Goal: Task Accomplishment & Management: Use online tool/utility

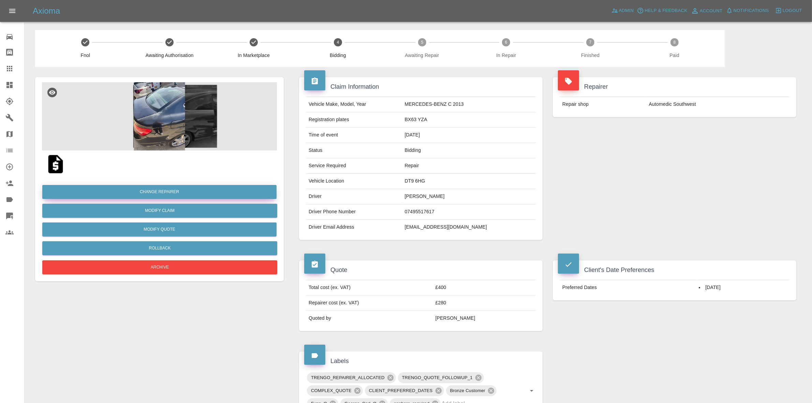
click at [155, 191] on button "Change Repairer" at bounding box center [159, 192] width 234 height 14
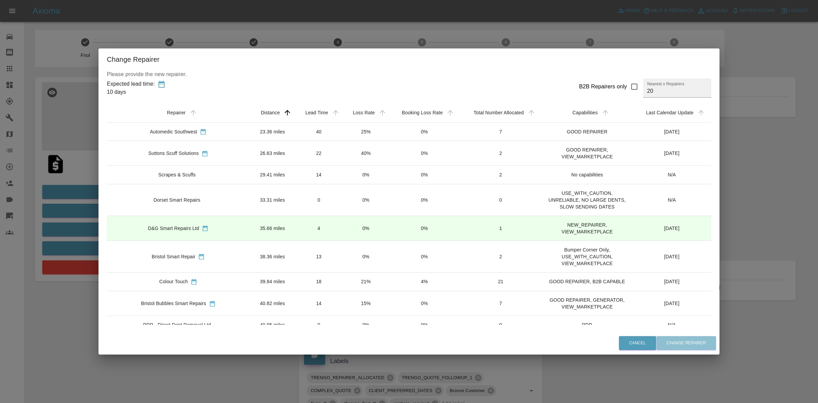
drag, startPoint x: 341, startPoint y: 153, endPoint x: 341, endPoint y: 161, distance: 7.2
click at [343, 153] on td "40%" at bounding box center [366, 153] width 47 height 25
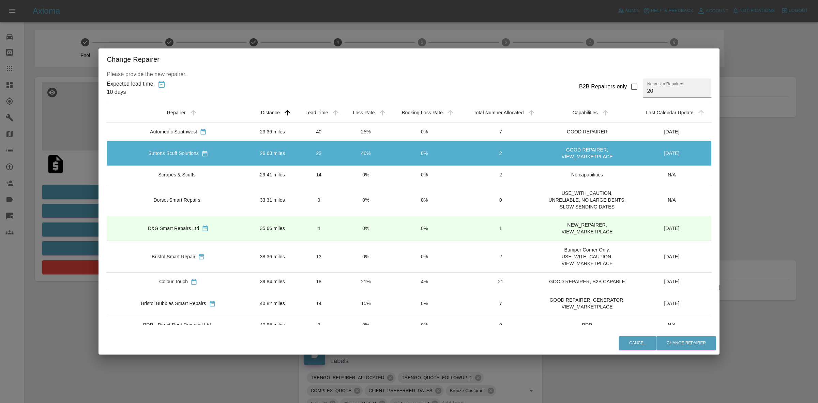
click at [358, 286] on td "21%" at bounding box center [366, 281] width 47 height 18
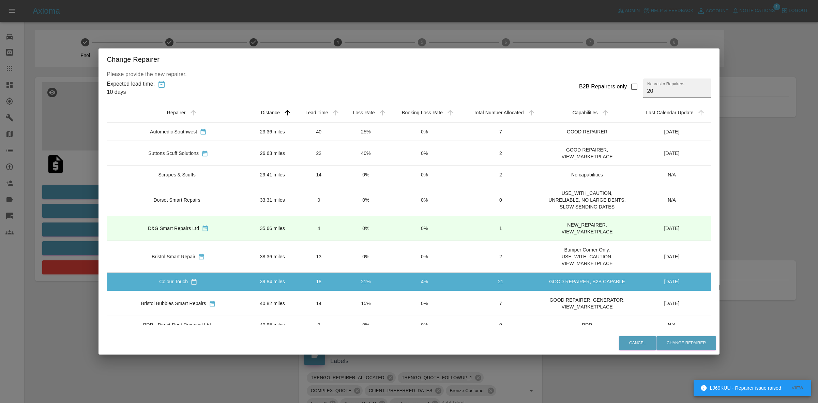
click at [666, 350] on div "Cancel Change Repairer" at bounding box center [409, 342] width 621 height 23
click at [668, 345] on button "Change Repairer" at bounding box center [686, 343] width 60 height 14
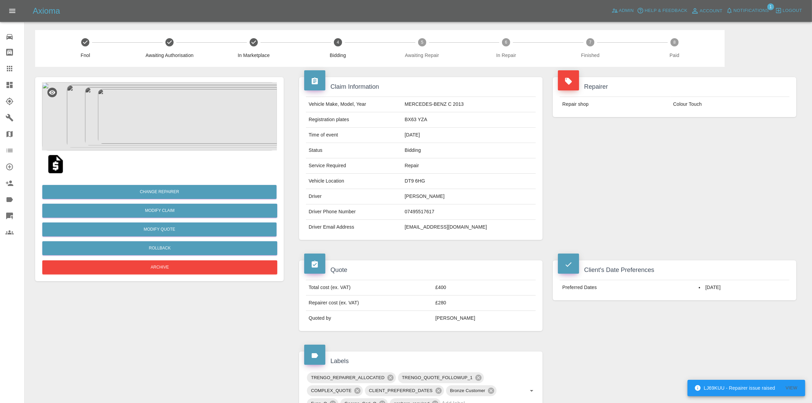
click at [144, 240] on div "Change Repairer Modify Claim Modify Quote Rollback Archive" at bounding box center [159, 227] width 235 height 98
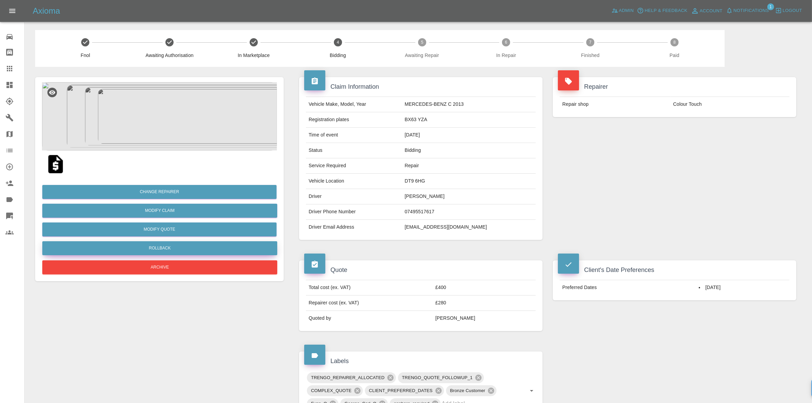
click at [162, 248] on button "Rollback" at bounding box center [159, 248] width 235 height 14
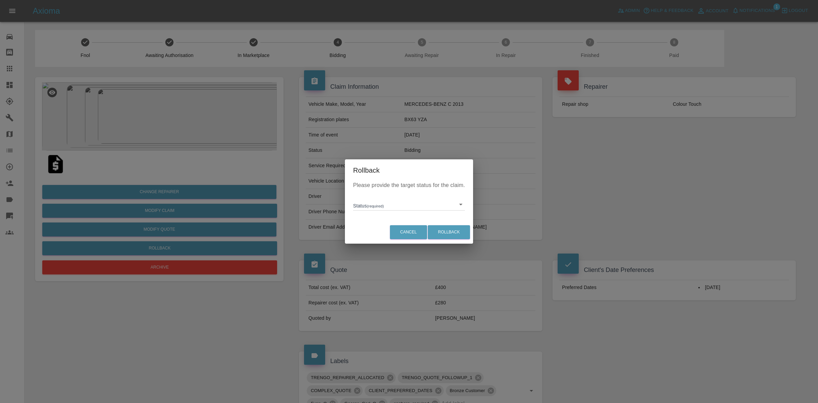
click at [395, 200] on body "Axioma Admin Help & Feedback Account Notifications 1 Logout Repair home Bodysho…" at bounding box center [409, 337] width 818 height 675
drag, startPoint x: 394, startPoint y: 233, endPoint x: 404, endPoint y: 235, distance: 10.4
click at [394, 235] on li "In Marketplace" at bounding box center [409, 236] width 108 height 16
type input "in-marketplace"
click at [445, 229] on button "Rollback" at bounding box center [449, 232] width 42 height 14
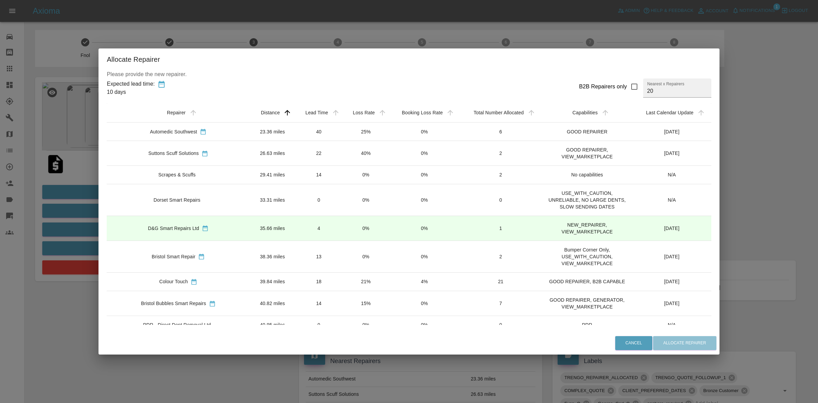
click at [295, 280] on td "18" at bounding box center [319, 281] width 48 height 18
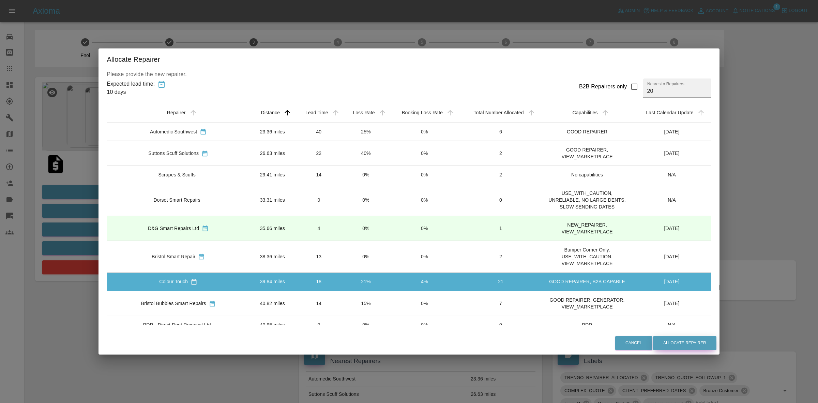
click at [673, 338] on button "Allocate Repairer" at bounding box center [684, 343] width 63 height 14
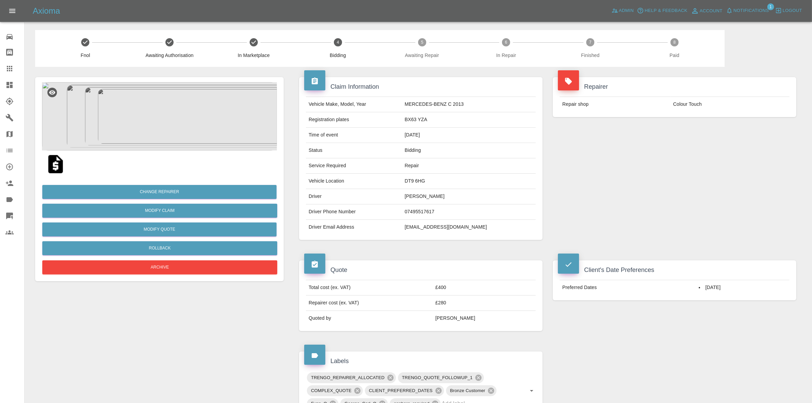
click at [729, 176] on div "Repairer Repair shop Colour Touch" at bounding box center [674, 158] width 254 height 183
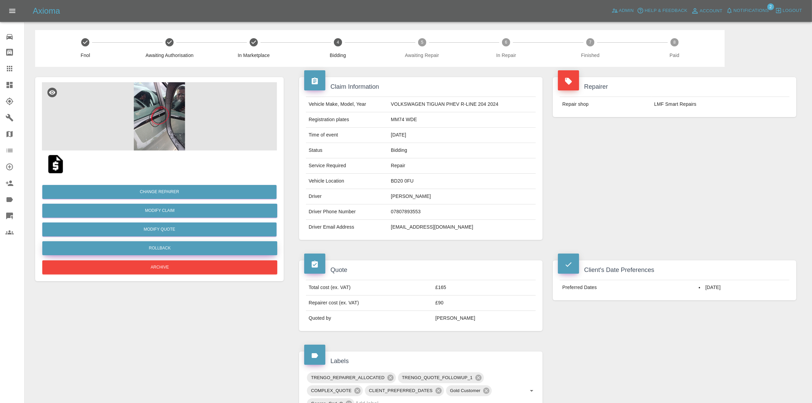
click at [155, 245] on button "Rollback" at bounding box center [159, 248] width 235 height 14
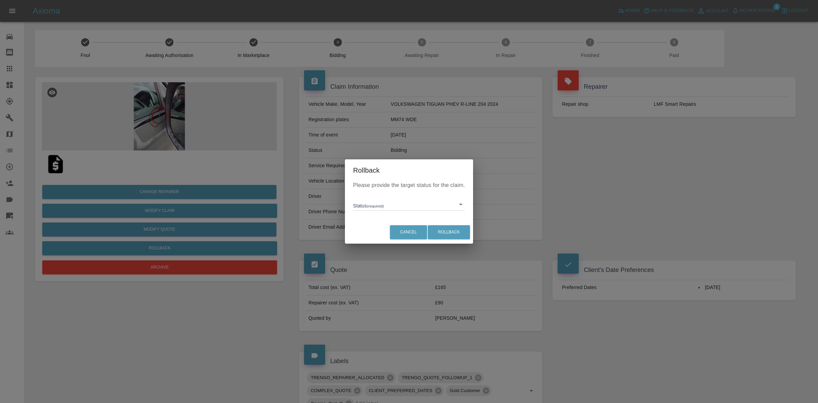
click at [372, 207] on body "Axioma Admin Help & Feedback Account Notifications 2 Logout Repair home Bodysho…" at bounding box center [409, 315] width 818 height 631
click at [381, 232] on li "In Marketplace" at bounding box center [409, 236] width 108 height 16
type input "in-marketplace"
click at [457, 234] on button "Rollback" at bounding box center [449, 232] width 42 height 14
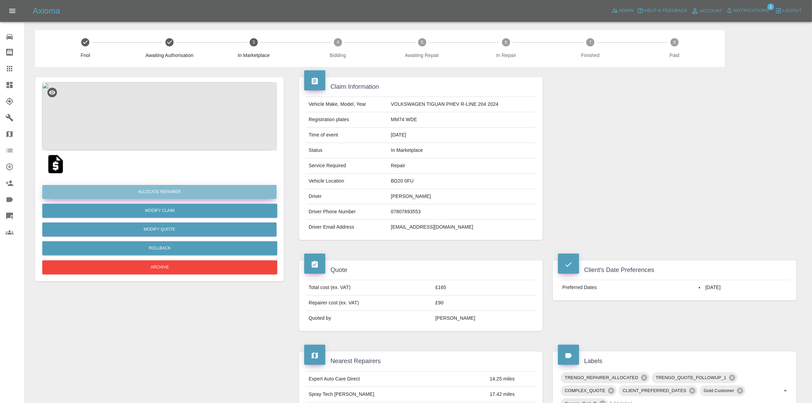
click at [156, 192] on button "Allocate Repairer" at bounding box center [159, 192] width 234 height 14
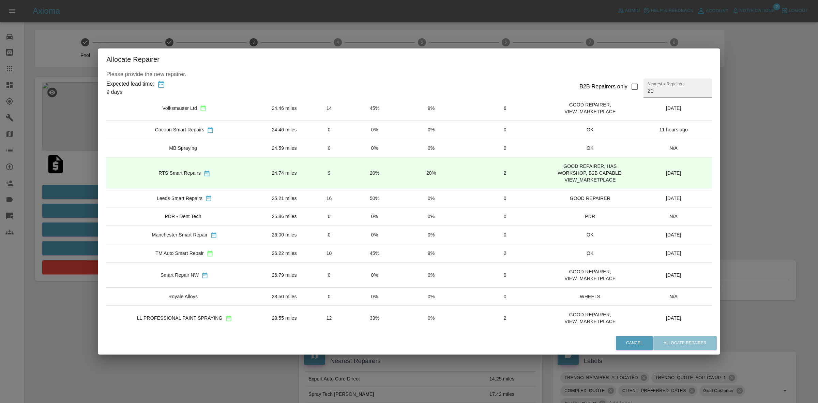
scroll to position [220, 0]
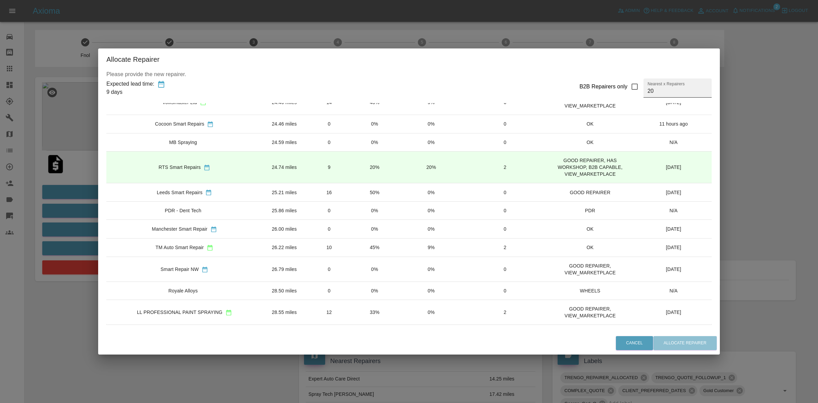
click at [655, 91] on input "20" at bounding box center [678, 87] width 68 height 19
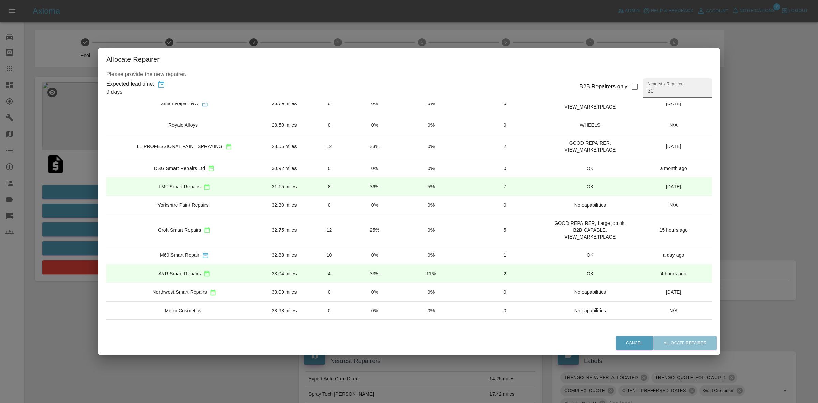
scroll to position [418, 0]
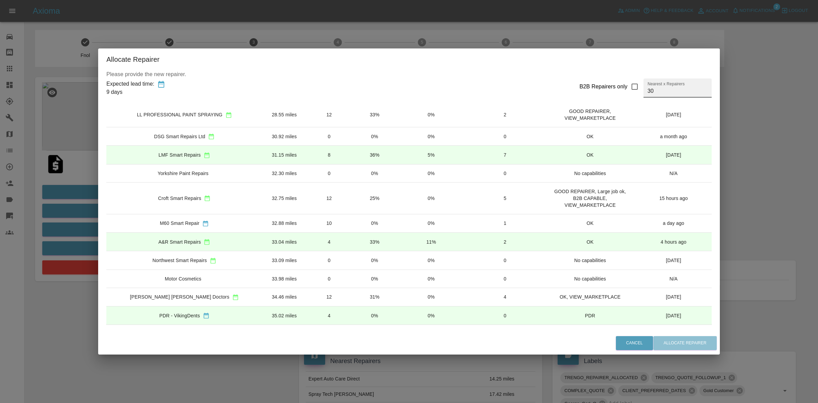
click at [656, 91] on input "30" at bounding box center [678, 87] width 68 height 19
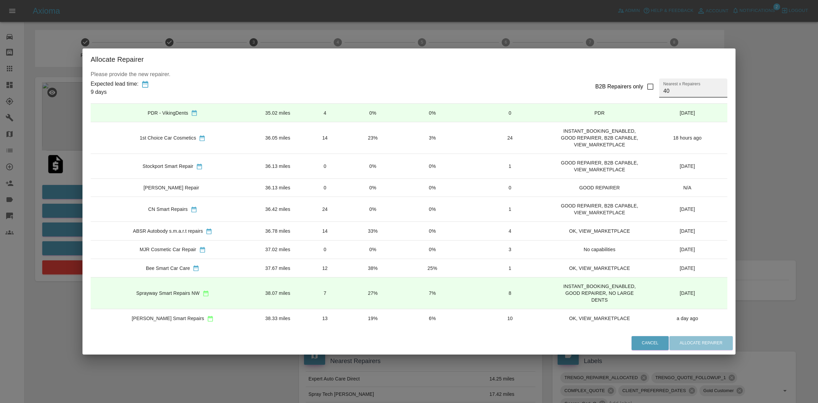
scroll to position [643, 0]
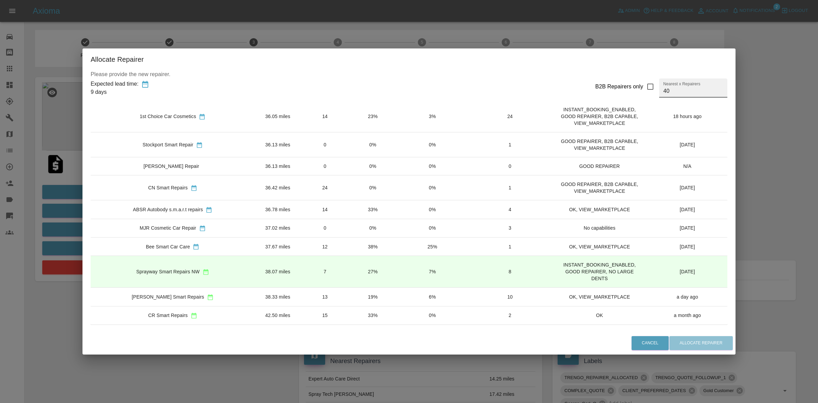
click at [68, 206] on div "Allocate Repairer Please provide the new repairer. Expected lead time: 9 days B…" at bounding box center [409, 201] width 818 height 403
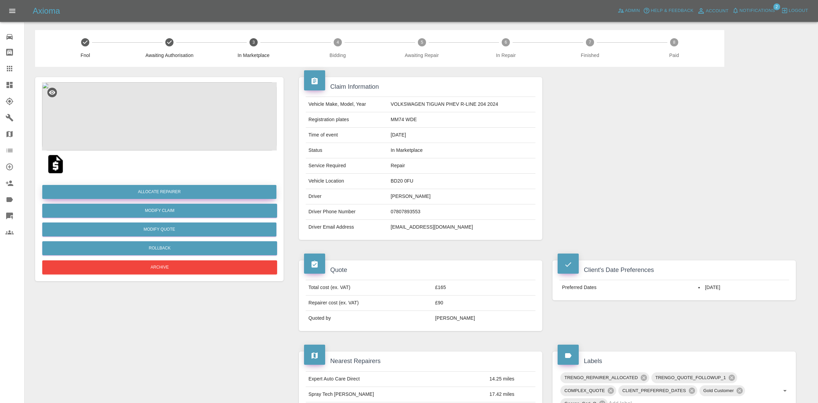
type input "20"
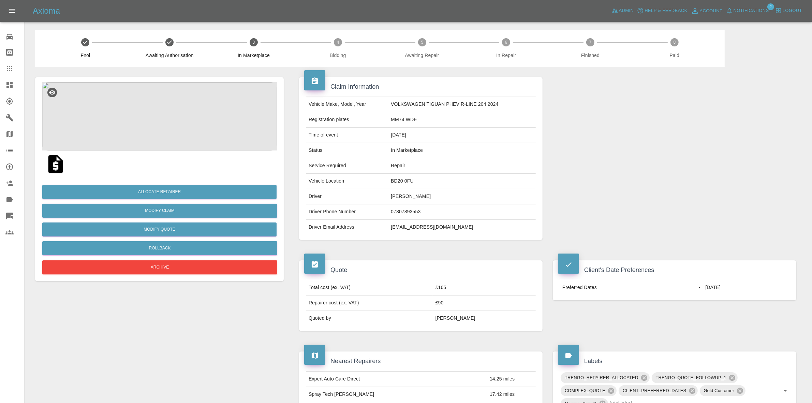
click at [399, 180] on td "BD20 0FU" at bounding box center [462, 180] width 148 height 15
copy td "BD20 0FU"
click at [162, 190] on button "Allocate Repairer" at bounding box center [159, 192] width 234 height 14
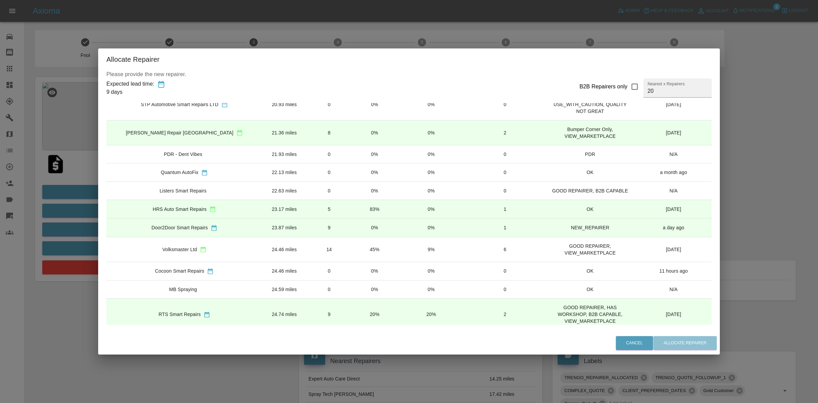
scroll to position [85, 0]
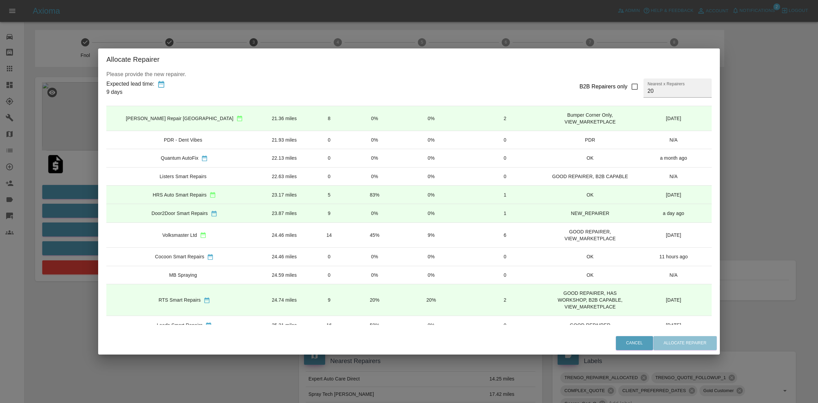
click at [366, 213] on td "0%" at bounding box center [374, 213] width 45 height 18
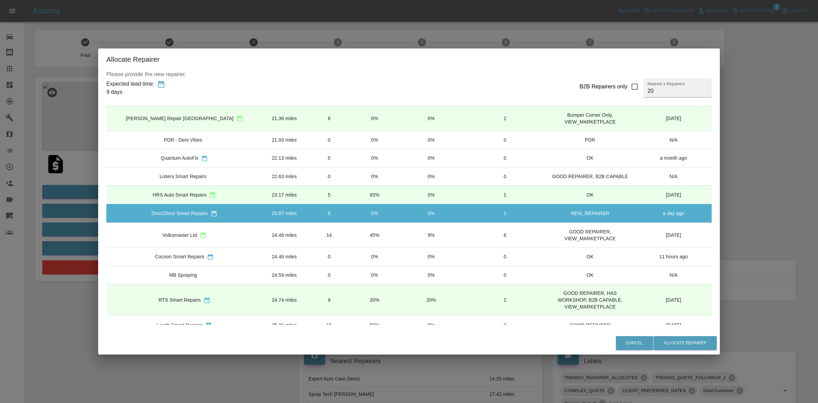
scroll to position [220, 0]
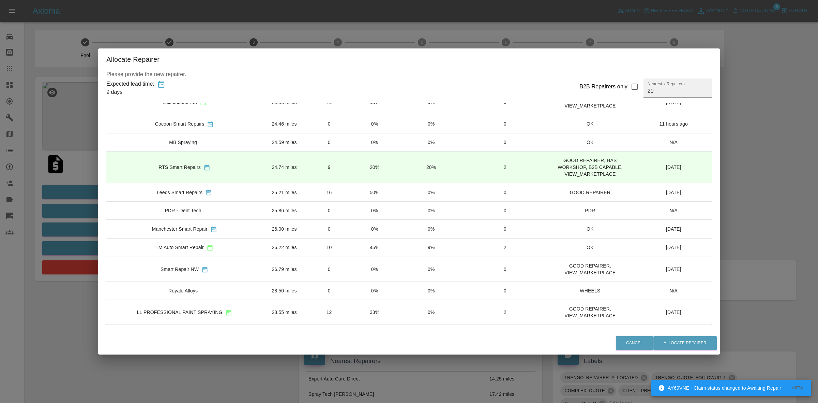
click at [306, 307] on td "12" at bounding box center [329, 312] width 46 height 25
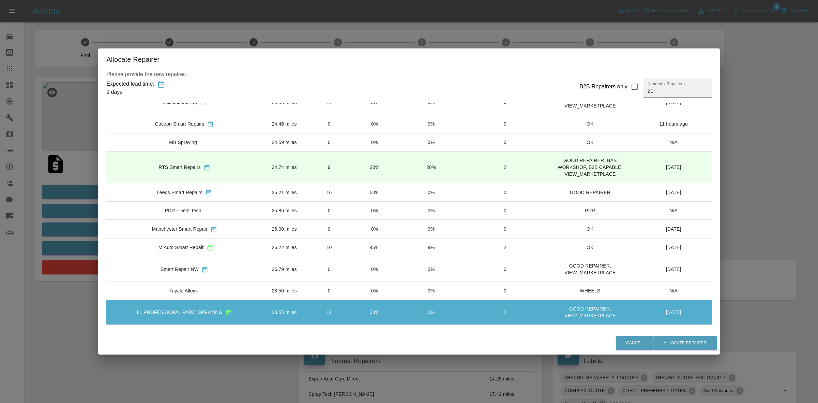
click at [335, 246] on td "10" at bounding box center [329, 247] width 46 height 18
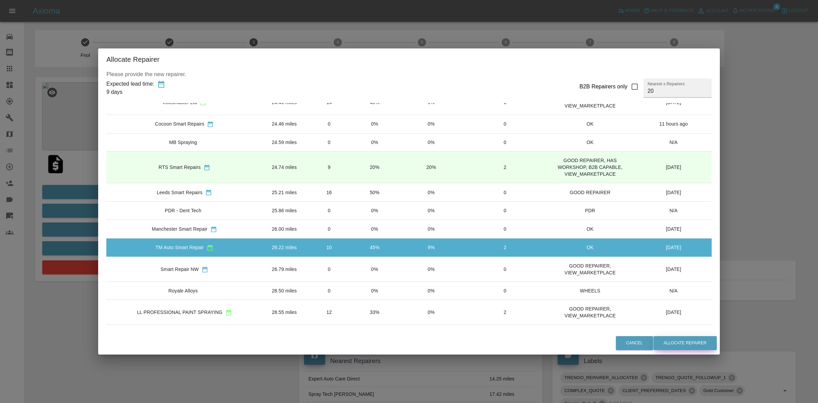
click at [662, 336] on button "Allocate Repairer" at bounding box center [684, 343] width 63 height 14
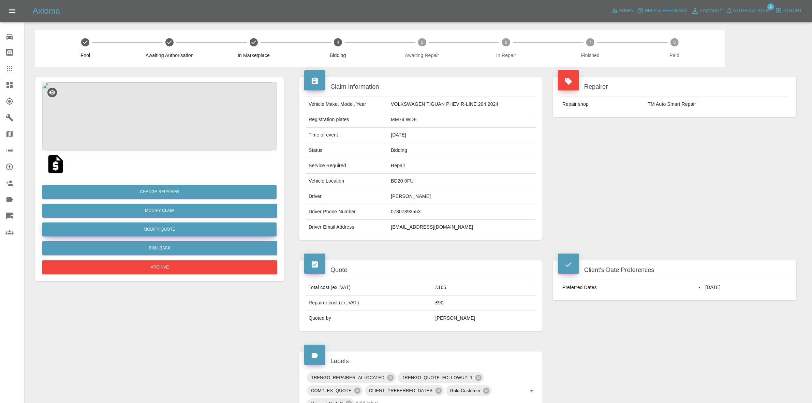
click at [169, 225] on button "Modify Quote" at bounding box center [159, 229] width 234 height 14
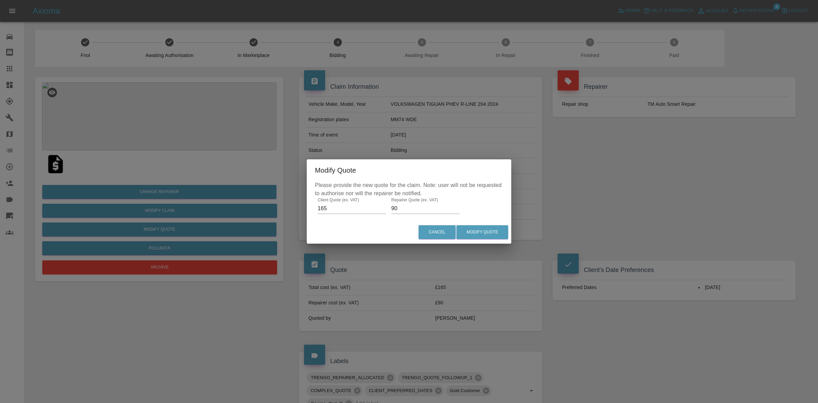
click at [418, 210] on input "90" at bounding box center [425, 208] width 68 height 11
type input "100"
click at [481, 234] on button "Modify Quote" at bounding box center [482, 232] width 52 height 14
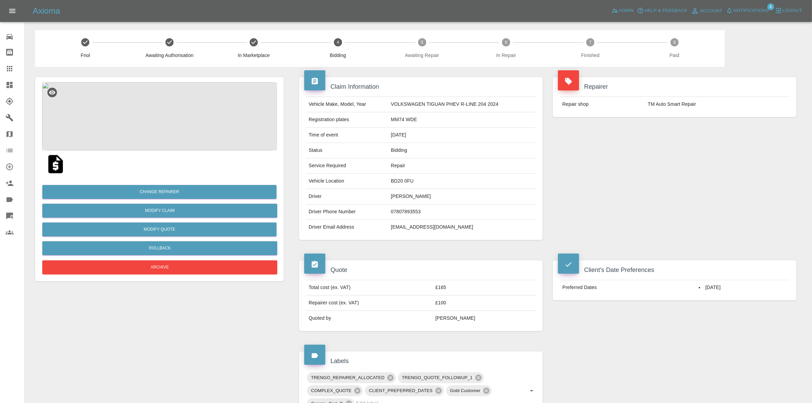
click at [758, 156] on div "Repairer Repair shop TM Auto Smart Repair" at bounding box center [674, 158] width 254 height 183
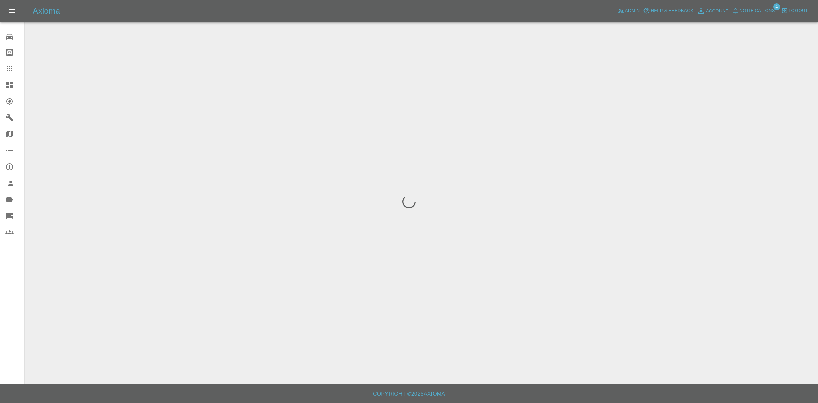
click at [750, 13] on span "Notifications" at bounding box center [757, 11] width 35 height 8
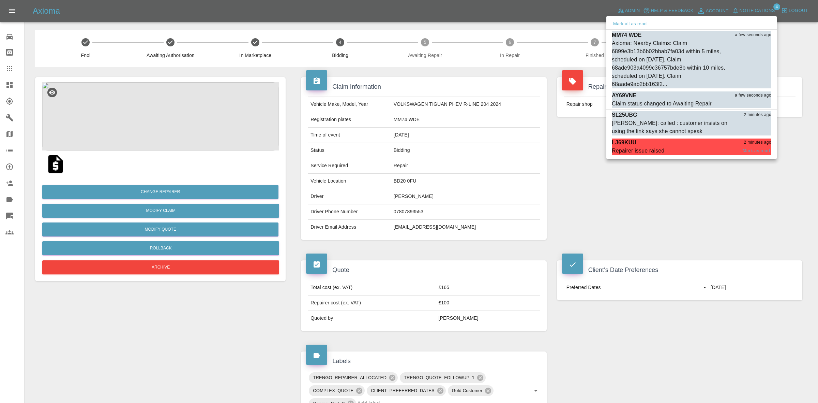
click at [672, 148] on span "Repairer issue raised" at bounding box center [674, 151] width 125 height 8
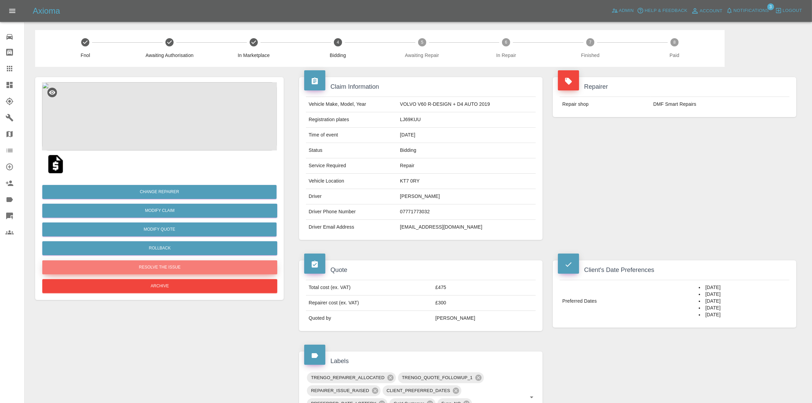
click at [198, 266] on button "Resolve the issue" at bounding box center [159, 267] width 235 height 14
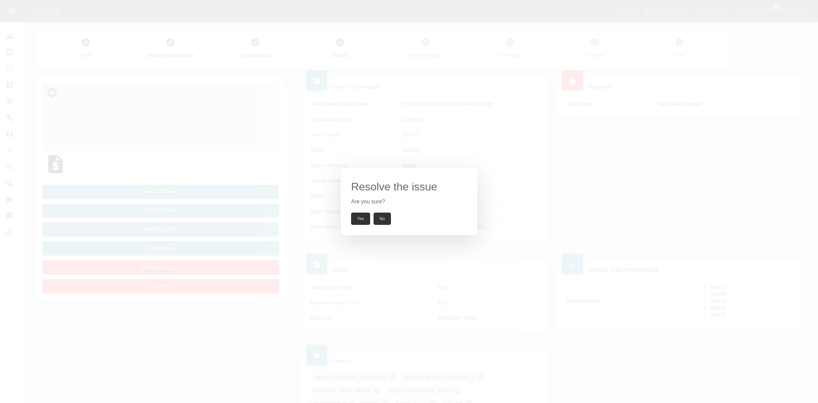
click at [352, 218] on button "Yes" at bounding box center [360, 218] width 19 height 12
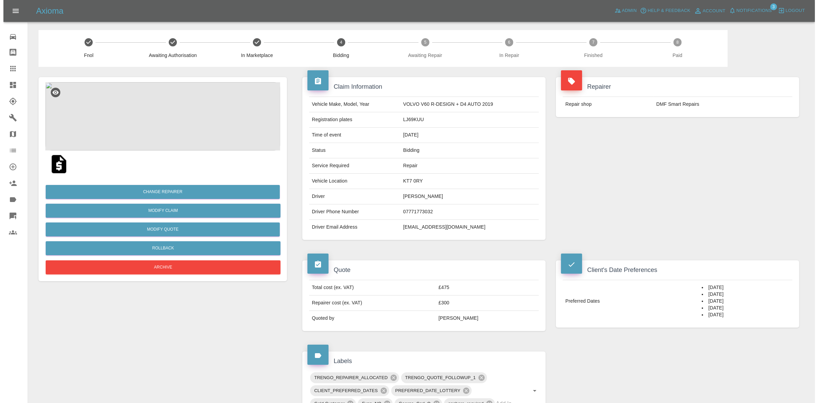
scroll to position [298, 0]
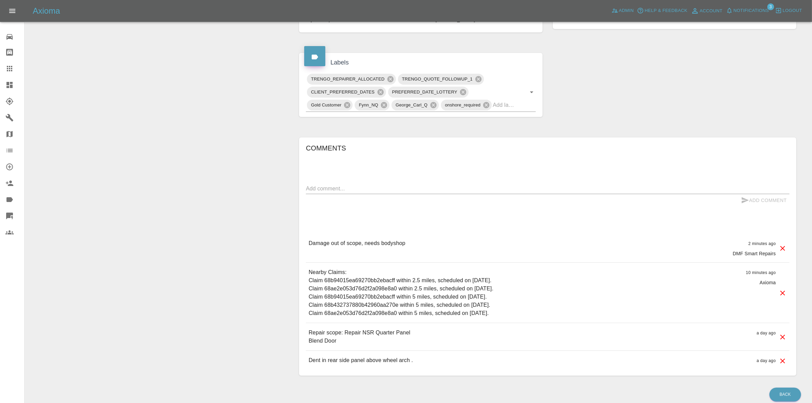
click at [781, 243] on div at bounding box center [782, 248] width 8 height 18
click at [782, 249] on icon at bounding box center [782, 248] width 5 height 5
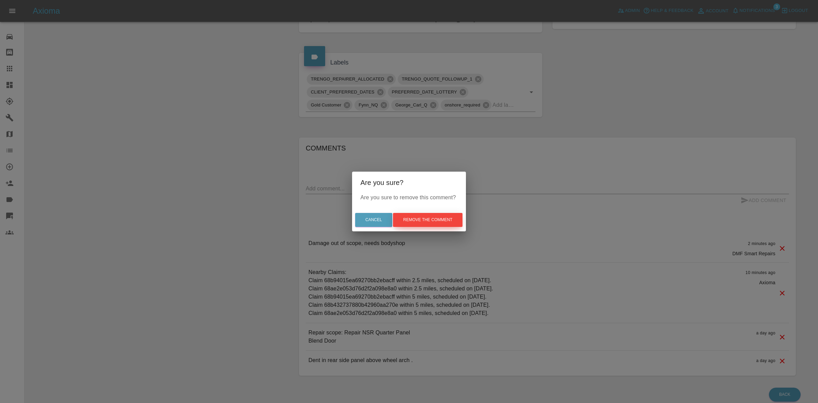
click at [432, 217] on button "Remove the comment" at bounding box center [428, 220] width 70 height 14
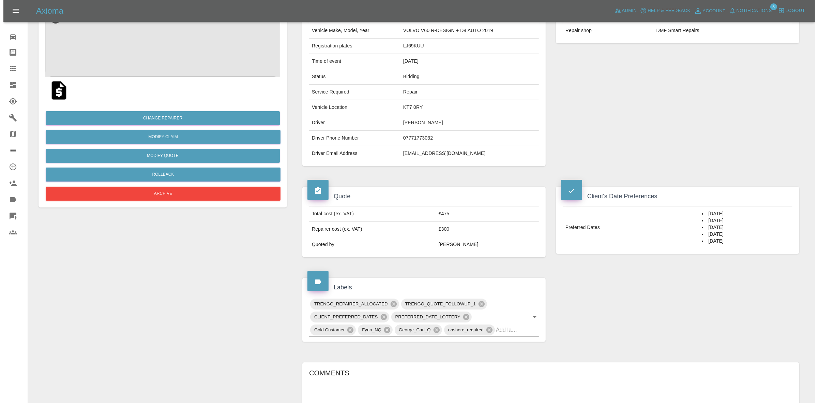
scroll to position [42, 0]
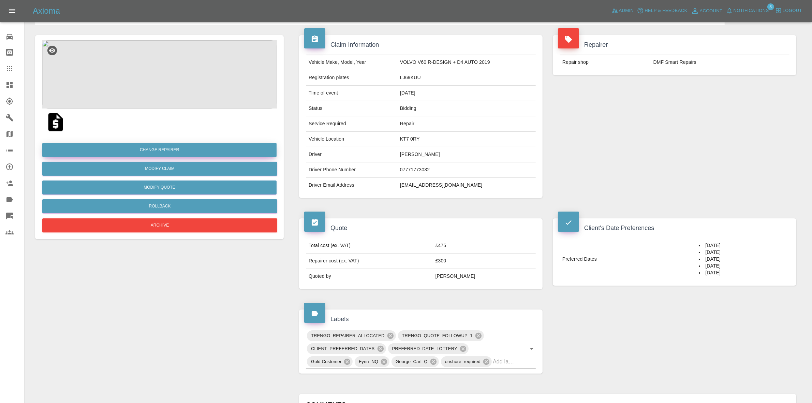
click at [152, 148] on button "Change Repairer" at bounding box center [159, 150] width 234 height 14
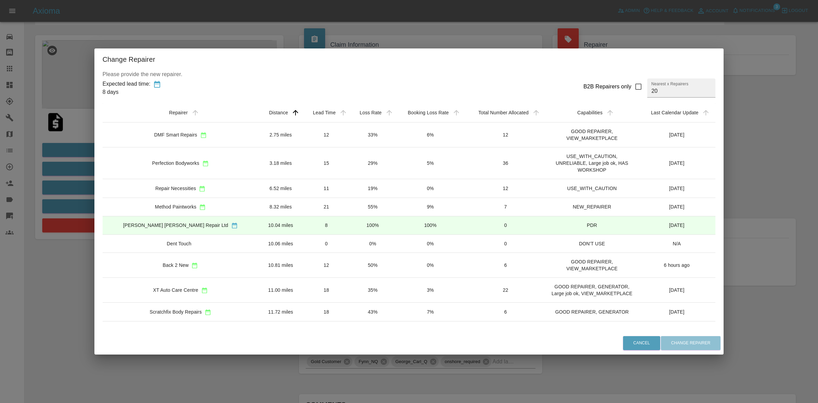
click at [753, 228] on div "Change Repairer Please provide the new repairer. Expected lead time: 8 days B2B…" at bounding box center [409, 201] width 818 height 403
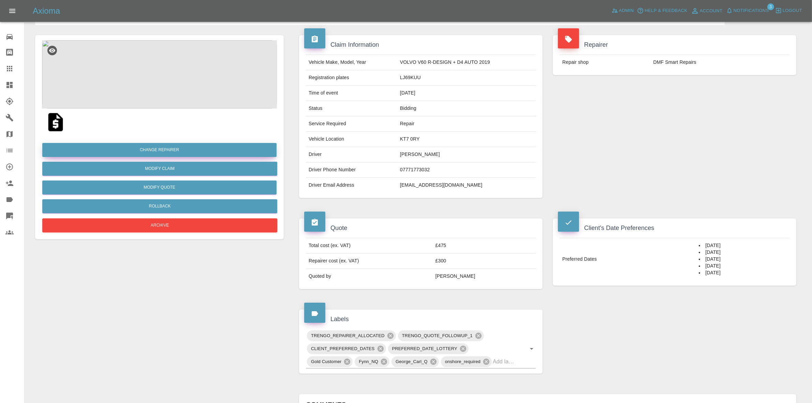
click at [144, 152] on button "Change Repairer" at bounding box center [159, 150] width 234 height 14
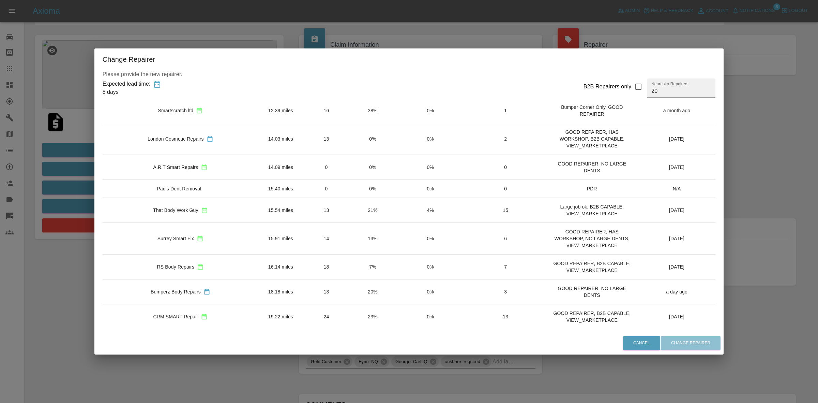
scroll to position [256, 0]
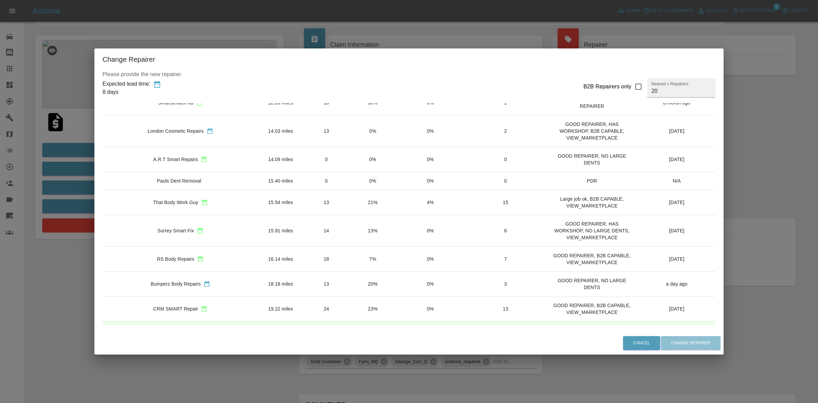
click at [350, 209] on td "21%" at bounding box center [373, 202] width 46 height 25
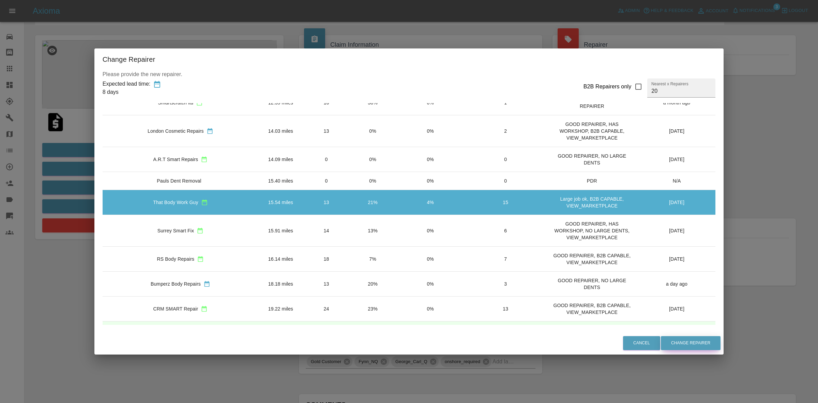
click at [661, 342] on button "Change Repairer" at bounding box center [691, 343] width 60 height 14
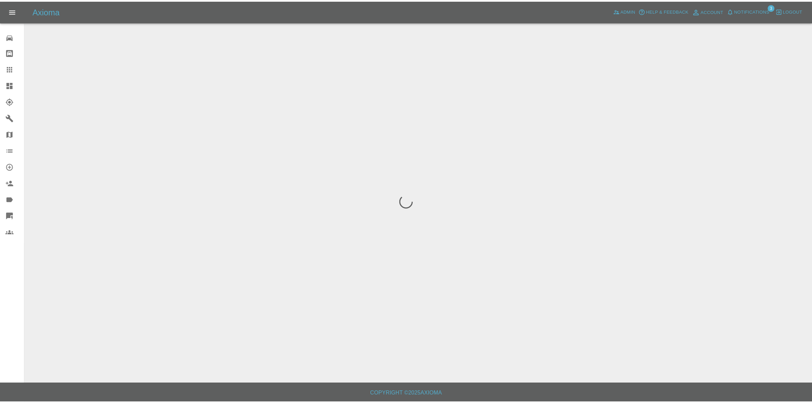
scroll to position [0, 0]
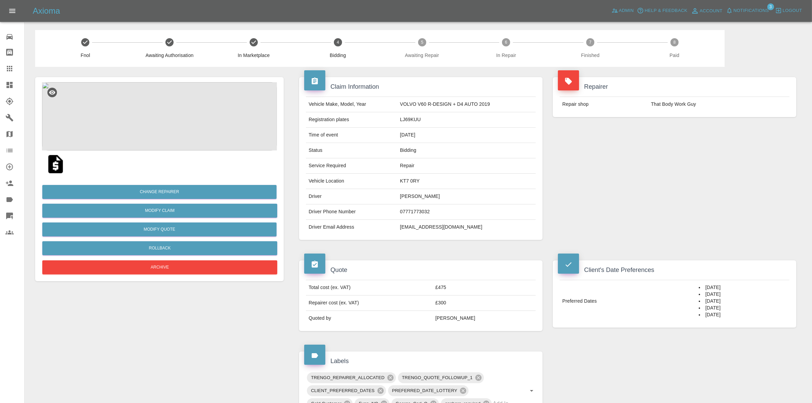
click at [723, 115] on div "Repair shop That Body Work Guy" at bounding box center [674, 104] width 243 height 26
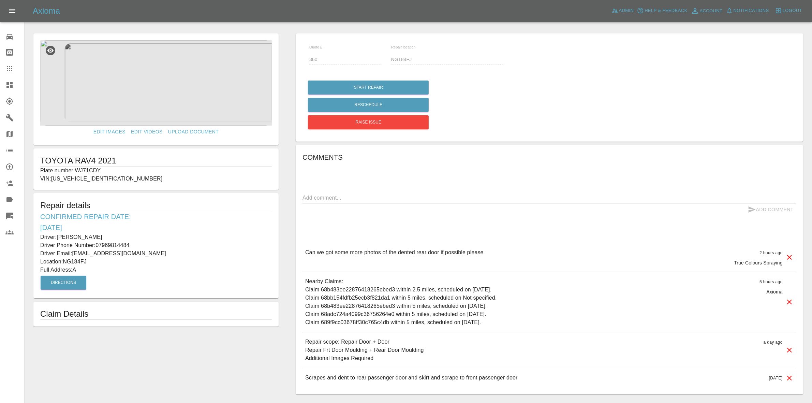
click at [788, 257] on icon at bounding box center [789, 257] width 8 height 8
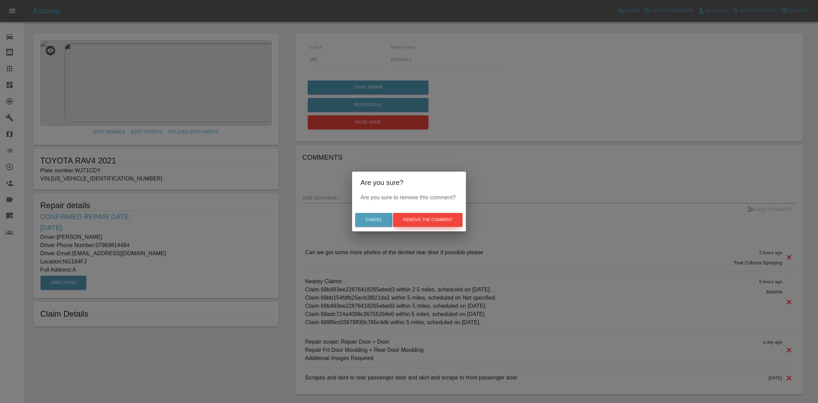
click at [448, 223] on button "Remove the comment" at bounding box center [428, 220] width 70 height 14
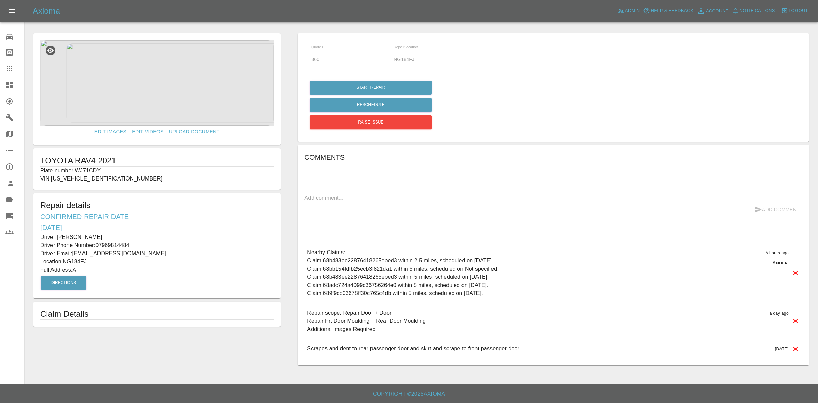
click at [0, 90] on link "Dashboard" at bounding box center [12, 85] width 24 height 16
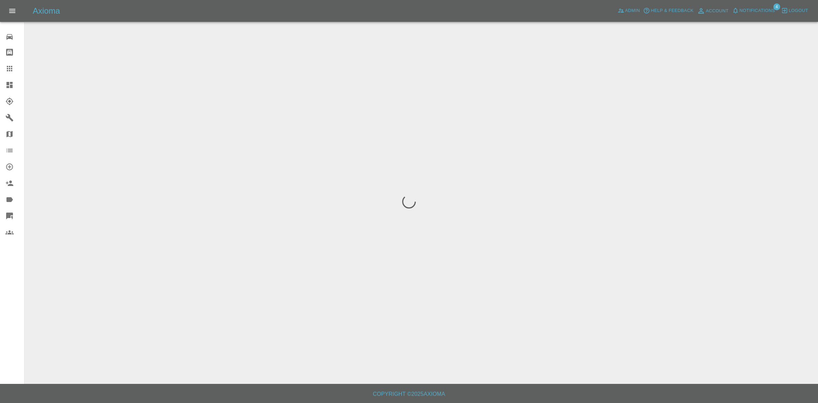
drag, startPoint x: 723, startPoint y: 11, endPoint x: 769, endPoint y: 10, distance: 46.0
click at [769, 10] on span "Notifications" at bounding box center [757, 11] width 35 height 8
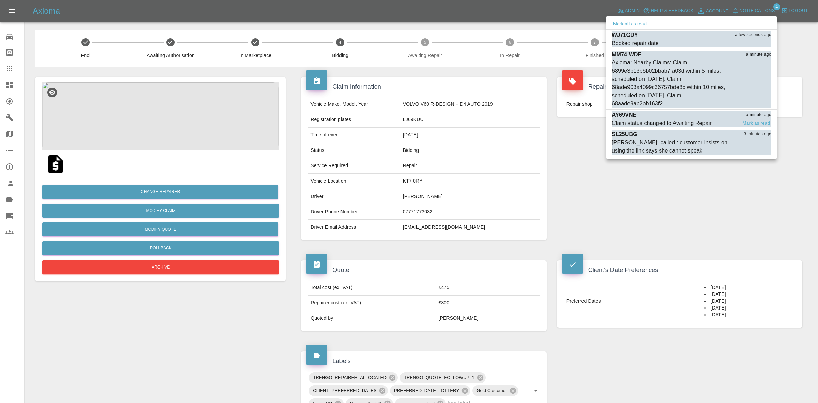
click at [663, 119] on div "Claim status changed to Awaiting Repair" at bounding box center [662, 123] width 100 height 8
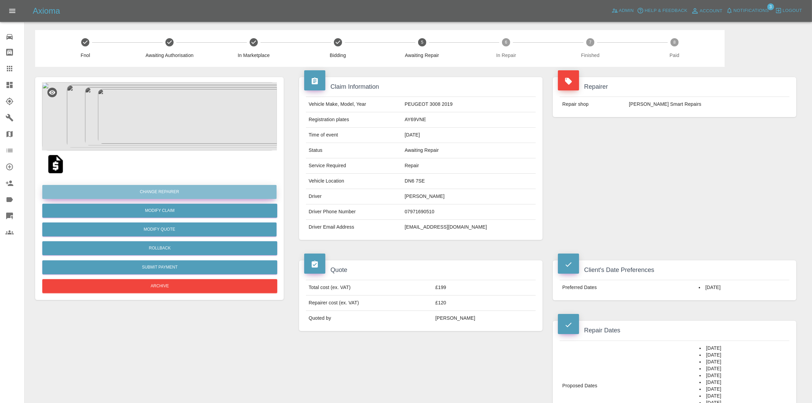
click at [152, 193] on button "Change Repairer" at bounding box center [159, 192] width 234 height 14
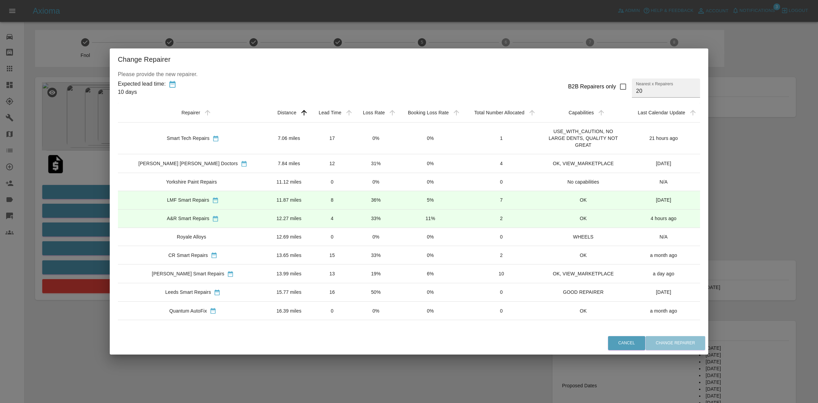
click at [354, 156] on td "31%" at bounding box center [375, 163] width 43 height 18
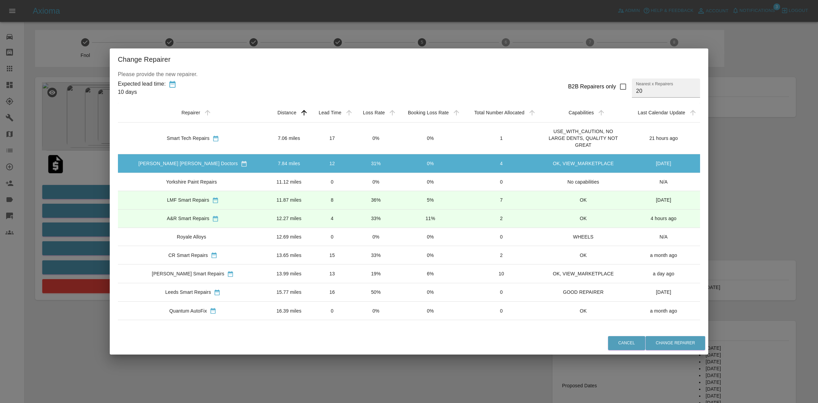
click at [354, 178] on td "0%" at bounding box center [375, 181] width 43 height 18
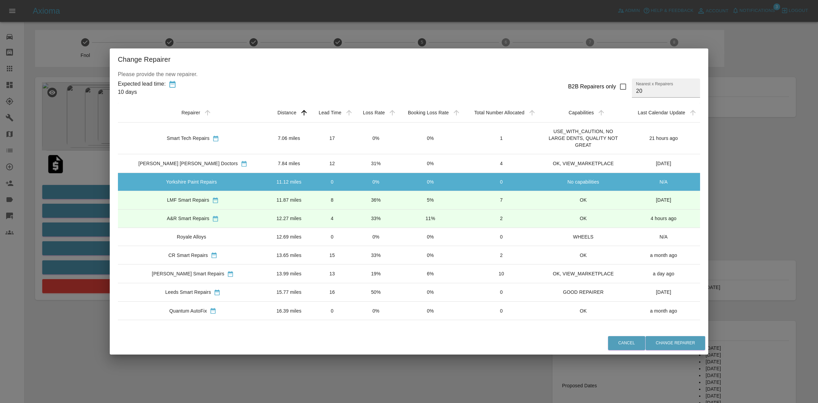
click at [354, 196] on td "36%" at bounding box center [375, 200] width 43 height 18
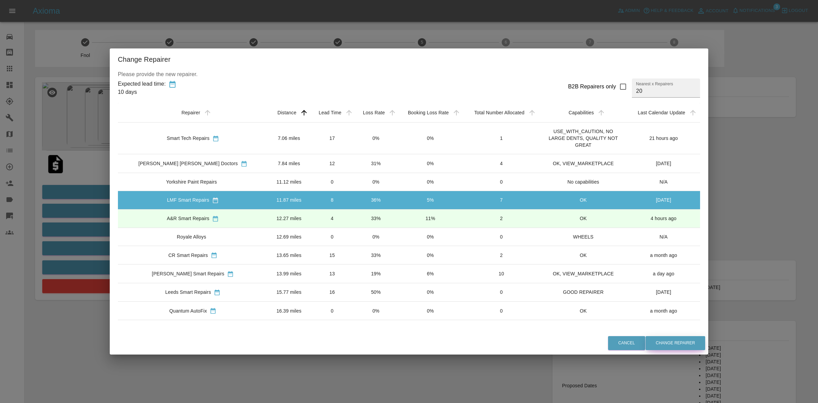
click at [667, 345] on button "Change Repairer" at bounding box center [676, 343] width 60 height 14
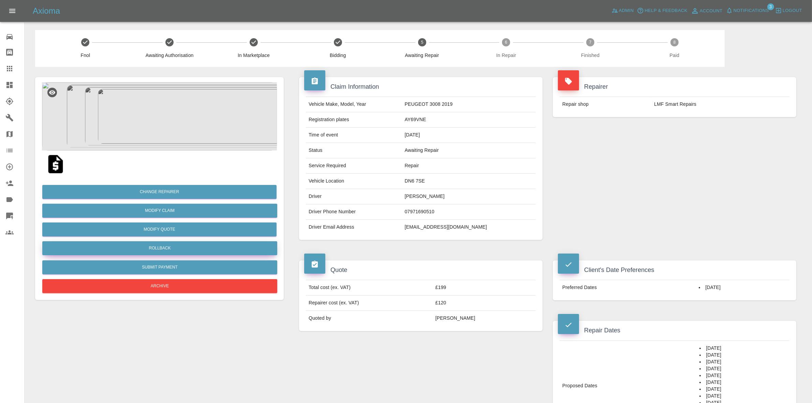
click at [174, 250] on button "Rollback" at bounding box center [159, 248] width 235 height 14
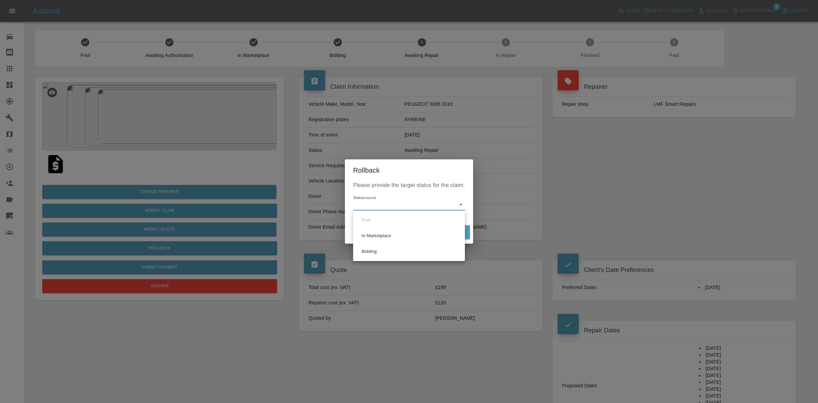
click at [400, 207] on body "Axioma Admin Help & Feedback Account Notifications 3 Logout 0 Repair home Bodys…" at bounding box center [409, 396] width 818 height 793
click at [388, 247] on li "Bidding" at bounding box center [409, 251] width 108 height 16
type input "bidding"
click at [451, 234] on button "Rollback" at bounding box center [449, 232] width 42 height 14
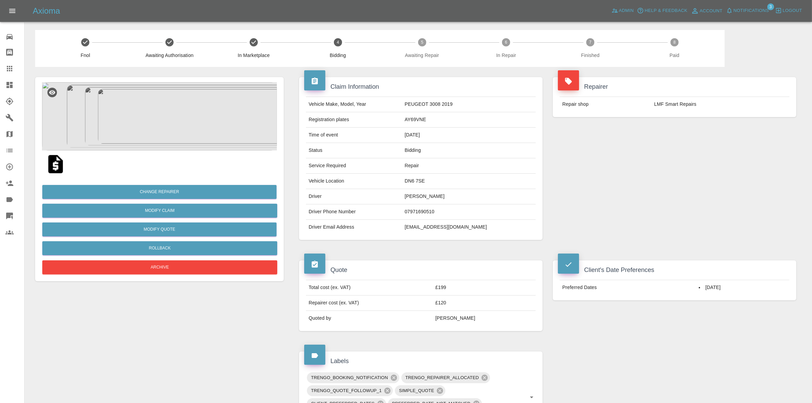
drag, startPoint x: 689, startPoint y: 135, endPoint x: 309, endPoint y: 57, distance: 387.6
click at [687, 135] on div "Repairer Repair shop LMF Smart Repairs" at bounding box center [674, 158] width 254 height 183
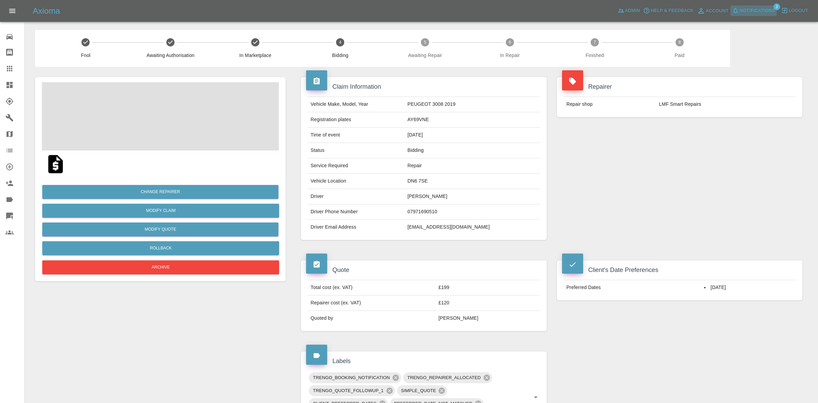
click at [757, 11] on span "Notifications" at bounding box center [757, 11] width 35 height 8
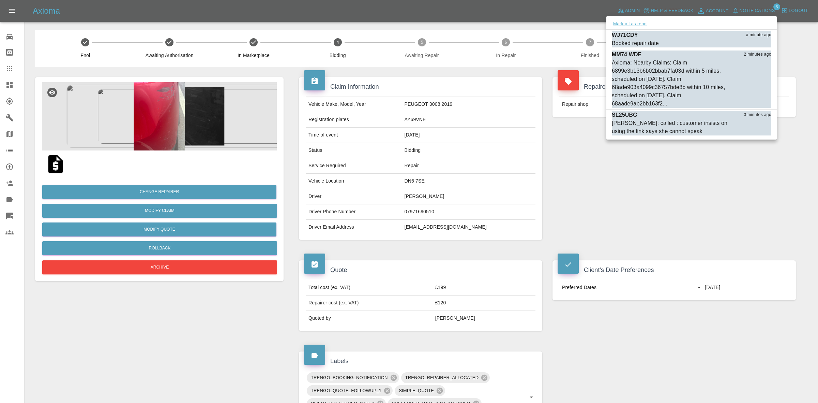
click at [634, 20] on button "Mark all as read" at bounding box center [630, 24] width 36 height 8
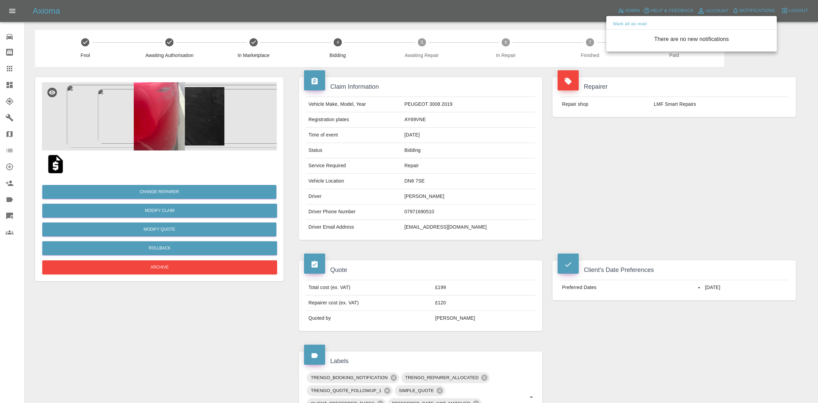
drag, startPoint x: 620, startPoint y: 235, endPoint x: 522, endPoint y: 150, distance: 129.7
click at [619, 235] on div at bounding box center [409, 201] width 818 height 403
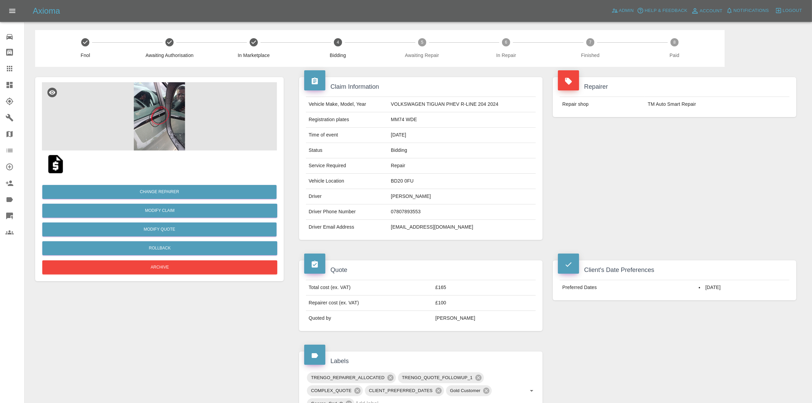
drag, startPoint x: 755, startPoint y: 147, endPoint x: 709, endPoint y: 138, distance: 46.5
click at [748, 146] on div "Repairer Repair shop TM Auto Smart Repair" at bounding box center [674, 158] width 254 height 183
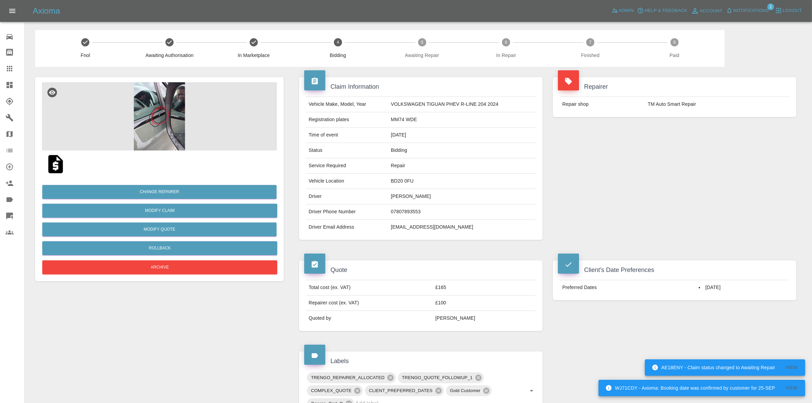
click at [751, 11] on span "Notifications" at bounding box center [750, 11] width 35 height 8
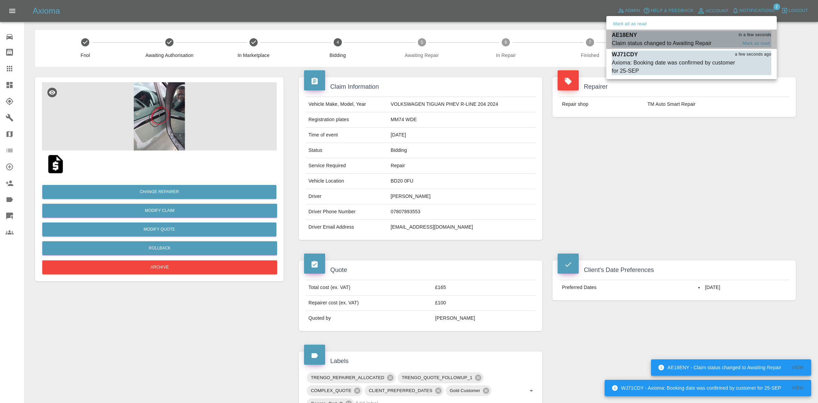
click at [667, 37] on div "AE18ENY in a few seconds" at bounding box center [692, 35] width 160 height 8
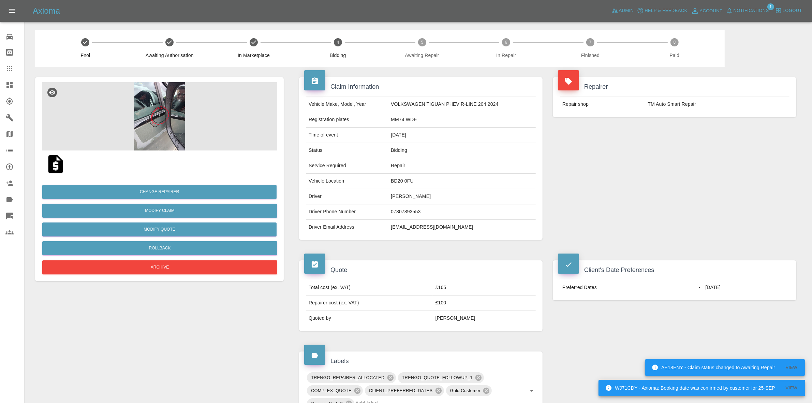
click at [766, 20] on div "Axioma Admin Help & Feedback Account Notifications 1 Logout" at bounding box center [406, 11] width 812 height 22
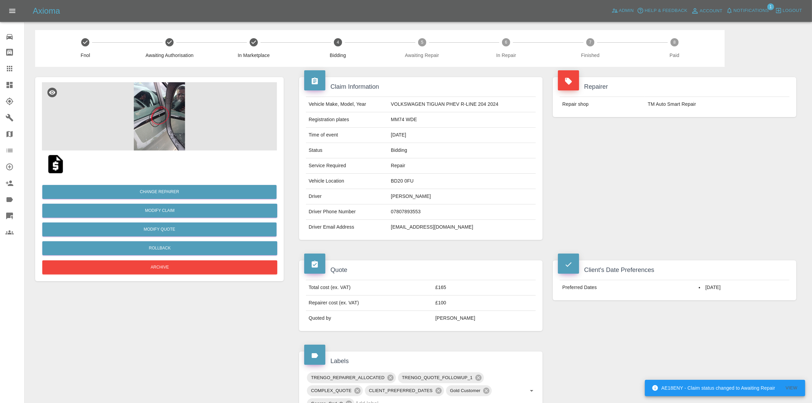
click at [742, 9] on span "Notifications" at bounding box center [750, 11] width 35 height 8
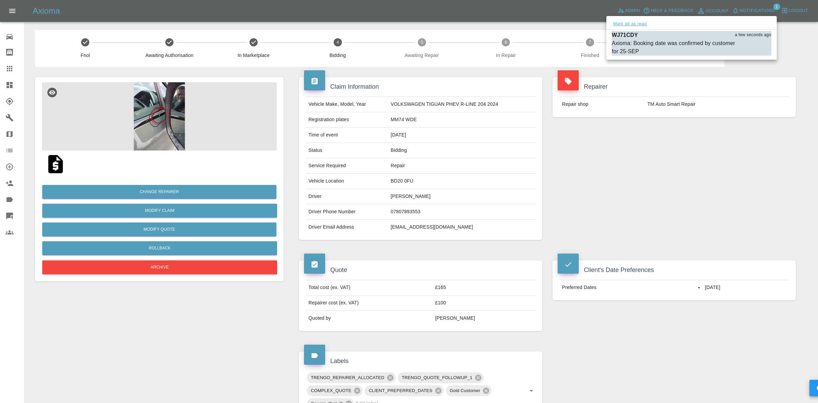
click at [624, 24] on button "Mark all as read" at bounding box center [630, 24] width 36 height 8
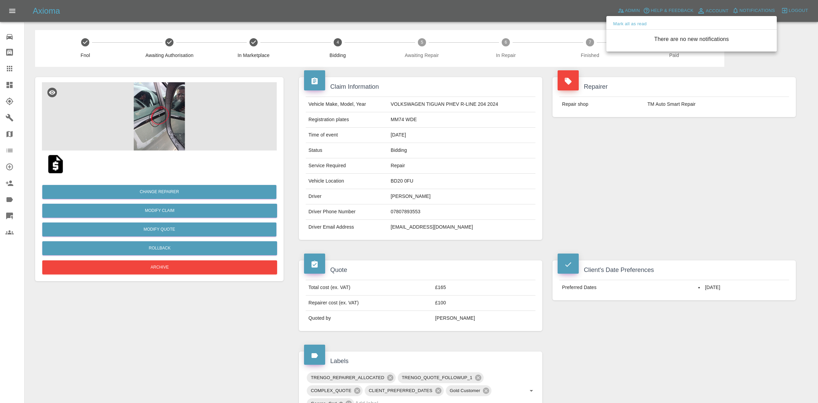
drag, startPoint x: 672, startPoint y: 163, endPoint x: 509, endPoint y: 32, distance: 209.1
click at [674, 166] on div at bounding box center [409, 201] width 818 height 403
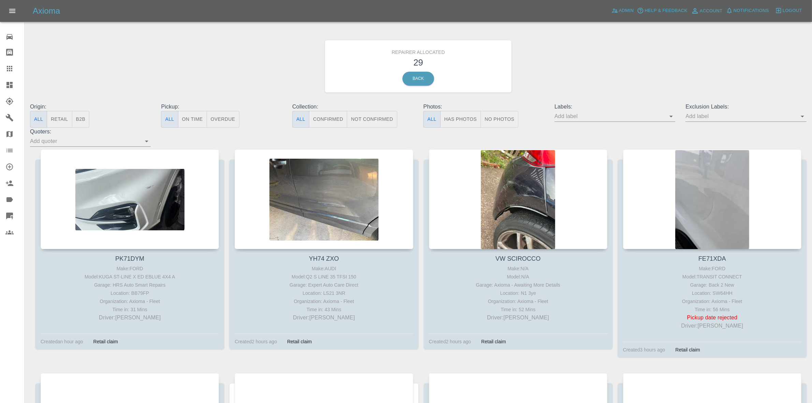
click at [57, 123] on button "Retail" at bounding box center [59, 119] width 25 height 17
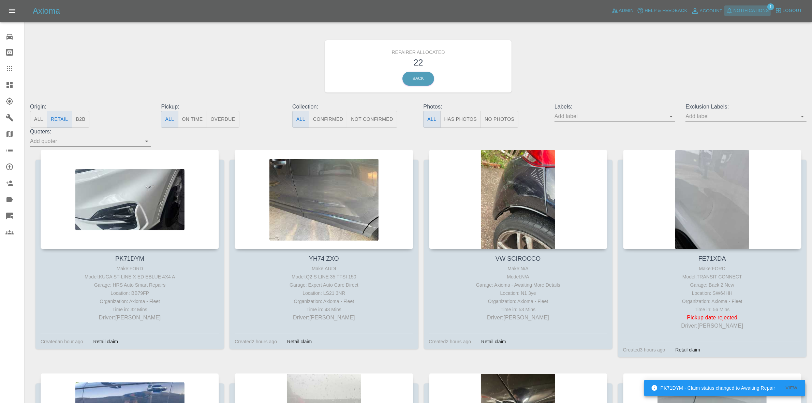
click at [757, 14] on span "Notifications" at bounding box center [750, 11] width 35 height 8
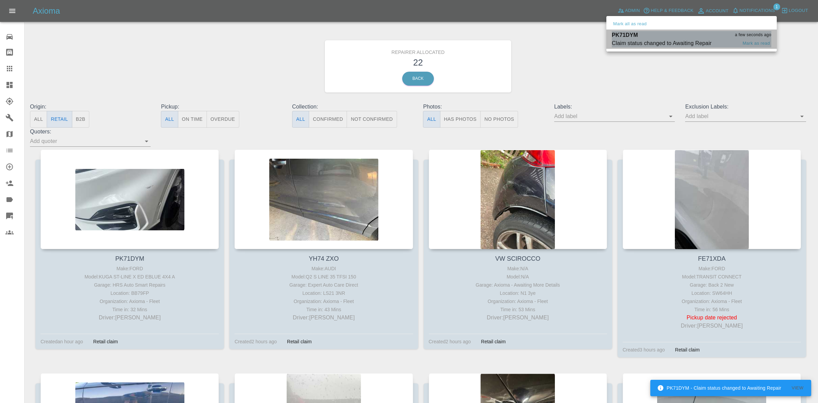
click at [682, 38] on div "PK71DYM a few seconds ago" at bounding box center [692, 35] width 160 height 8
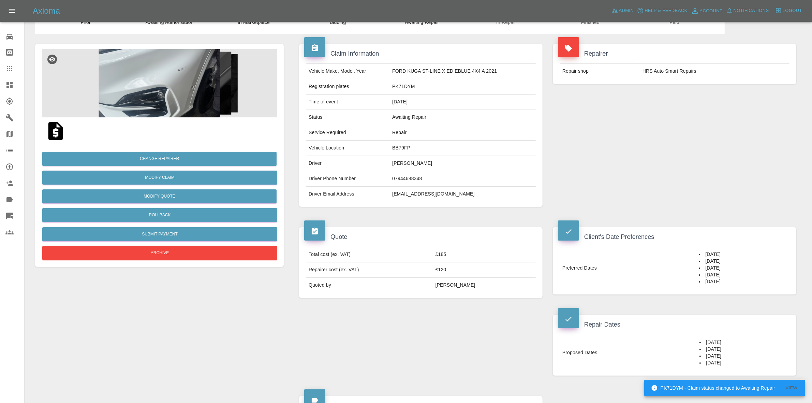
scroll to position [43, 0]
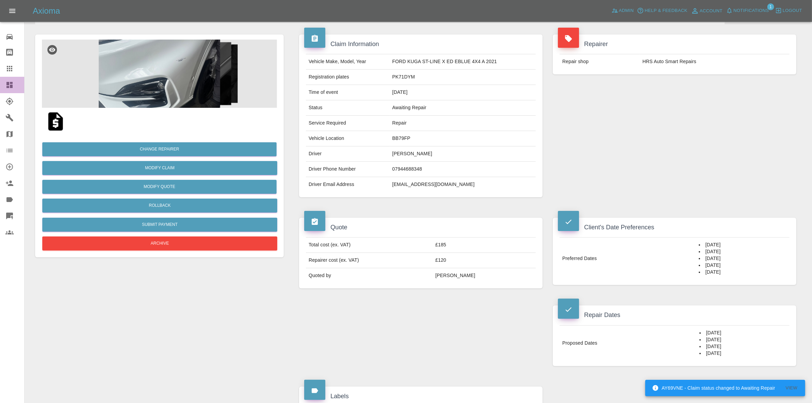
click at [9, 77] on link "Dashboard" at bounding box center [12, 85] width 24 height 16
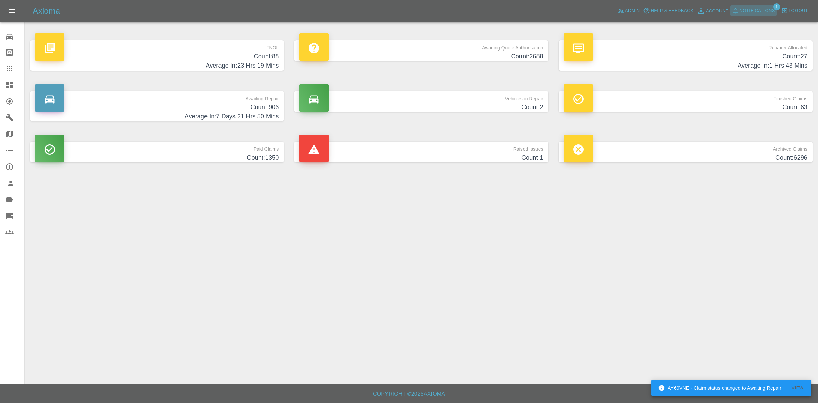
click at [749, 9] on span "Notifications" at bounding box center [757, 11] width 35 height 8
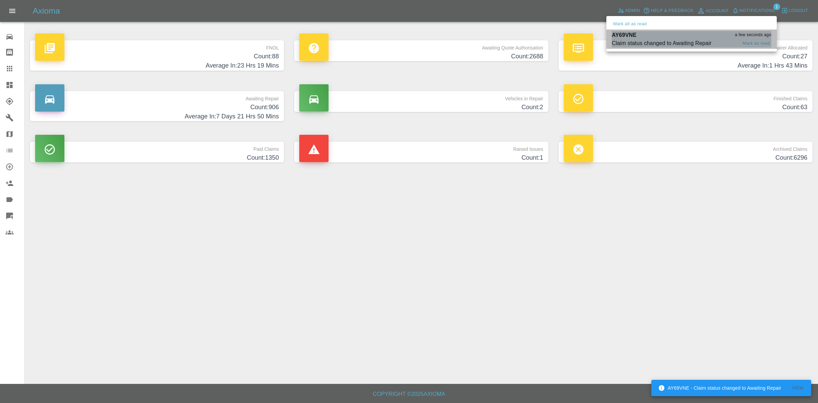
click at [674, 37] on div "AY69VNE a few seconds ago" at bounding box center [692, 35] width 160 height 8
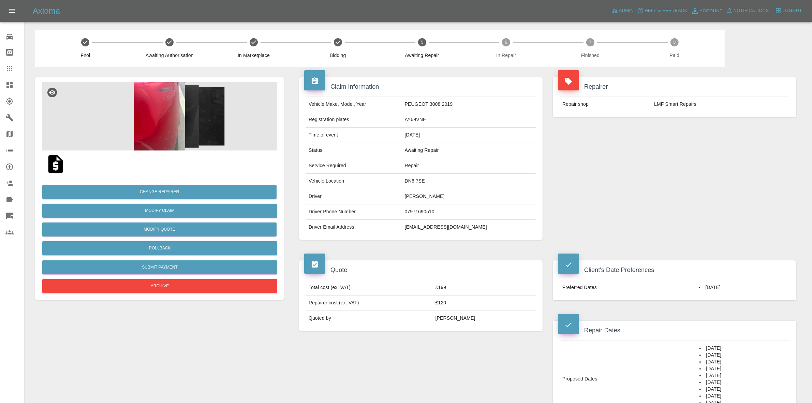
click at [7, 81] on icon at bounding box center [9, 85] width 8 height 8
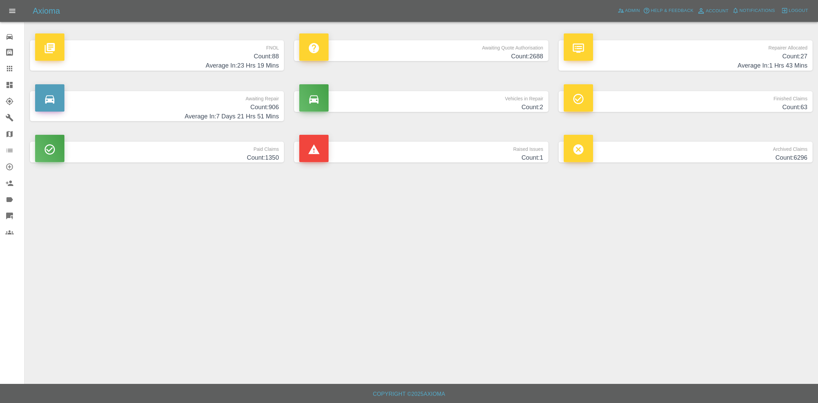
click at [481, 144] on p "Raised Issues" at bounding box center [421, 147] width 244 height 12
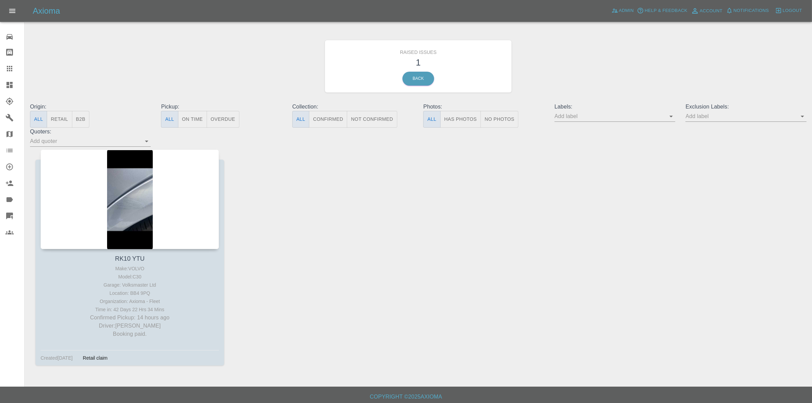
click at [0, 85] on link "Dashboard" at bounding box center [12, 85] width 24 height 16
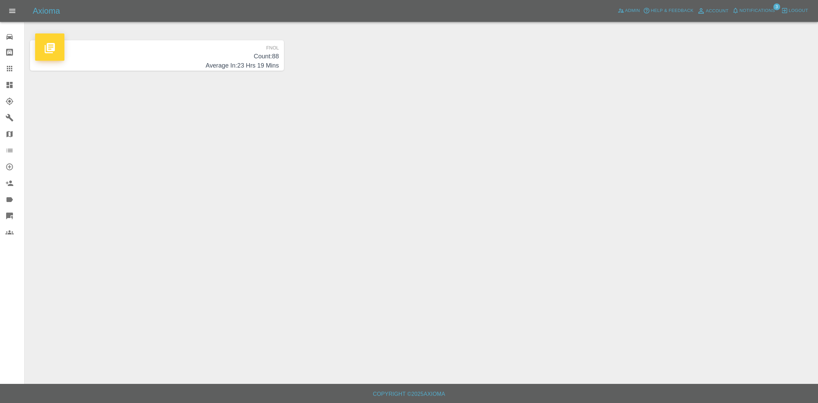
click at [753, 10] on span "Notifications" at bounding box center [757, 11] width 35 height 8
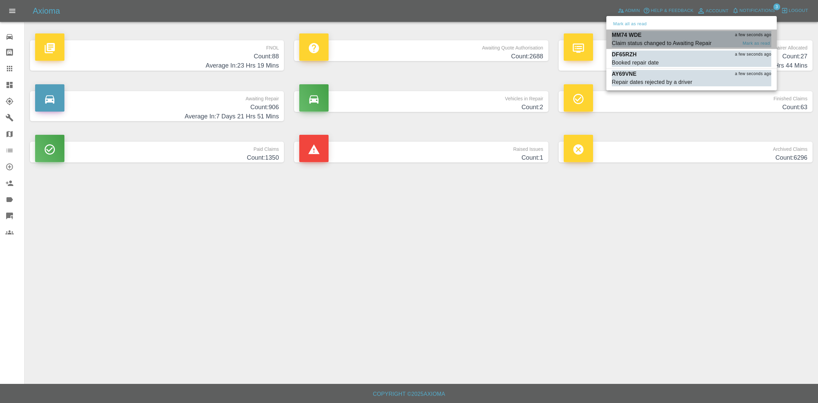
click at [672, 37] on div "MM74 WDE a few seconds ago" at bounding box center [692, 35] width 160 height 8
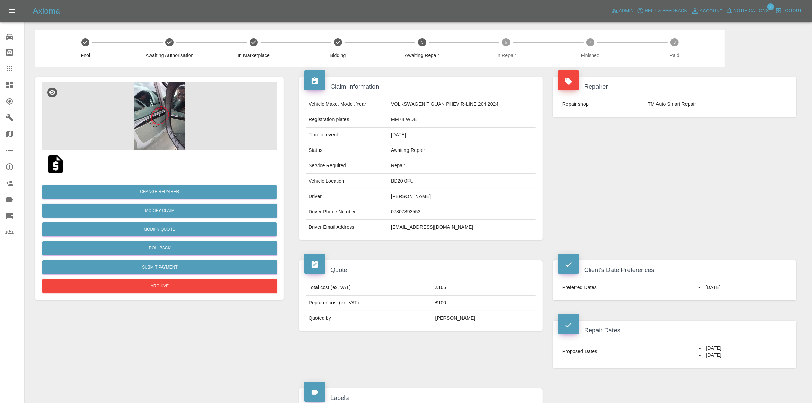
click at [757, 11] on span "Notifications" at bounding box center [750, 11] width 35 height 8
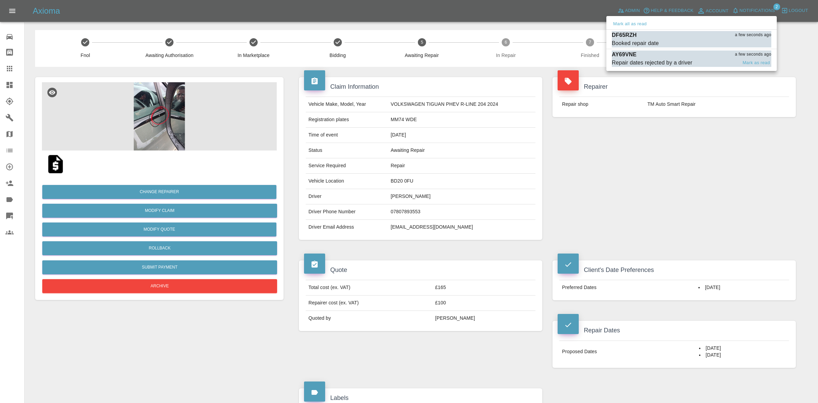
click at [670, 63] on div "Repair dates rejected by a driver" at bounding box center [652, 63] width 80 height 8
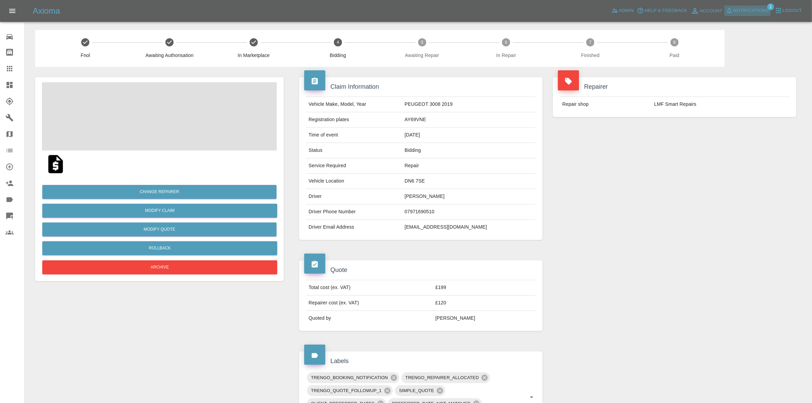
click at [753, 11] on span "Notifications" at bounding box center [750, 11] width 35 height 8
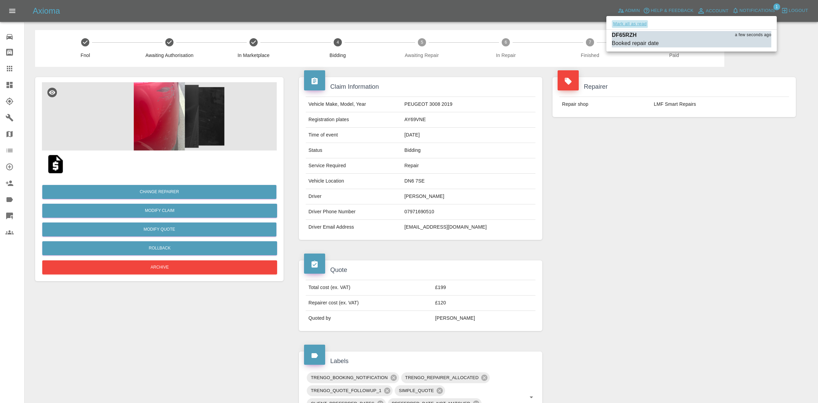
click at [636, 25] on button "Mark all as read" at bounding box center [630, 24] width 36 height 8
click at [664, 166] on div at bounding box center [409, 201] width 818 height 403
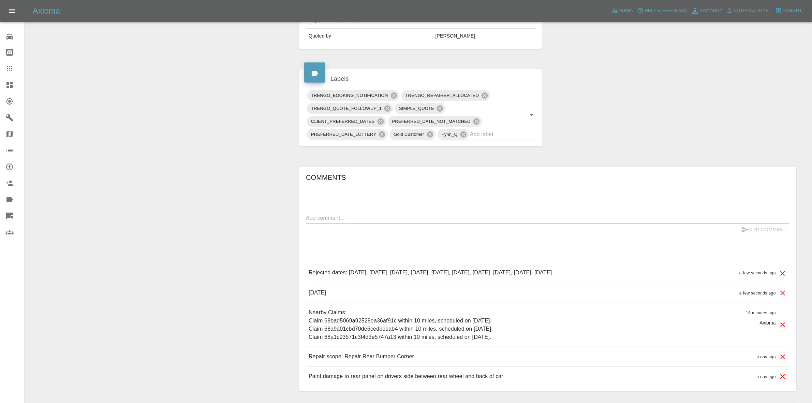
scroll to position [335, 0]
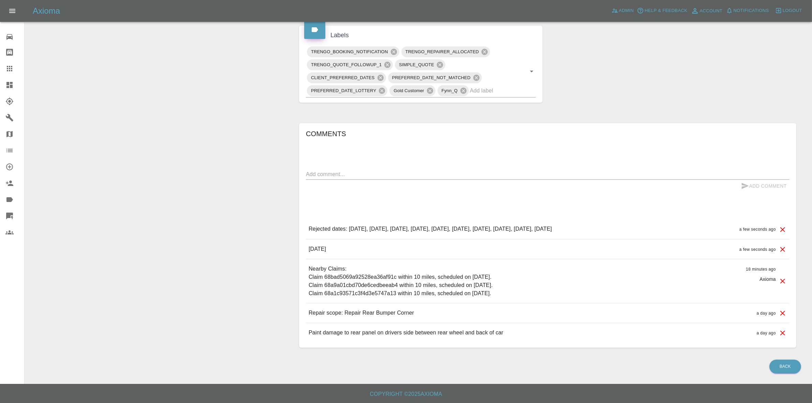
click at [484, 185] on div "Comments x Add Comment Rejected dates: September 16th 2025, September 17th 2025…" at bounding box center [547, 235] width 483 height 214
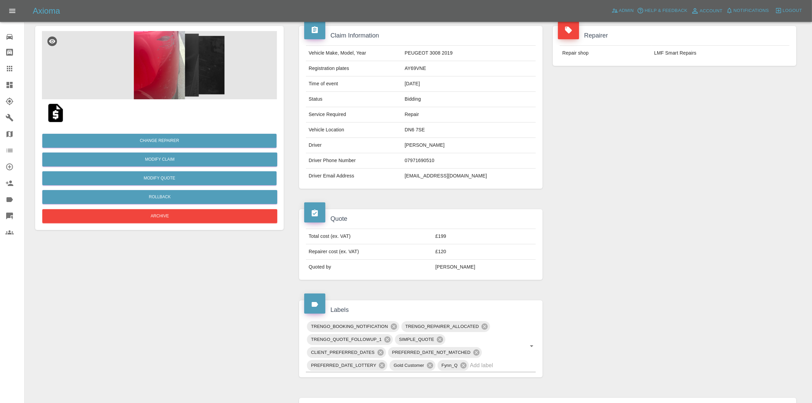
scroll to position [0, 0]
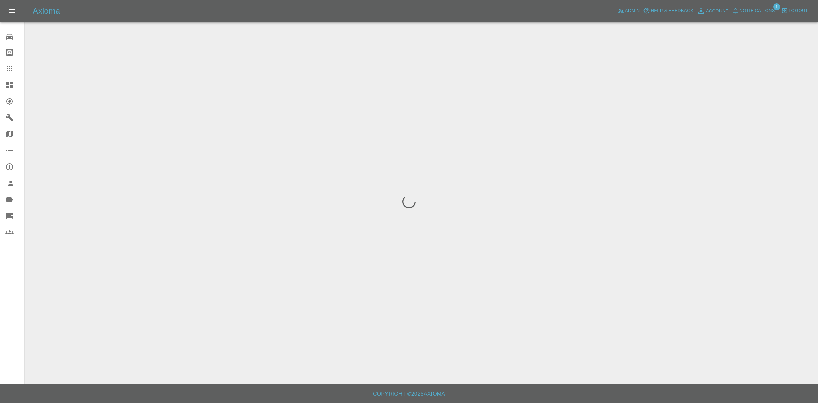
click at [751, 6] on button "Notifications" at bounding box center [753, 10] width 46 height 11
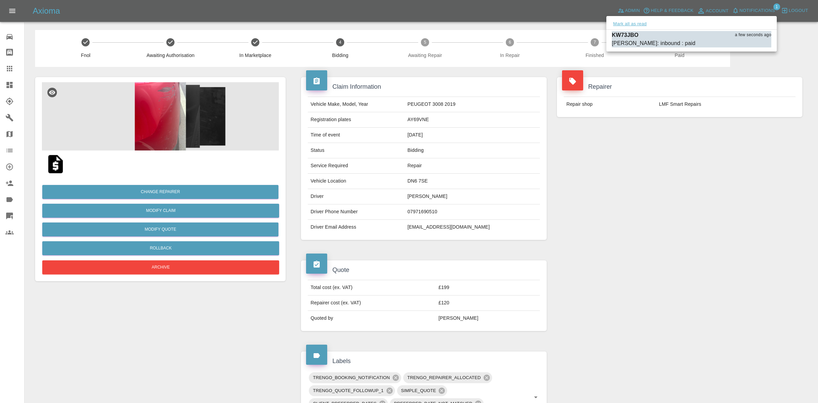
click at [625, 26] on button "Mark all as read" at bounding box center [630, 24] width 36 height 8
drag, startPoint x: 696, startPoint y: 130, endPoint x: 634, endPoint y: 143, distance: 63.1
click at [699, 140] on div at bounding box center [409, 201] width 818 height 403
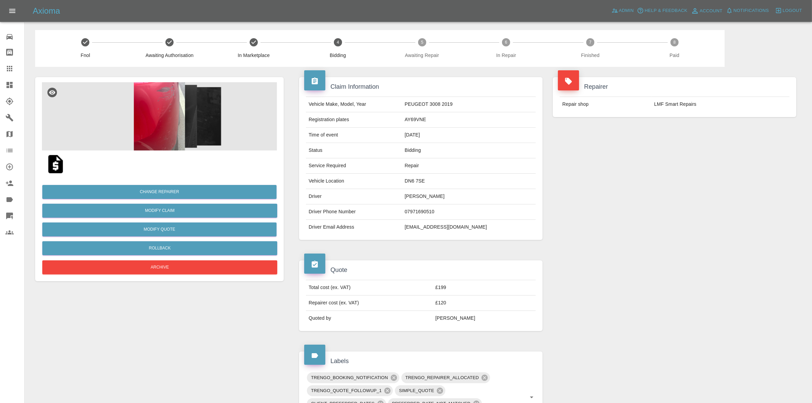
click at [0, 77] on link "Dashboard" at bounding box center [12, 85] width 24 height 16
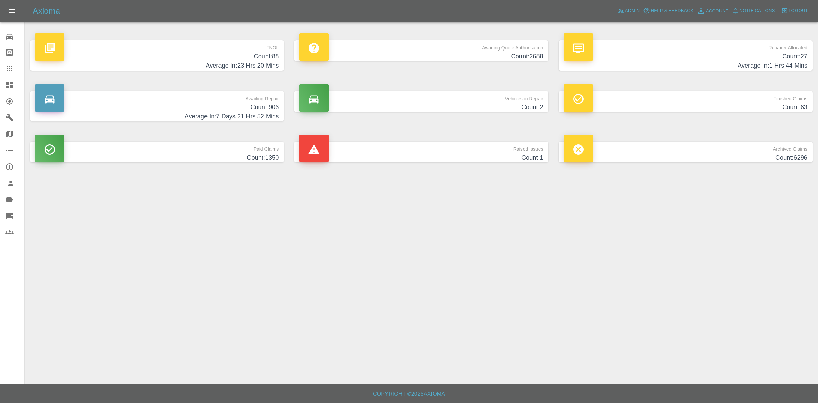
click at [703, 57] on h4 "Count: 27" at bounding box center [686, 56] width 244 height 9
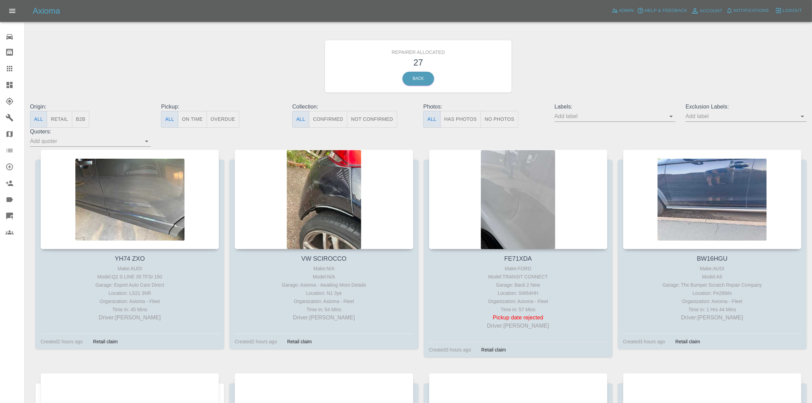
click at [58, 118] on button "Retail" at bounding box center [59, 119] width 25 height 17
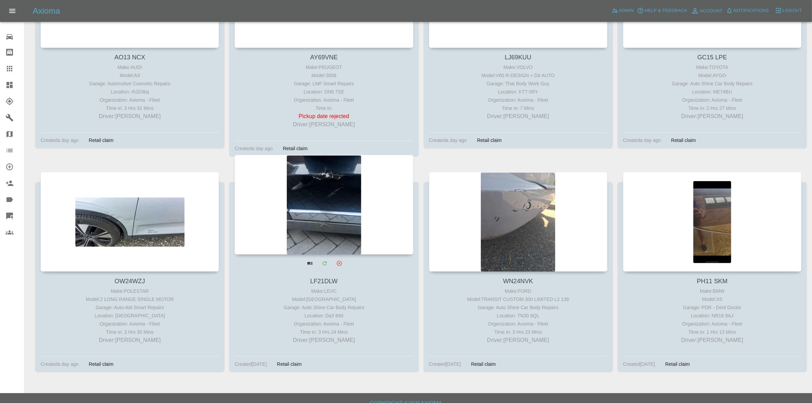
scroll to position [859, 0]
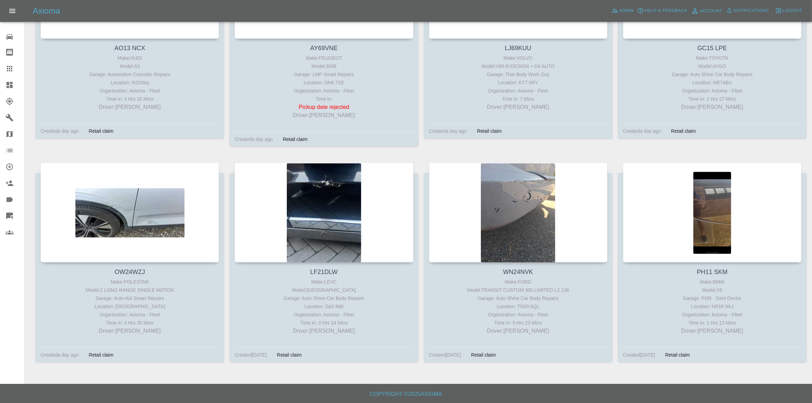
click at [0, 78] on link "Dashboard" at bounding box center [12, 85] width 24 height 16
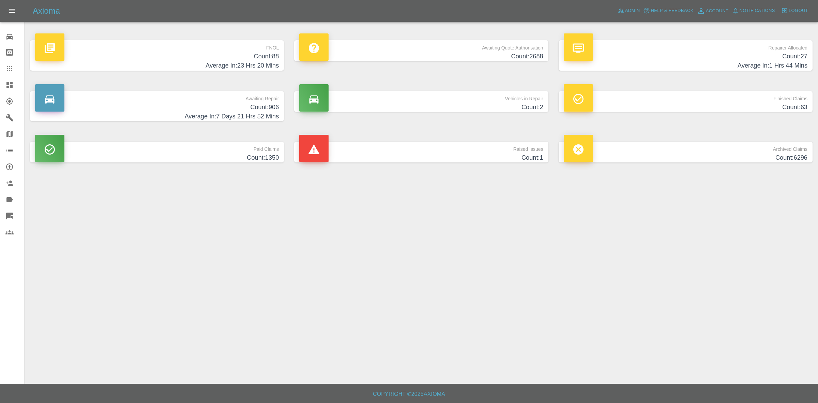
click at [172, 52] on h4 "Count: 88" at bounding box center [157, 56] width 244 height 9
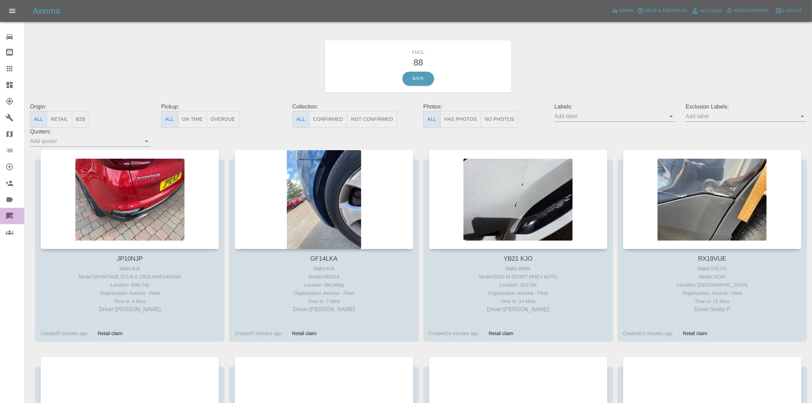
click at [0, 216] on link "Quick Quote" at bounding box center [12, 216] width 24 height 16
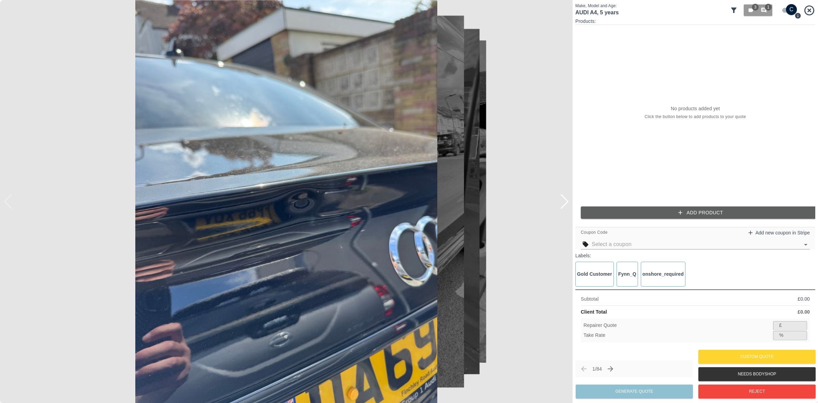
click at [789, 12] on input "checkbox" at bounding box center [791, 9] width 33 height 11
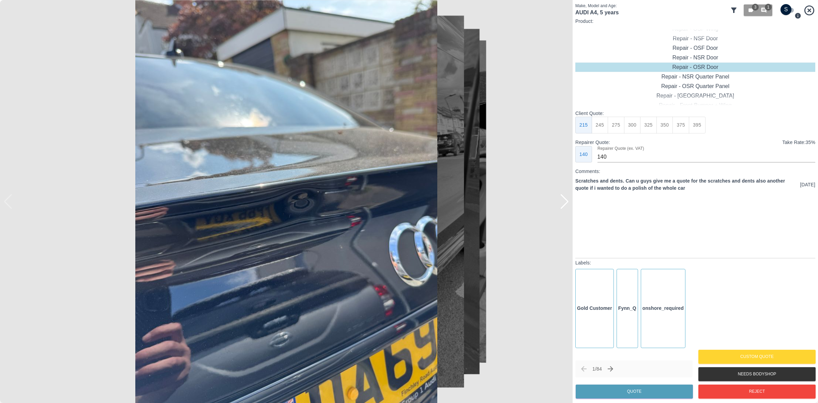
click at [562, 202] on div at bounding box center [564, 201] width 9 height 15
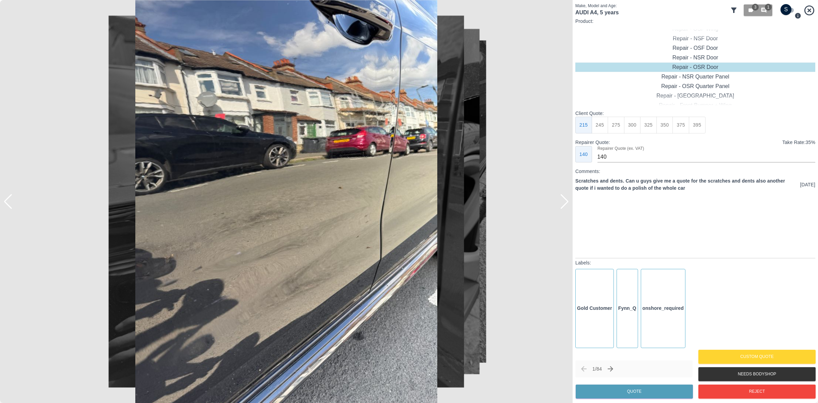
click at [562, 202] on div at bounding box center [564, 201] width 9 height 15
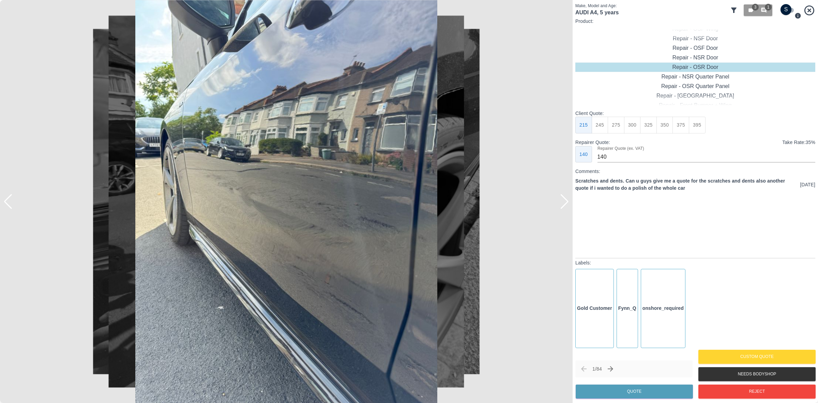
click at [562, 202] on div at bounding box center [564, 201] width 9 height 15
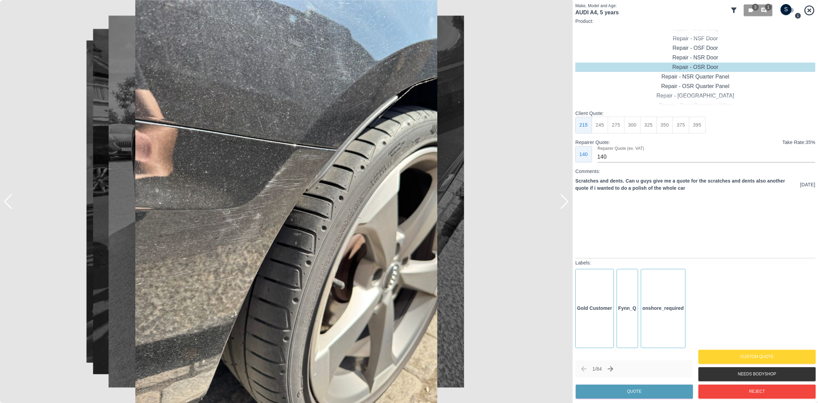
click at [562, 202] on div at bounding box center [564, 201] width 9 height 15
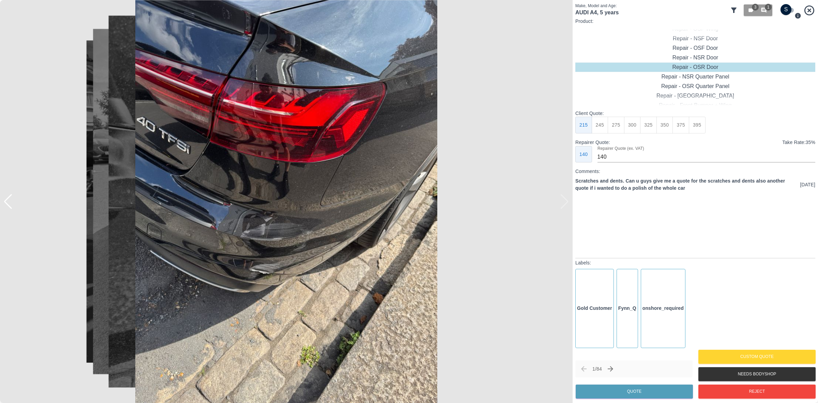
click at [562, 202] on img at bounding box center [286, 201] width 573 height 403
click at [565, 201] on img at bounding box center [286, 201] width 573 height 403
click at [10, 200] on div at bounding box center [7, 201] width 9 height 15
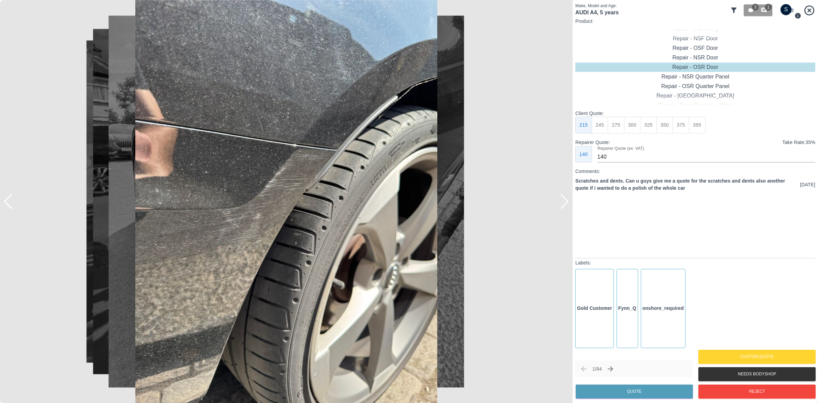
click at [10, 200] on div at bounding box center [7, 201] width 9 height 15
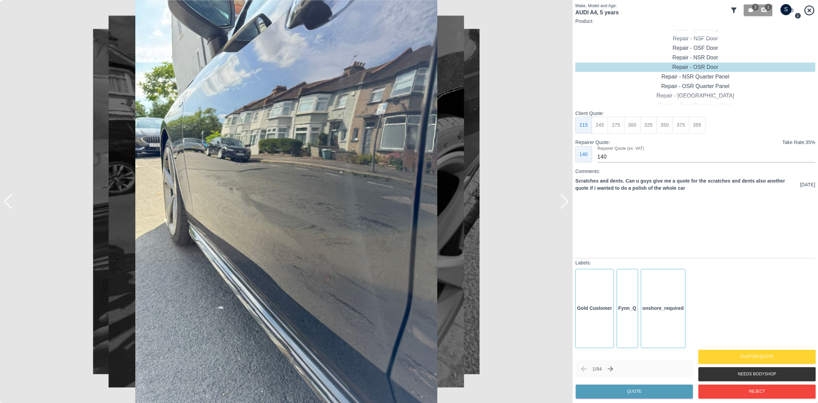
click at [10, 200] on div at bounding box center [7, 201] width 9 height 15
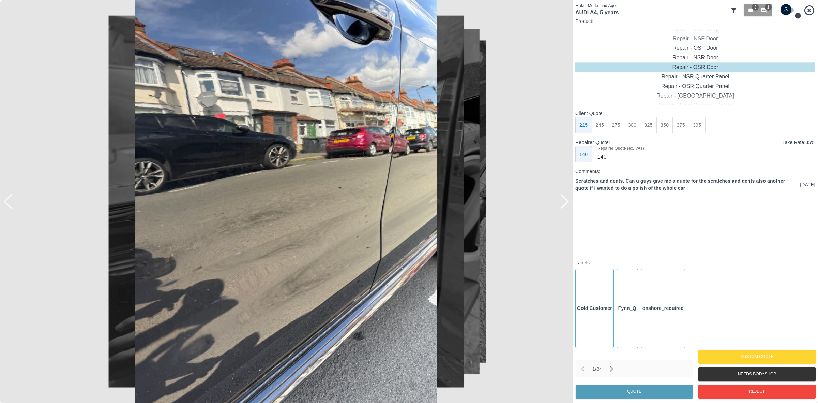
click at [10, 200] on div at bounding box center [7, 201] width 9 height 15
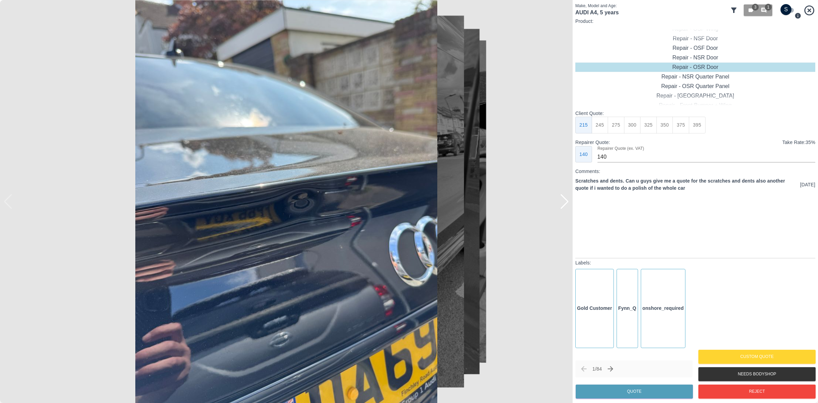
click at [10, 200] on img at bounding box center [286, 201] width 573 height 403
click at [784, 5] on input "checkbox" at bounding box center [786, 9] width 33 height 11
checkbox input "true"
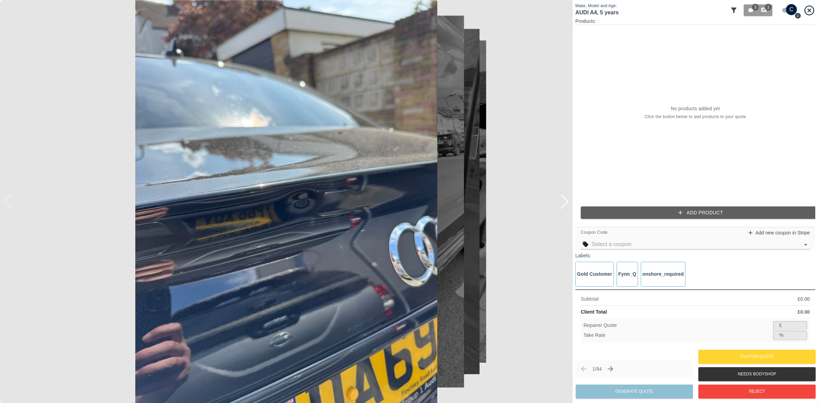
click at [653, 213] on button "Add Product" at bounding box center [701, 212] width 240 height 13
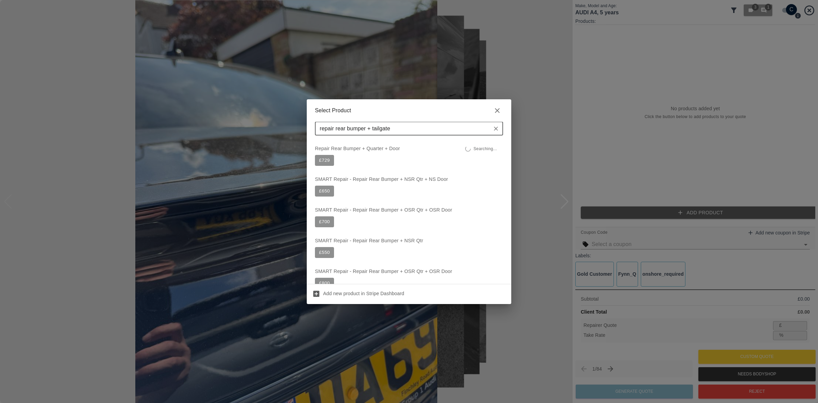
type input "repair rear bumper + tailgate"
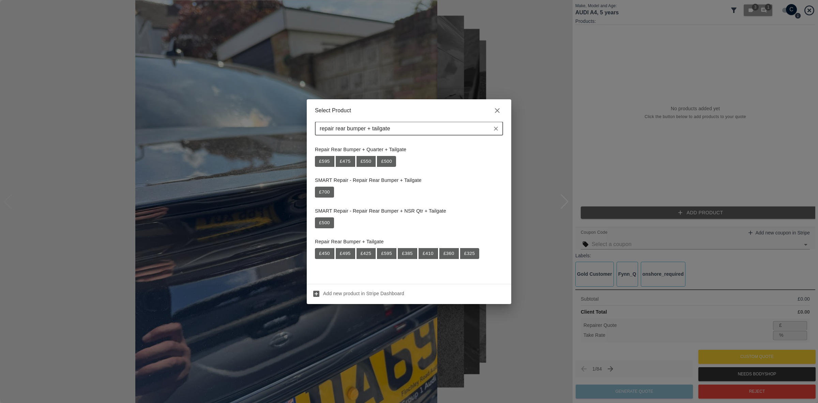
scroll to position [92, 0]
click at [429, 253] on button "£ 410" at bounding box center [428, 251] width 19 height 11
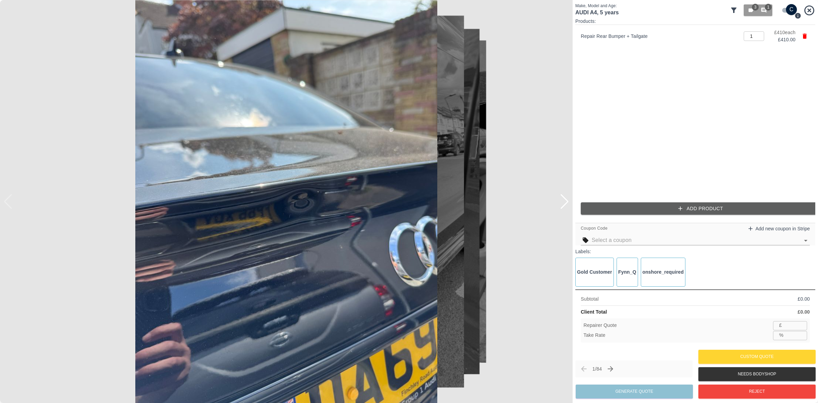
type input "266"
type input "35.1"
click at [704, 210] on button "Add Product" at bounding box center [701, 208] width 240 height 13
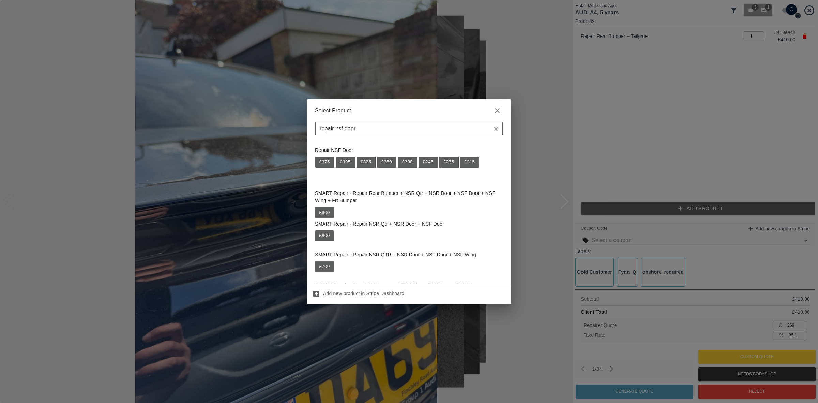
scroll to position [170, 0]
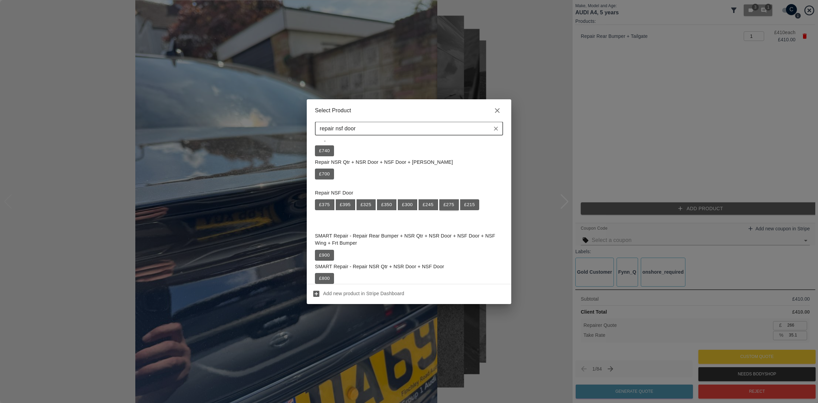
type input "repair nsf door"
click at [451, 206] on button "£ 275" at bounding box center [448, 204] width 19 height 11
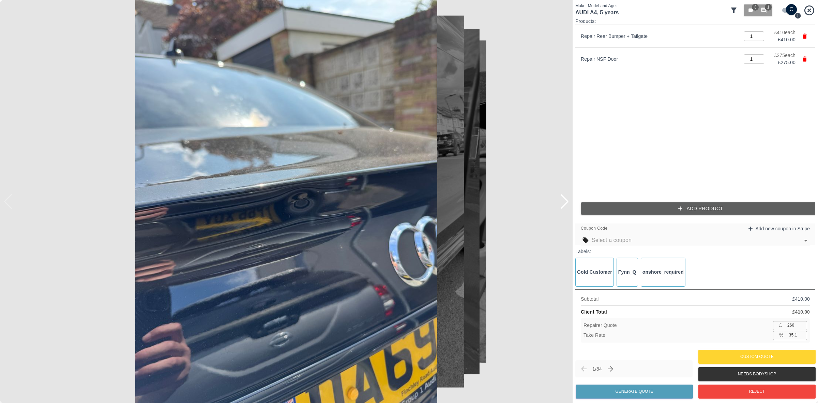
type input "445"
type input "35.0"
click at [651, 236] on input "text" at bounding box center [696, 240] width 208 height 10
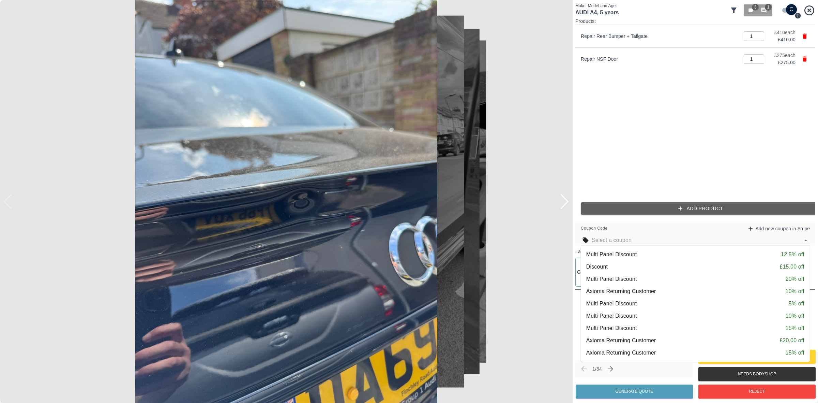
click at [658, 275] on div "Multi Panel Discount 20% off" at bounding box center [695, 279] width 218 height 8
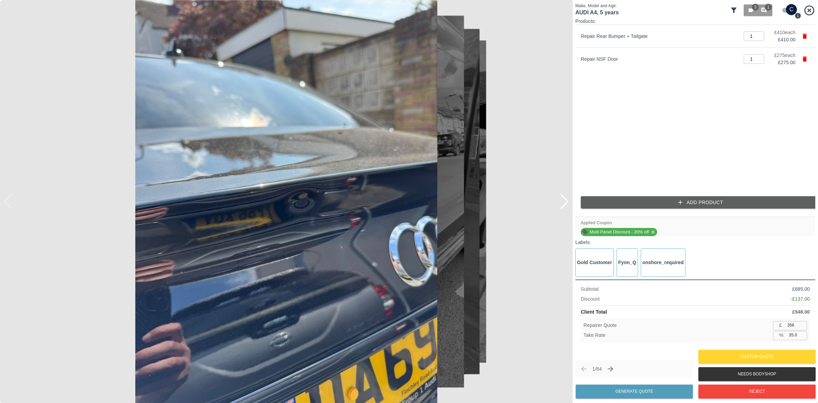
type input "357"
type input "34.9"
click at [799, 323] on input "357" at bounding box center [796, 325] width 22 height 9
click at [795, 325] on input "357" at bounding box center [796, 325] width 22 height 9
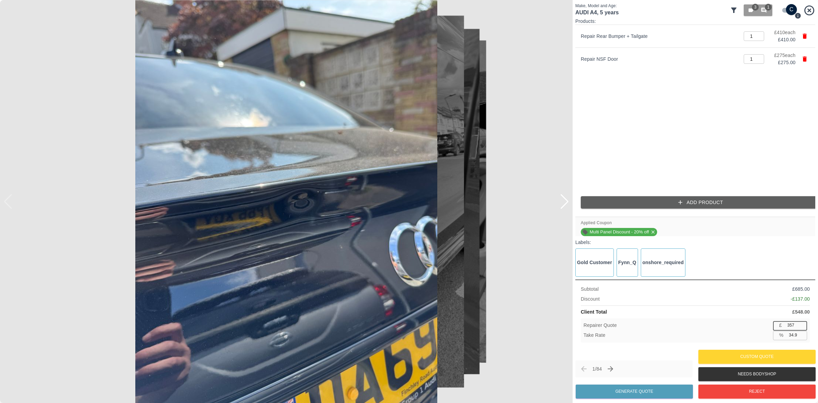
click at [795, 325] on input "357" at bounding box center [796, 325] width 22 height 9
type input "3"
type input "99.5"
type input "36"
type input "93.4"
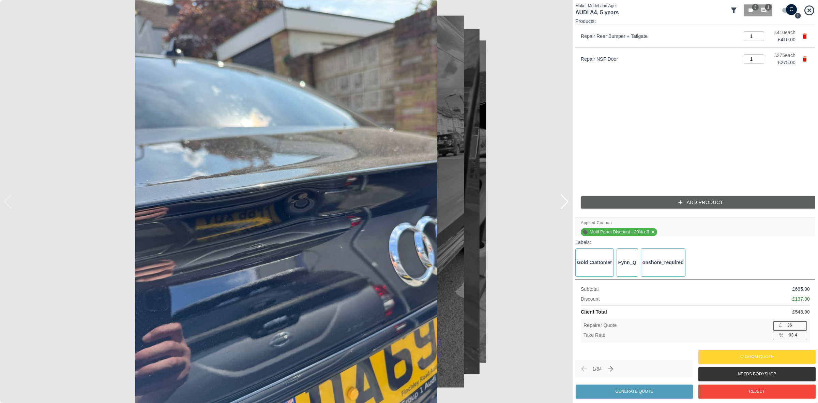
type input "365"
type input "33.4"
type input "365"
click at [607, 390] on button "Generate Quote" at bounding box center [634, 391] width 117 height 14
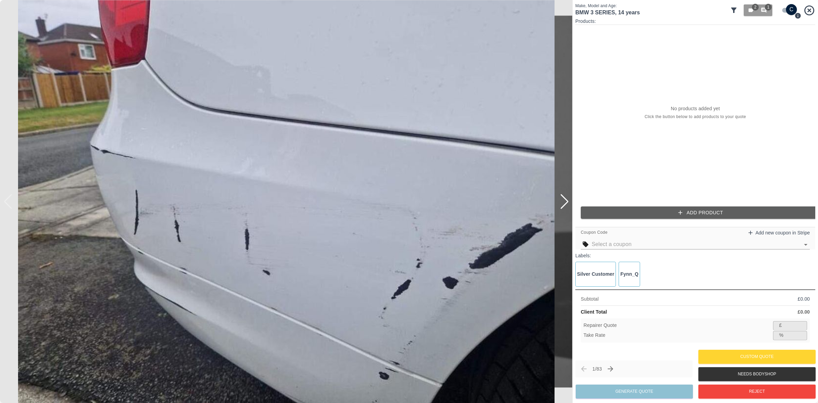
click at [567, 201] on div at bounding box center [564, 201] width 9 height 15
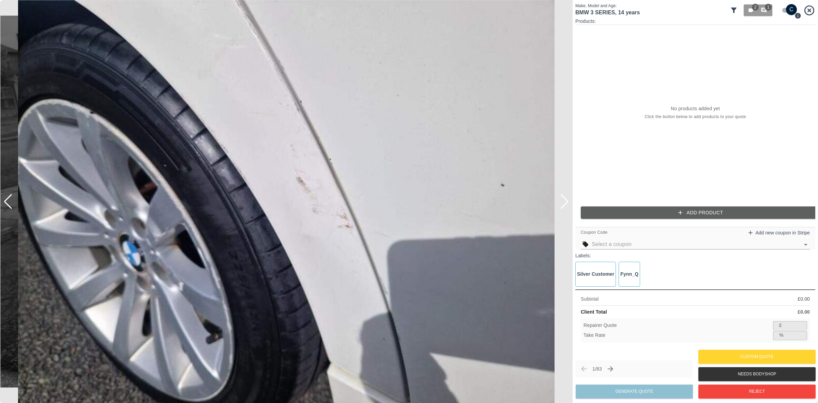
click at [567, 201] on div at bounding box center [564, 201] width 9 height 15
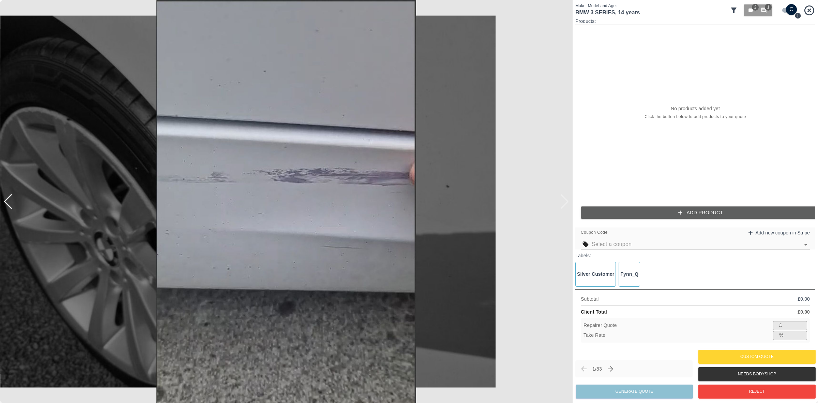
click at [567, 201] on img at bounding box center [286, 201] width 573 height 403
click at [6, 202] on div at bounding box center [3, 201] width 7 height 403
click at [11, 200] on div at bounding box center [7, 201] width 9 height 15
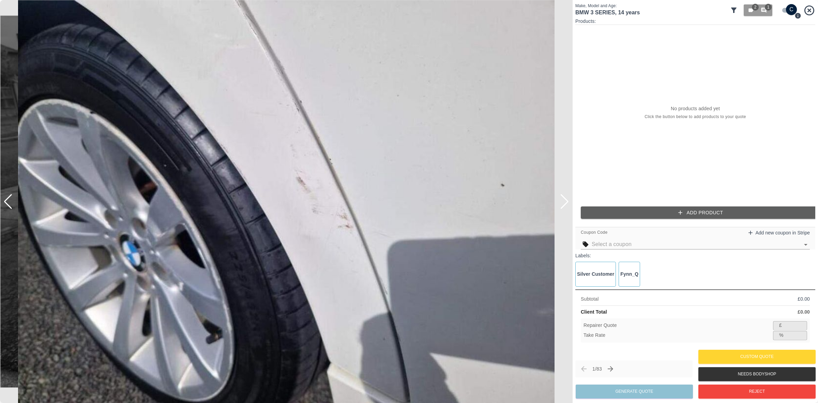
click at [789, 10] on input "checkbox" at bounding box center [791, 9] width 33 height 11
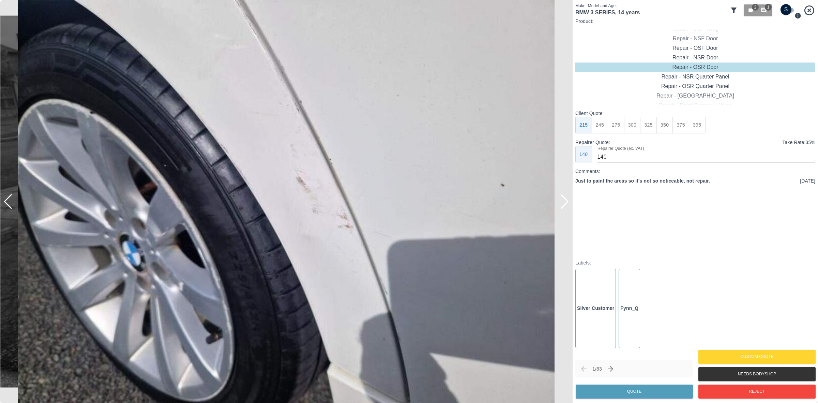
click at [789, 10] on input "checkbox" at bounding box center [786, 9] width 33 height 11
checkbox input "true"
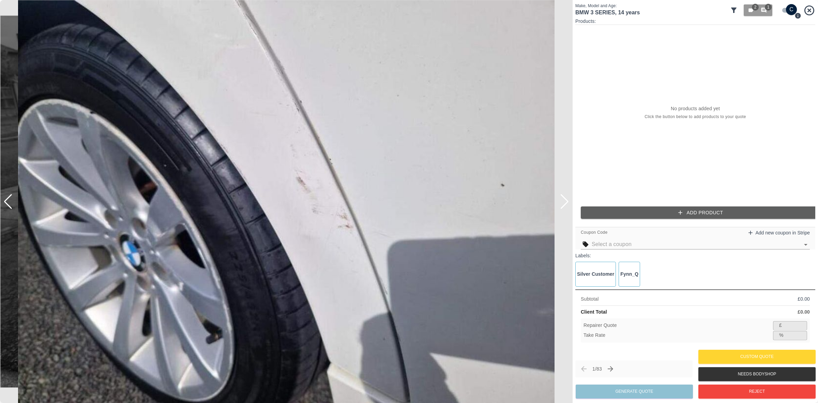
click at [678, 207] on button "Add Product" at bounding box center [701, 212] width 240 height 13
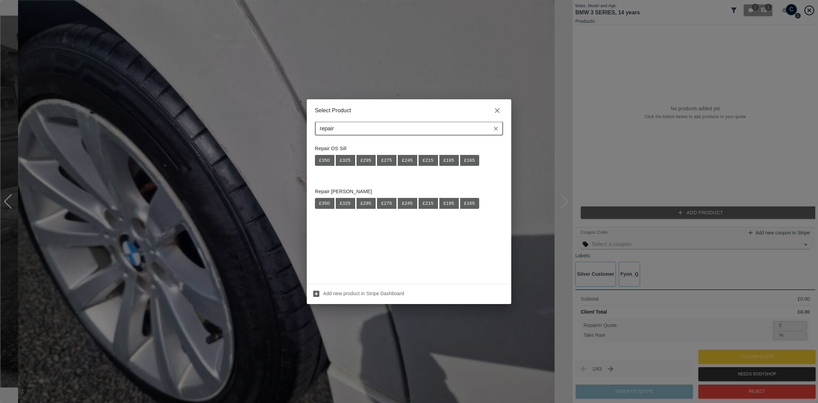
type input "repair"
click at [225, 152] on div "Select Product repair ​ Repair OS Sill £ 350 £ 325 £ 295 £ 275 £ 245 £ 215 £ 18…" at bounding box center [409, 201] width 818 height 403
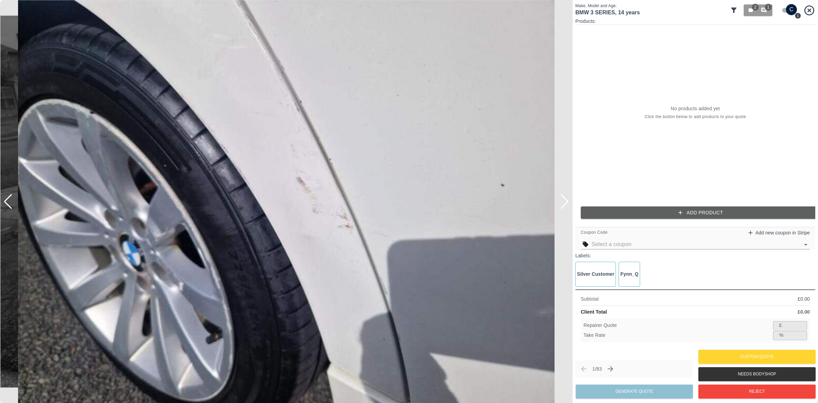
click at [9, 203] on div at bounding box center [7, 201] width 9 height 15
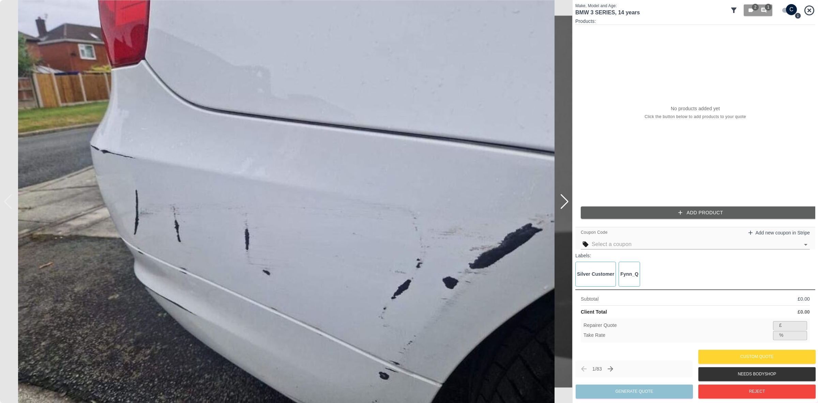
click at [562, 200] on div at bounding box center [564, 201] width 9 height 15
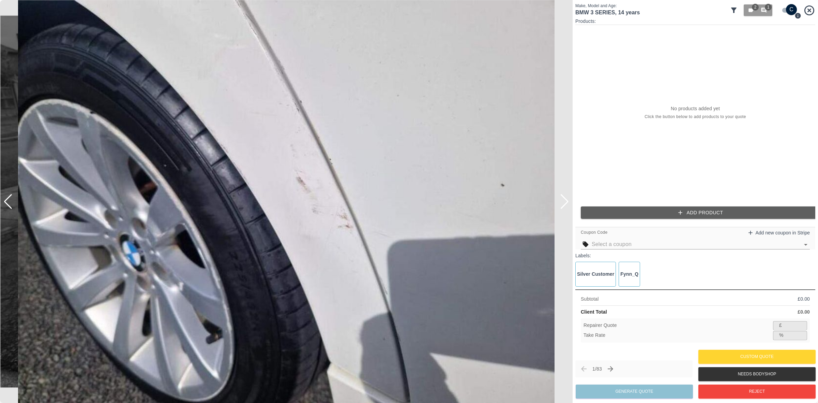
click at [651, 209] on button "Add Product" at bounding box center [701, 212] width 240 height 13
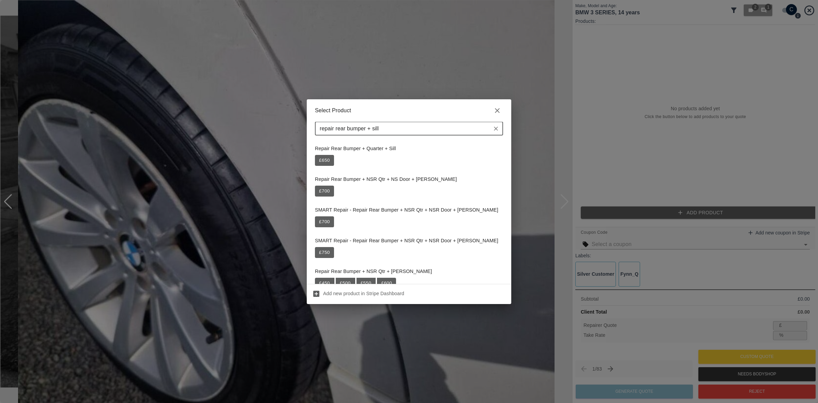
scroll to position [19, 0]
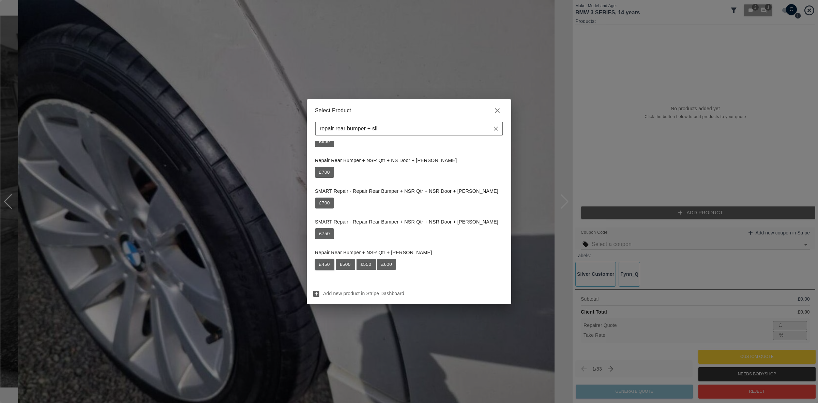
type input "repair rear bumper + sill"
click at [329, 264] on button "£ 450" at bounding box center [324, 264] width 19 height 11
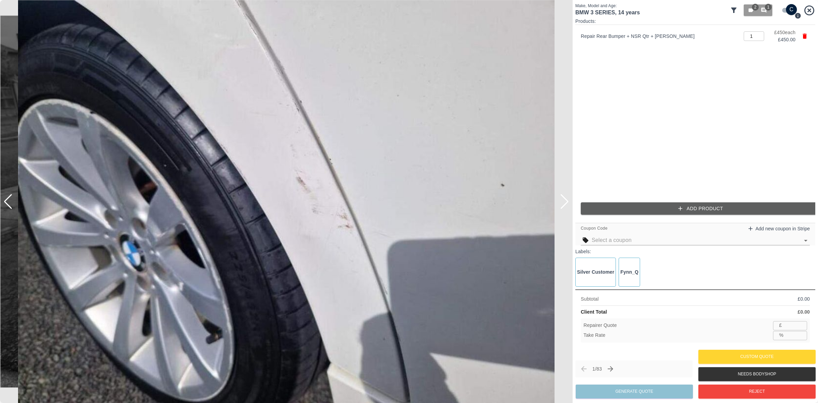
type input "292"
type input "35.1"
click at [679, 211] on icon "button" at bounding box center [680, 208] width 7 height 7
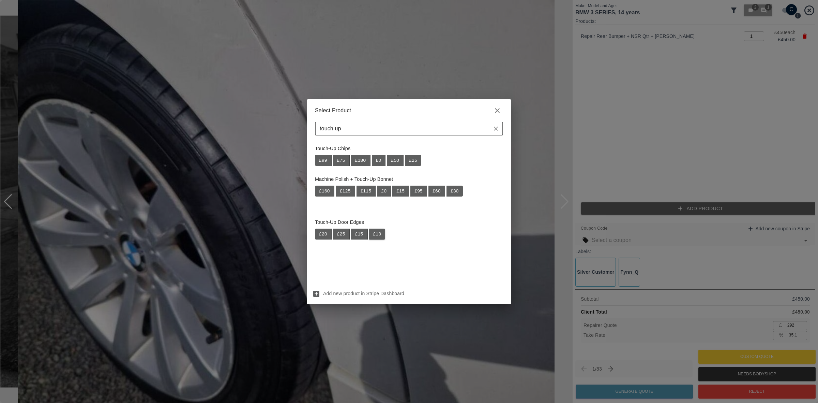
type input "touch up"
click at [374, 233] on button "£ 10" at bounding box center [377, 233] width 16 height 11
type input "299"
type input "35.0"
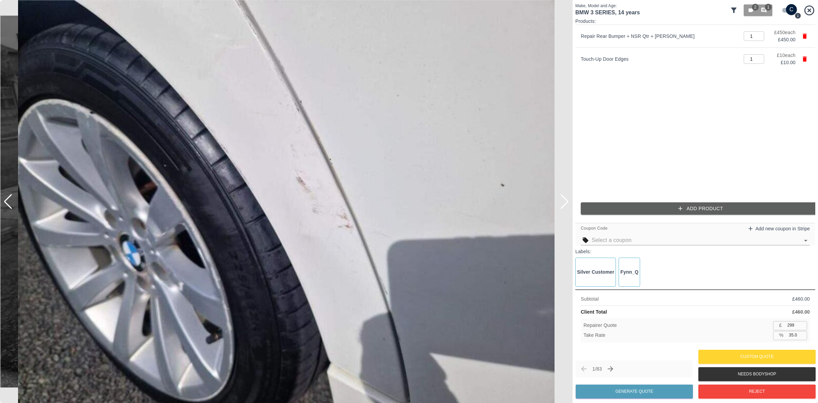
click at [792, 328] on input "299" at bounding box center [796, 325] width 22 height 9
type input "3"
type input "99.3"
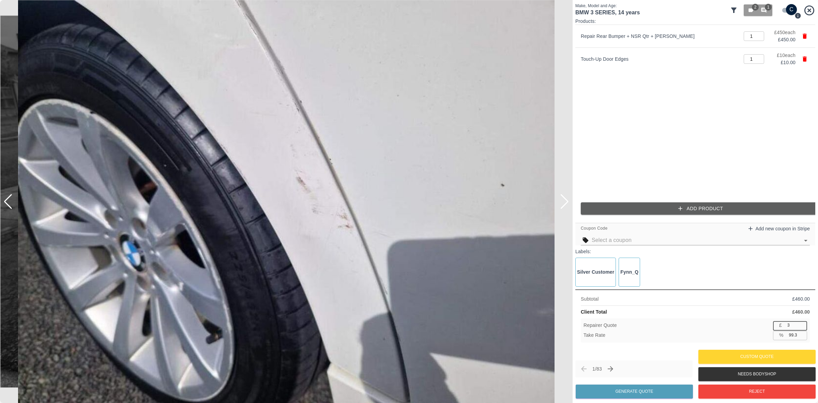
type input "30"
type input "93.5"
type input "300"
type input "34.8"
type input "300"
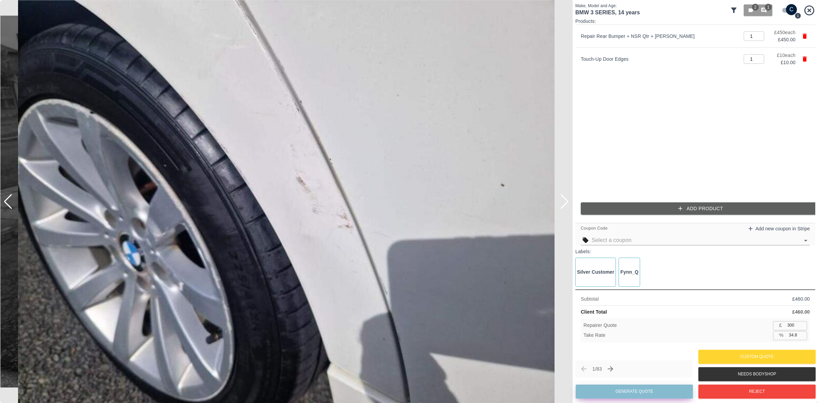
click at [641, 391] on button "Generate Quote" at bounding box center [634, 391] width 117 height 14
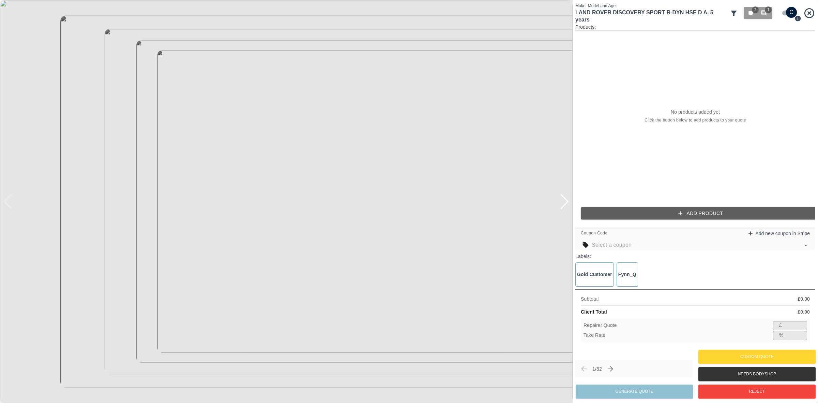
click at [563, 205] on div at bounding box center [564, 201] width 9 height 15
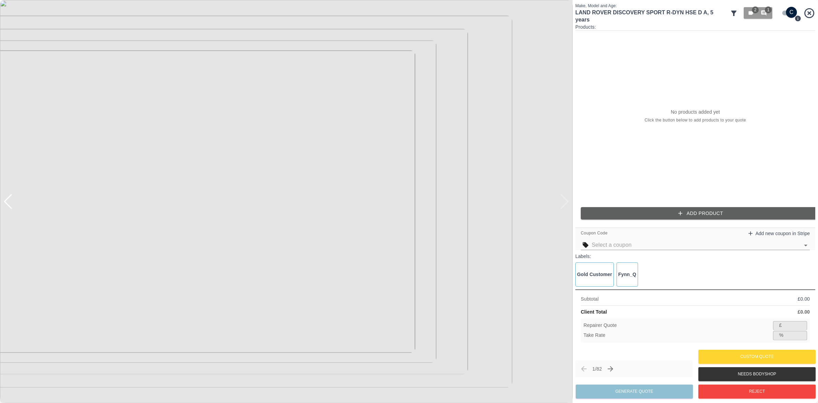
click at [563, 205] on img at bounding box center [286, 201] width 573 height 403
click at [787, 7] on input "checkbox" at bounding box center [791, 12] width 33 height 11
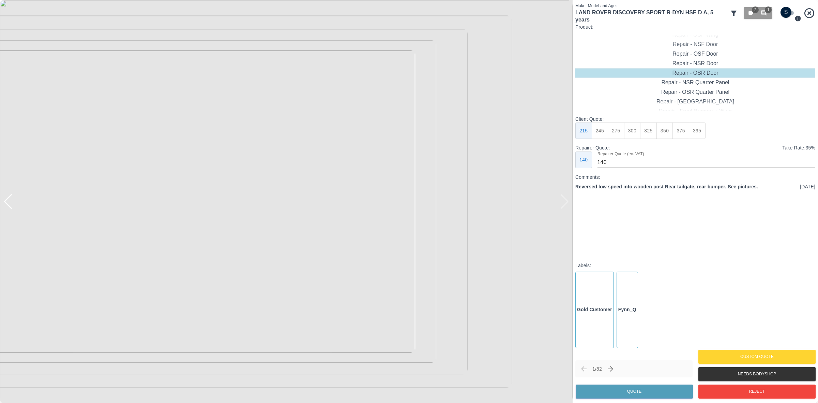
click at [568, 202] on img at bounding box center [286, 201] width 573 height 403
click at [6, 201] on div at bounding box center [3, 201] width 7 height 403
click at [9, 202] on div at bounding box center [7, 201] width 9 height 15
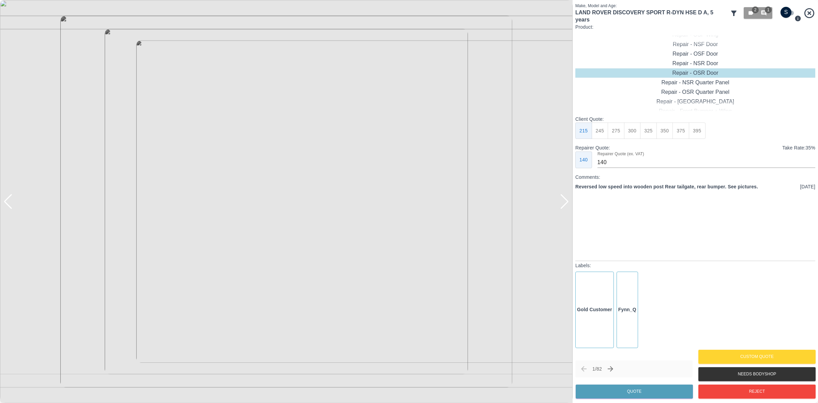
click at [9, 202] on div at bounding box center [7, 201] width 9 height 15
click at [567, 205] on div at bounding box center [564, 201] width 9 height 15
click at [785, 13] on input "checkbox" at bounding box center [786, 12] width 33 height 11
checkbox input "true"
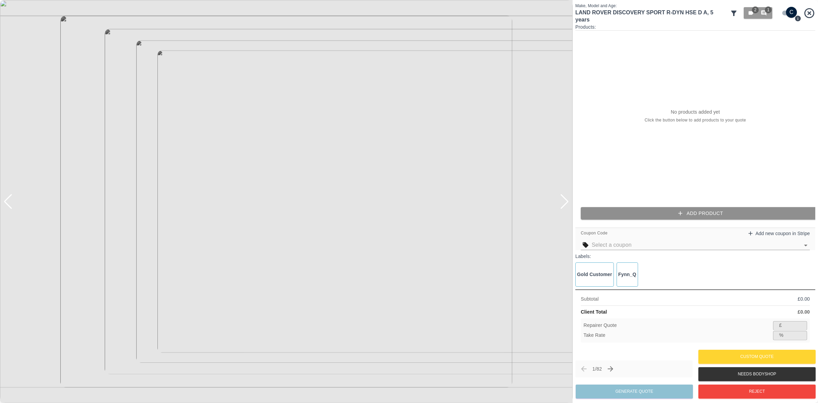
click at [647, 209] on button "Add Product" at bounding box center [701, 213] width 240 height 13
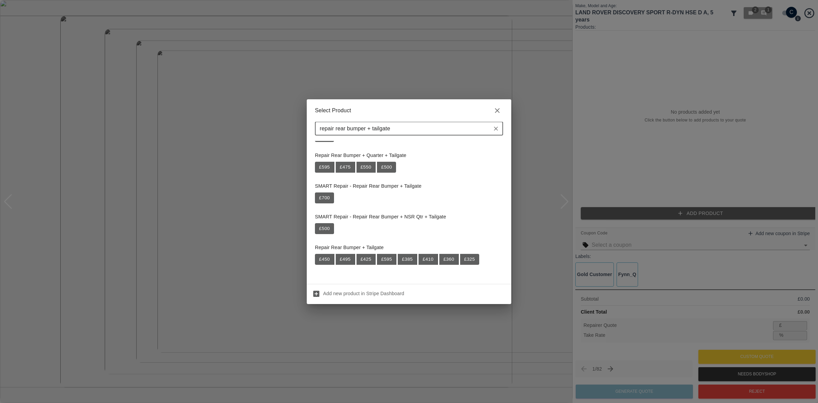
scroll to position [92, 0]
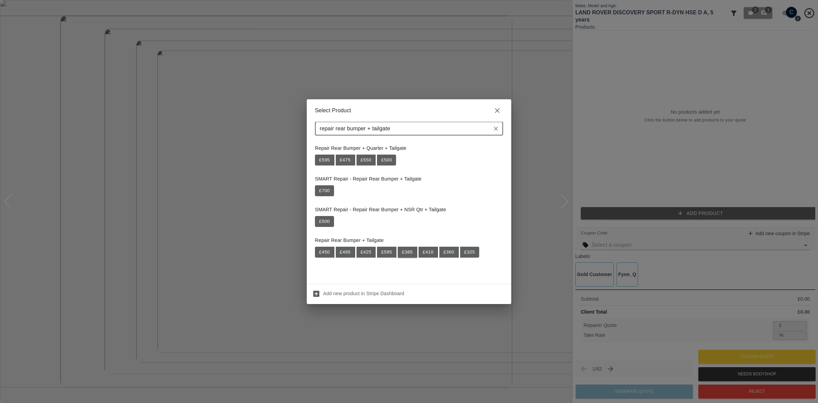
type input "repair rear bumper + tailgate"
click at [414, 253] on button "£ 385" at bounding box center [407, 251] width 19 height 11
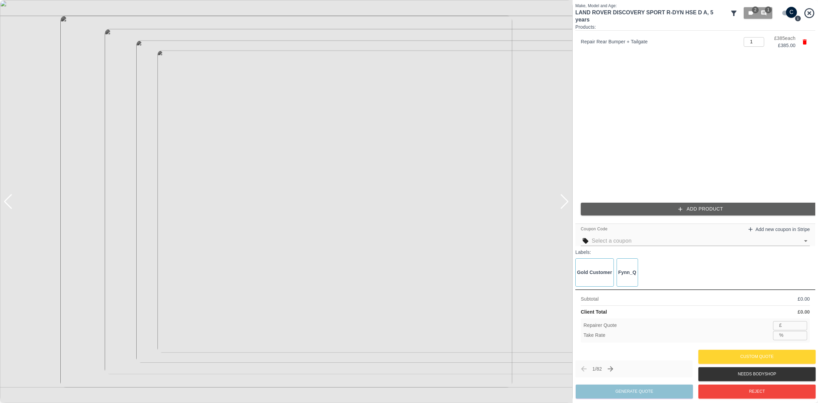
type input "250"
type input "35.1"
click at [635, 209] on button "Add Product" at bounding box center [701, 208] width 240 height 13
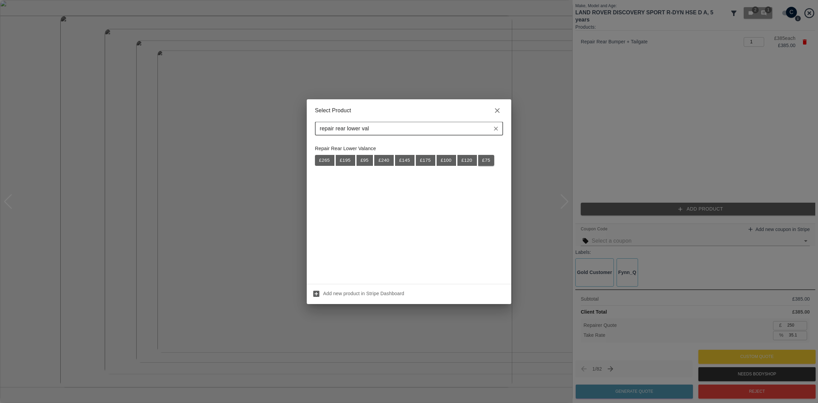
type input "repair rear lower val"
click at [483, 159] on button "£ 75" at bounding box center [486, 160] width 16 height 11
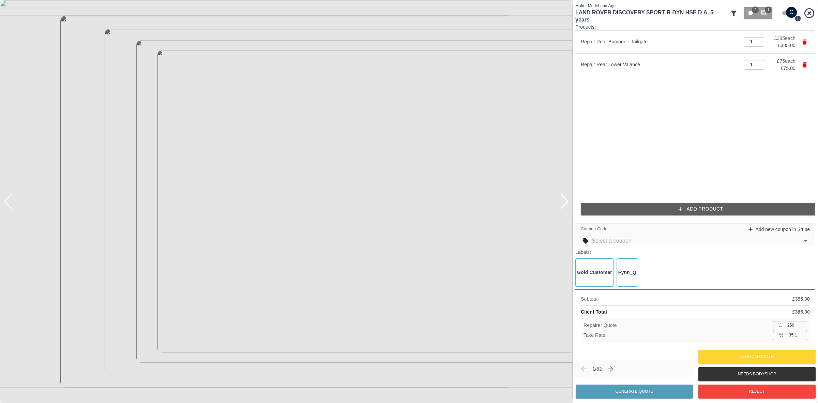
type input "299"
type input "35.0"
click at [754, 65] on input "1" at bounding box center [754, 65] width 20 height 10
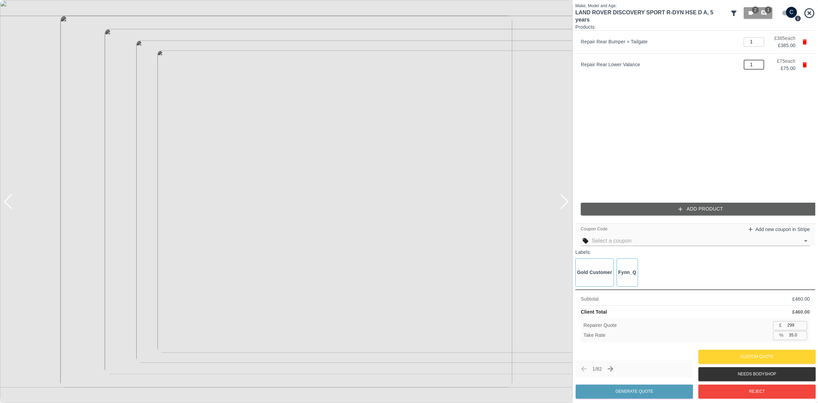
click at [312, 210] on img at bounding box center [286, 201] width 573 height 403
click at [301, 212] on img at bounding box center [210, 177] width 1718 height 1208
click at [749, 67] on input "1" at bounding box center [754, 65] width 20 height 10
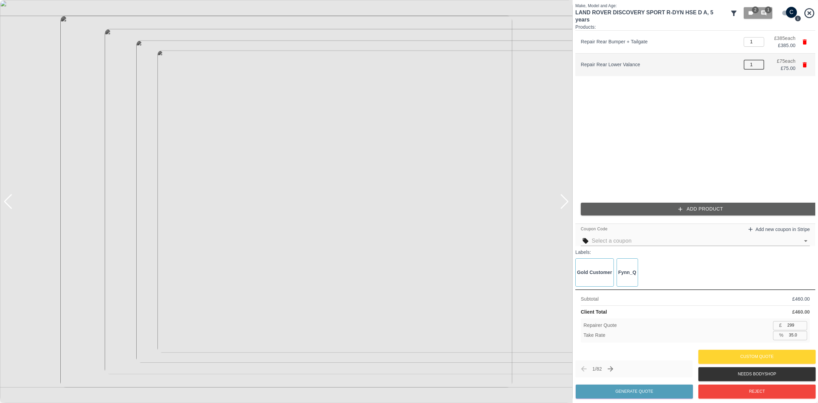
click at [749, 67] on input "1" at bounding box center [754, 65] width 20 height 10
type input "2"
type input "347"
type input "35.1"
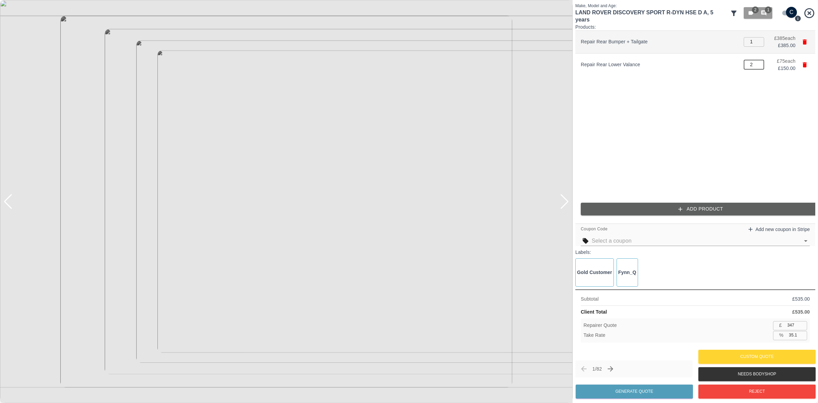
type input "2"
click at [810, 41] on li "Repair Rear Bumper + Tailgate 1 ​ £ 385 each £ 385.00" at bounding box center [695, 42] width 240 height 22
click at [805, 40] on icon "button" at bounding box center [805, 41] width 4 height 5
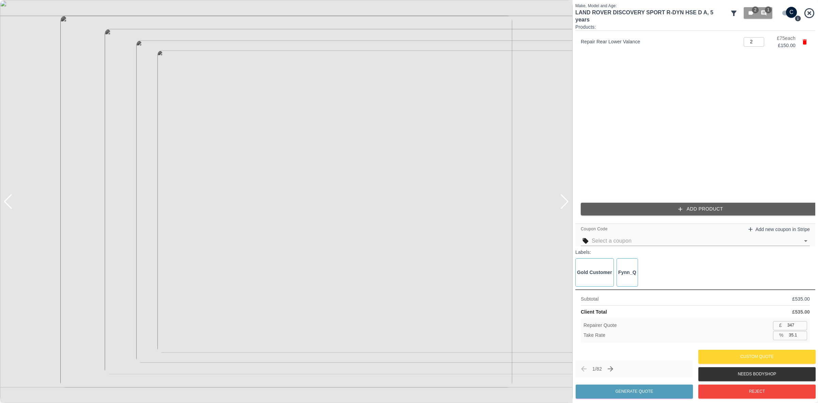
type input "97"
type input "35.3"
click at [674, 210] on button "Add Product" at bounding box center [701, 208] width 240 height 13
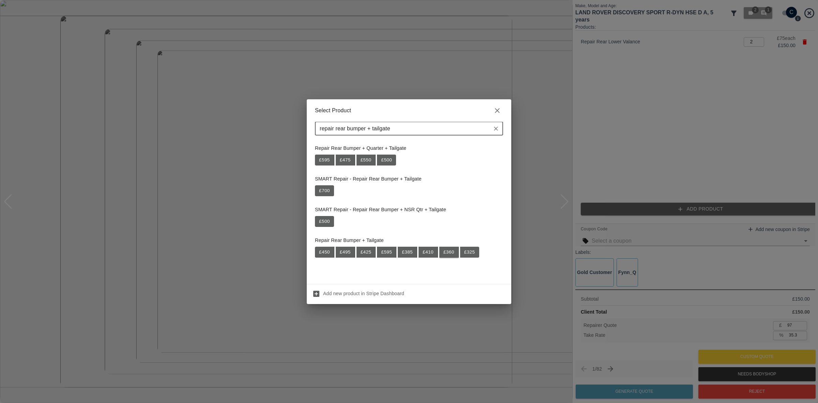
type input "repair rear bumper + tailgate"
click at [452, 251] on button "£ 360" at bounding box center [448, 251] width 19 height 11
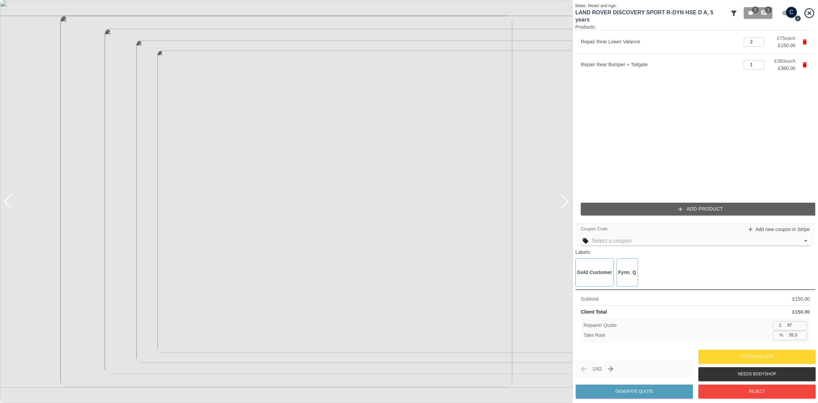
type input "331"
type input "35.1"
click at [629, 241] on input "text" at bounding box center [696, 241] width 208 height 10
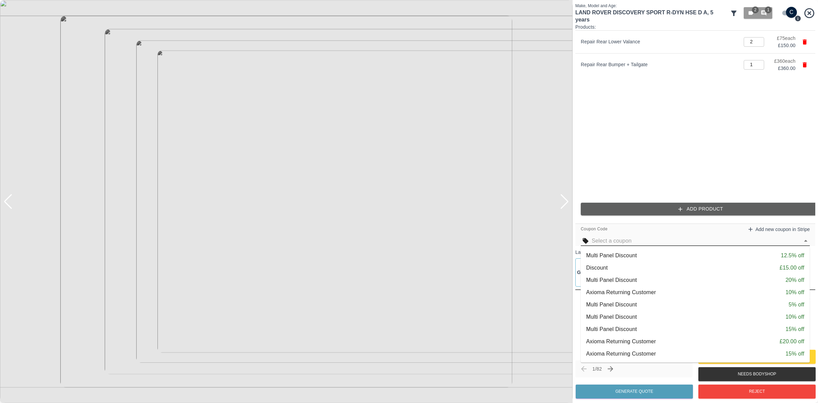
click at [658, 299] on li "Multi Panel Discount 5% off" at bounding box center [695, 304] width 229 height 12
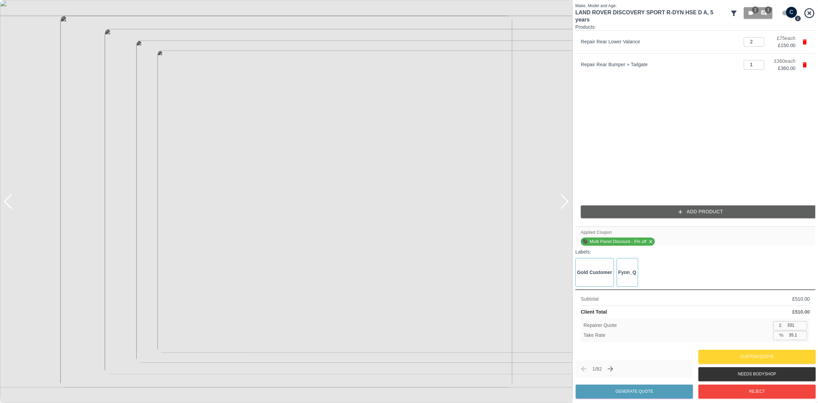
type input "314"
type input "35.2"
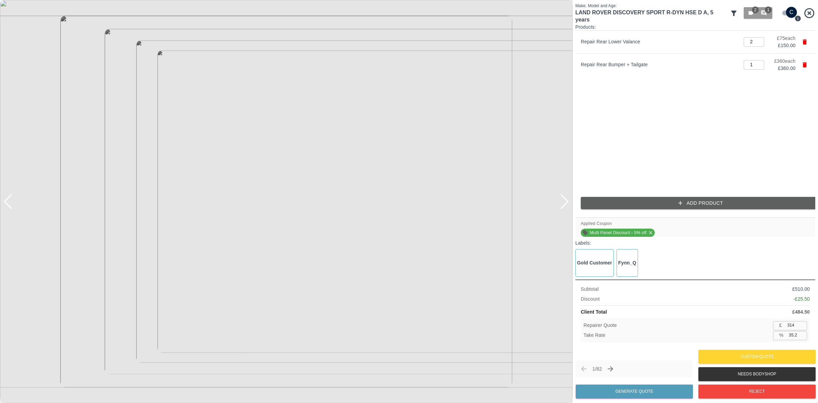
click at [798, 325] on input "314" at bounding box center [796, 325] width 22 height 9
type input "3"
type input "99.4"
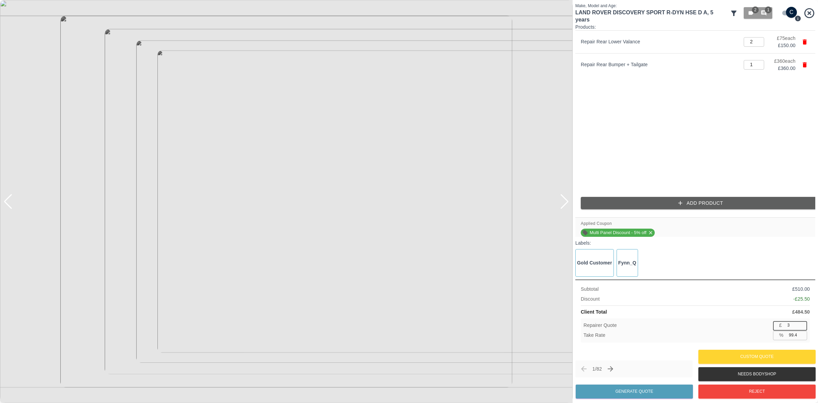
type input "32"
type input "93.4"
type input "3"
type input "99.4"
type input "33"
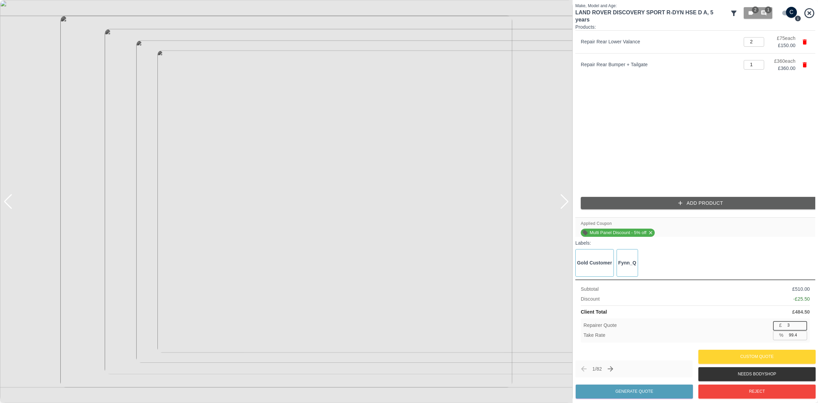
type input "93.2"
type input "335"
type input "30.9"
type input "33"
type input "93.2"
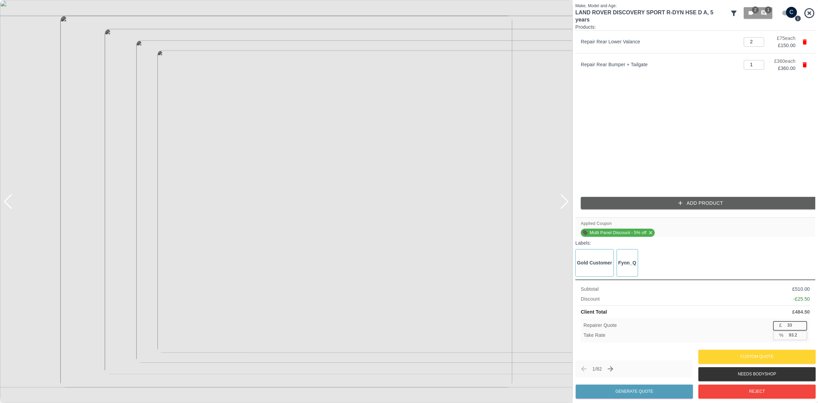
type input "3"
type input "99.4"
type input "32"
type input "93.4"
type input "325"
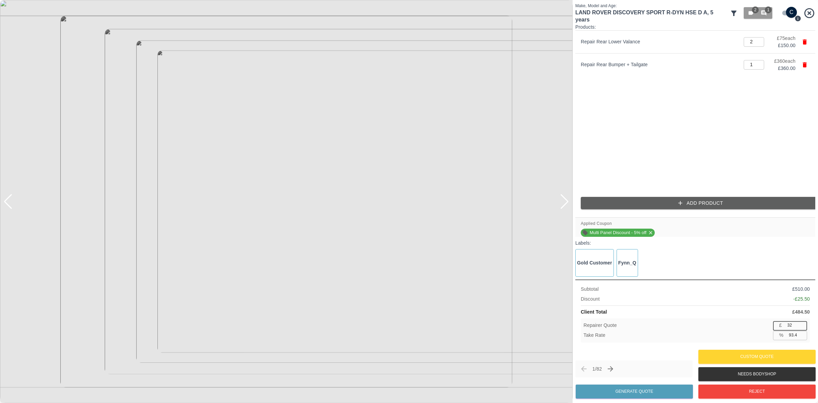
type input "32.9"
type input "32"
type input "93.4"
type input "320"
type input "34.0"
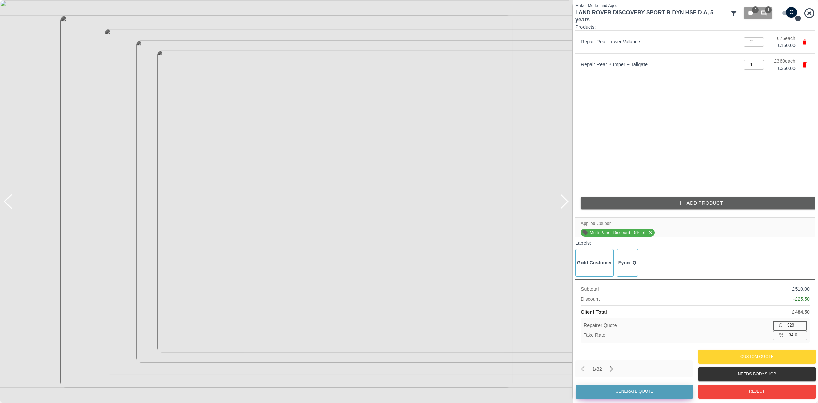
type input "320"
click at [639, 387] on button "Generate Quote" at bounding box center [634, 391] width 117 height 14
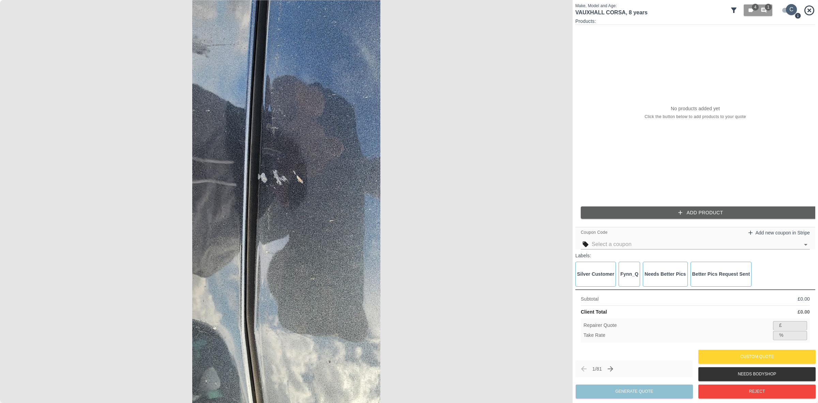
click at [789, 8] on input "checkbox" at bounding box center [791, 9] width 33 height 11
checkbox input "false"
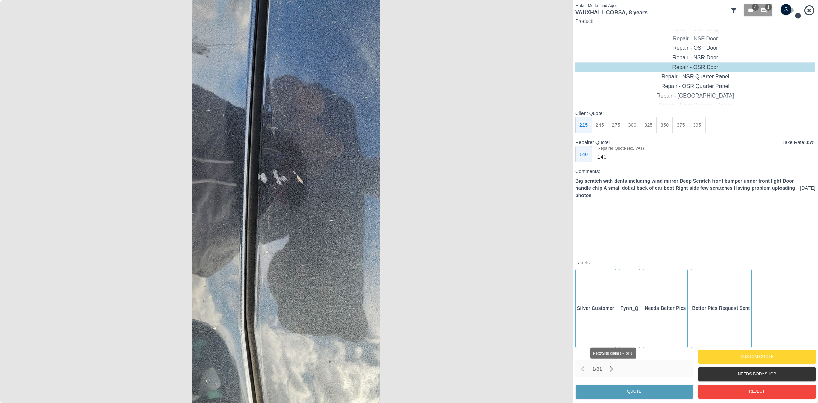
click at [611, 371] on icon "Next claim" at bounding box center [610, 368] width 8 height 8
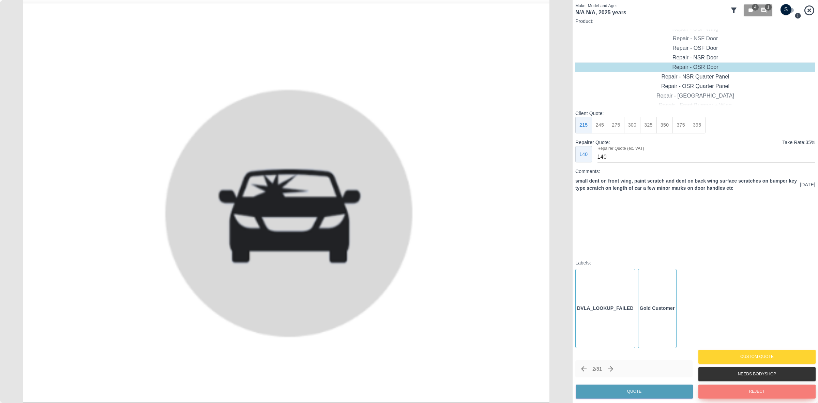
click at [747, 386] on button "Reject" at bounding box center [756, 391] width 117 height 14
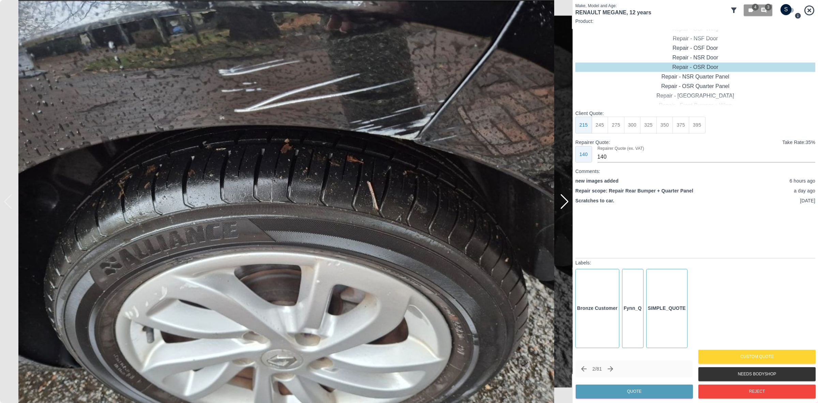
click at [565, 199] on div at bounding box center [564, 201] width 9 height 15
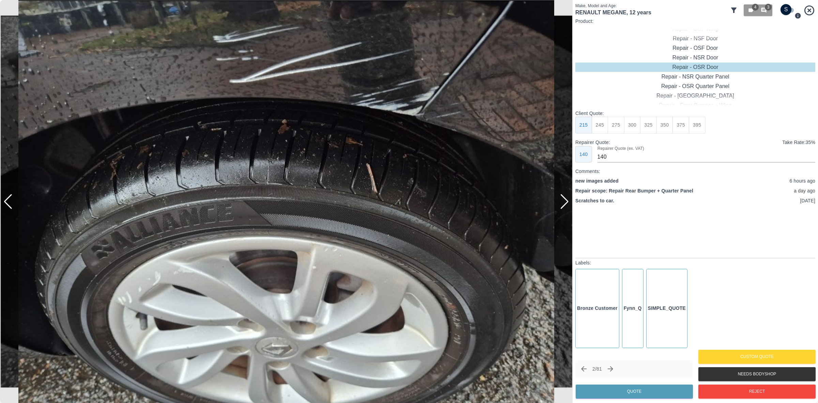
click at [565, 199] on div at bounding box center [564, 201] width 9 height 15
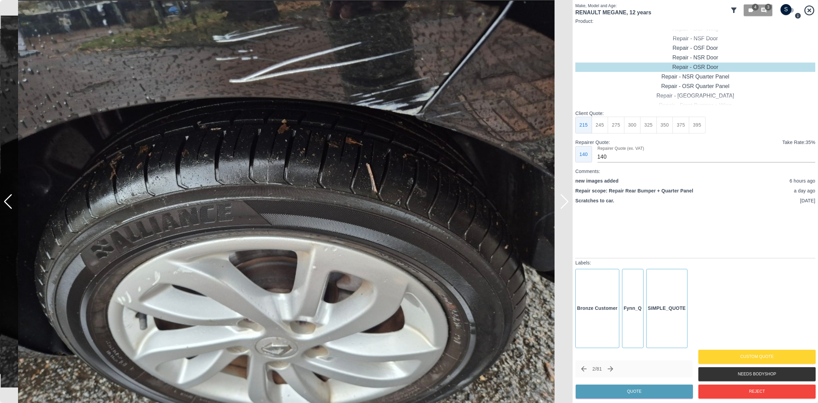
click at [565, 199] on div at bounding box center [564, 201] width 9 height 15
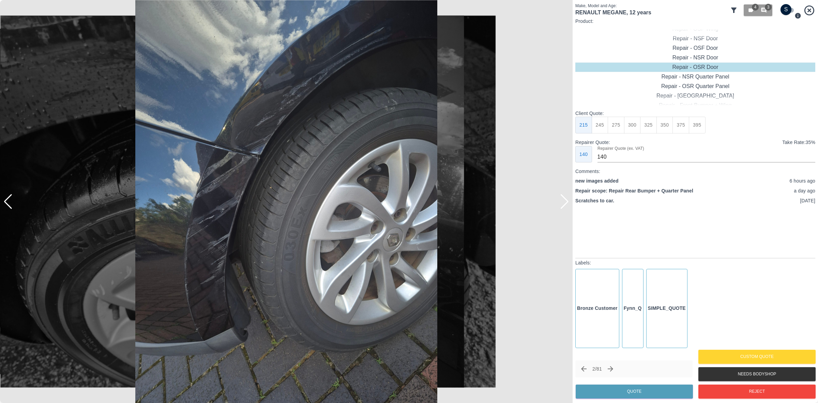
click at [565, 199] on div at bounding box center [564, 201] width 9 height 15
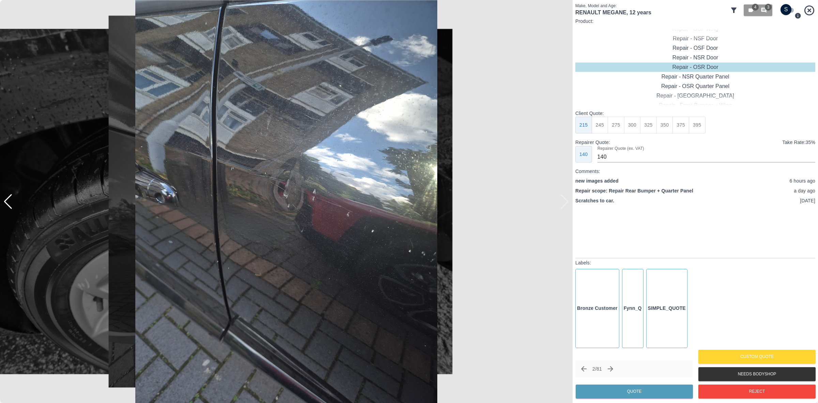
click at [565, 199] on img at bounding box center [286, 201] width 573 height 403
click at [9, 202] on div at bounding box center [7, 201] width 9 height 15
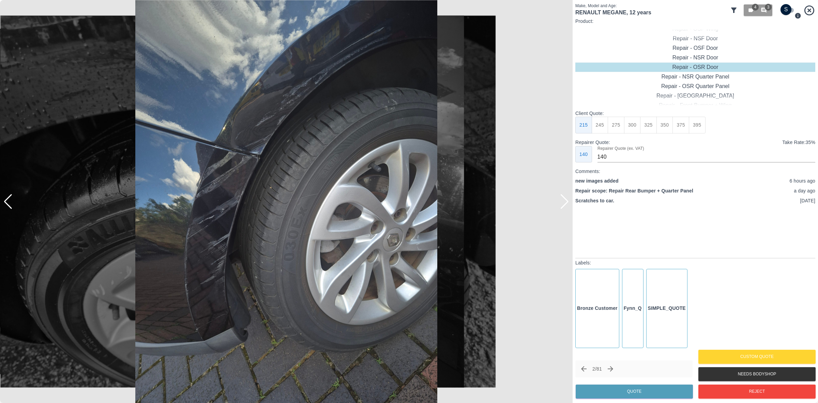
click at [9, 202] on div at bounding box center [7, 201] width 9 height 15
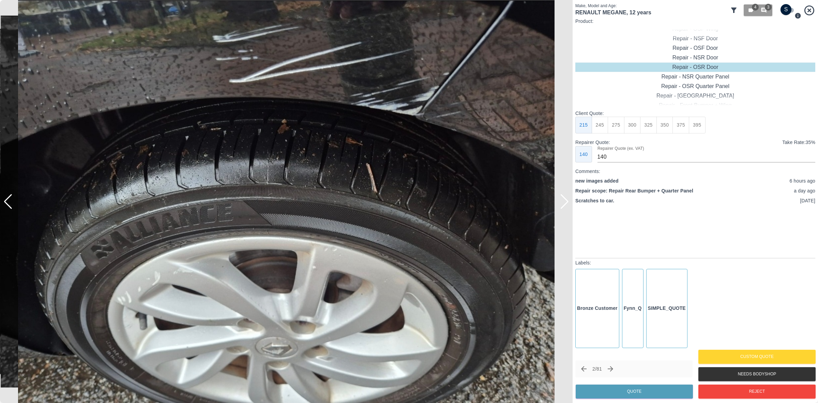
click at [9, 202] on div at bounding box center [7, 201] width 9 height 15
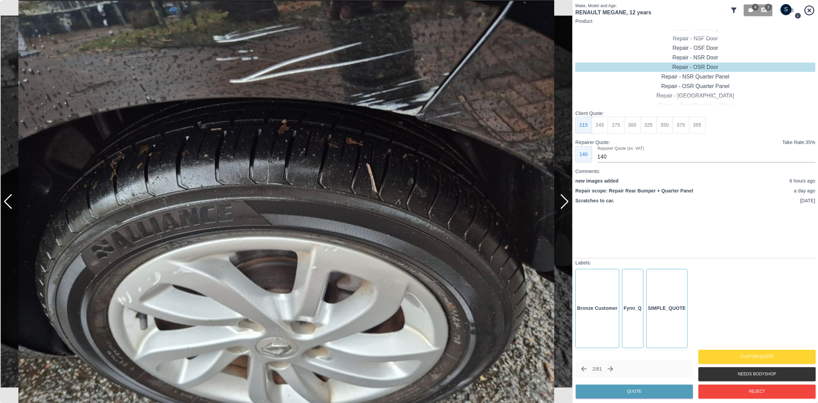
click at [9, 202] on div at bounding box center [7, 201] width 9 height 15
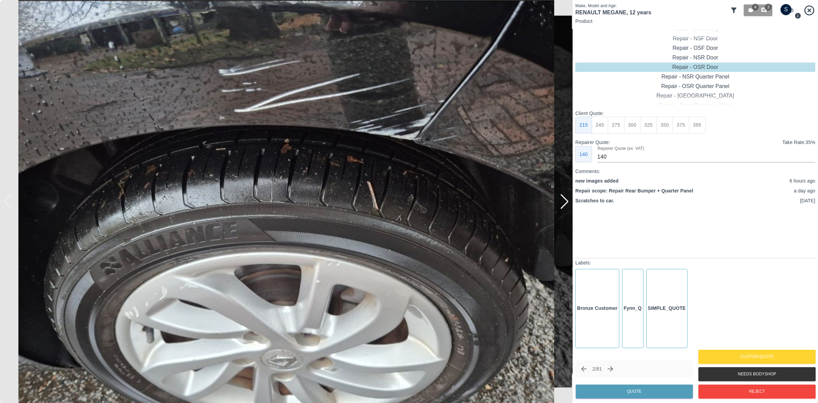
click at [784, 11] on input "checkbox" at bounding box center [786, 9] width 33 height 11
checkbox input "true"
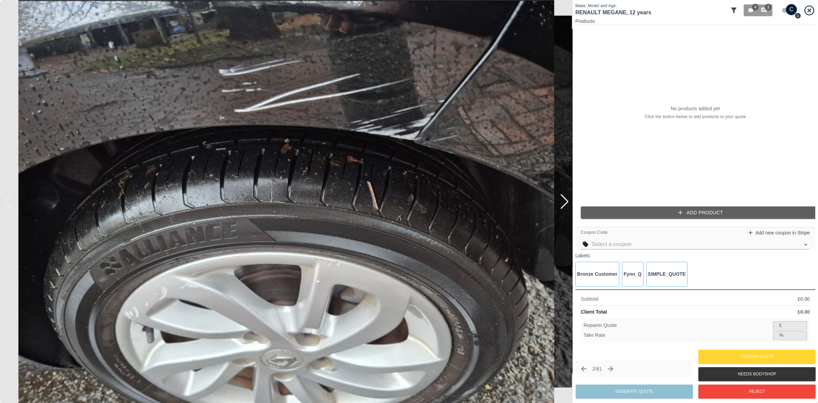
click at [632, 208] on button "Add Product" at bounding box center [701, 212] width 240 height 13
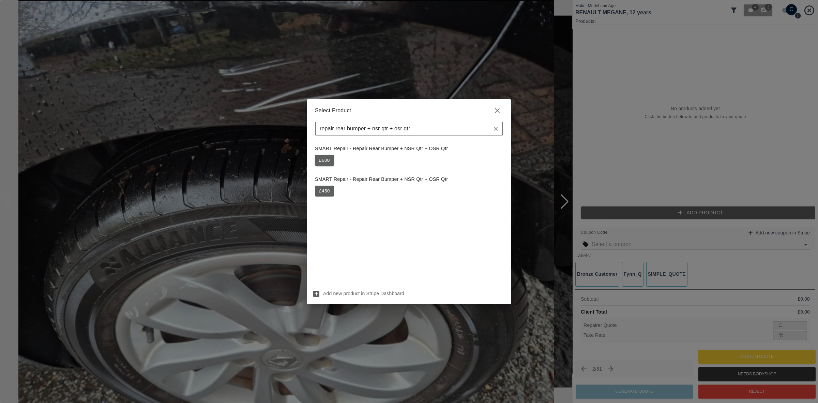
type input "repair rear bumper + nsr qtr + osr qtr"
click at [323, 164] on button "£ 600" at bounding box center [324, 160] width 19 height 11
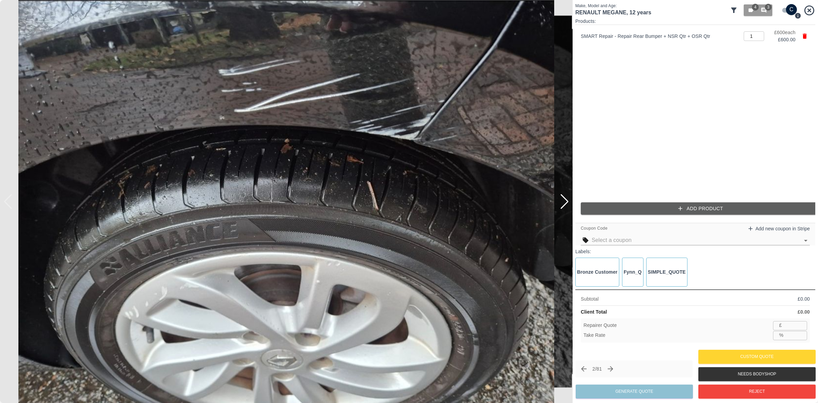
type input "390"
type input "35.0"
click at [695, 212] on button "Add Product" at bounding box center [701, 208] width 240 height 13
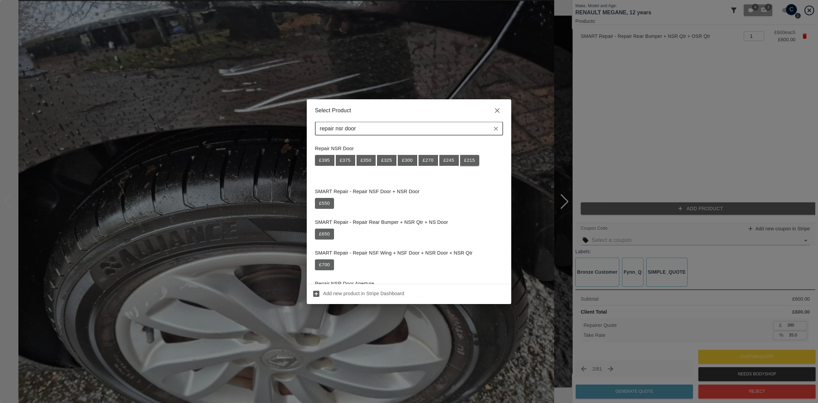
type input "repair nsr door"
click at [472, 162] on button "£ 215" at bounding box center [469, 160] width 19 height 11
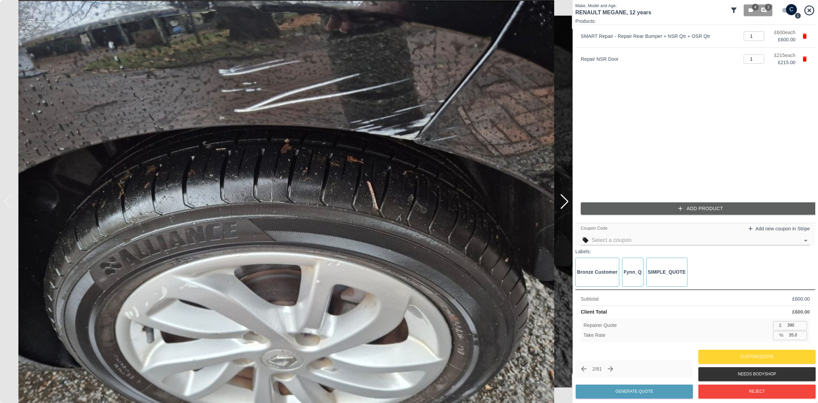
type input "529"
type input "35.1"
click at [672, 238] on input "text" at bounding box center [696, 240] width 208 height 10
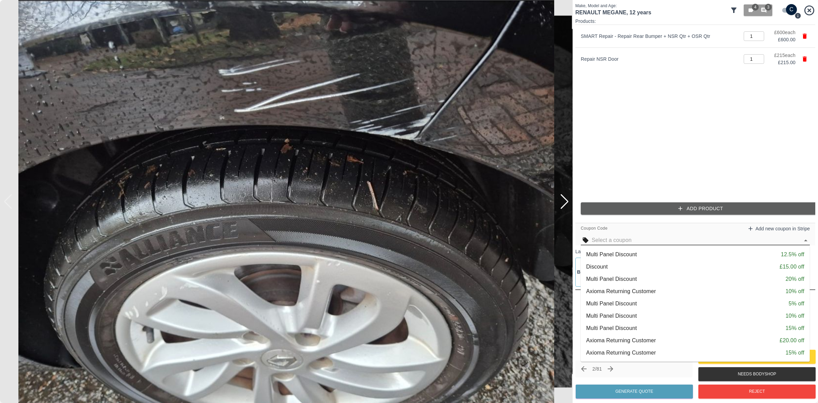
click at [669, 330] on div "Multi Panel Discount 15% off" at bounding box center [695, 328] width 218 height 8
type input "450"
type input "35.0"
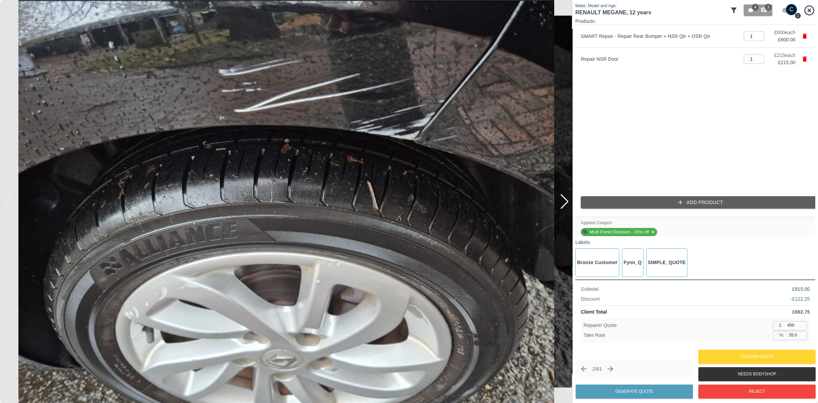
click at [798, 326] on input "450" at bounding box center [796, 325] width 22 height 9
type input "4"
type input "99.4"
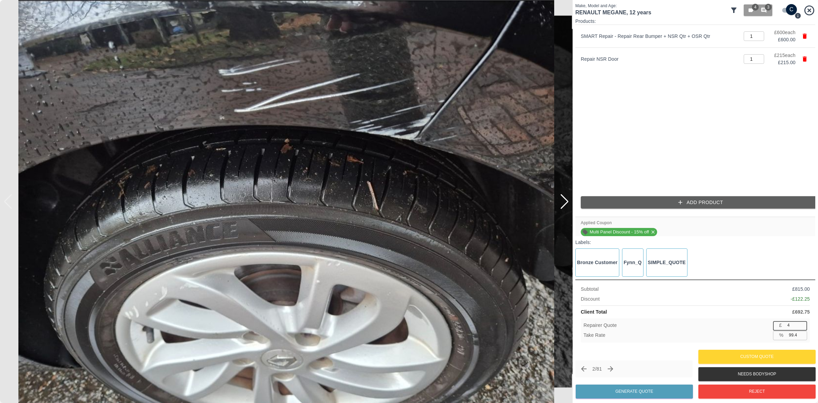
type input "46"
type input "93.4"
type input "465"
type input "32.9"
type input "465"
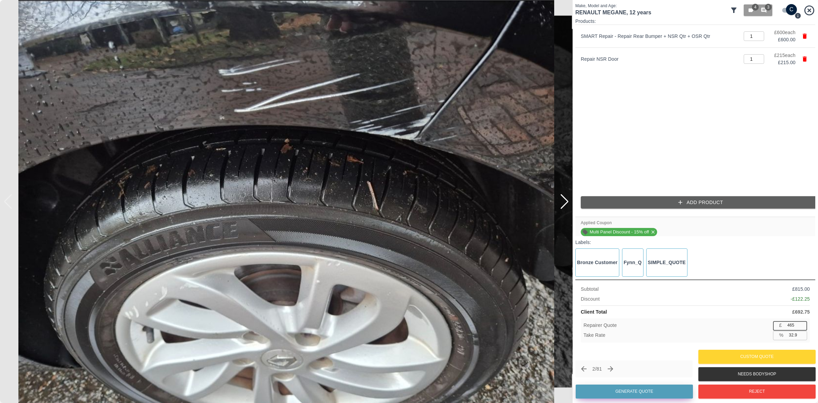
click at [627, 390] on button "Generate Quote" at bounding box center [634, 391] width 117 height 14
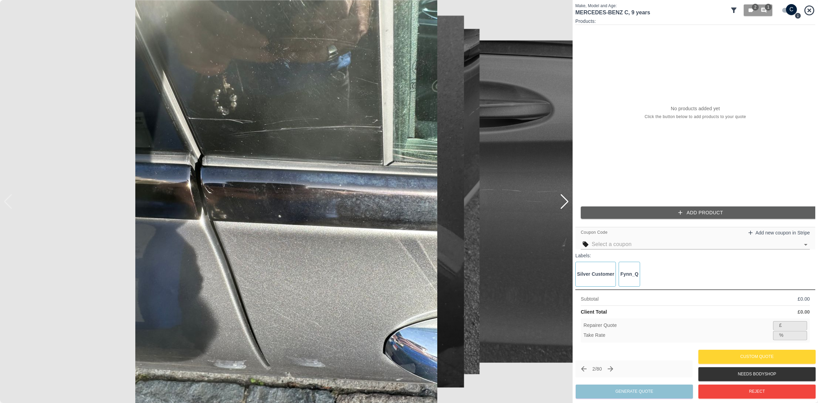
click at [563, 200] on div at bounding box center [564, 201] width 9 height 15
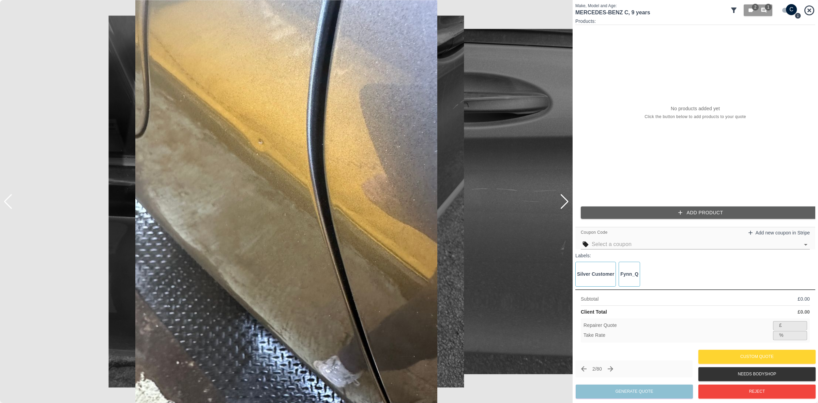
click at [563, 200] on div at bounding box center [564, 201] width 9 height 15
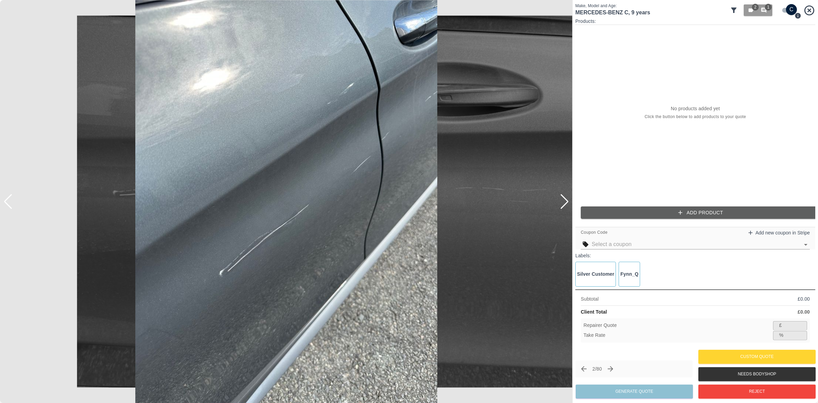
click at [563, 200] on div at bounding box center [564, 201] width 9 height 15
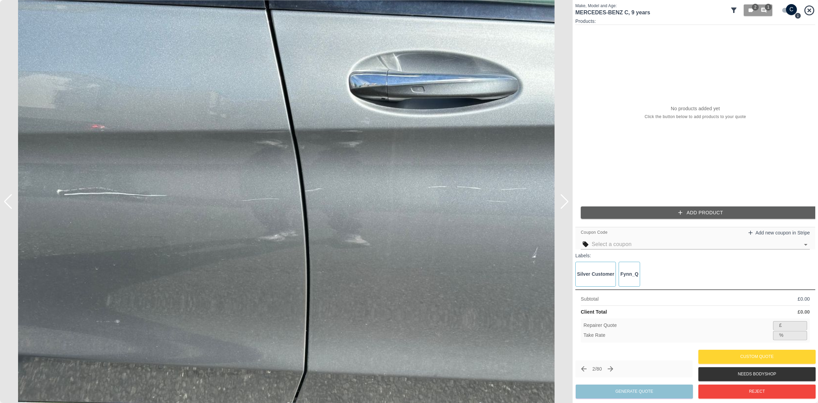
click at [563, 200] on div at bounding box center [564, 201] width 9 height 15
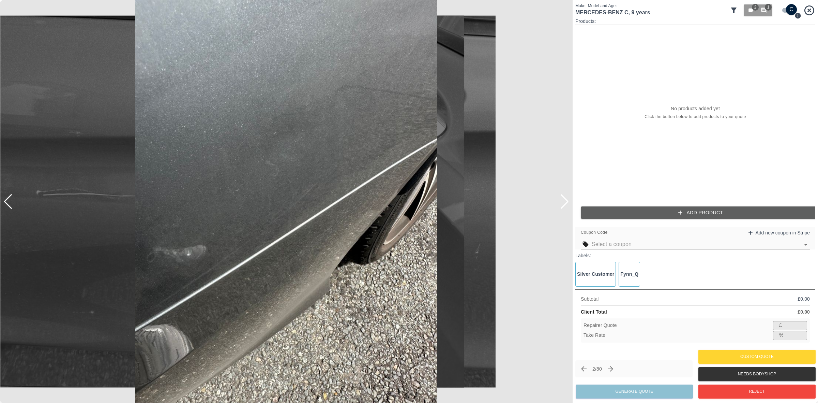
click at [563, 200] on div at bounding box center [564, 201] width 9 height 15
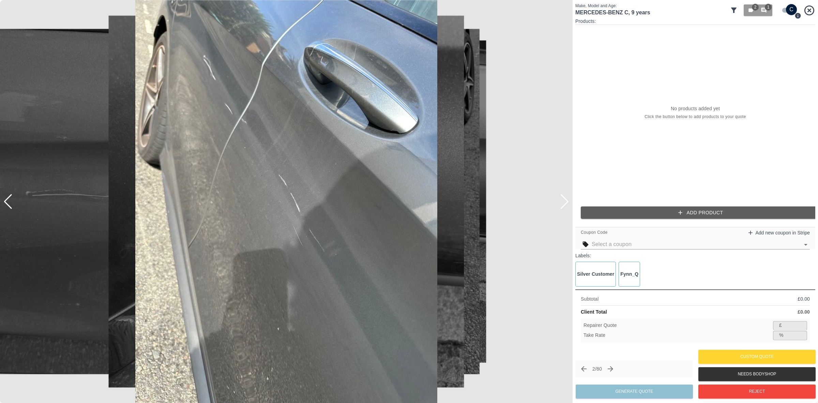
click at [563, 200] on div at bounding box center [564, 201] width 9 height 15
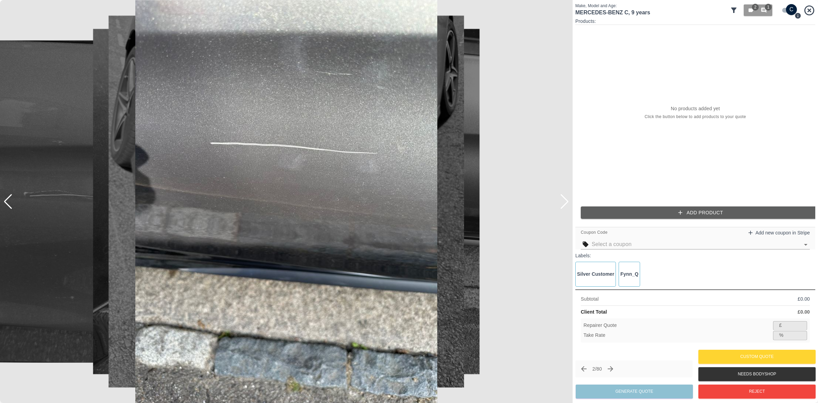
click at [563, 200] on div at bounding box center [564, 201] width 9 height 15
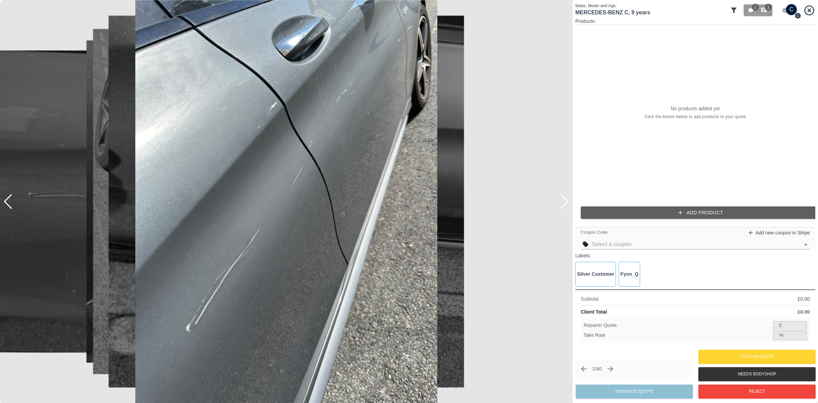
click at [563, 200] on div at bounding box center [564, 201] width 9 height 15
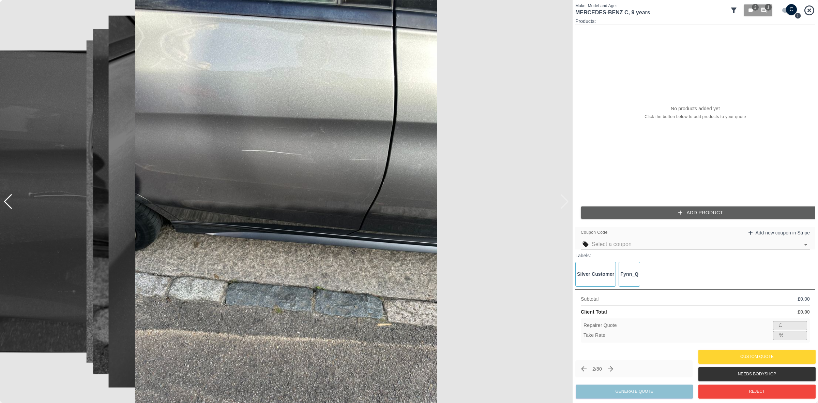
click at [563, 200] on img at bounding box center [286, 201] width 573 height 403
click at [8, 201] on div at bounding box center [7, 201] width 9 height 15
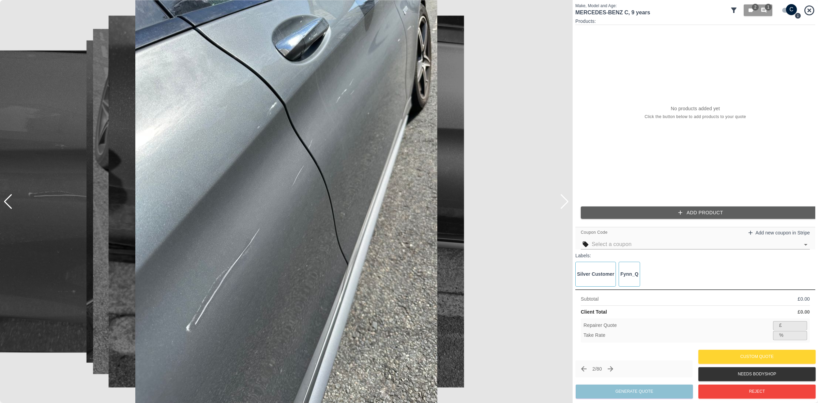
click at [8, 201] on div at bounding box center [7, 201] width 9 height 15
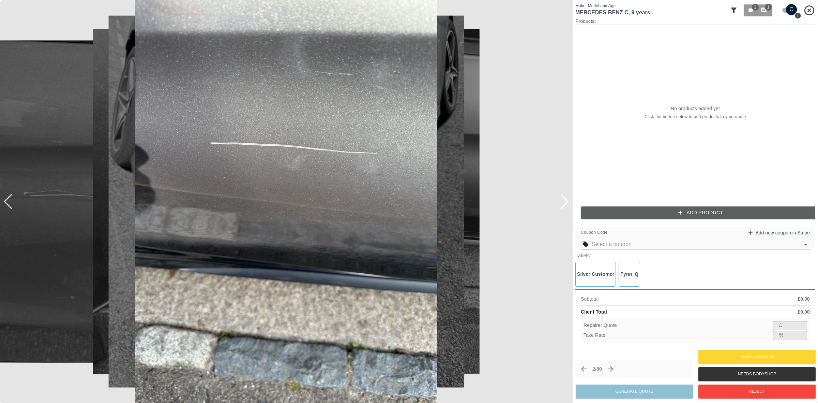
click at [8, 201] on div at bounding box center [7, 201] width 9 height 15
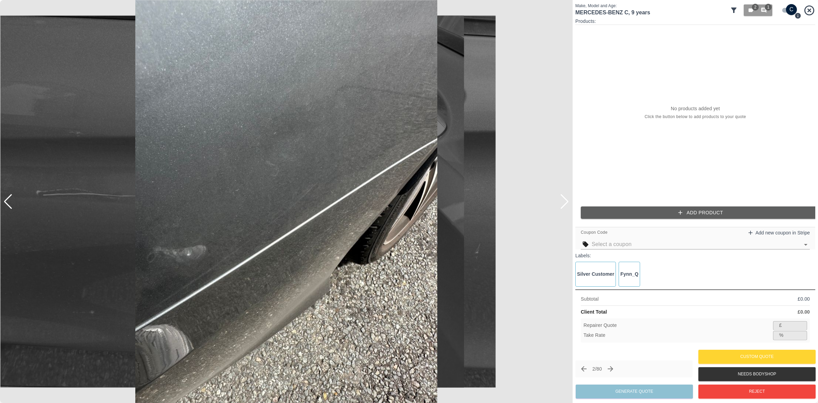
click at [8, 201] on div at bounding box center [7, 201] width 9 height 15
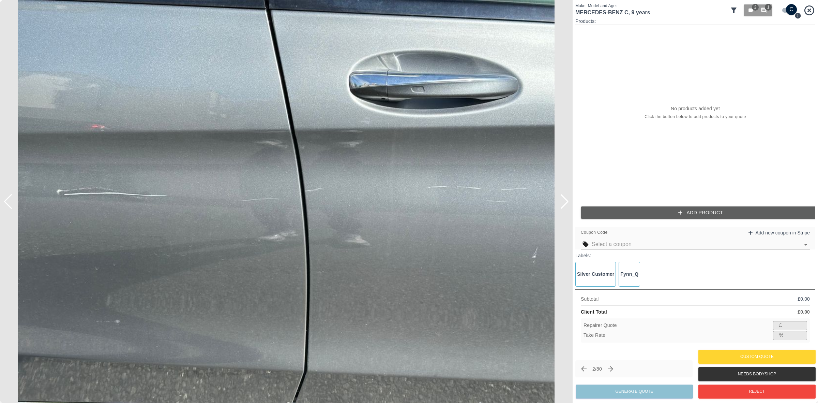
click at [8, 201] on div at bounding box center [7, 201] width 9 height 15
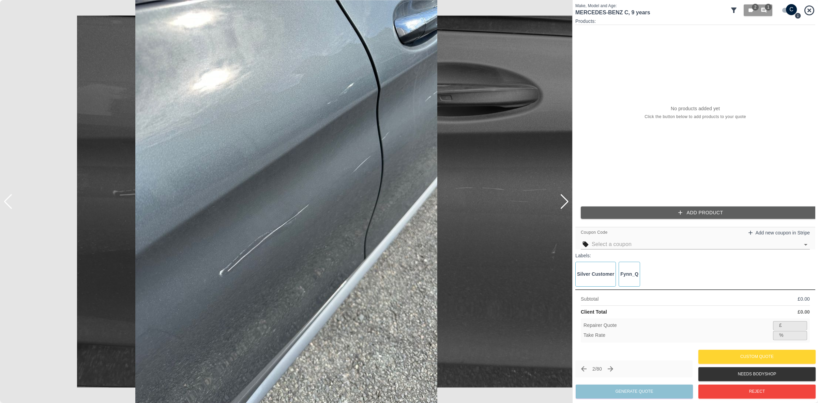
click at [8, 201] on div at bounding box center [7, 201] width 9 height 15
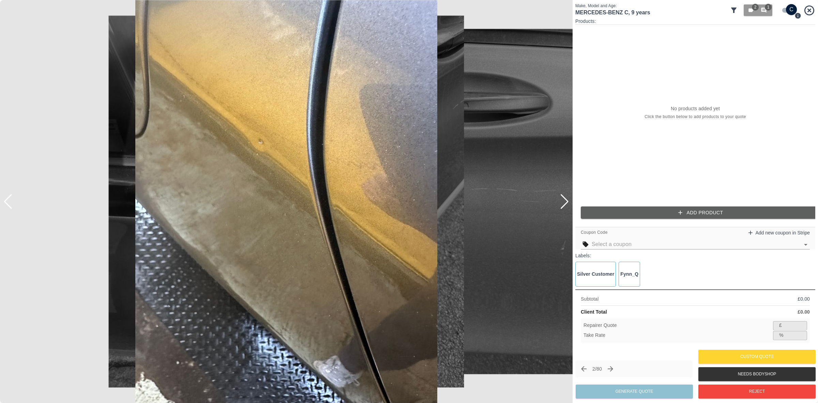
click at [8, 201] on div at bounding box center [7, 201] width 9 height 15
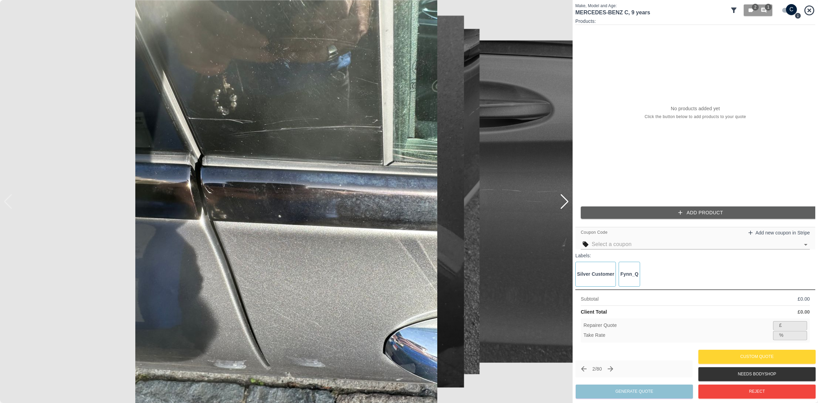
click at [8, 201] on img at bounding box center [286, 201] width 573 height 403
click at [787, 7] on input "checkbox" at bounding box center [791, 9] width 33 height 11
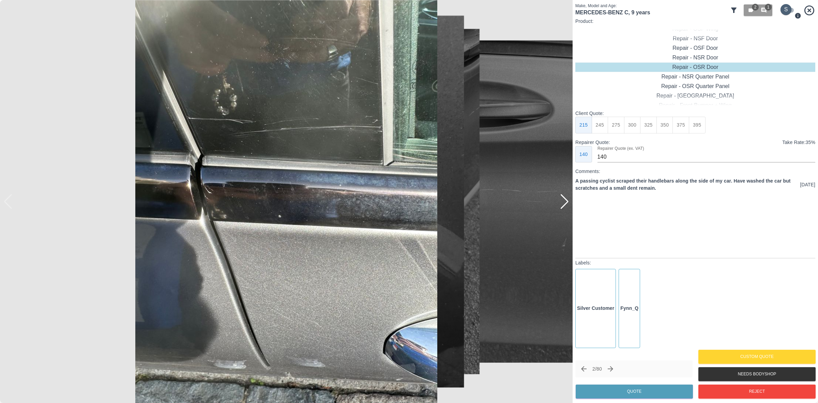
click at [787, 7] on input "checkbox" at bounding box center [786, 9] width 33 height 11
checkbox input "true"
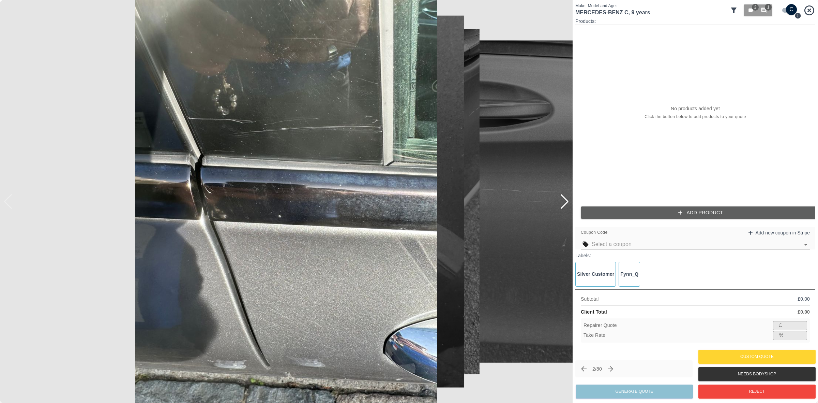
click at [702, 210] on button "Add Product" at bounding box center [701, 212] width 240 height 13
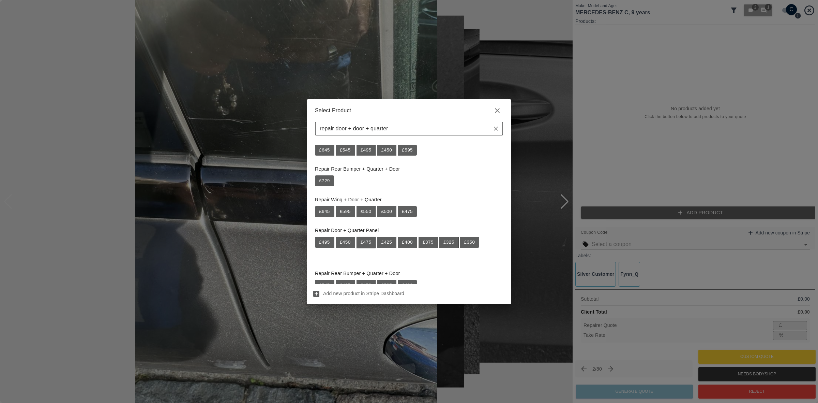
scroll to position [0, 0]
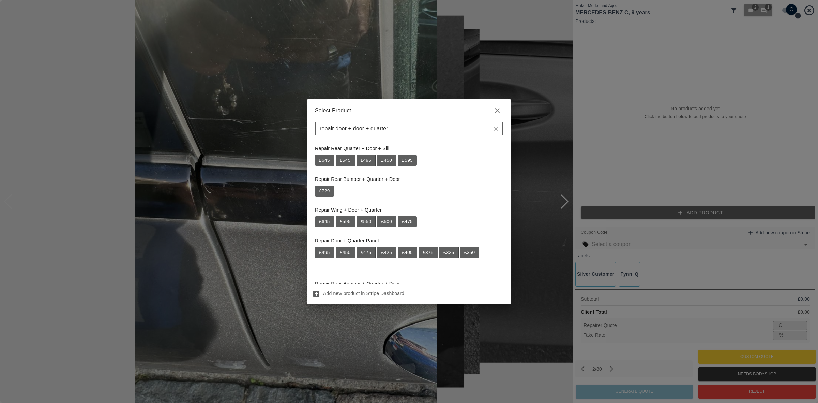
drag, startPoint x: 395, startPoint y: 126, endPoint x: 368, endPoint y: 133, distance: 28.1
click at [368, 133] on div "repair door + door + quarter ​" at bounding box center [409, 129] width 188 height 14
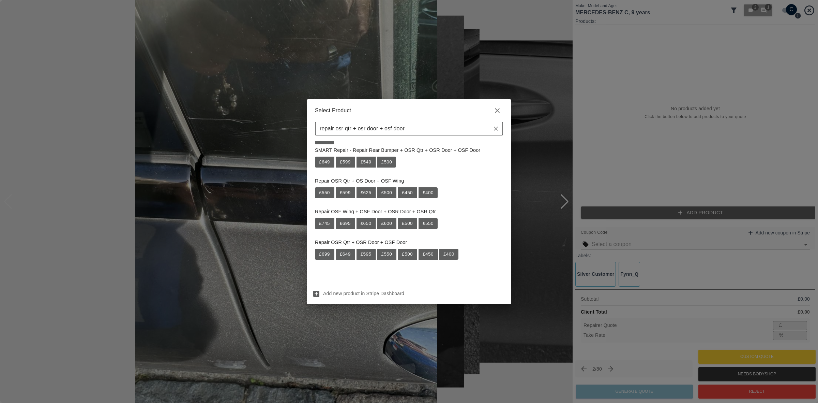
scroll to position [215, 0]
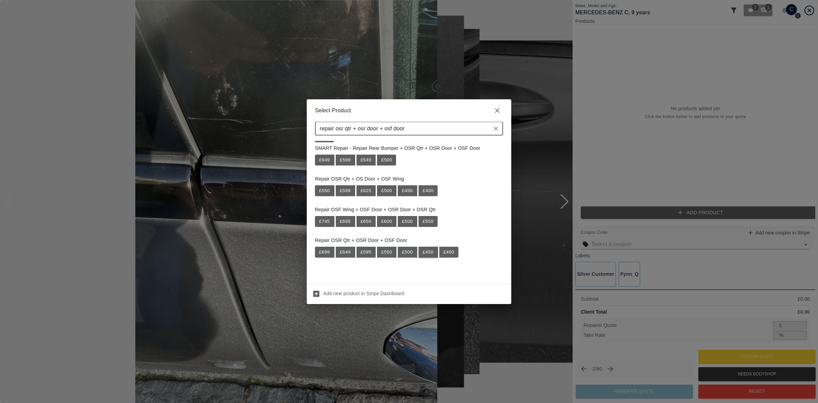
type input "repair osr qtr + osr door + osf door"
click at [433, 253] on button "£ 450" at bounding box center [428, 251] width 19 height 11
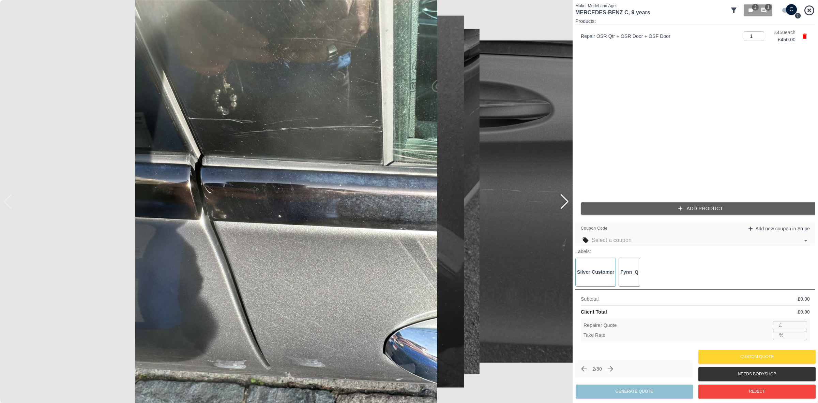
type input "292"
type input "35.1"
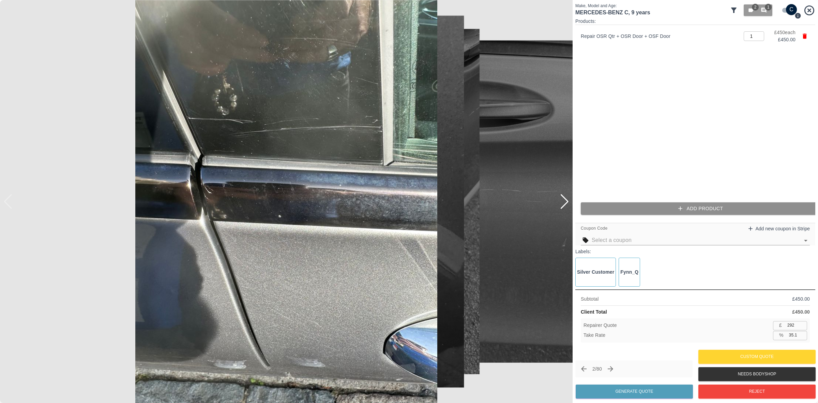
click at [685, 207] on button "Add Product" at bounding box center [701, 208] width 240 height 13
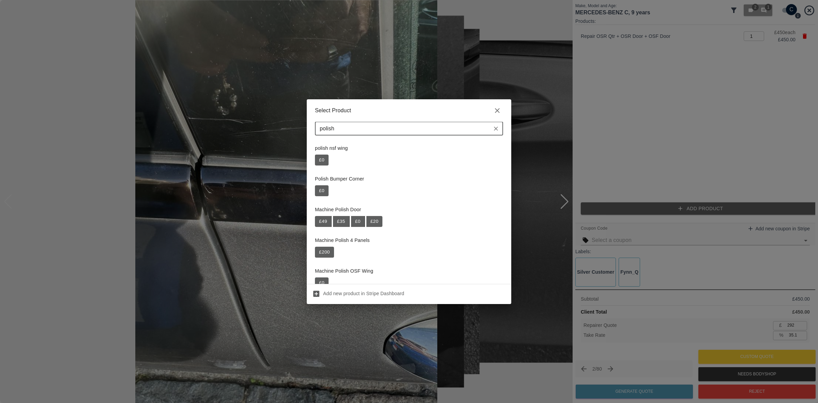
scroll to position [0, 0]
click at [330, 129] on input "polish" at bounding box center [403, 129] width 173 height 10
click at [349, 128] on input "polish" at bounding box center [403, 129] width 173 height 10
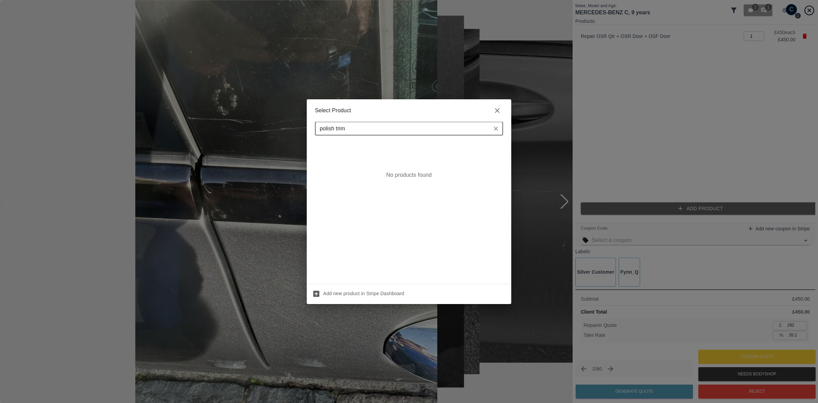
click at [339, 128] on input "polish trim" at bounding box center [403, 129] width 173 height 10
type input "polish door"
click at [321, 233] on button "£ 0" at bounding box center [322, 233] width 14 height 11
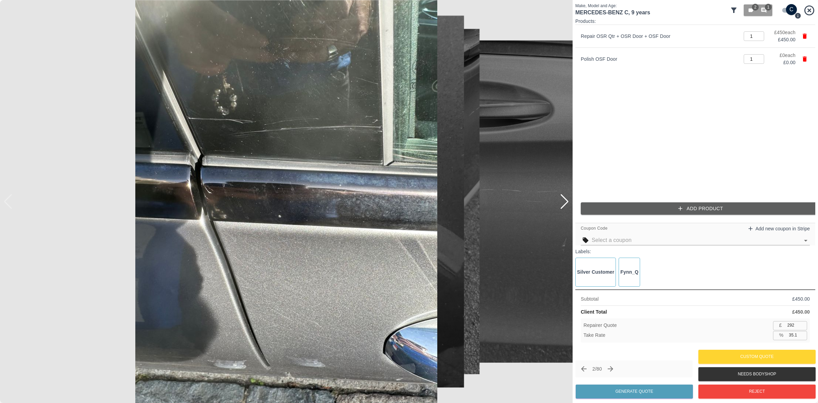
click at [790, 324] on input "292" at bounding box center [796, 325] width 22 height 9
type input "3"
type input "99.3"
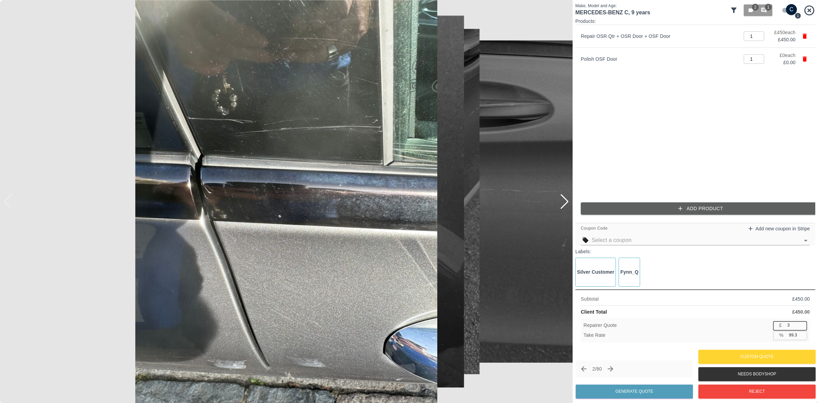
type input "30"
type input "93.3"
type input "300"
type input "33.3"
type input "300"
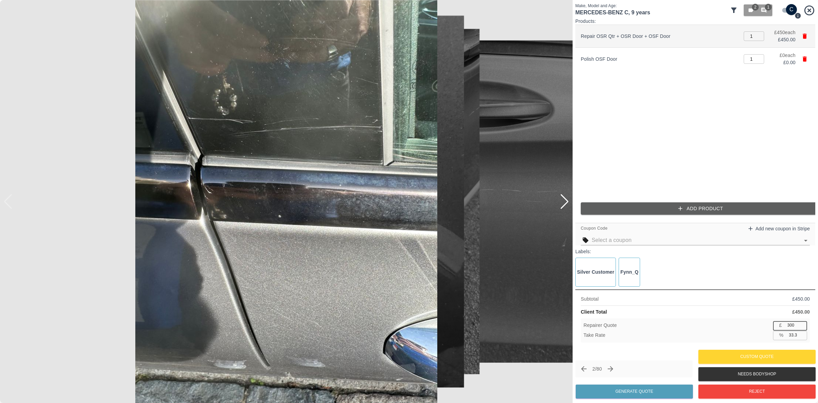
click at [616, 36] on p "Repair OSR Qtr + OSR Door + OSF Door" at bounding box center [660, 36] width 159 height 7
copy p "Repair OSR Qtr + OSR Door + OSF Door"
click at [802, 36] on icon "button" at bounding box center [804, 36] width 7 height 7
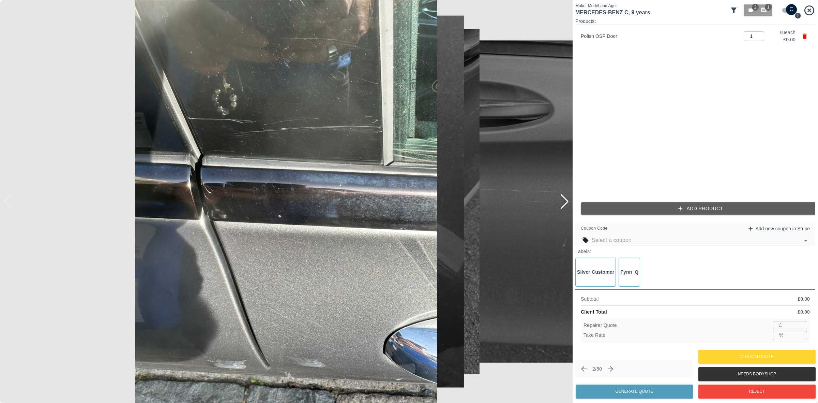
click at [653, 206] on button "Add Product" at bounding box center [701, 208] width 240 height 13
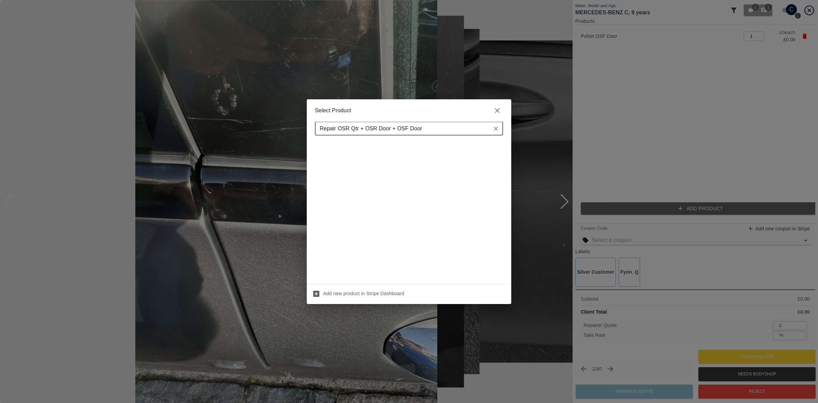
scroll to position [215, 0]
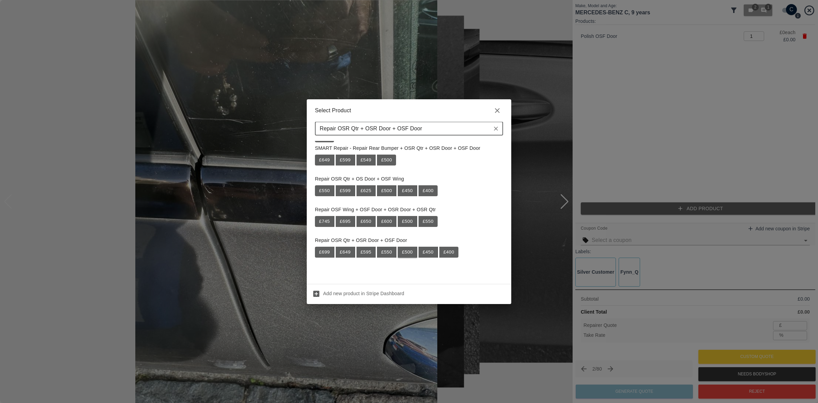
type input "Repair OSR Qtr + OSR Door + OSF Door"
click at [411, 251] on button "£ 500" at bounding box center [407, 251] width 19 height 11
type input "325"
type input "35.0"
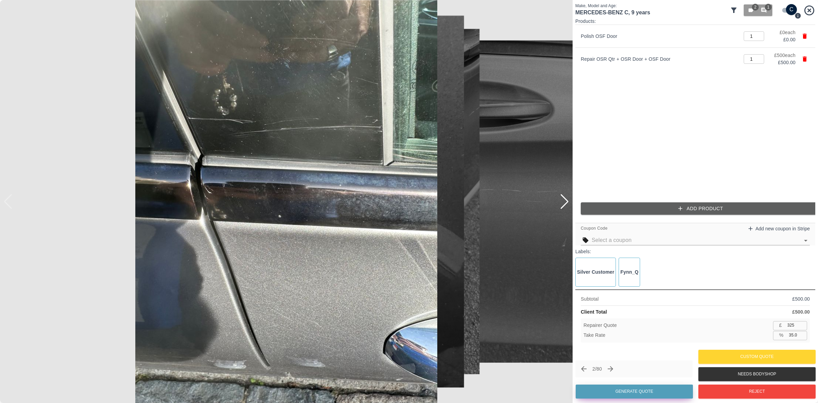
click at [628, 388] on button "Generate Quote" at bounding box center [634, 391] width 117 height 14
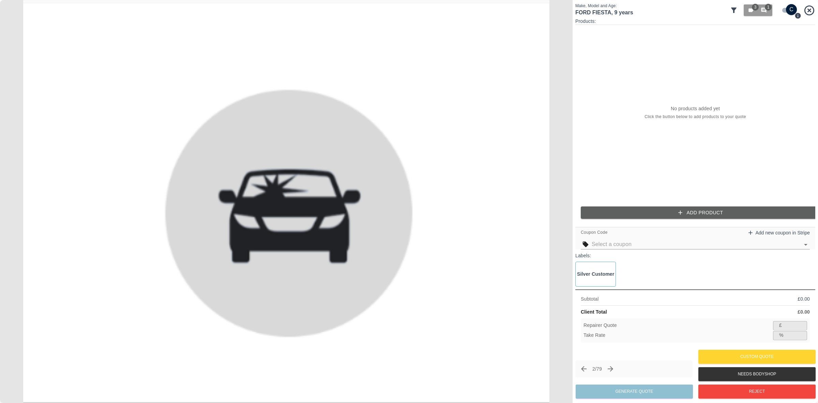
click at [788, 10] on input "checkbox" at bounding box center [791, 9] width 33 height 11
checkbox input "false"
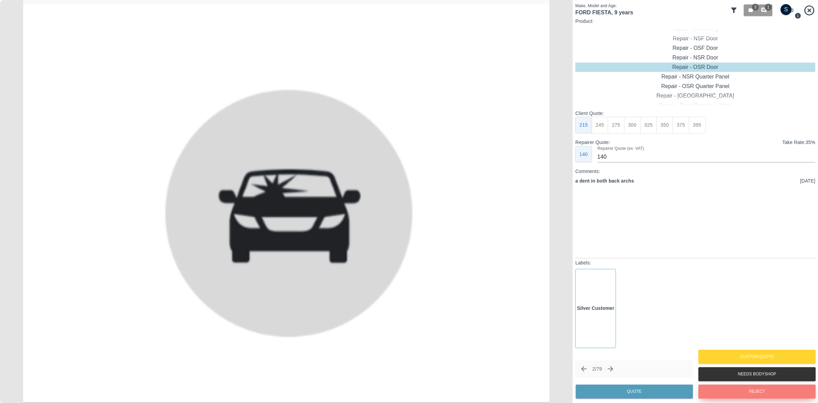
click at [767, 391] on button "Reject" at bounding box center [756, 391] width 117 height 14
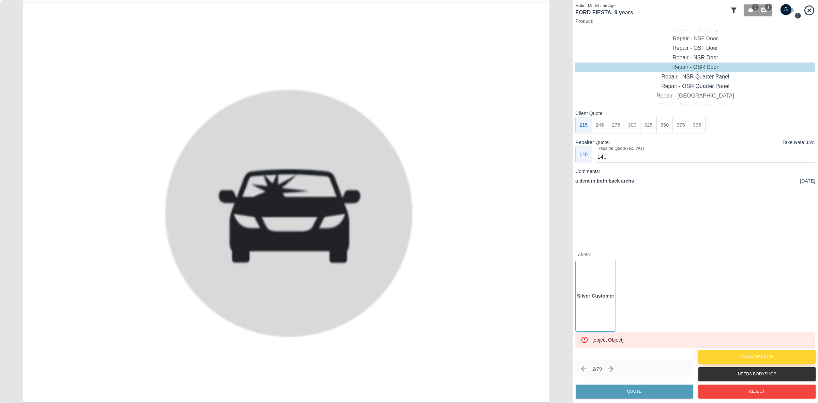
click at [763, 354] on button "Custom Quote" at bounding box center [756, 356] width 117 height 14
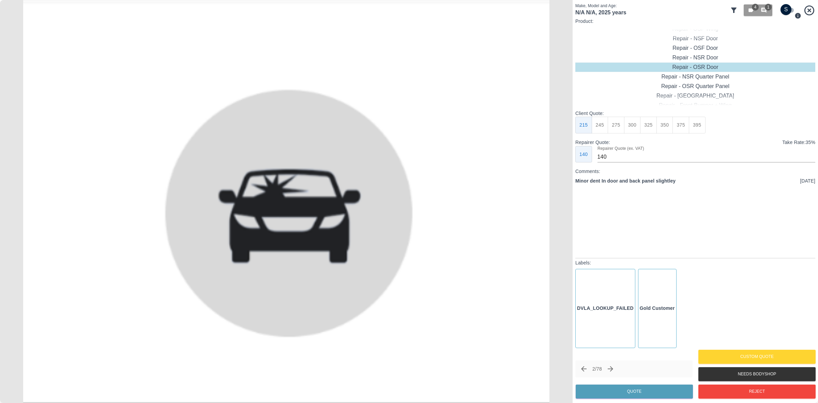
click at [582, 367] on icon "Previous claim" at bounding box center [583, 368] width 5 height 5
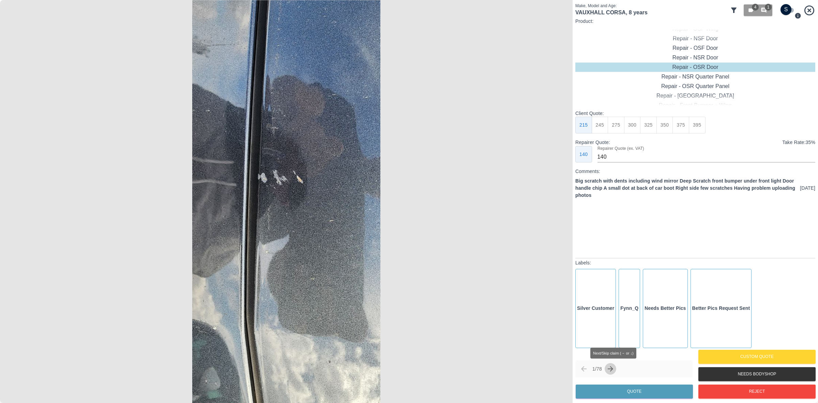
click at [613, 367] on icon "Next claim" at bounding box center [610, 368] width 5 height 5
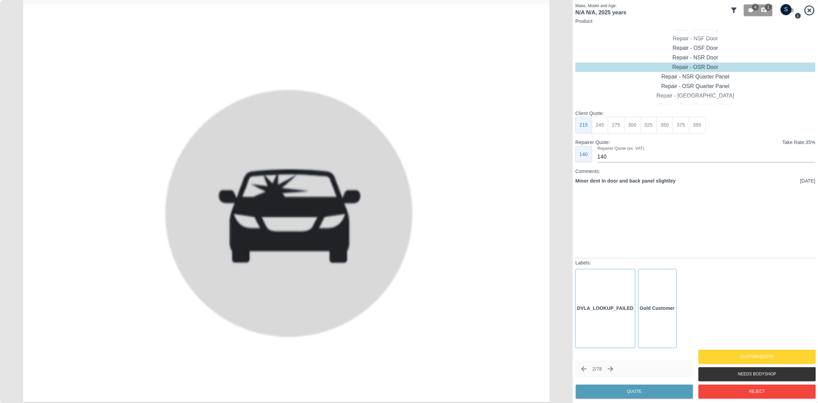
click at [788, 9] on input "checkbox" at bounding box center [786, 9] width 33 height 11
checkbox input "true"
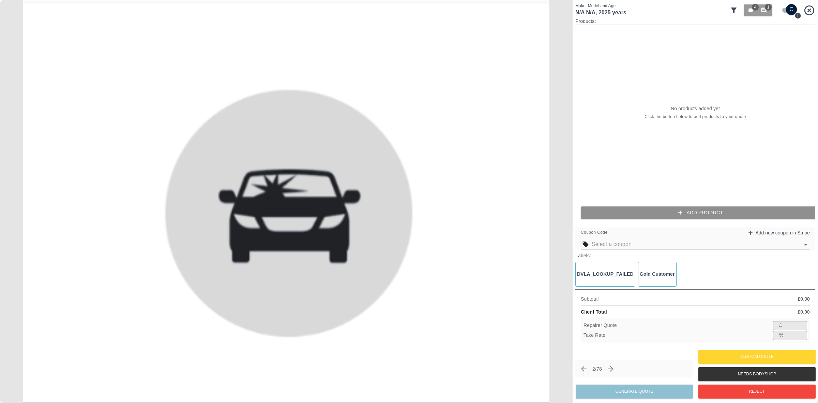
click at [652, 211] on button "Add Product" at bounding box center [701, 212] width 240 height 13
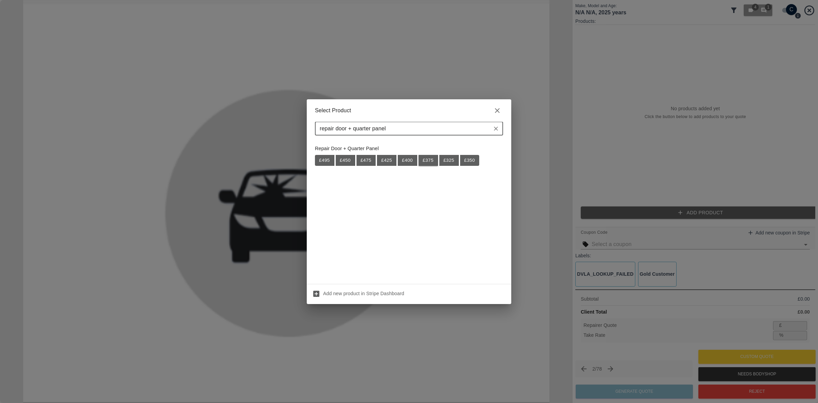
type input "repair door + quarter panel"
click at [427, 161] on button "£ 375" at bounding box center [428, 160] width 19 height 11
type input "243"
type input "35.2"
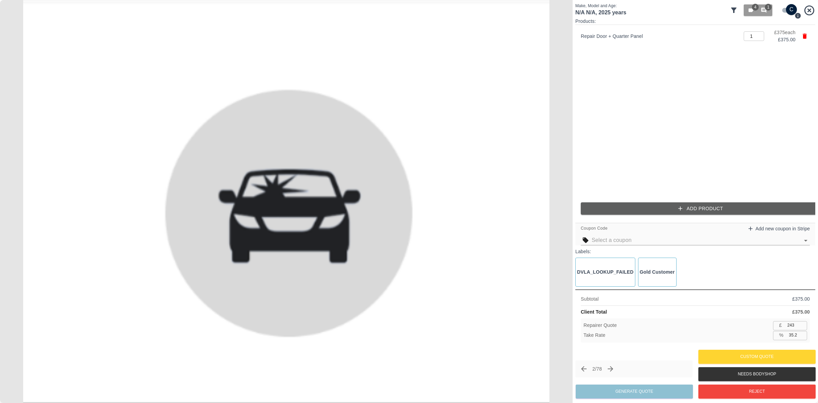
click at [636, 201] on div "Products: Repair Door + Quarter Panel 1 ​ £ 375 each £ 375.00 Add Product" at bounding box center [695, 119] width 240 height 202
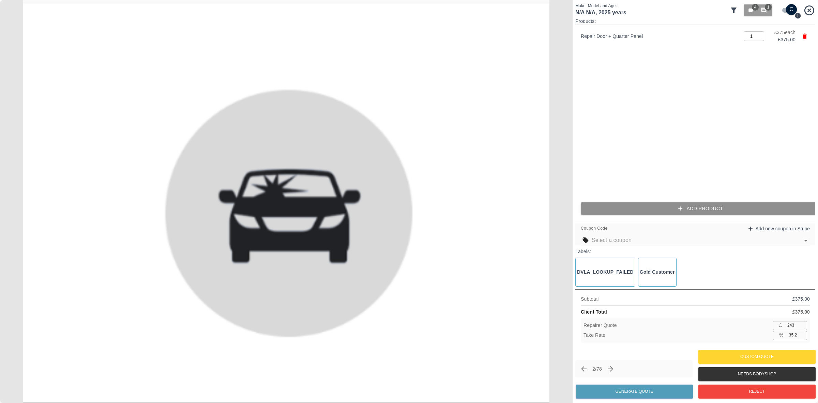
click at [641, 206] on button "Add Product" at bounding box center [701, 208] width 240 height 13
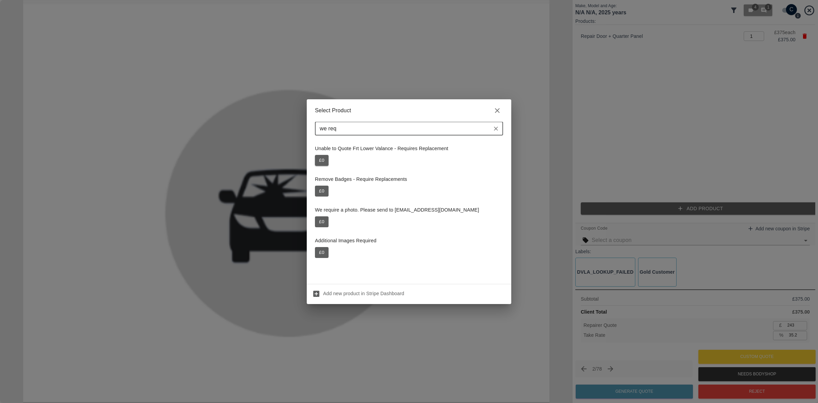
type input "we req"
click at [322, 159] on button "£ 0" at bounding box center [322, 160] width 14 height 11
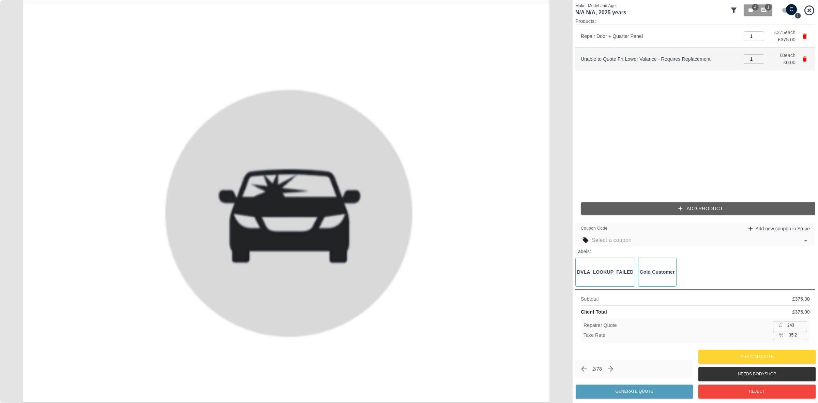
click at [807, 60] on icon "button" at bounding box center [804, 59] width 7 height 7
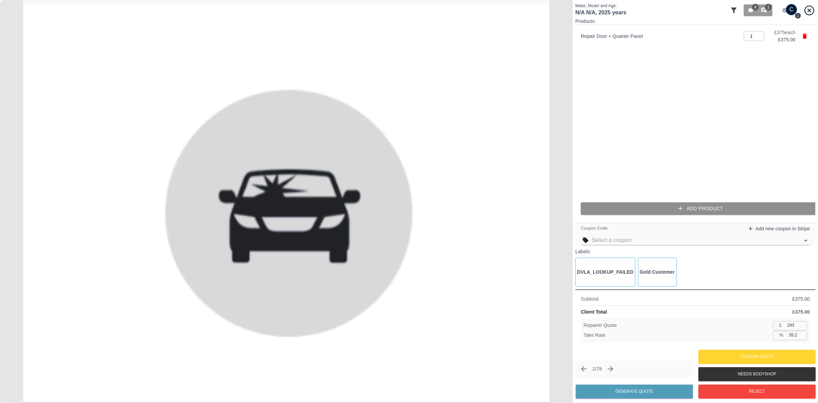
click at [687, 203] on button "Add Product" at bounding box center [701, 208] width 240 height 13
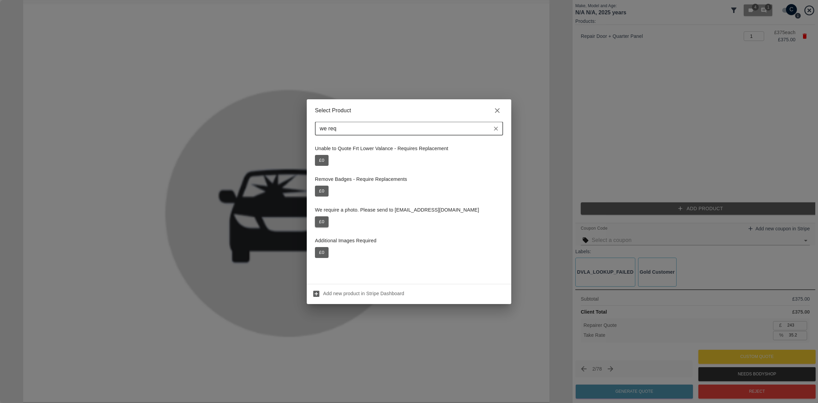
type input "we req"
click at [328, 221] on button "£ 0" at bounding box center [322, 221] width 14 height 11
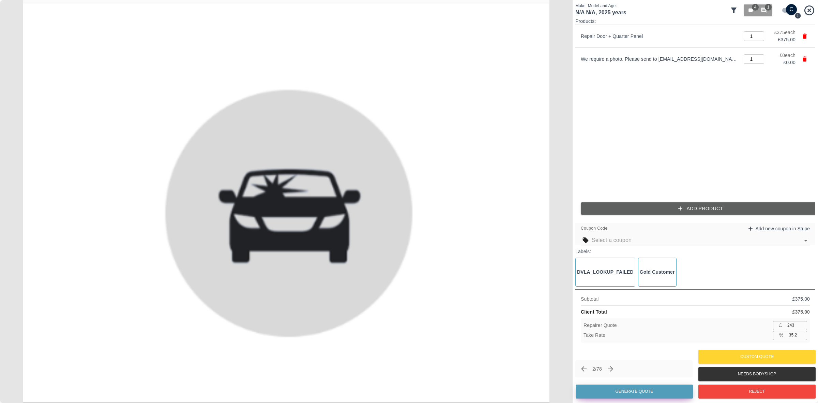
click at [636, 393] on button "Generate Quote" at bounding box center [634, 391] width 117 height 14
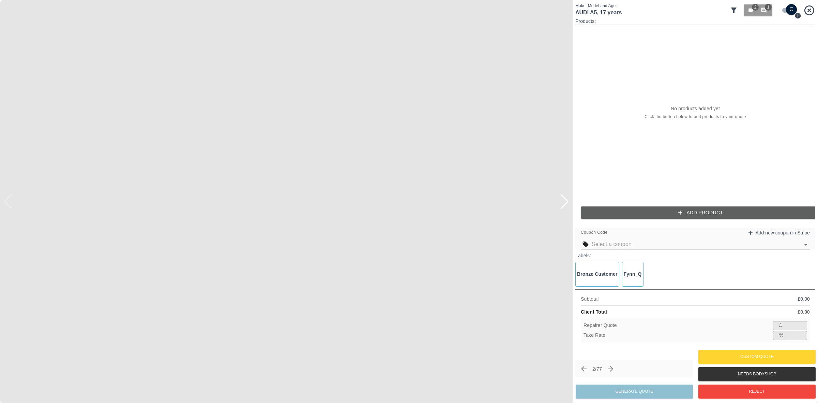
click at [563, 203] on div at bounding box center [564, 201] width 9 height 15
click at [566, 204] on img at bounding box center [286, 201] width 573 height 403
click at [788, 11] on input "checkbox" at bounding box center [791, 9] width 33 height 11
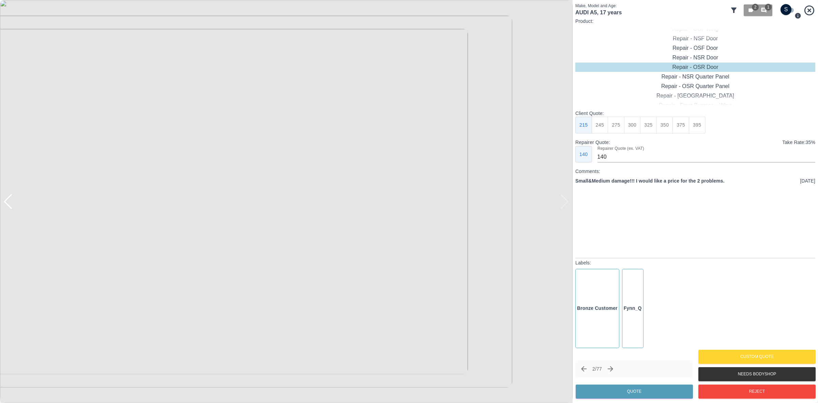
click at [788, 11] on input "checkbox" at bounding box center [786, 9] width 33 height 11
checkbox input "true"
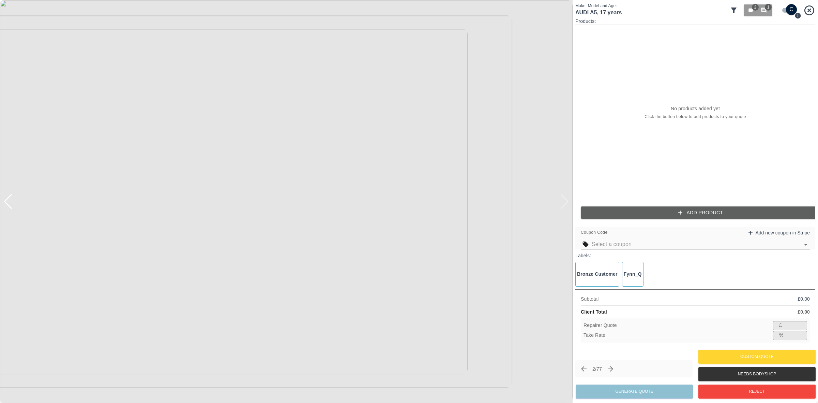
click at [7, 200] on div at bounding box center [7, 201] width 9 height 15
click at [7, 200] on img at bounding box center [286, 201] width 573 height 403
click at [687, 211] on button "Add Product" at bounding box center [701, 212] width 240 height 13
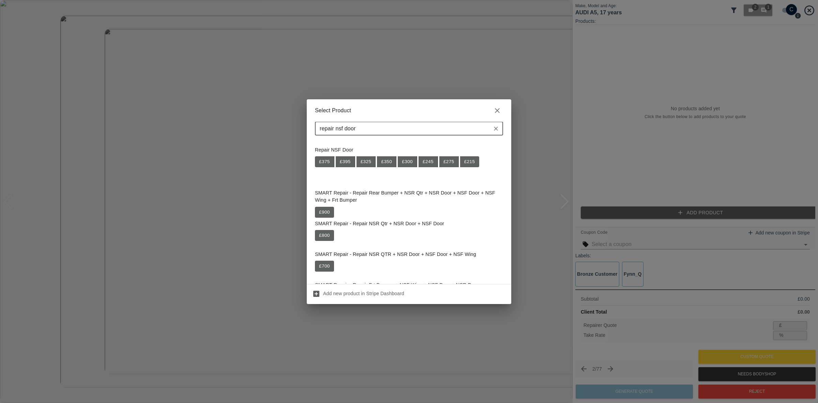
scroll to position [213, 0]
type input "repair nsf door"
click at [469, 163] on button "£ 215" at bounding box center [469, 161] width 19 height 11
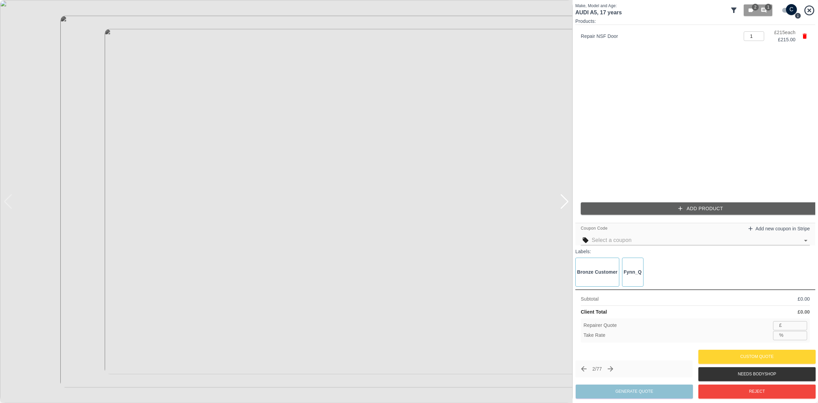
type input "139"
type input "35.3"
click at [674, 210] on button "Add Product" at bounding box center [701, 208] width 240 height 13
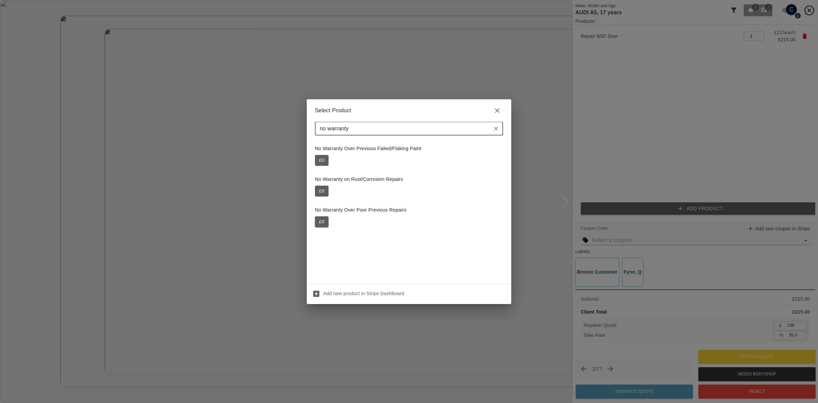
type input "no warranty"
click at [322, 218] on button "£ 0" at bounding box center [322, 221] width 14 height 11
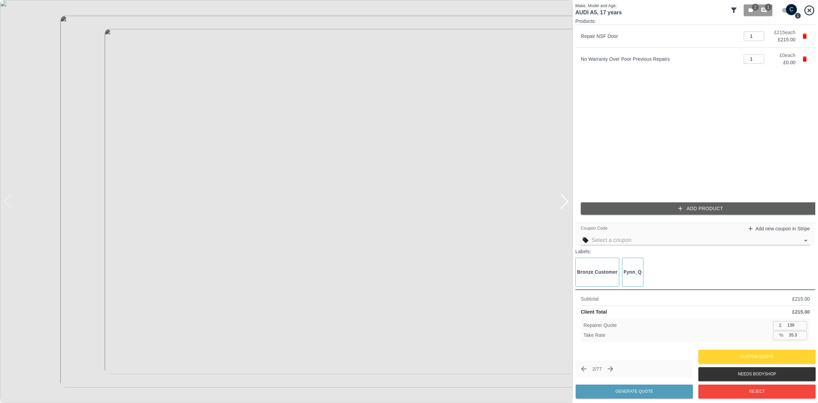
click at [675, 208] on button "Add Product" at bounding box center [701, 208] width 240 height 13
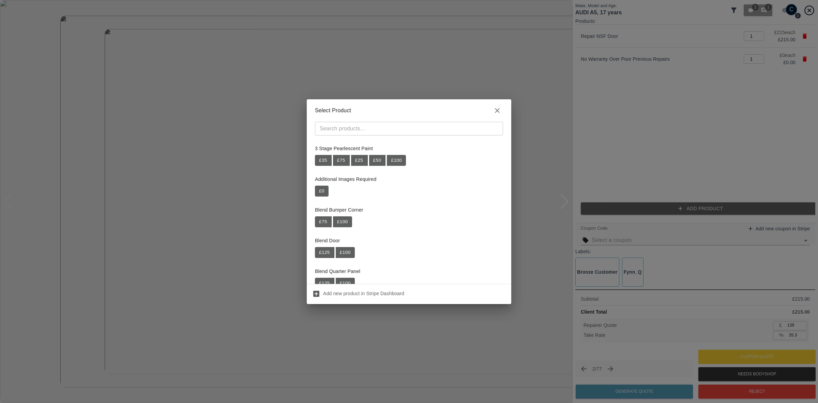
click at [535, 183] on div "Select Product ​ 3 Stage Pearlescent Paint £ 35 £ 75 £ 25 £ 50 £ 100 Additional…" at bounding box center [409, 201] width 818 height 403
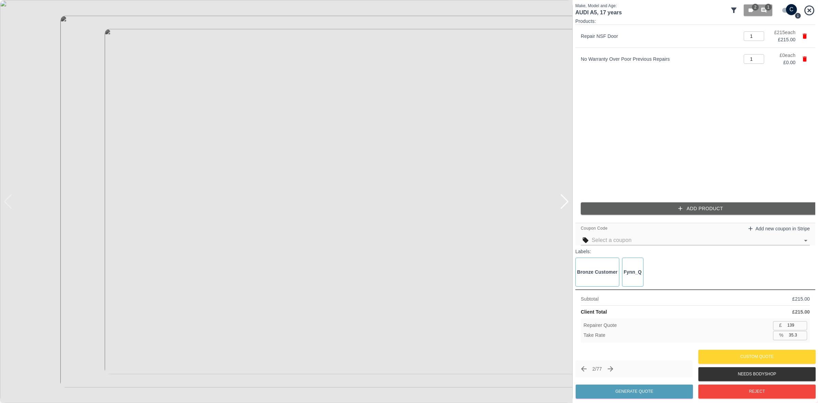
click at [566, 198] on div at bounding box center [564, 201] width 9 height 15
click at [696, 210] on button "Add Product" at bounding box center [701, 208] width 240 height 13
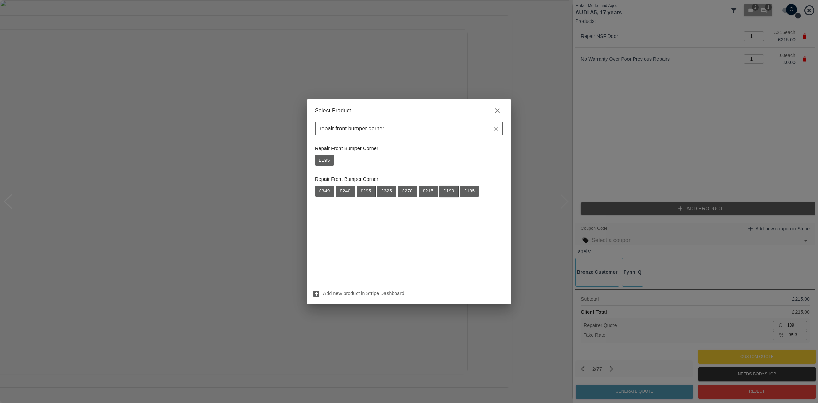
type input "repair front bumper corner"
click at [455, 193] on button "£ 199" at bounding box center [448, 190] width 19 height 11
type input "269"
type input "35.0"
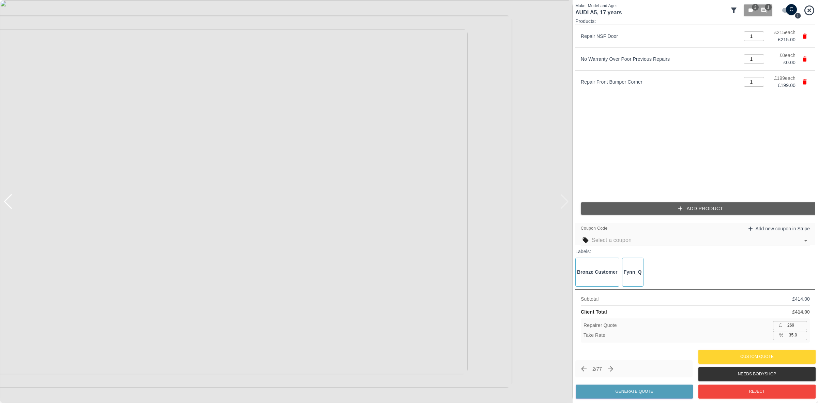
click at [647, 242] on input "text" at bounding box center [696, 240] width 208 height 10
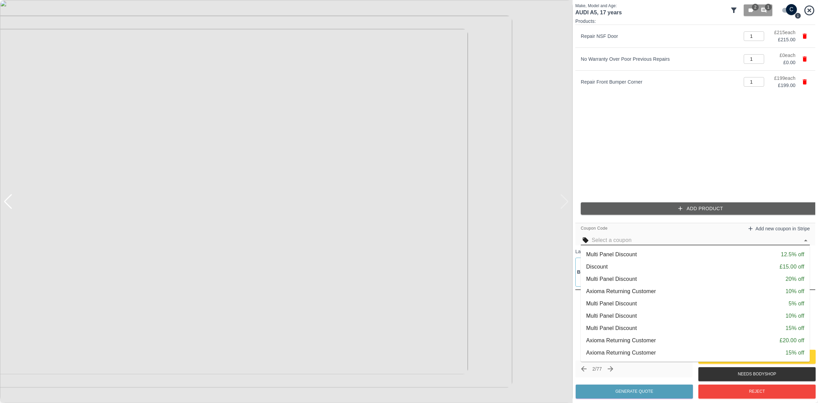
click at [659, 300] on div "Multi Panel Discount 5% off" at bounding box center [695, 303] width 218 height 8
type input "255"
type input "35.2"
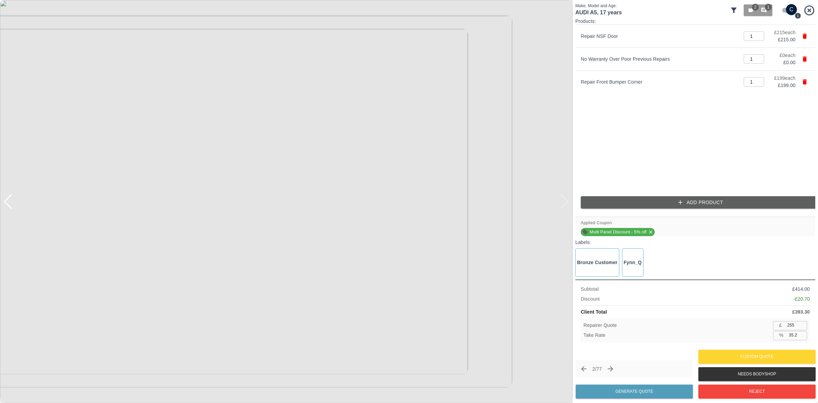
click at [788, 322] on input "255" at bounding box center [796, 325] width 22 height 9
type input "2"
type input "99.5"
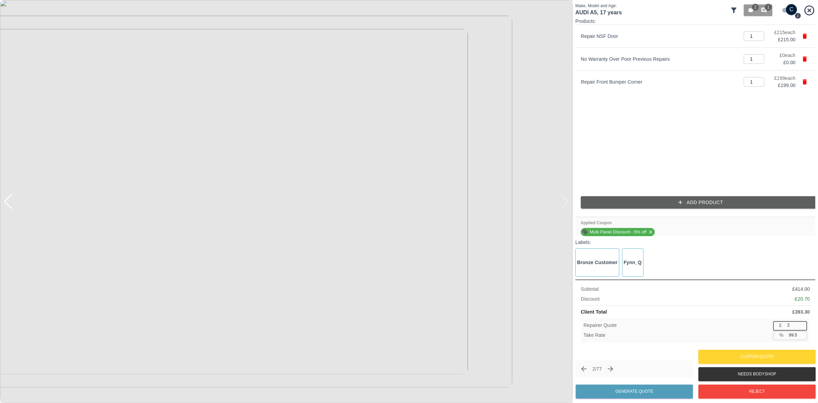
type input "26"
type input "93.4"
type input "265"
type input "32.6"
type input "26"
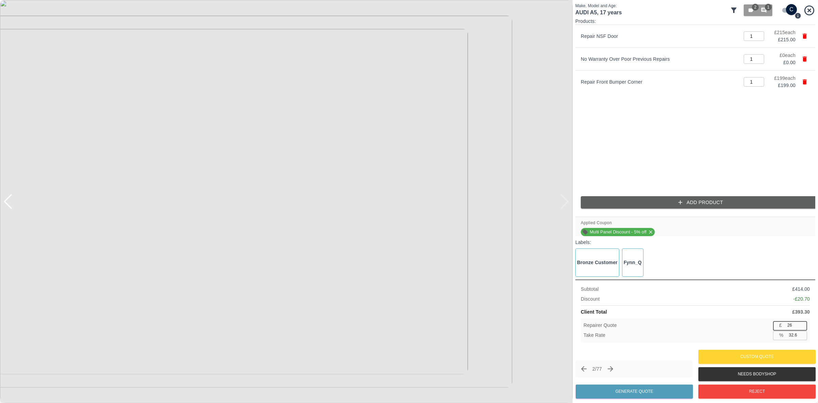
type input "93.4"
type input "260"
type input "33.9"
type input "26"
type input "93.4"
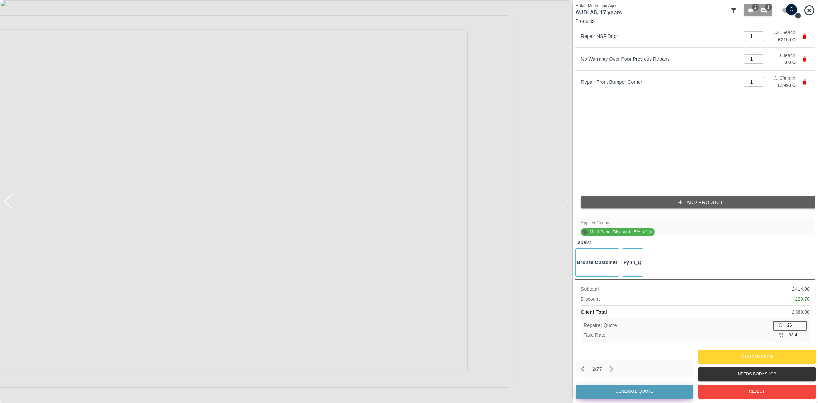
type input "265"
type input "32.6"
type input "26"
type input "93.4"
type input "260"
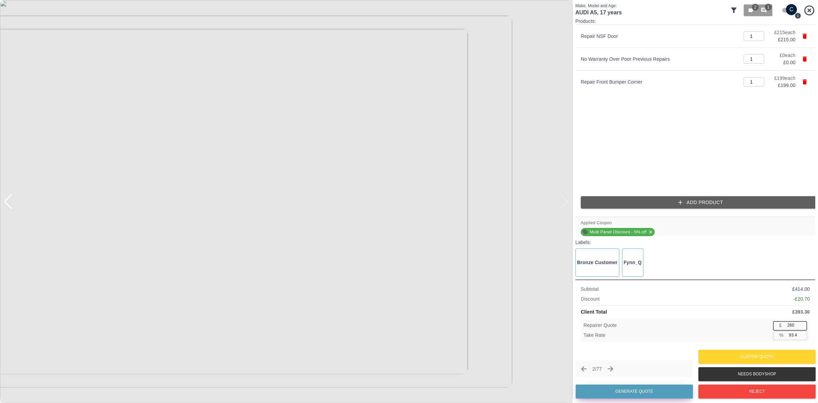
type input "33.9"
type input "260"
click at [621, 390] on button "Generate Quote" at bounding box center [634, 391] width 117 height 14
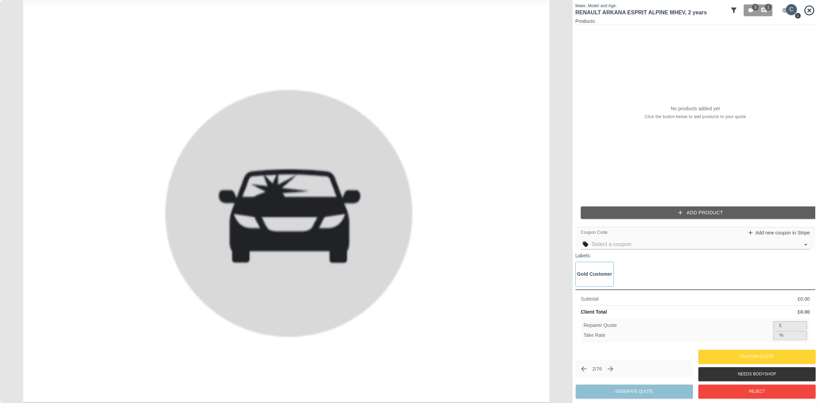
click at [786, 8] on input "checkbox" at bounding box center [791, 9] width 33 height 11
checkbox input "false"
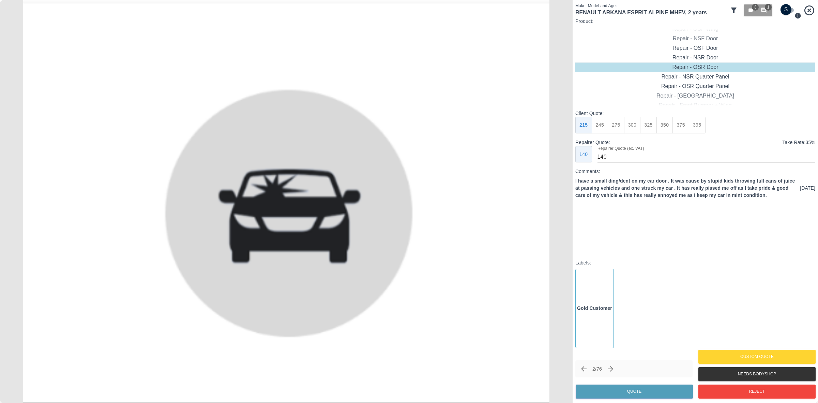
click at [617, 127] on button "275" at bounding box center [616, 125] width 17 height 17
click at [612, 159] on input "180" at bounding box center [707, 156] width 218 height 11
type input "1"
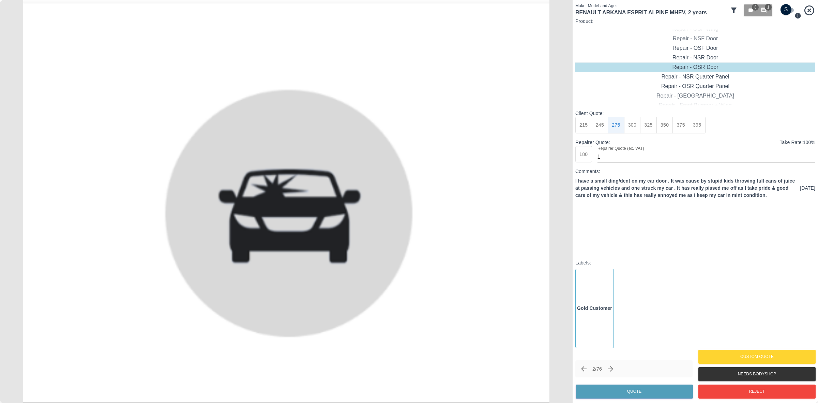
click at [788, 9] on input "checkbox" at bounding box center [786, 9] width 33 height 11
checkbox input "true"
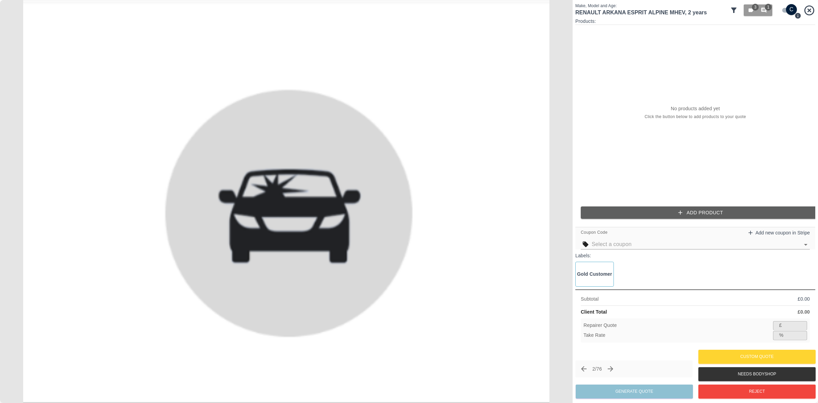
click at [693, 205] on div "Products: No products added yet Click the button below to add products to your …" at bounding box center [695, 121] width 240 height 206
click at [685, 214] on button "Add Product" at bounding box center [701, 212] width 240 height 13
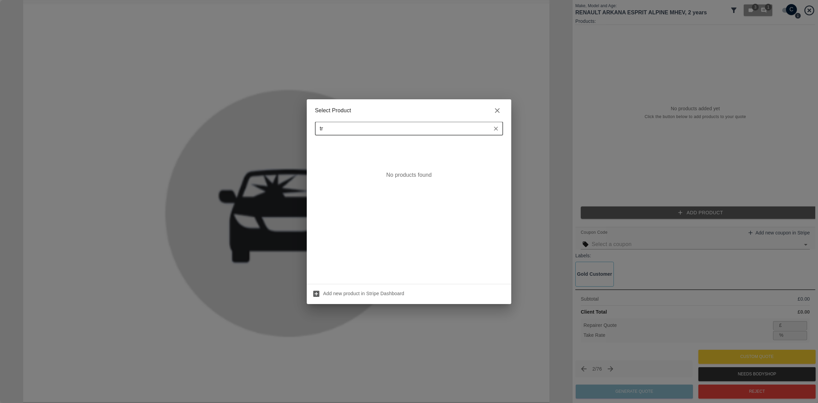
type input "t"
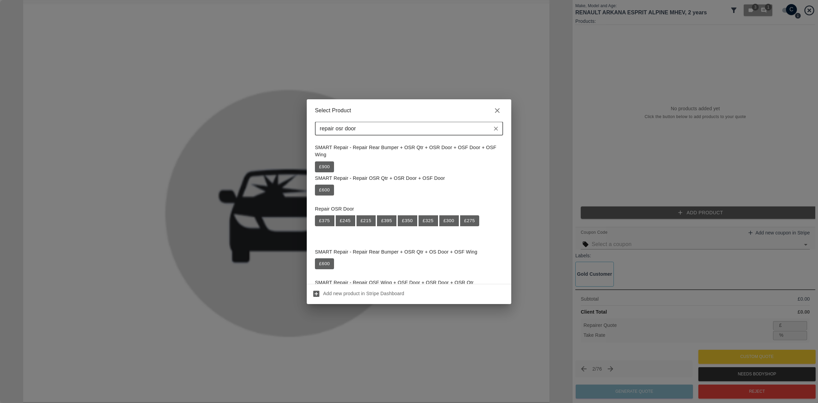
scroll to position [170, 0]
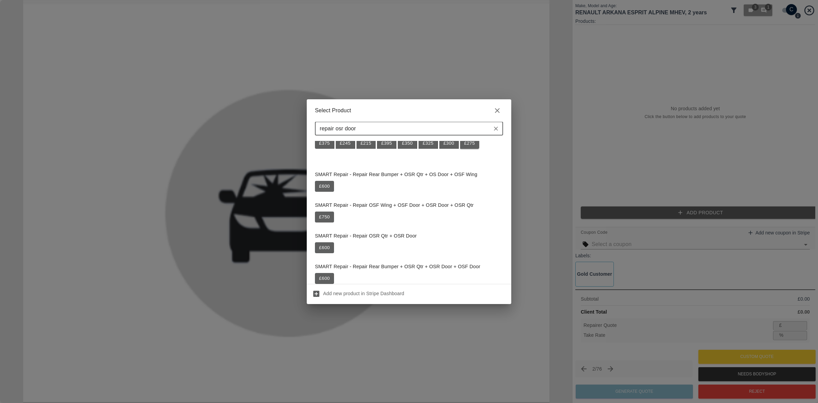
type input "repair osr door"
click at [474, 144] on button "£ 275" at bounding box center [469, 143] width 19 height 11
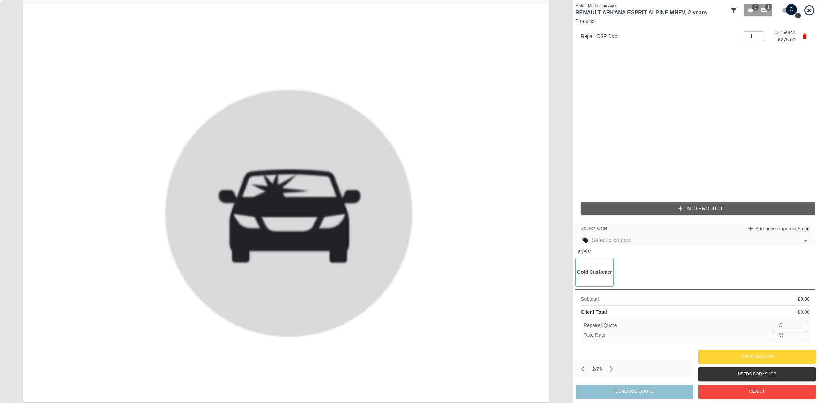
type input "178"
type input "35.3"
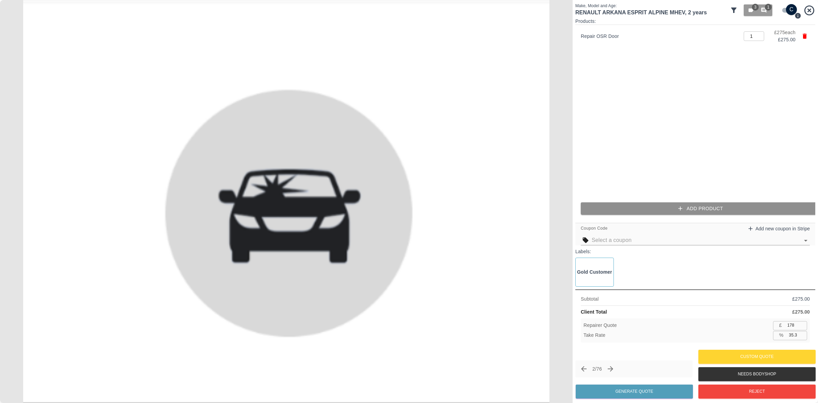
click at [696, 210] on button "Add Product" at bounding box center [701, 208] width 240 height 13
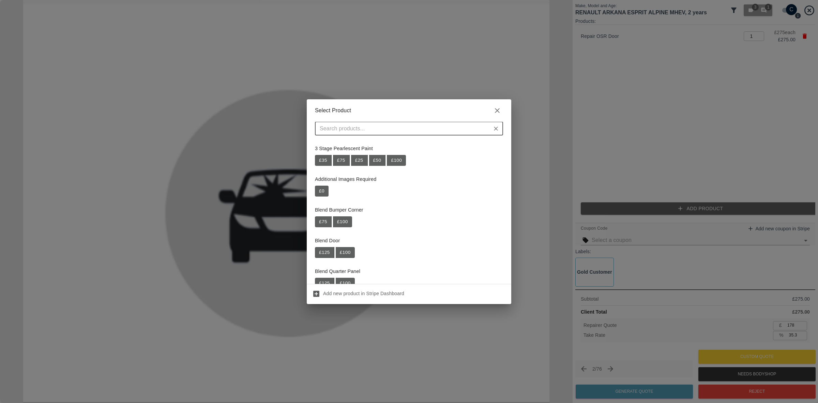
type input "r"
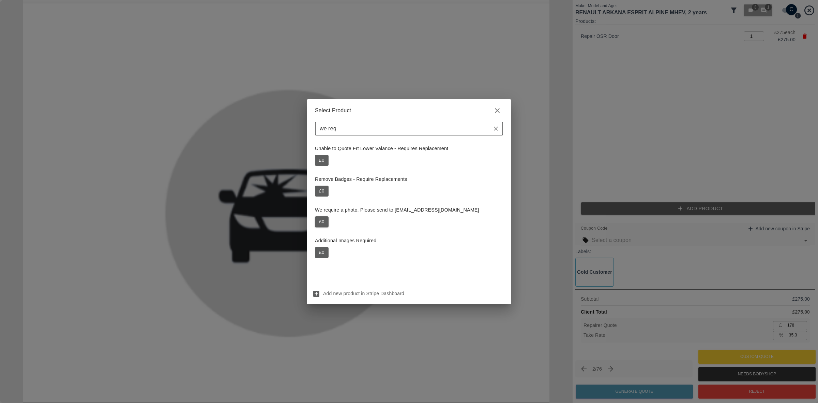
type input "we req"
click at [324, 221] on button "£ 0" at bounding box center [322, 221] width 14 height 11
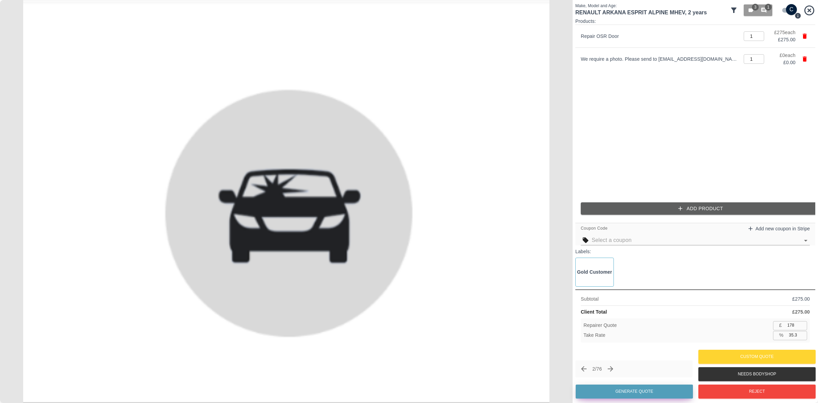
click at [626, 388] on button "Generate Quote" at bounding box center [634, 391] width 117 height 14
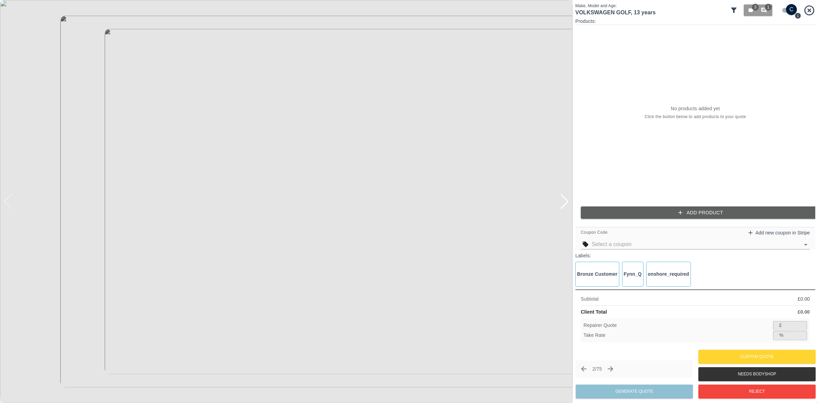
click at [564, 202] on div at bounding box center [564, 201] width 9 height 15
click at [564, 202] on img at bounding box center [286, 201] width 573 height 403
click at [9, 203] on div at bounding box center [7, 201] width 9 height 15
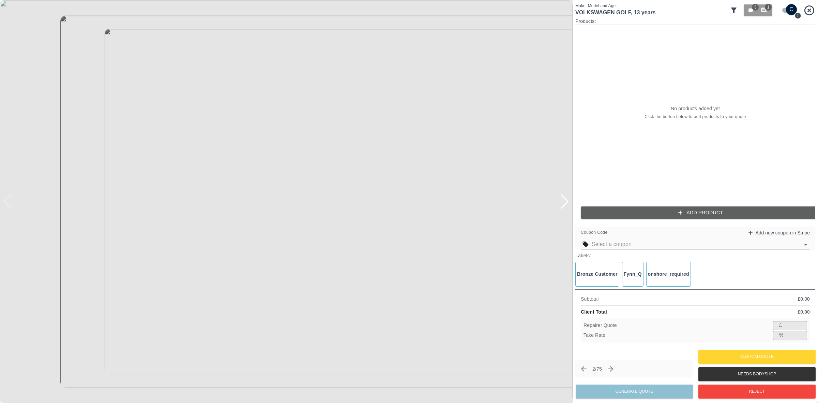
click at [9, 203] on img at bounding box center [286, 201] width 573 height 403
click at [785, 9] on input "checkbox" at bounding box center [791, 9] width 33 height 11
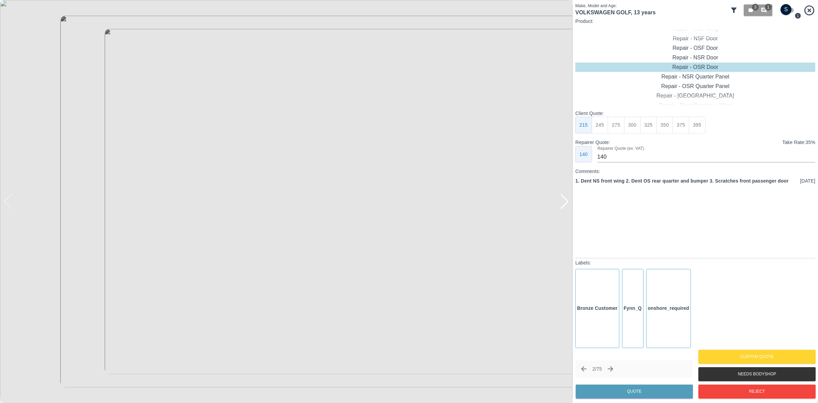
click at [785, 9] on input "checkbox" at bounding box center [786, 9] width 33 height 11
checkbox input "true"
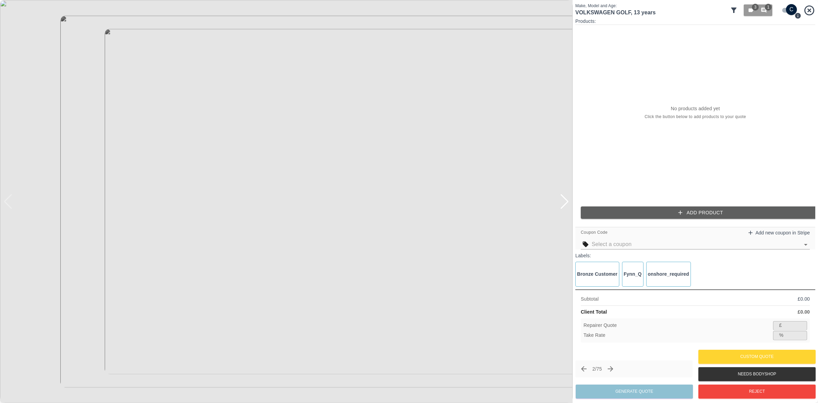
click at [568, 202] on div at bounding box center [564, 201] width 9 height 15
click at [568, 202] on img at bounding box center [286, 201] width 573 height 403
click at [695, 217] on button "Add Product" at bounding box center [701, 212] width 240 height 13
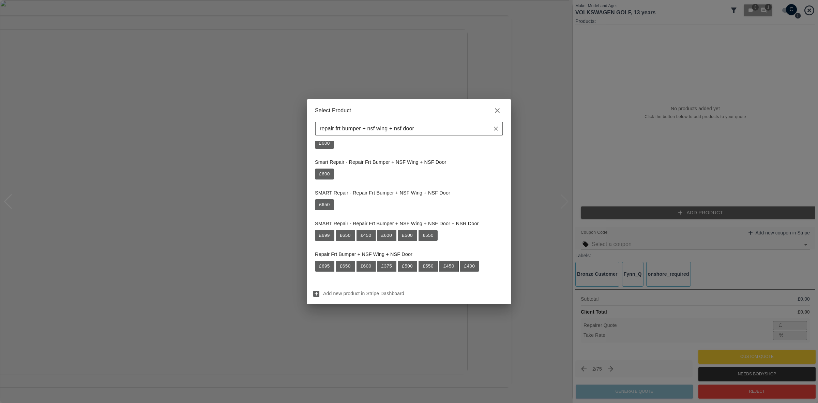
scroll to position [184, 0]
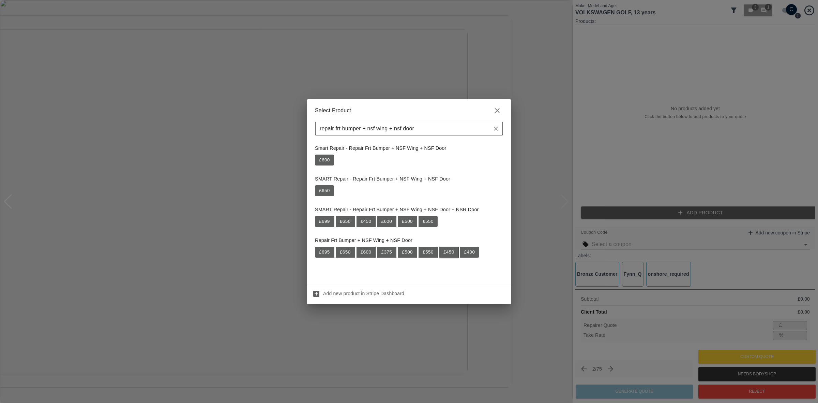
type input "repair frt bumper + nsf wing + nsf door"
click at [450, 253] on button "£ 450" at bounding box center [448, 251] width 19 height 11
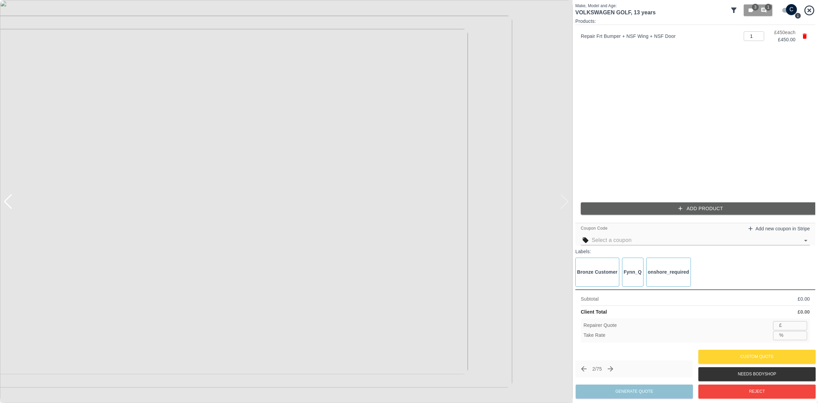
type input "292"
type input "35.1"
click at [643, 208] on button "Add Product" at bounding box center [701, 208] width 240 height 13
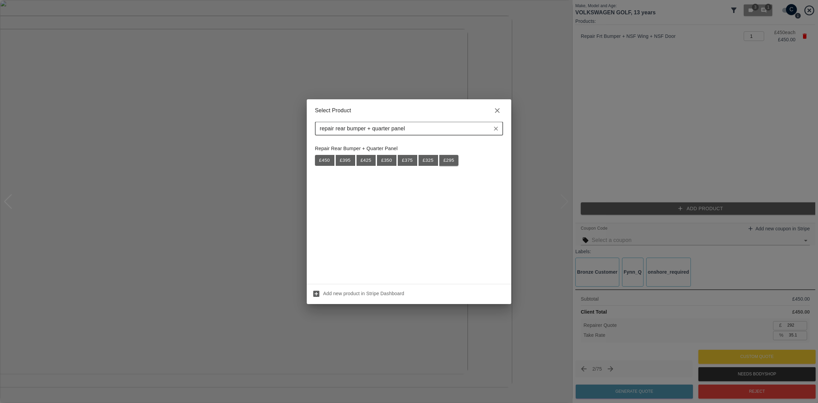
type input "repair rear bumper + quarter panel"
click at [447, 161] on button "£ 295" at bounding box center [448, 160] width 19 height 11
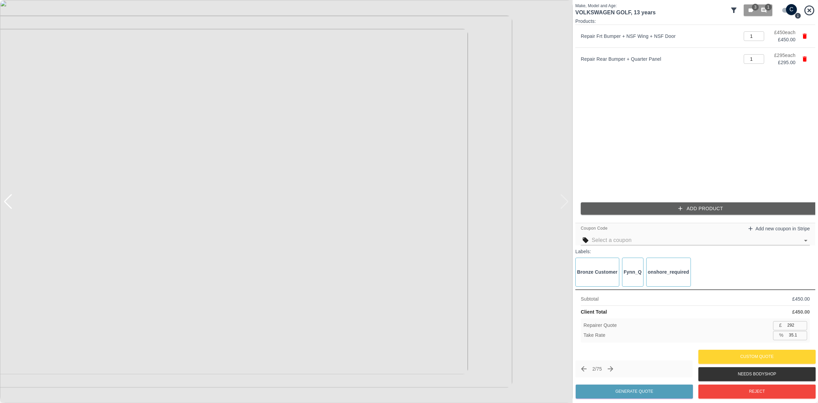
type input "484"
type input "35.0"
click at [626, 57] on p "Repair Rear Bumper + Quarter Panel" at bounding box center [660, 59] width 159 height 7
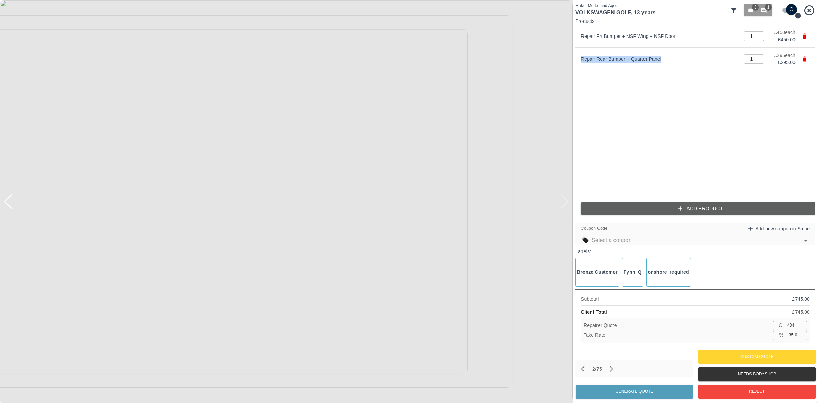
copy p "Repair Rear Bumper + Quarter Panel"
click at [723, 207] on button "Add Product" at bounding box center [701, 208] width 240 height 13
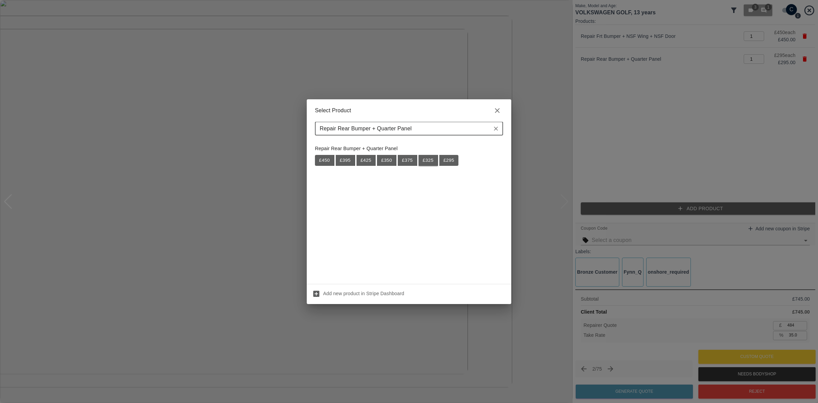
type input "Repair Rear Bumper + Quarter Panel"
click at [428, 161] on button "£ 325" at bounding box center [428, 160] width 19 height 11
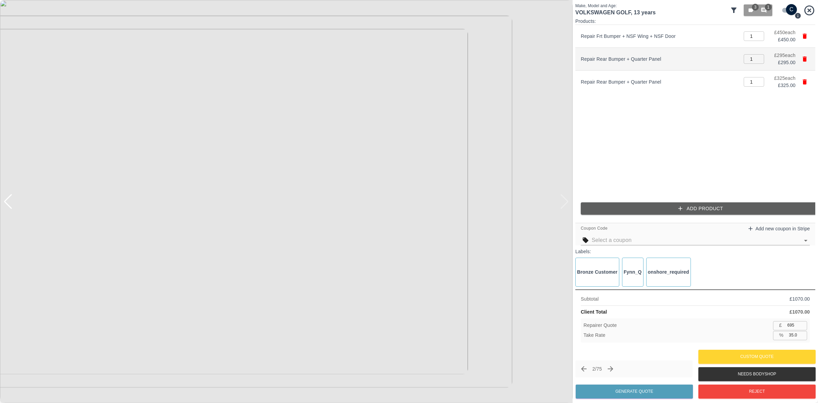
click at [801, 57] on icon "button" at bounding box center [804, 59] width 7 height 7
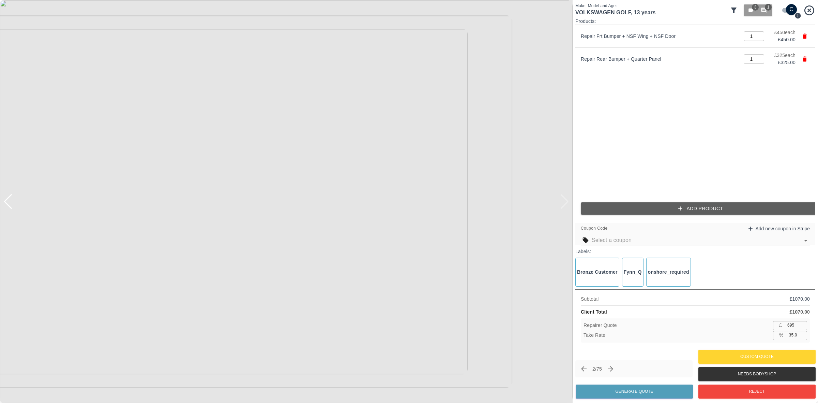
type input "503"
type input "35.1"
click at [648, 239] on input "text" at bounding box center [696, 240] width 208 height 10
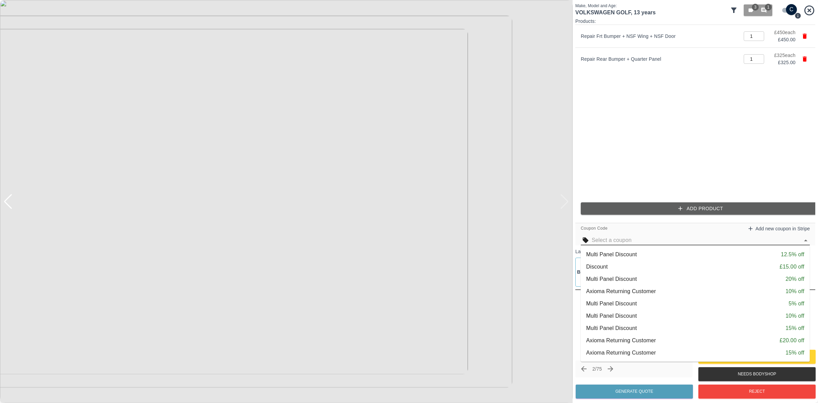
click at [660, 303] on div "Multi Panel Discount 5% off" at bounding box center [695, 303] width 218 height 8
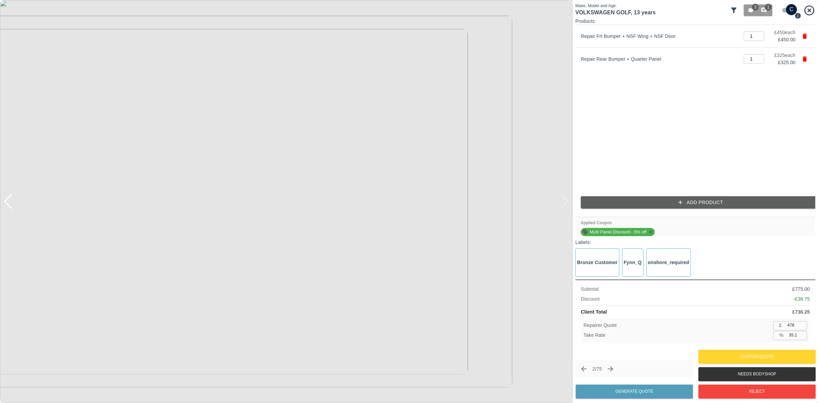
click at [651, 230] on icon at bounding box center [650, 231] width 5 height 5
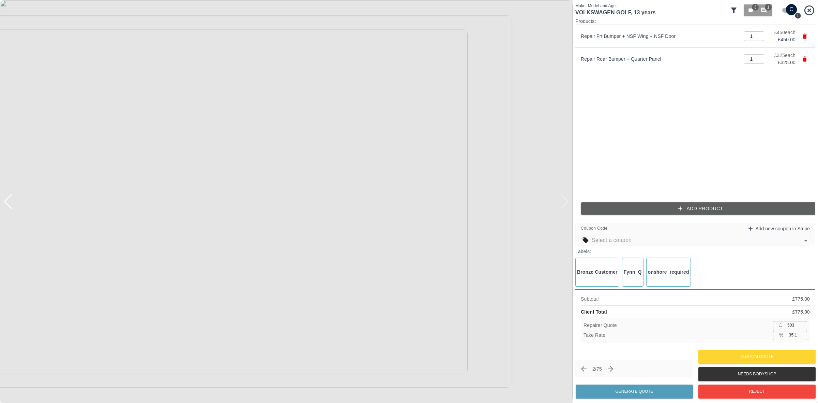
click at [631, 244] on input "text" at bounding box center [696, 240] width 208 height 10
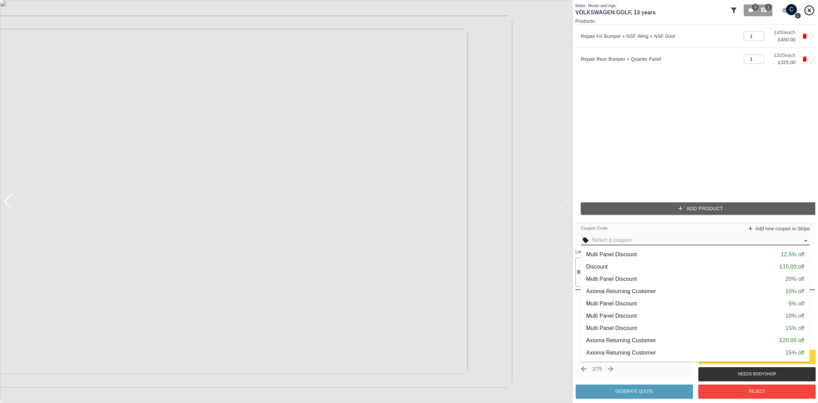
click at [677, 315] on div "Multi Panel Discount 10% off" at bounding box center [695, 316] width 218 height 8
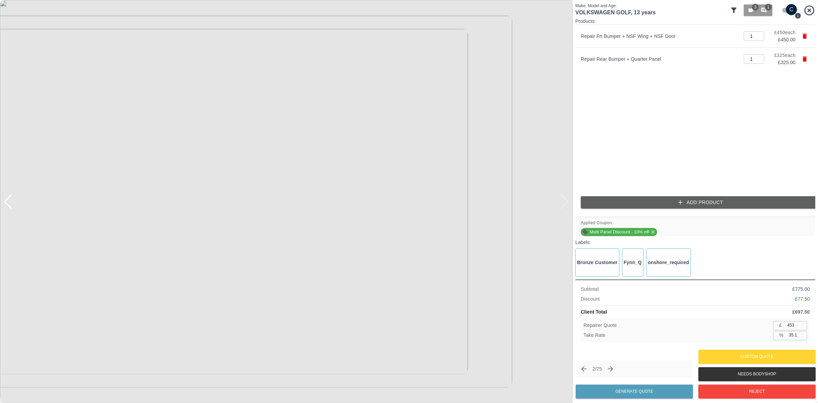
click at [795, 321] on input "453" at bounding box center [796, 325] width 22 height 9
type input "4"
type input "99.4"
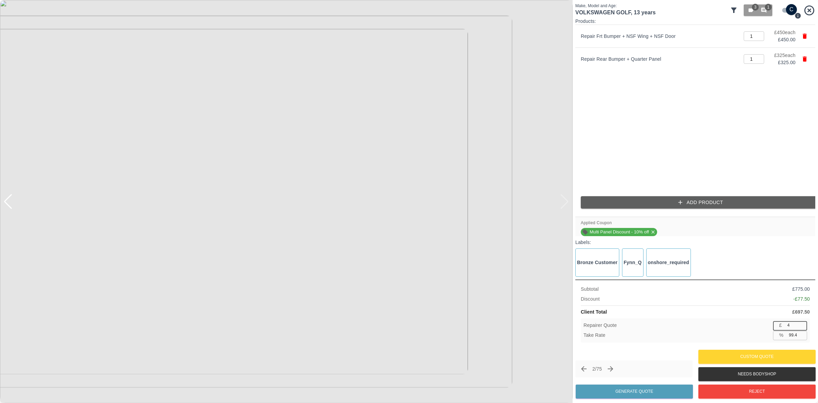
type input "46"
type input "93.4"
type input "465"
type input "33.3"
type input "46"
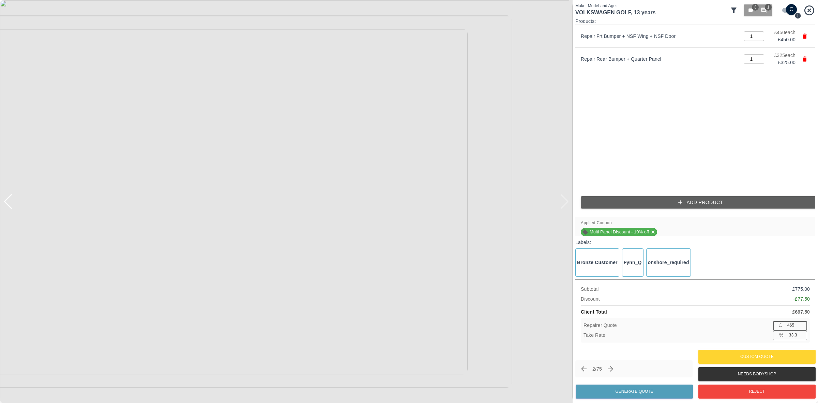
type input "93.4"
type input "4"
type input "99.4"
type input "47"
type input "93.3"
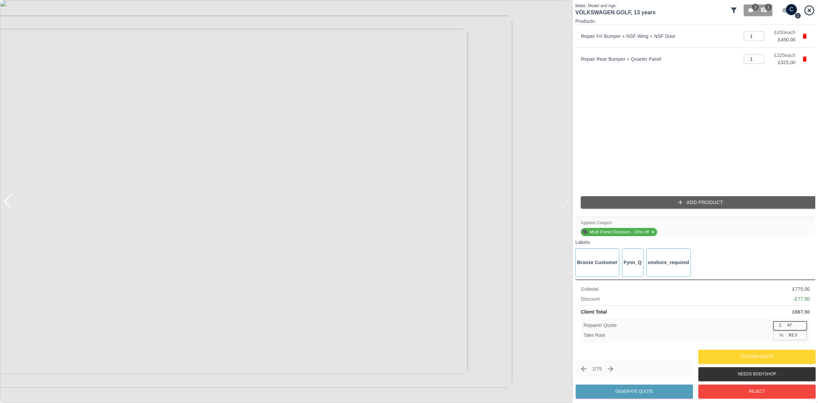
type input "475"
type input "31.9"
type input "475"
click at [630, 390] on button "Generate Quote" at bounding box center [634, 391] width 117 height 14
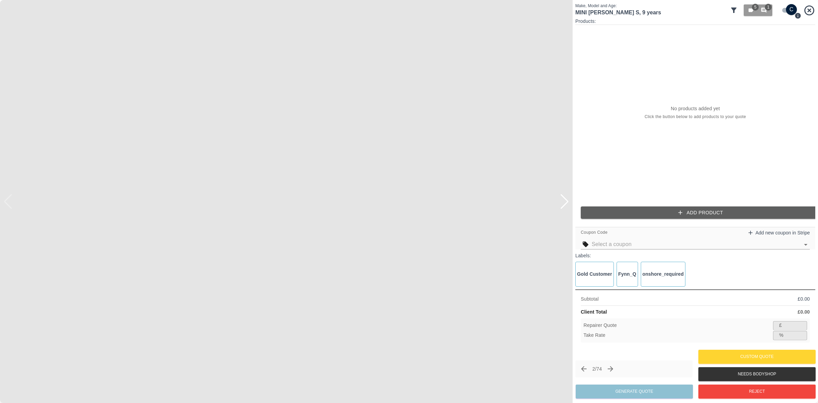
click at [566, 203] on div at bounding box center [564, 201] width 9 height 15
click at [566, 203] on img at bounding box center [286, 201] width 573 height 403
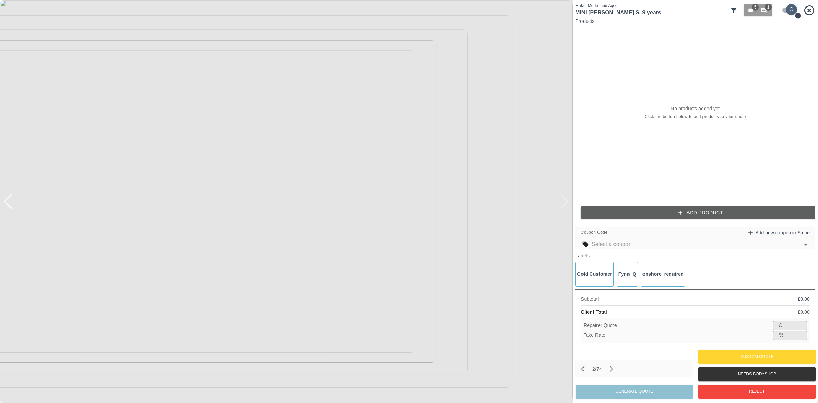
click at [789, 7] on input "checkbox" at bounding box center [791, 9] width 33 height 11
checkbox input "false"
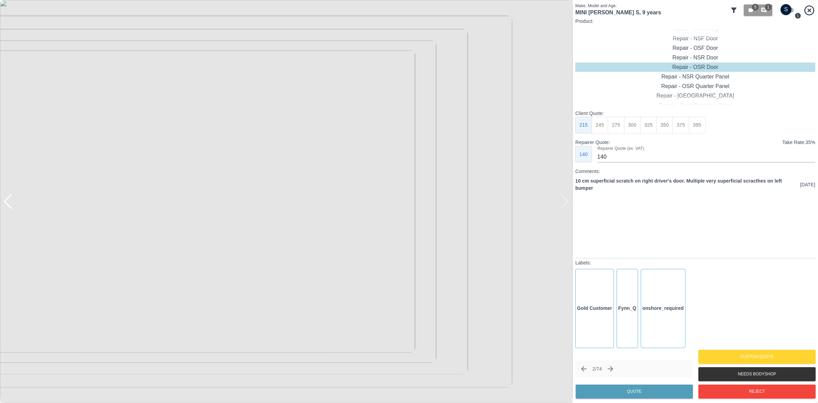
click at [566, 201] on img at bounding box center [286, 201] width 573 height 403
click at [8, 202] on div at bounding box center [7, 201] width 9 height 15
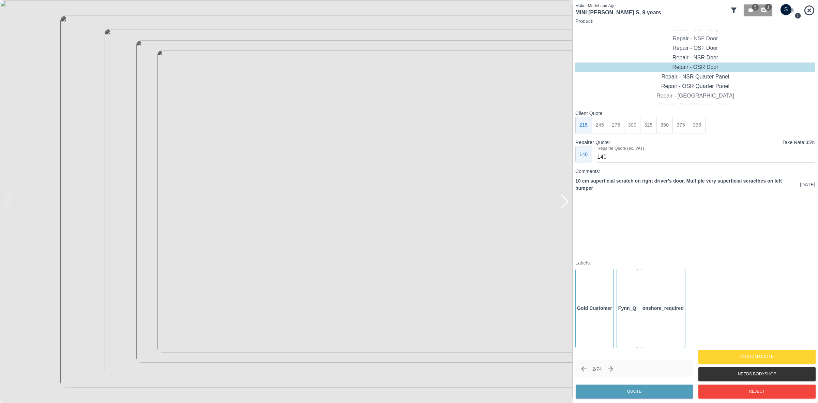
click at [8, 202] on img at bounding box center [286, 201] width 573 height 403
click at [11, 206] on img at bounding box center [286, 201] width 573 height 403
click at [565, 203] on div at bounding box center [564, 201] width 9 height 15
click at [563, 201] on div at bounding box center [564, 201] width 9 height 15
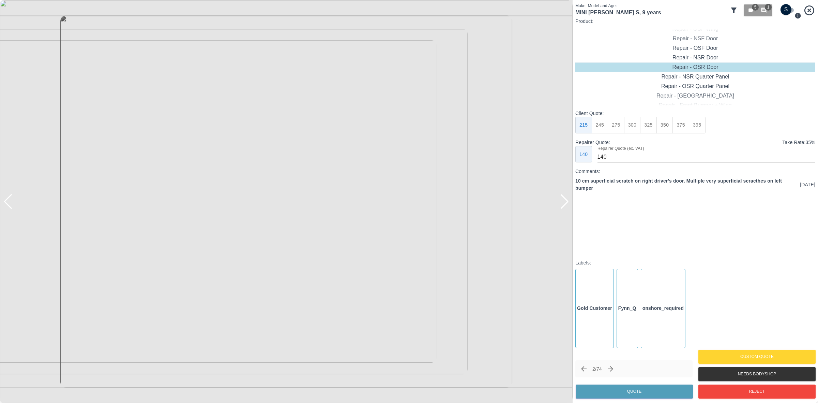
click at [563, 201] on div at bounding box center [564, 201] width 9 height 15
click at [563, 201] on img at bounding box center [286, 201] width 573 height 403
click at [7, 207] on div at bounding box center [7, 201] width 9 height 15
click at [566, 202] on div at bounding box center [564, 201] width 9 height 15
click at [9, 206] on div at bounding box center [7, 201] width 9 height 15
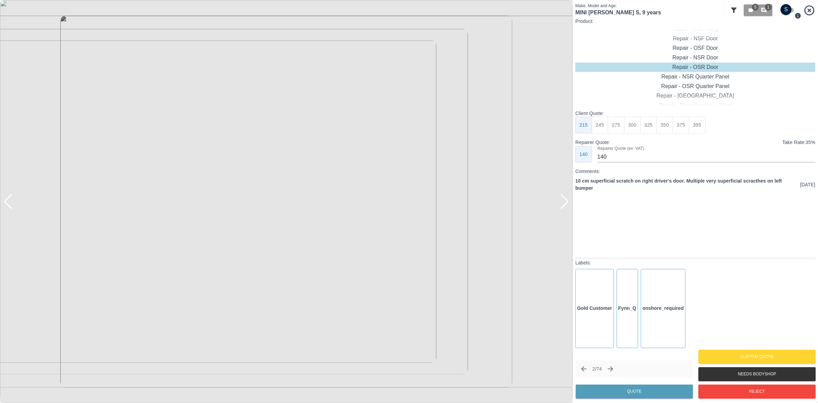
click at [566, 199] on div at bounding box center [564, 201] width 9 height 15
click at [11, 200] on div at bounding box center [7, 201] width 9 height 15
click at [562, 203] on div at bounding box center [564, 201] width 9 height 15
click at [7, 200] on div at bounding box center [7, 201] width 9 height 15
click at [7, 201] on div at bounding box center [7, 201] width 9 height 15
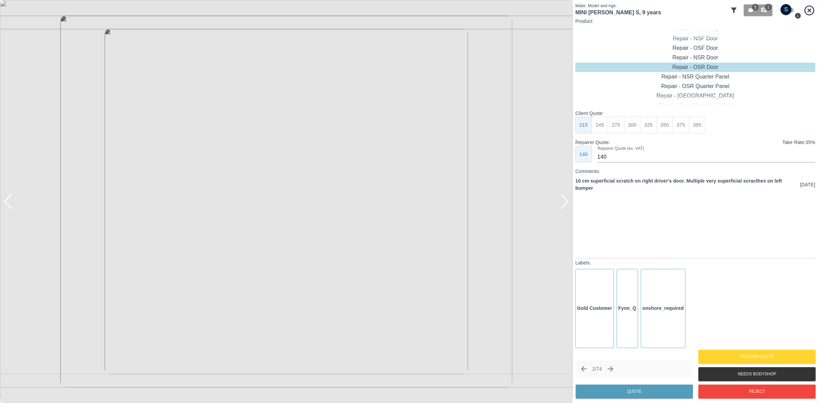
click at [7, 202] on div at bounding box center [7, 201] width 9 height 15
click at [8, 202] on div at bounding box center [7, 201] width 9 height 15
click at [8, 202] on div at bounding box center [286, 201] width 573 height 403
click at [564, 202] on div at bounding box center [564, 201] width 9 height 15
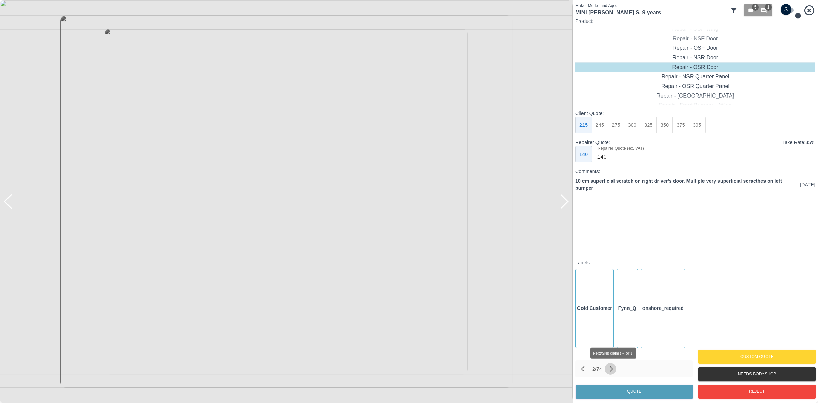
click at [613, 368] on icon "Next claim" at bounding box center [610, 368] width 5 height 5
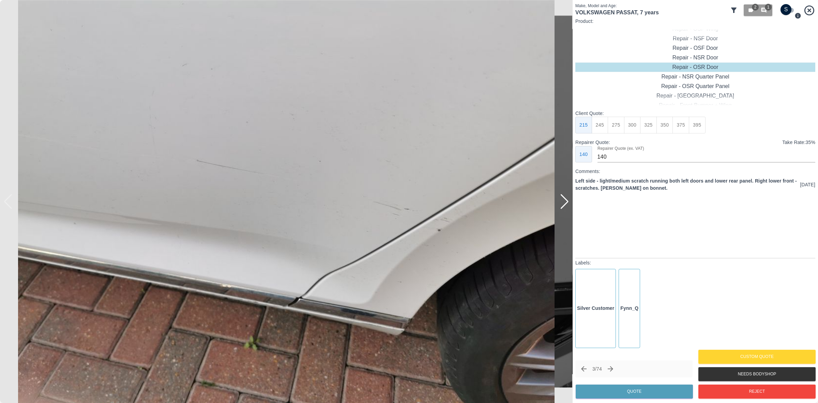
click at [563, 200] on div at bounding box center [564, 201] width 9 height 15
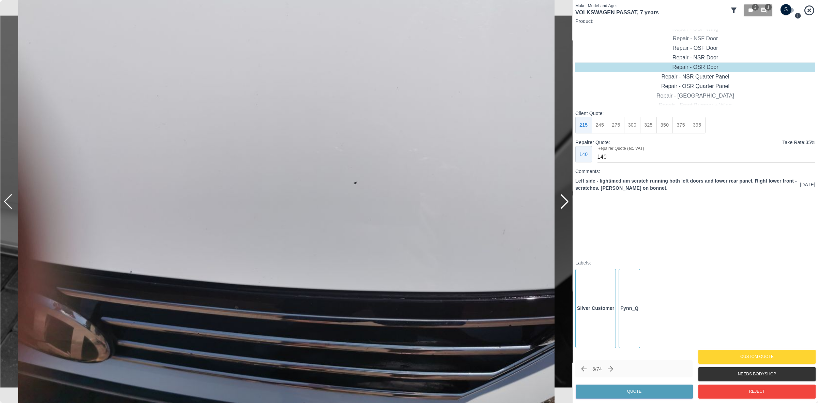
click at [563, 200] on div at bounding box center [564, 201] width 9 height 15
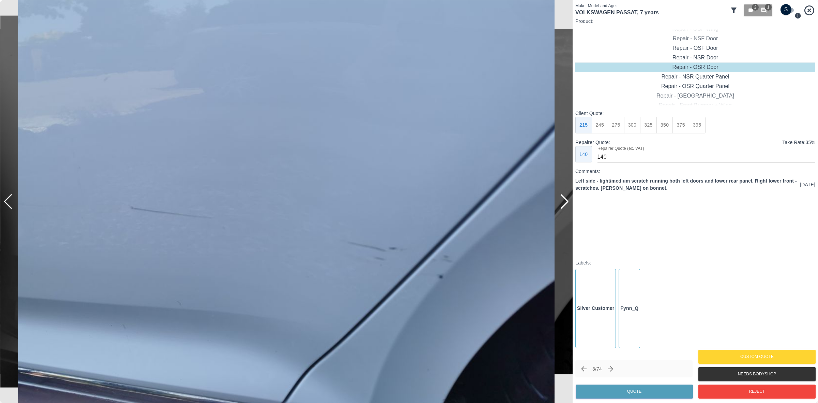
click at [563, 200] on div at bounding box center [564, 201] width 9 height 15
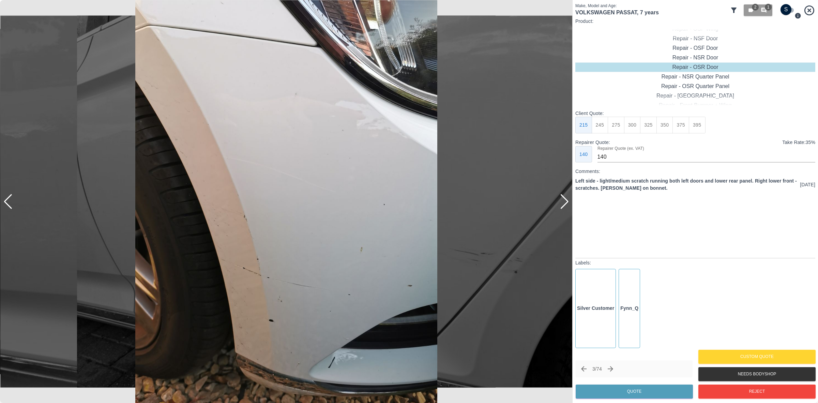
click at [563, 200] on div at bounding box center [564, 201] width 9 height 15
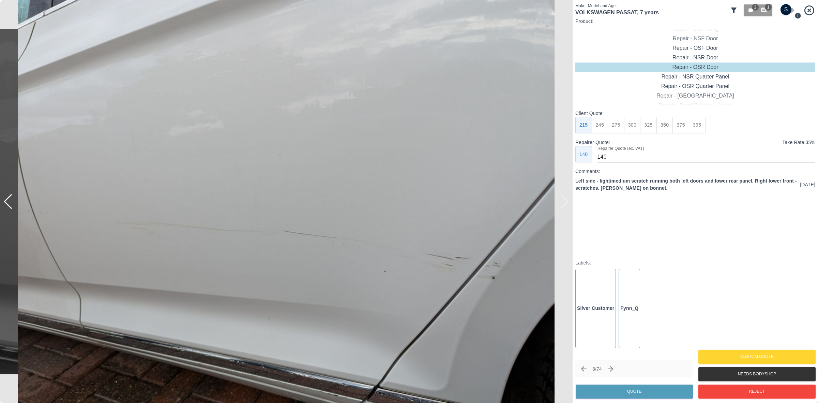
click at [563, 200] on img at bounding box center [286, 201] width 573 height 403
click at [783, 7] on input "checkbox" at bounding box center [786, 9] width 33 height 11
checkbox input "true"
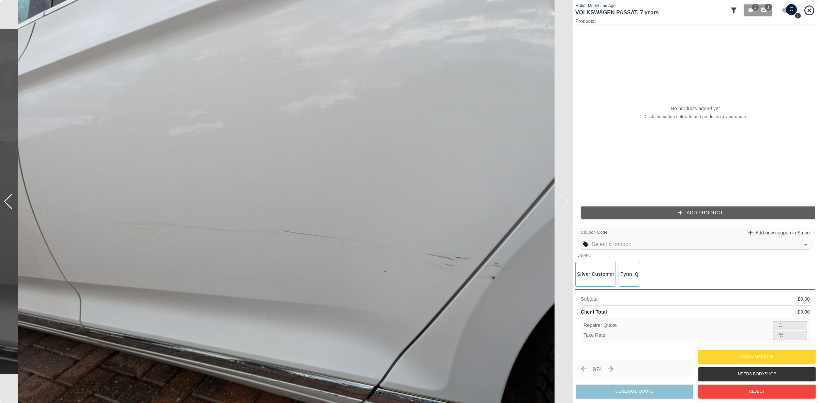
click at [655, 208] on button "Add Product" at bounding box center [701, 212] width 240 height 13
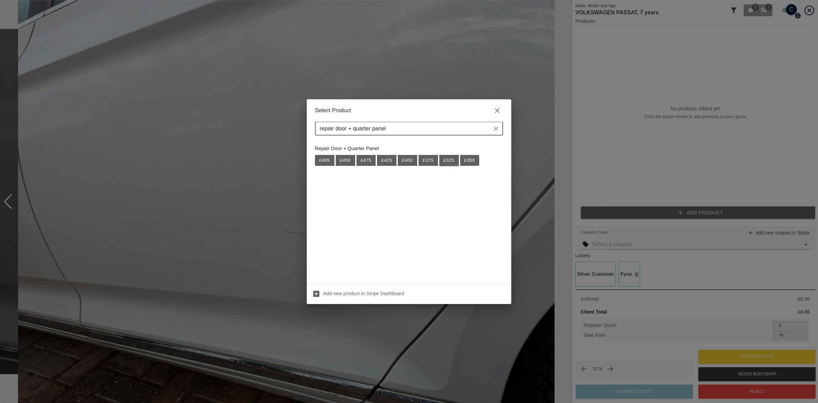
type input "repair door + quarter panel"
click at [445, 159] on button "£ 325" at bounding box center [448, 160] width 19 height 11
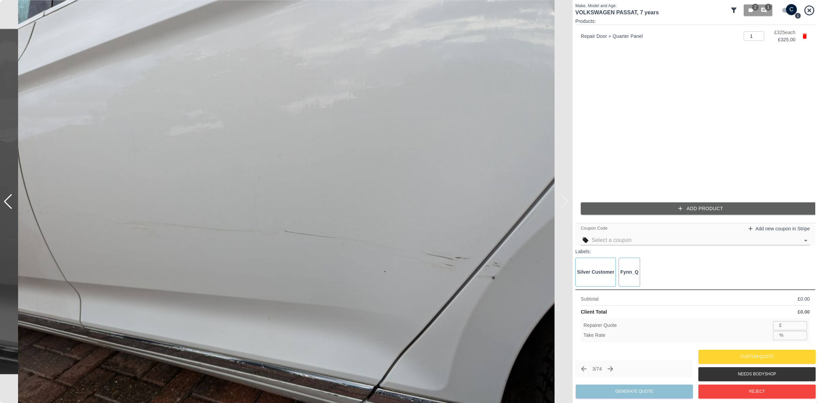
type input "211"
type input "35.1"
click at [667, 209] on button "Add Product" at bounding box center [701, 208] width 240 height 13
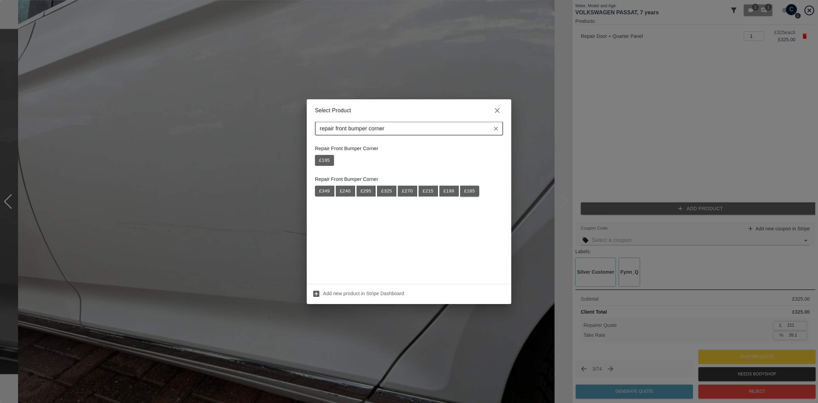
type input "repair front bumper corner"
click at [468, 191] on button "£ 185" at bounding box center [469, 190] width 19 height 11
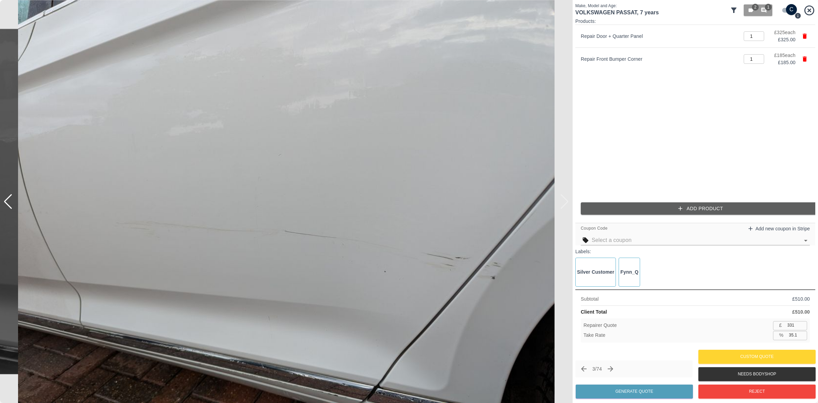
click at [666, 241] on input "text" at bounding box center [696, 240] width 208 height 10
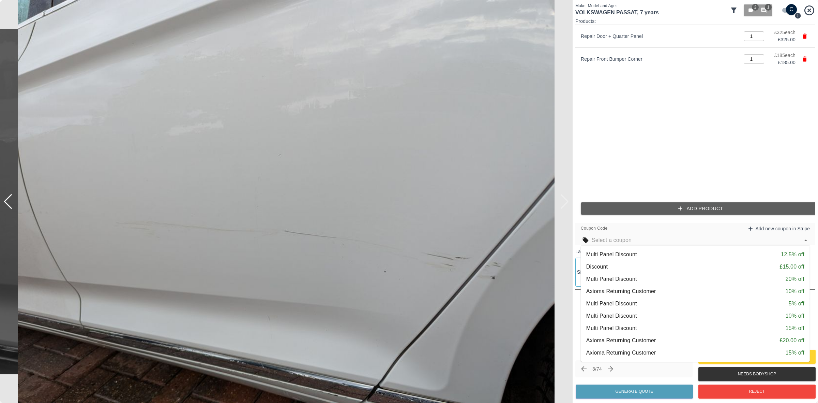
click at [656, 314] on div "Multi Panel Discount 10% off" at bounding box center [695, 316] width 218 height 8
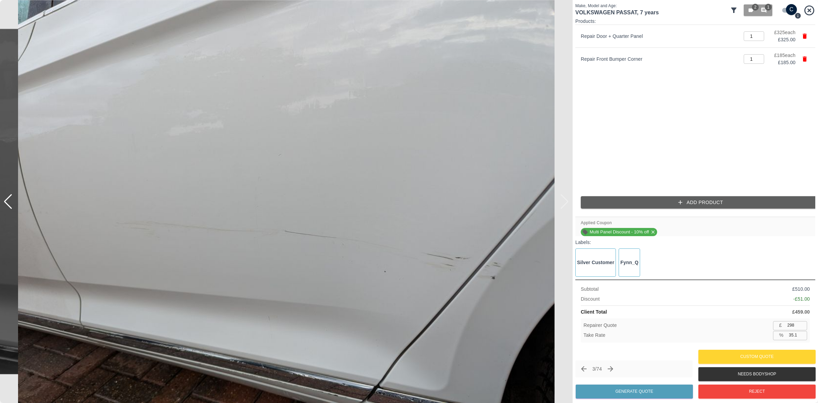
click at [16, 203] on img at bounding box center [286, 201] width 573 height 403
click at [7, 206] on div at bounding box center [7, 201] width 9 height 15
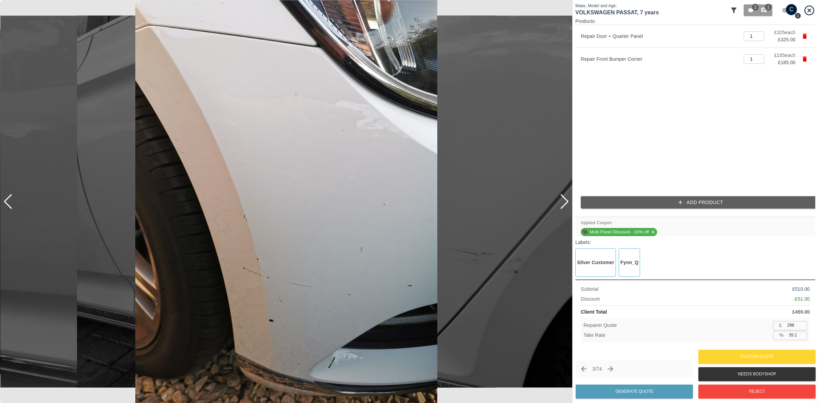
click at [7, 204] on div at bounding box center [7, 201] width 9 height 15
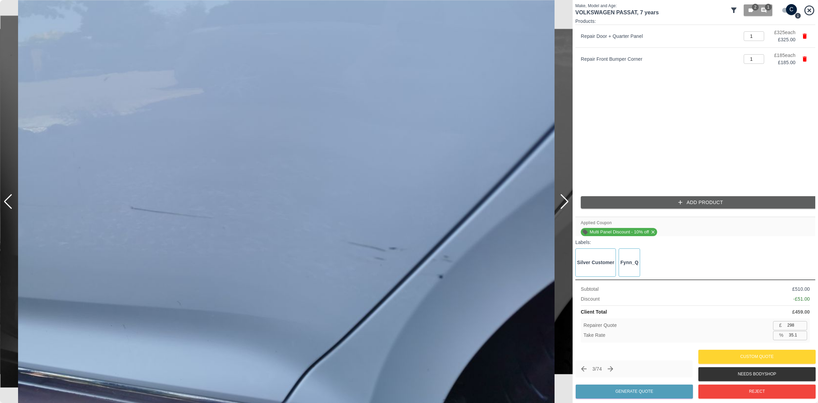
click at [7, 204] on div at bounding box center [7, 201] width 9 height 15
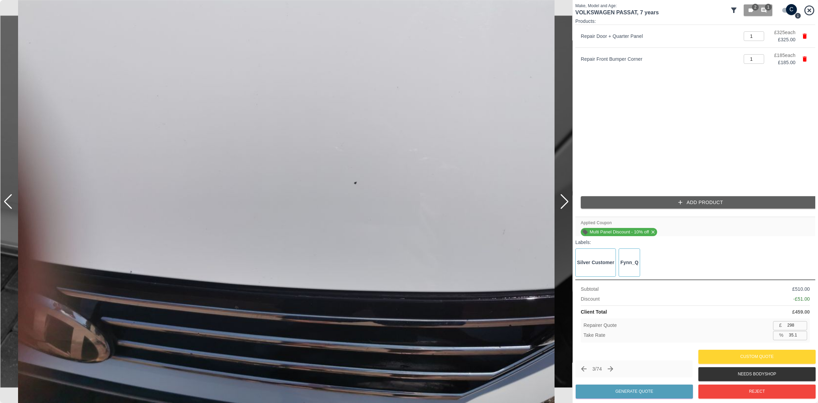
click at [7, 204] on div at bounding box center [7, 201] width 9 height 15
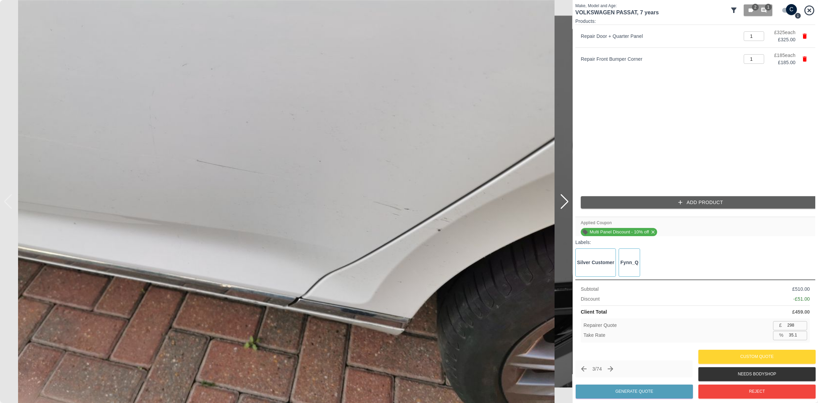
click at [7, 204] on img at bounding box center [286, 201] width 573 height 403
click at [564, 202] on div at bounding box center [564, 201] width 9 height 15
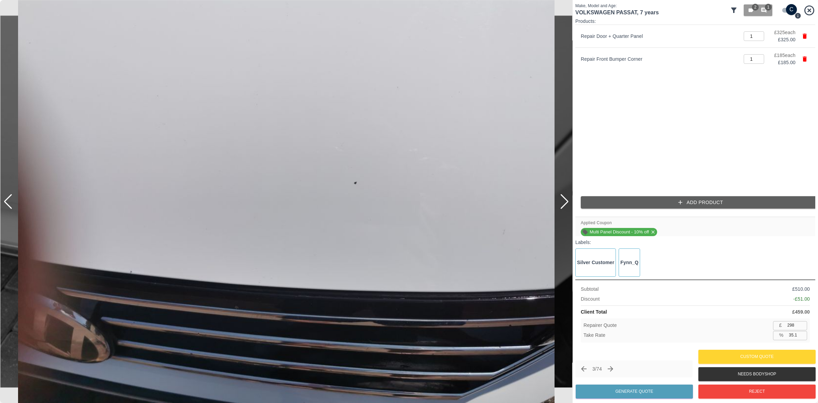
click at [564, 202] on div at bounding box center [564, 201] width 9 height 15
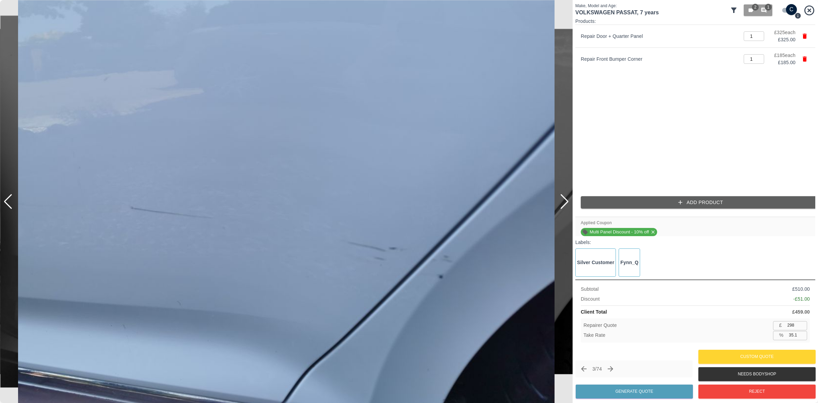
click at [563, 198] on div at bounding box center [564, 201] width 9 height 15
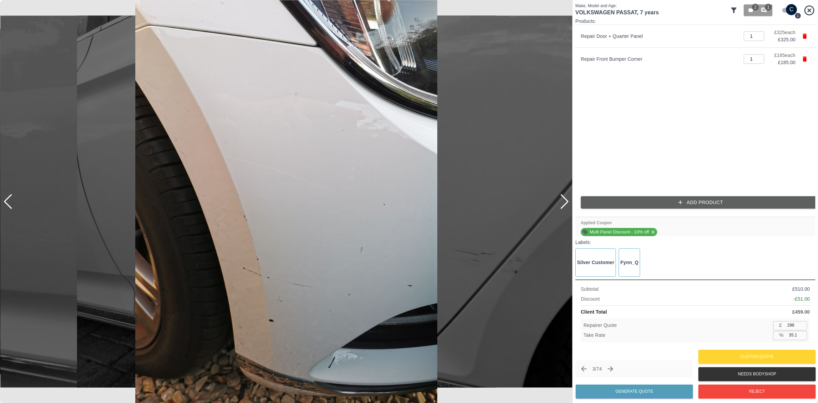
click at [563, 198] on div at bounding box center [564, 201] width 9 height 15
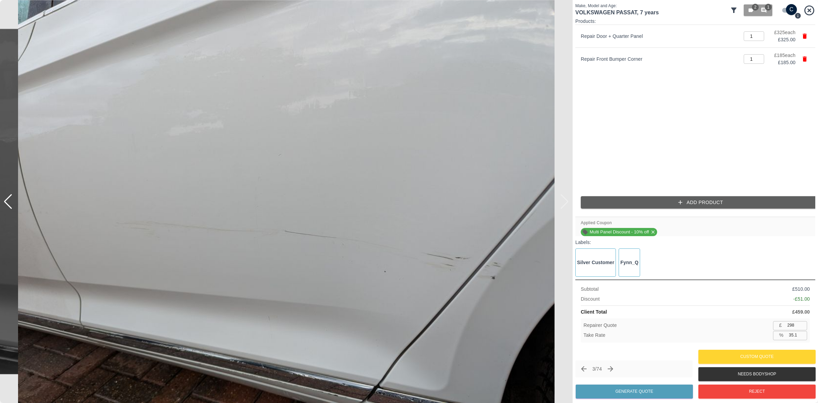
click at [563, 198] on img at bounding box center [286, 201] width 573 height 403
click at [8, 203] on div at bounding box center [7, 201] width 9 height 15
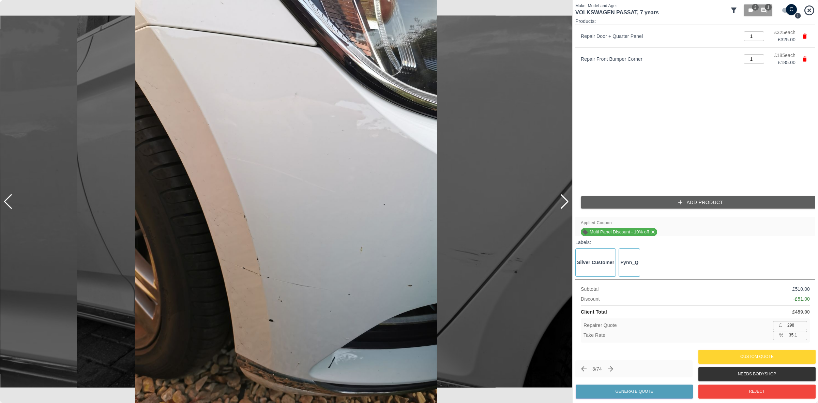
click at [7, 203] on div at bounding box center [7, 201] width 9 height 15
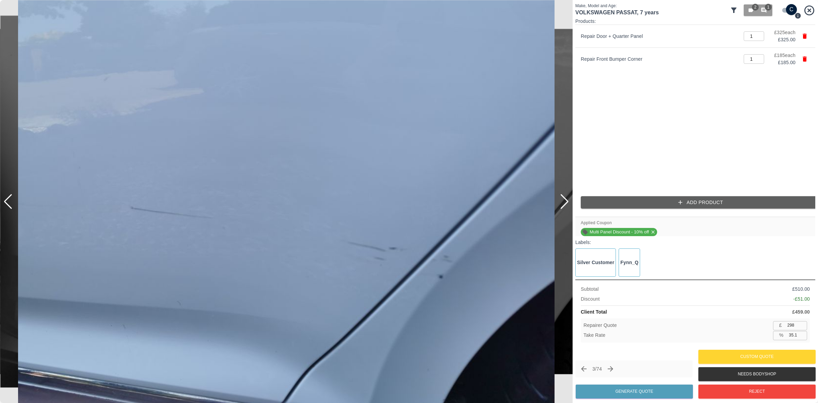
click at [7, 203] on div at bounding box center [7, 201] width 9 height 15
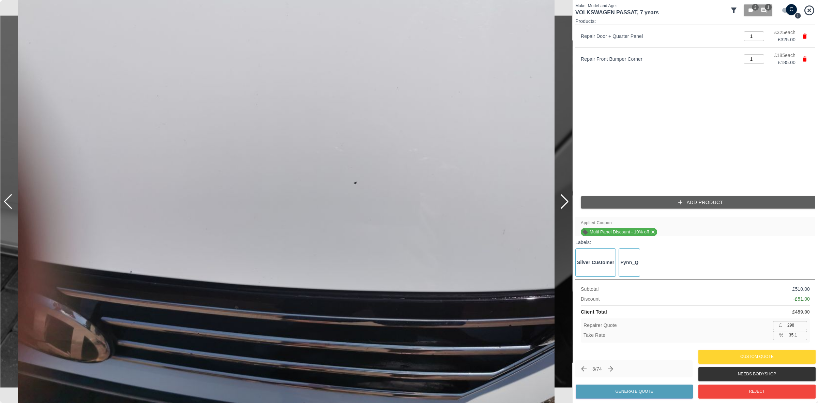
click at [797, 322] on input "298" at bounding box center [796, 325] width 22 height 9
type input "3"
type input "99.3"
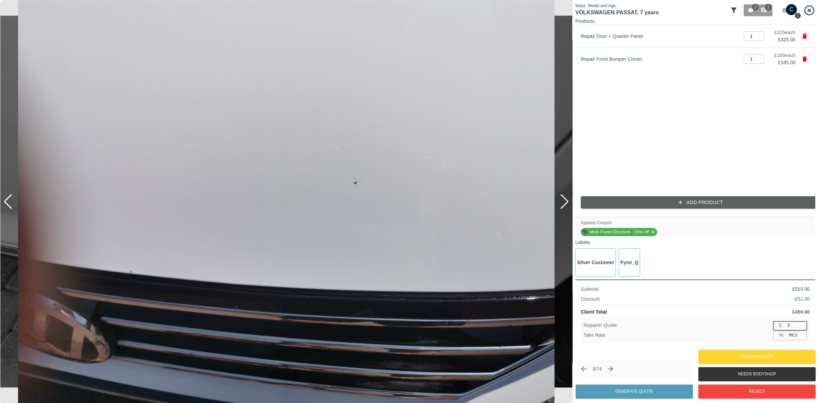
type input "31"
type input "93.2"
type input "310"
type input "32.5"
type input "310"
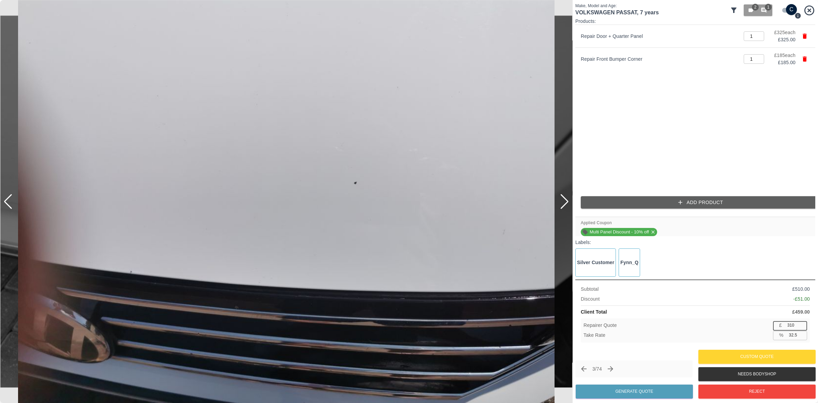
click at [682, 206] on button "Add Product" at bounding box center [701, 202] width 240 height 13
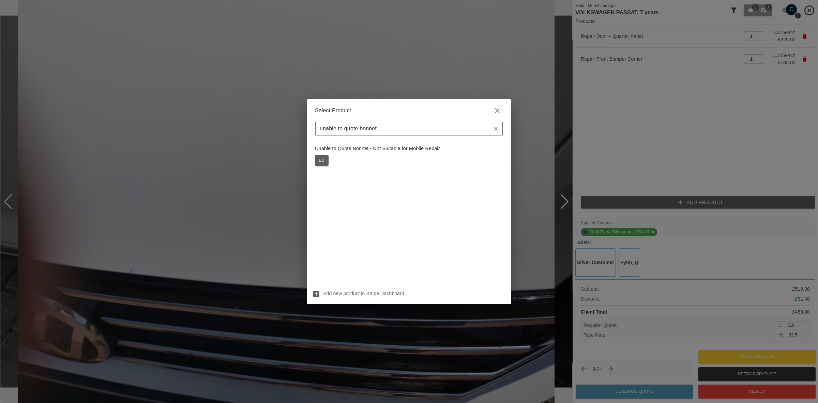
type input "unable to quote bonnet"
click at [321, 160] on button "£ 0" at bounding box center [322, 160] width 14 height 11
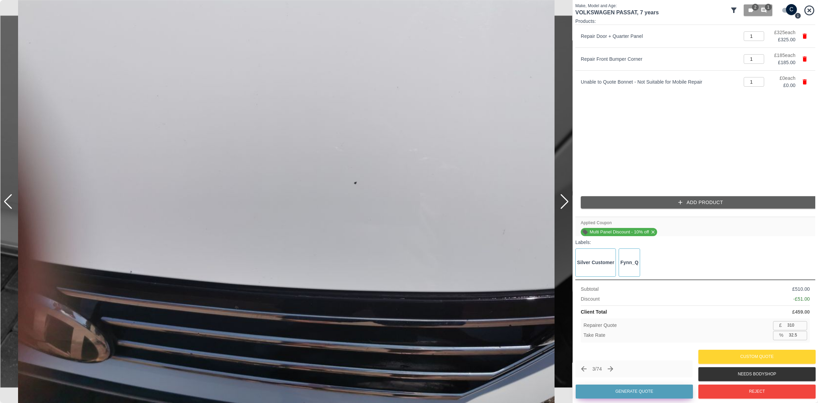
click at [635, 386] on button "Generate Quote" at bounding box center [634, 391] width 117 height 14
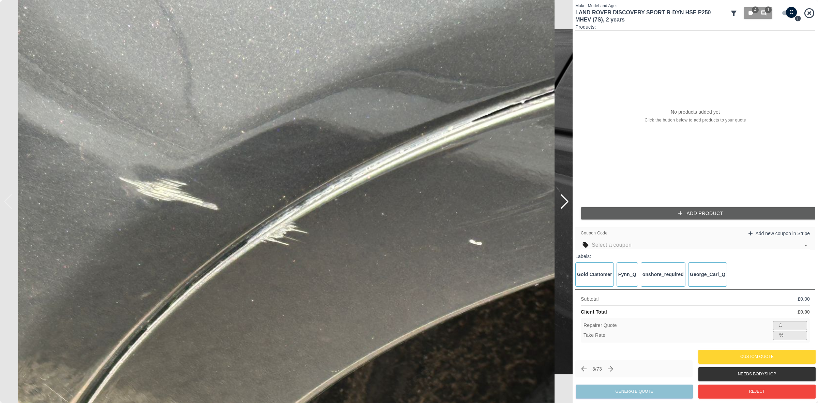
click at [565, 201] on div at bounding box center [564, 201] width 9 height 15
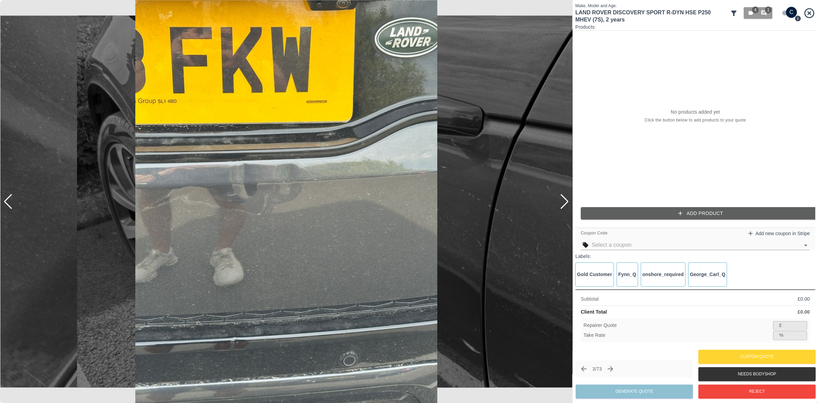
click at [565, 201] on div at bounding box center [564, 201] width 9 height 15
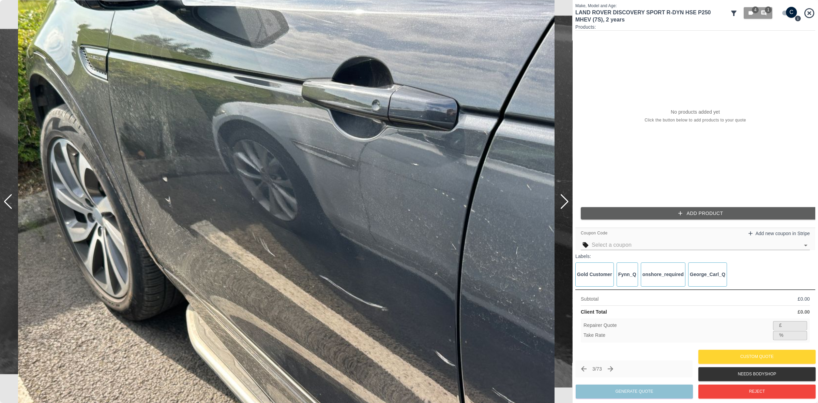
click at [565, 201] on div at bounding box center [564, 201] width 9 height 15
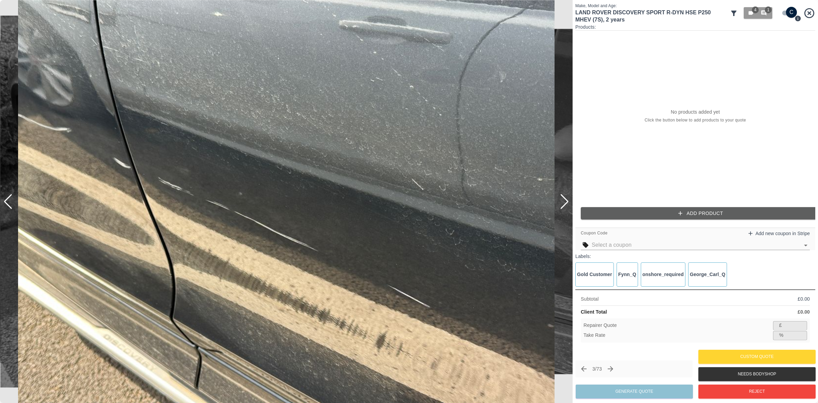
click at [565, 201] on div at bounding box center [564, 201] width 9 height 15
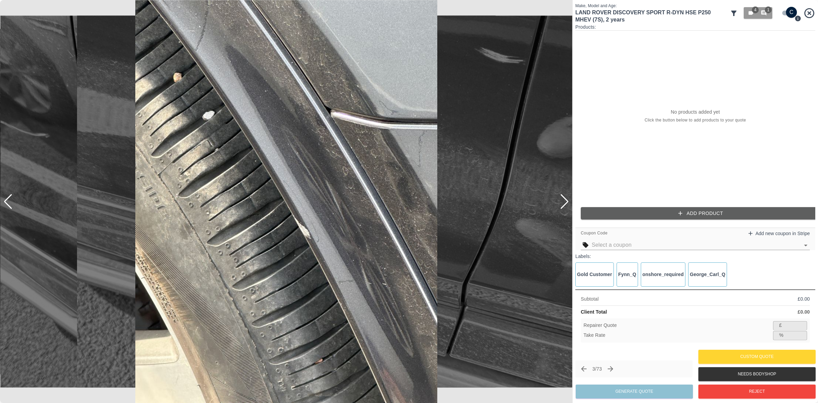
click at [565, 201] on div at bounding box center [564, 201] width 9 height 15
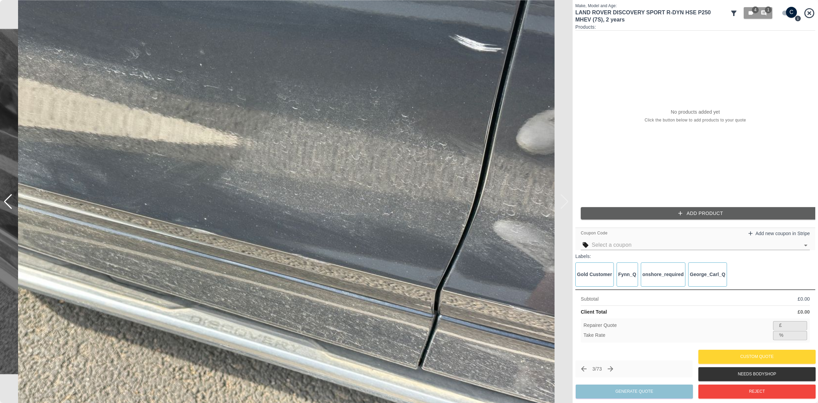
click at [565, 201] on img at bounding box center [286, 201] width 573 height 403
click at [9, 202] on div at bounding box center [7, 201] width 9 height 15
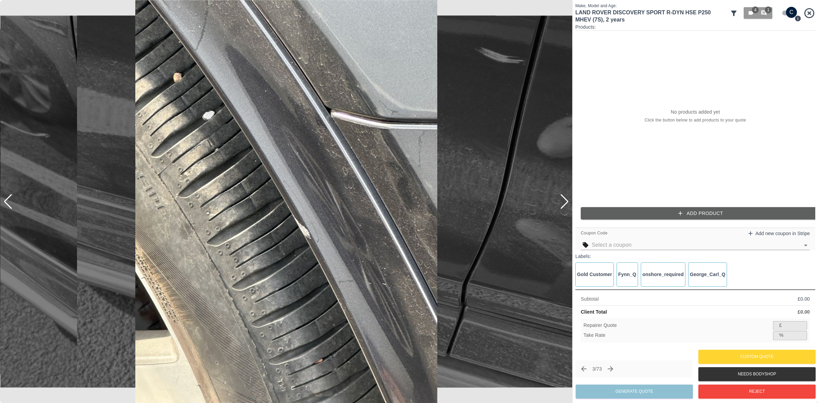
click at [9, 202] on div at bounding box center [7, 201] width 9 height 15
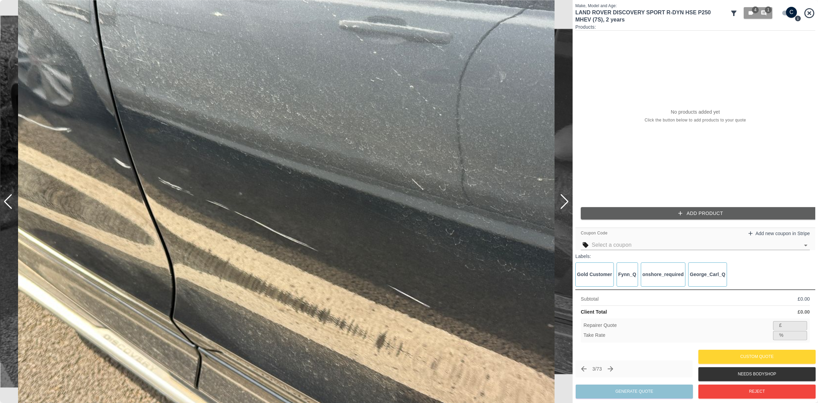
click at [9, 202] on div at bounding box center [7, 201] width 9 height 15
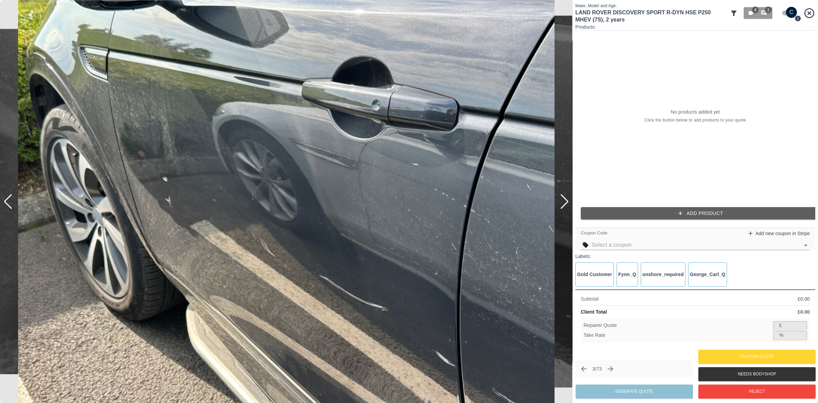
click at [9, 202] on div at bounding box center [7, 201] width 9 height 15
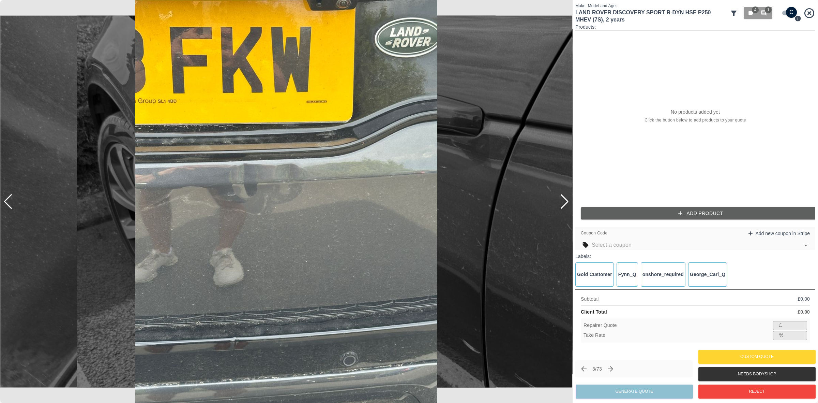
click at [9, 202] on div at bounding box center [7, 201] width 9 height 15
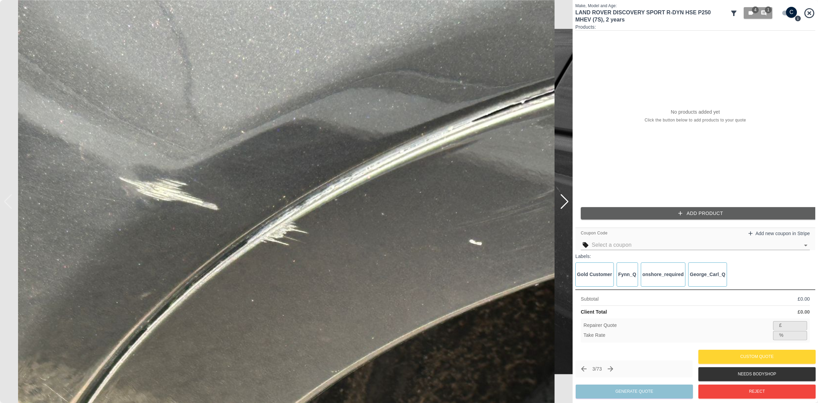
click at [9, 202] on img at bounding box center [286, 201] width 573 height 403
click at [564, 201] on div at bounding box center [564, 201] width 9 height 15
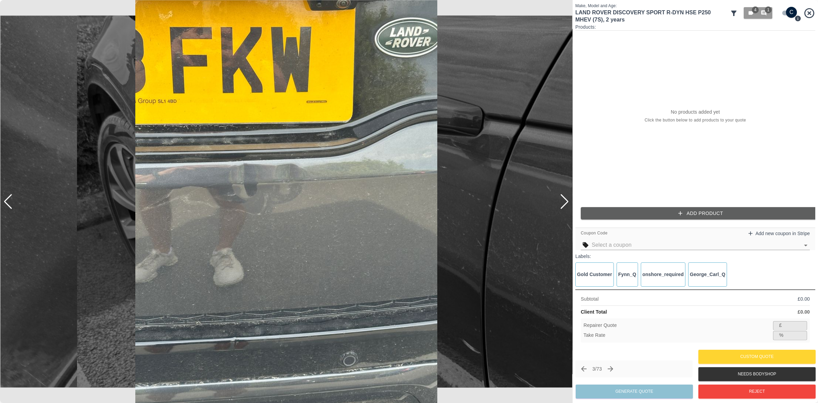
click at [564, 201] on div at bounding box center [564, 201] width 9 height 15
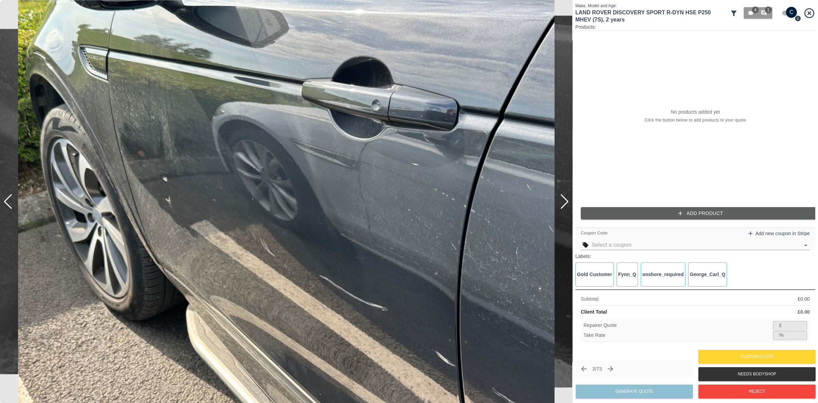
click at [564, 201] on div at bounding box center [564, 201] width 9 height 15
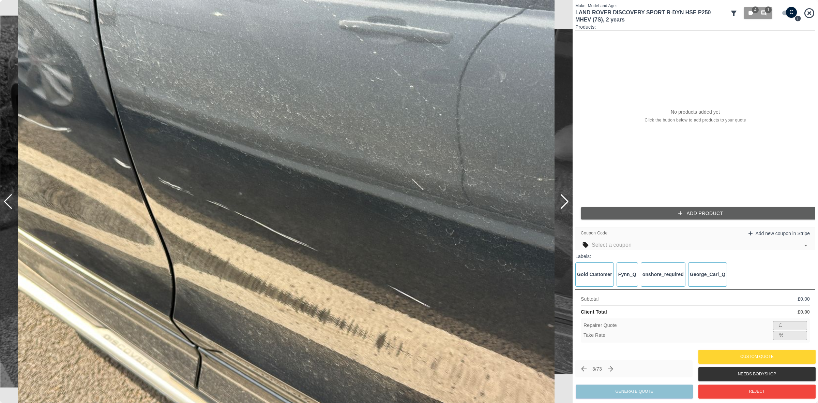
click at [564, 201] on div at bounding box center [564, 201] width 9 height 15
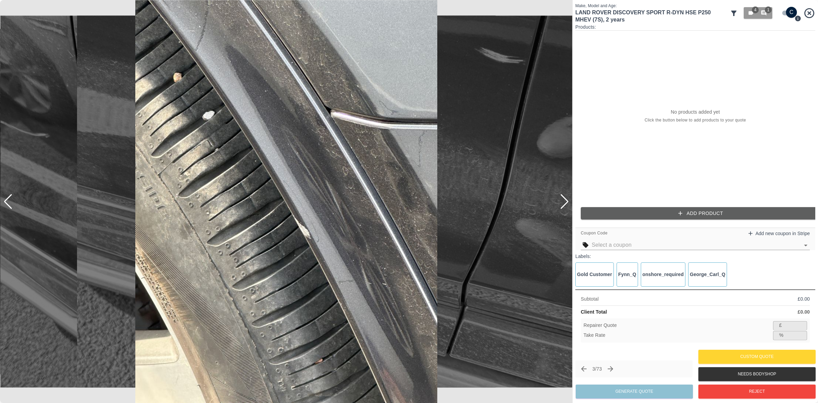
click at [564, 201] on div at bounding box center [564, 201] width 9 height 15
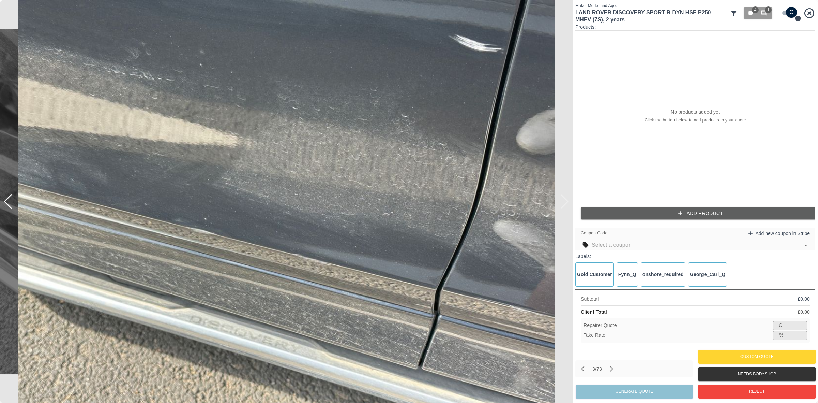
click at [564, 201] on img at bounding box center [286, 201] width 573 height 403
click at [564, 204] on img at bounding box center [286, 201] width 573 height 403
click at [6, 200] on div at bounding box center [3, 201] width 7 height 403
click at [11, 205] on div at bounding box center [7, 201] width 9 height 15
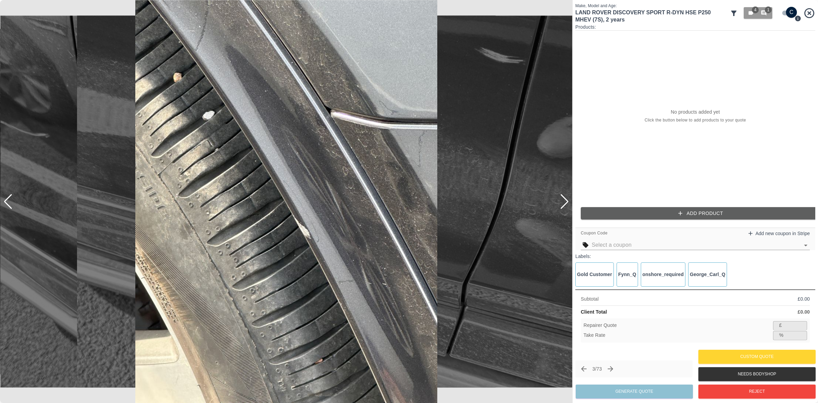
click at [11, 205] on div at bounding box center [7, 201] width 9 height 15
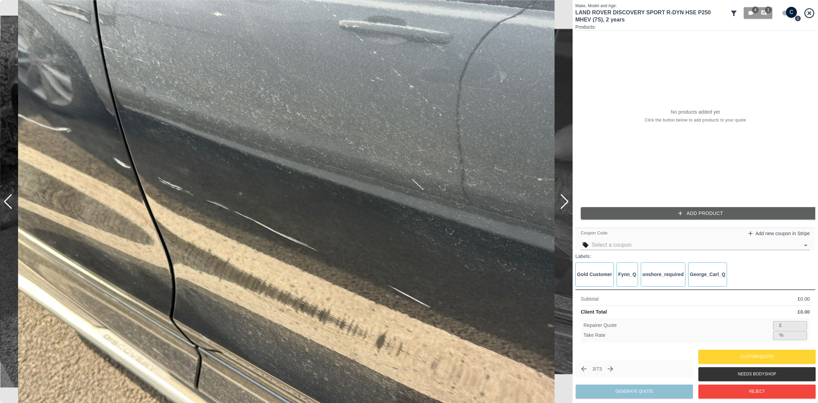
click at [11, 205] on div at bounding box center [7, 201] width 9 height 15
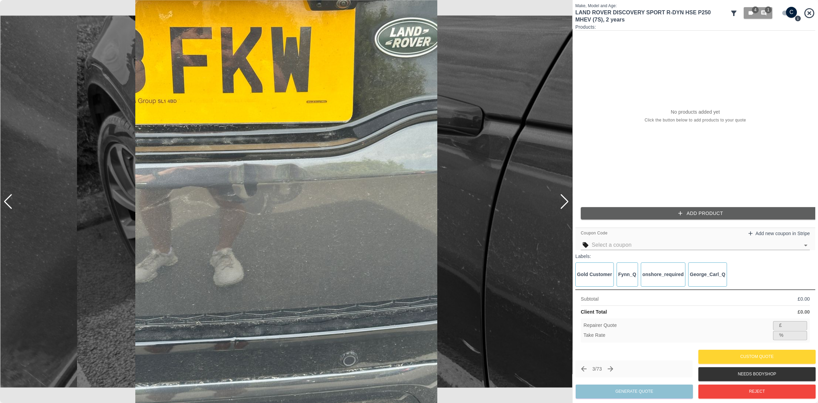
click at [11, 205] on div at bounding box center [7, 201] width 9 height 15
click at [11, 205] on div at bounding box center [286, 201] width 573 height 403
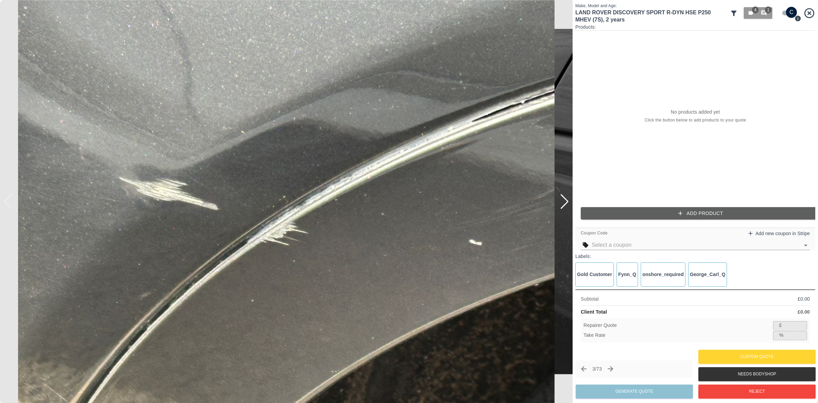
click at [11, 205] on div at bounding box center [286, 201] width 573 height 403
click at [11, 205] on img at bounding box center [286, 201] width 573 height 403
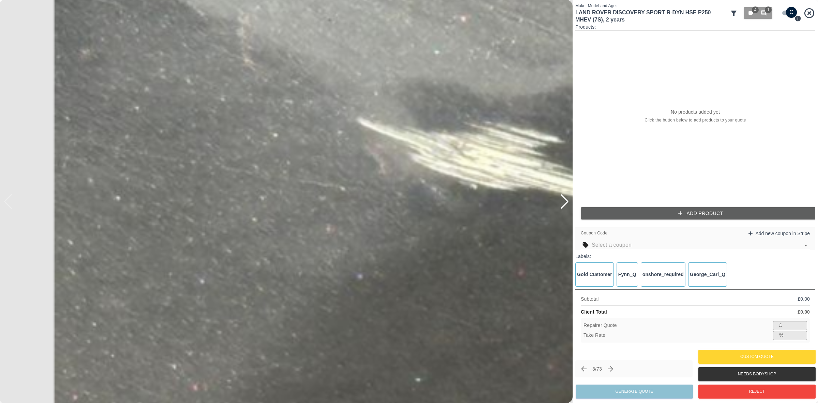
click at [666, 215] on button "Add Product" at bounding box center [701, 213] width 240 height 13
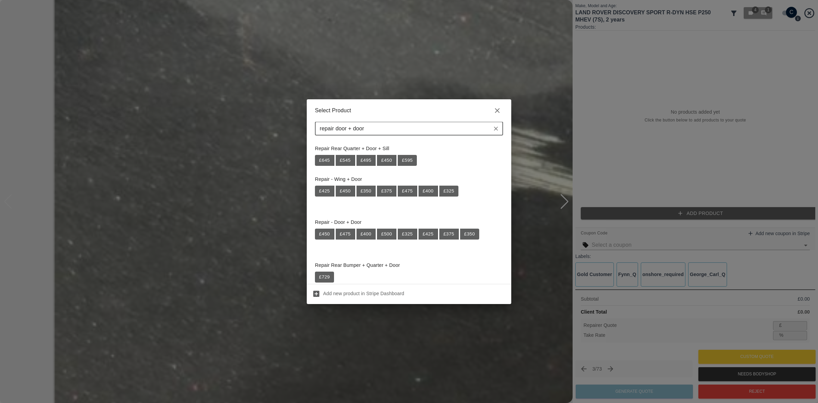
type input "repair door + door"
drag, startPoint x: 363, startPoint y: 170, endPoint x: 384, endPoint y: 176, distance: 22.4
click at [394, 210] on div "Repair - Wing + Door £ 425 £ 450 £ 350 £ 375 £ 475 £ 400 £ 325" at bounding box center [409, 192] width 188 height 43
click at [464, 232] on button "£ 350" at bounding box center [469, 233] width 19 height 11
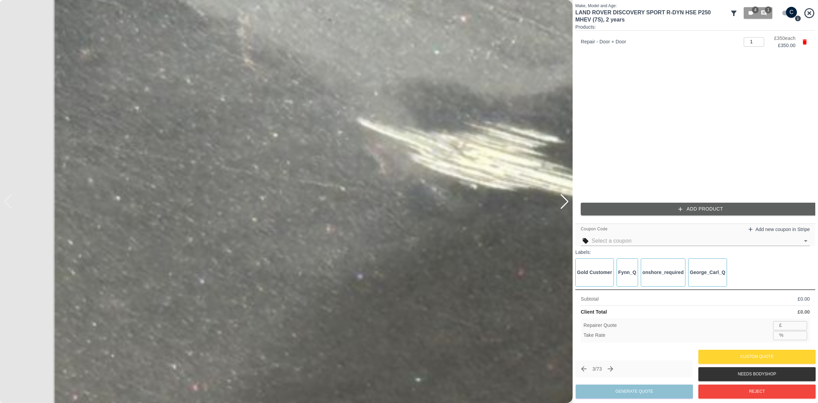
type input "227"
type input "35.1"
click at [648, 213] on button "Add Product" at bounding box center [701, 208] width 240 height 13
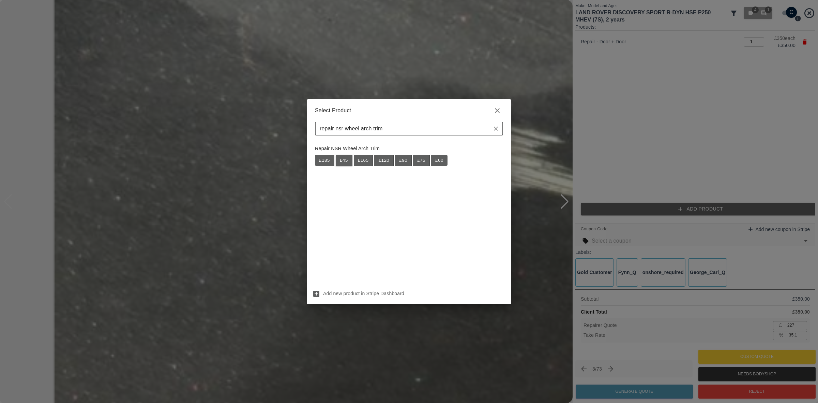
type input "repair nsr wheel arch trim"
click at [340, 161] on button "£ 45" at bounding box center [344, 160] width 17 height 11
type input "256"
type input "35.2"
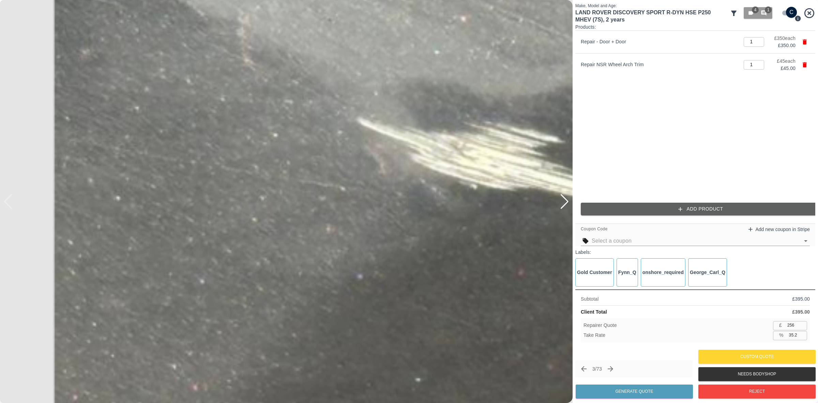
click at [564, 200] on div at bounding box center [564, 201] width 9 height 15
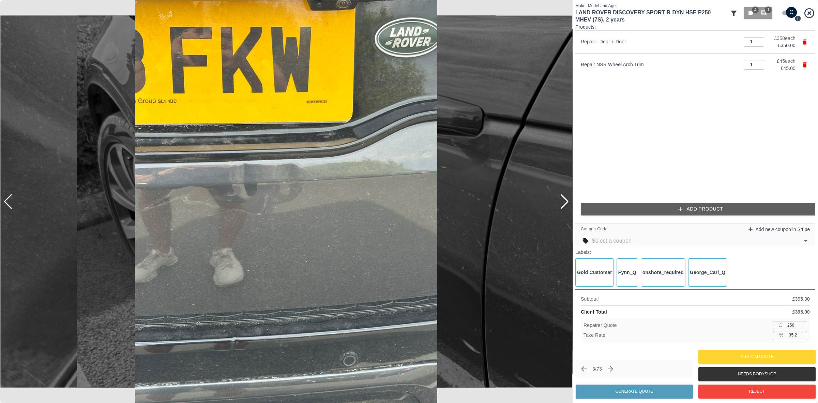
click at [564, 200] on div at bounding box center [564, 201] width 9 height 15
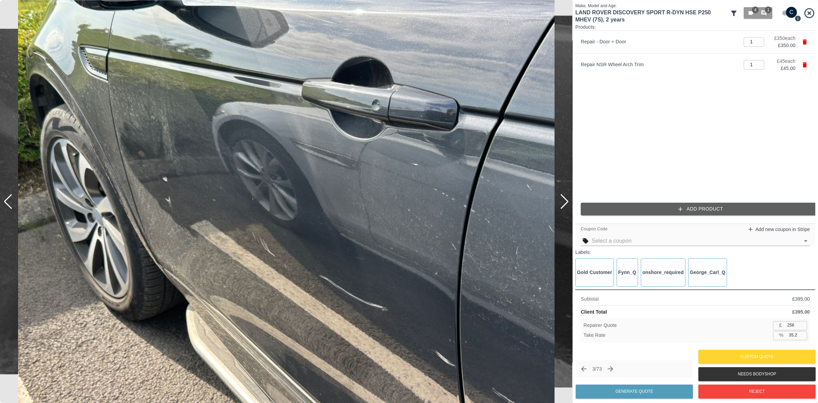
click at [564, 200] on div at bounding box center [564, 201] width 9 height 15
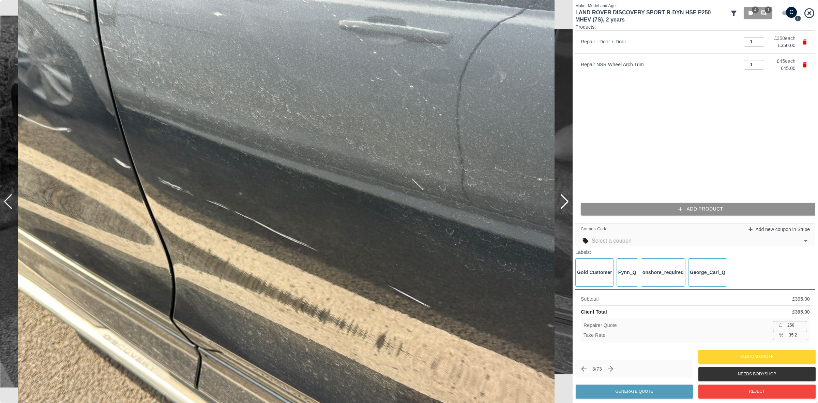
click at [687, 210] on button "Add Product" at bounding box center [701, 208] width 240 height 13
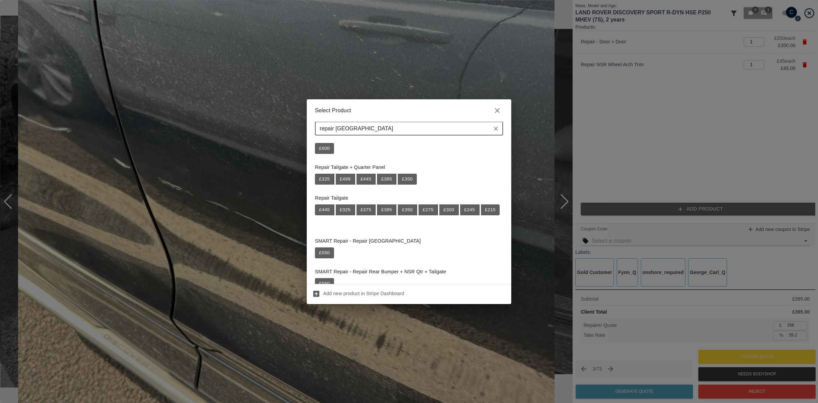
scroll to position [85, 0]
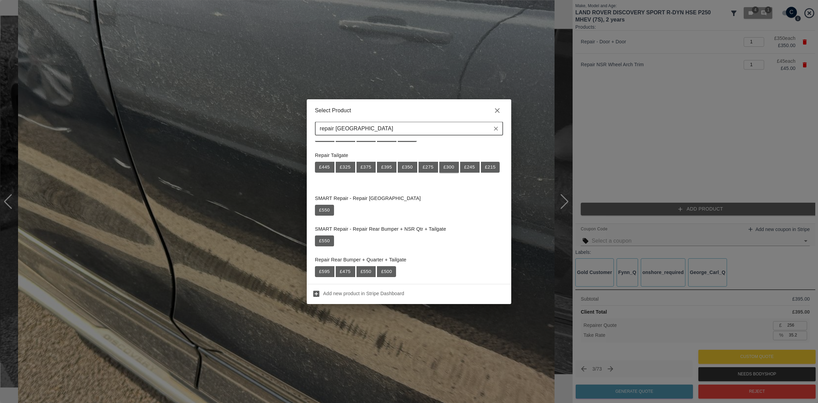
type input "repair tailgate"
click at [444, 167] on button "£ 300" at bounding box center [448, 167] width 19 height 11
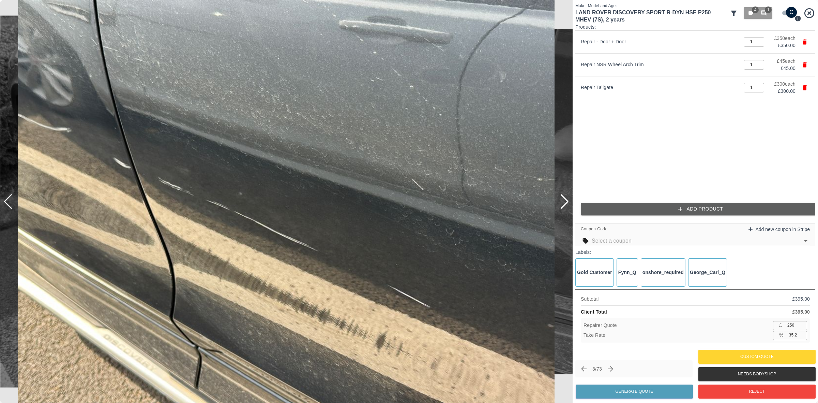
type input "451"
type input "35.1"
click at [564, 203] on div at bounding box center [564, 201] width 9 height 15
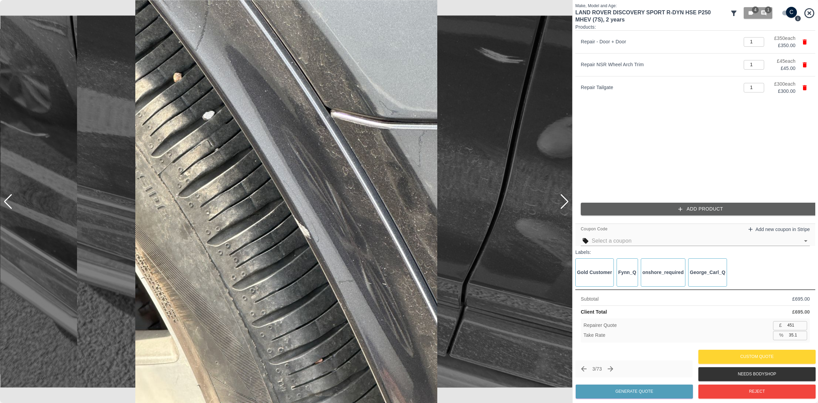
click at [564, 203] on div at bounding box center [564, 201] width 9 height 15
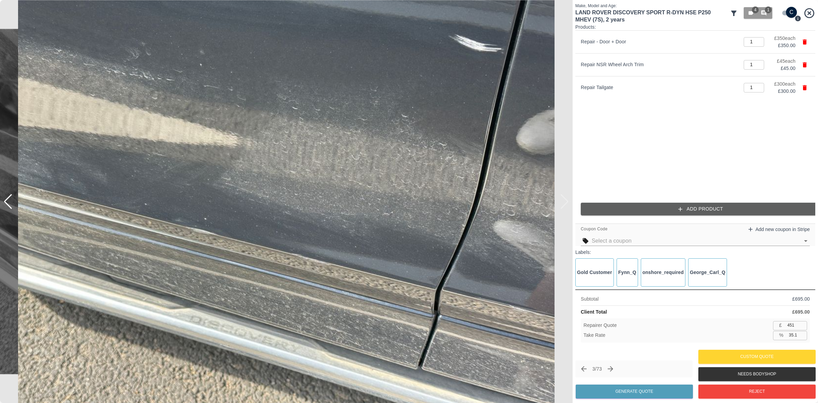
click at [564, 203] on img at bounding box center [286, 201] width 573 height 403
click at [9, 202] on div at bounding box center [7, 201] width 9 height 15
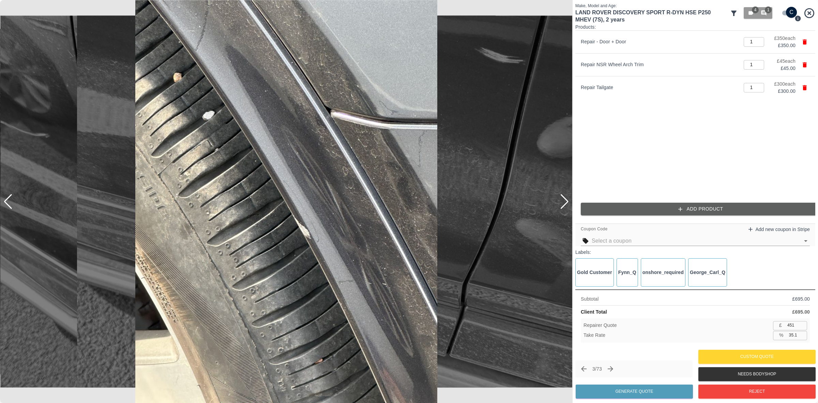
click at [9, 202] on div at bounding box center [7, 201] width 9 height 15
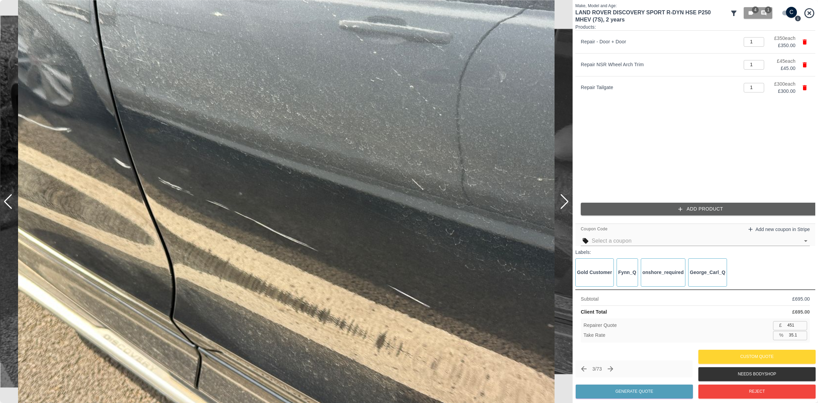
click at [9, 202] on div at bounding box center [7, 201] width 9 height 15
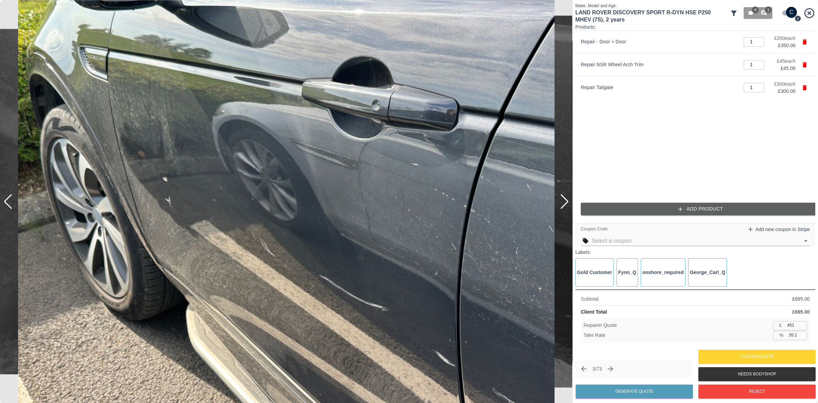
click at [9, 202] on div at bounding box center [7, 201] width 9 height 15
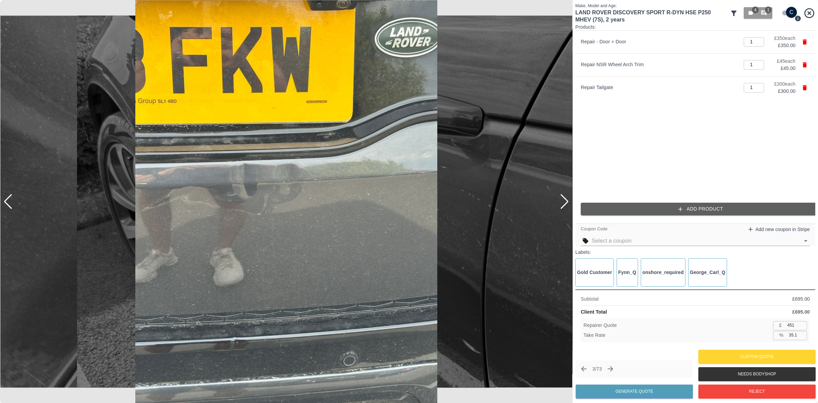
click at [9, 202] on div at bounding box center [7, 201] width 9 height 15
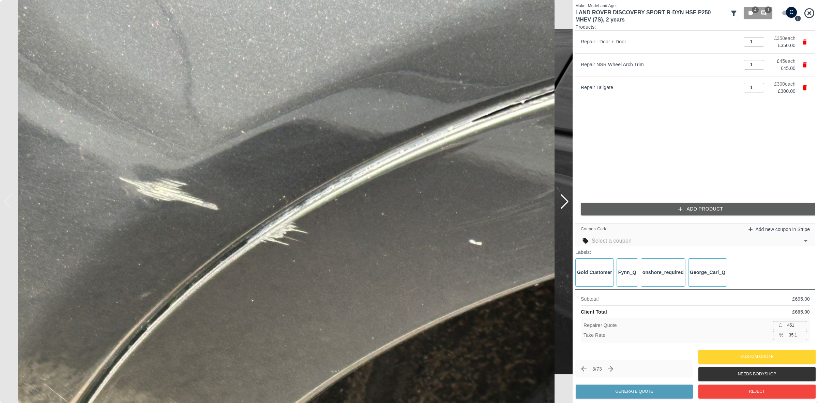
click at [9, 202] on img at bounding box center [286, 201] width 573 height 403
click at [633, 244] on input "text" at bounding box center [696, 241] width 208 height 10
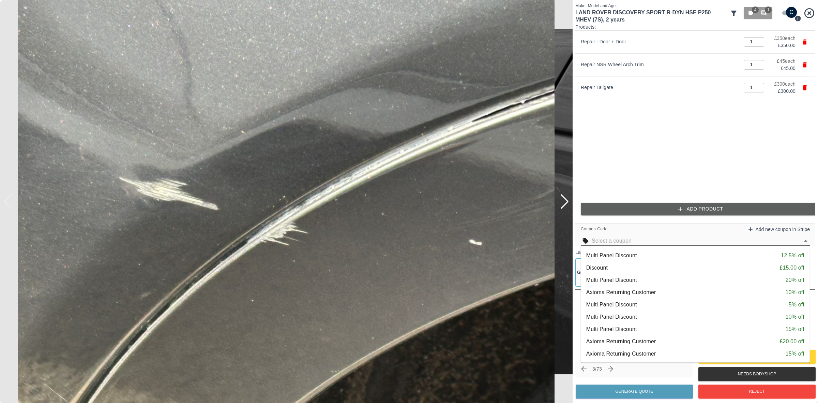
click at [649, 329] on div "Multi Panel Discount 15% off" at bounding box center [695, 329] width 218 height 8
type input "383"
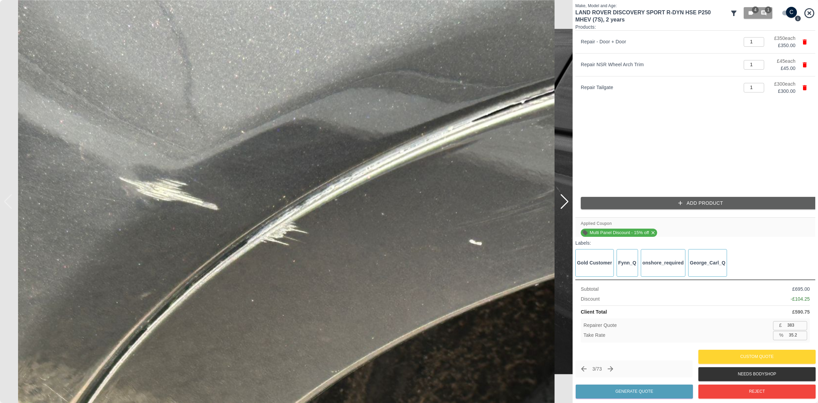
click at [793, 326] on input "383" at bounding box center [796, 325] width 22 height 9
click at [633, 390] on button "Generate Quote" at bounding box center [634, 391] width 117 height 14
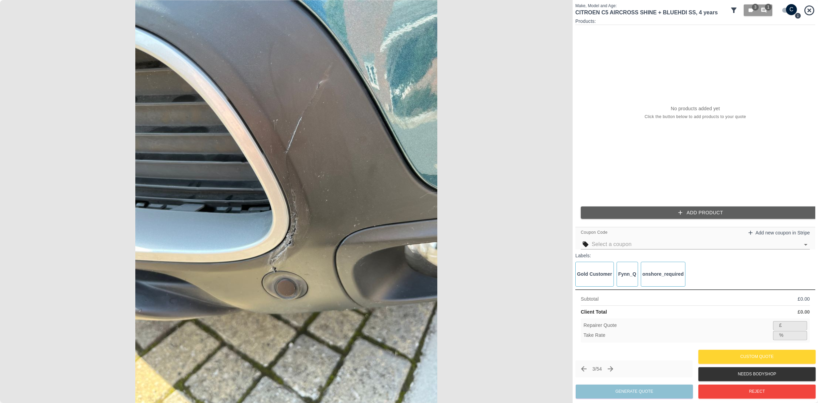
click at [291, 239] on img at bounding box center [286, 201] width 573 height 403
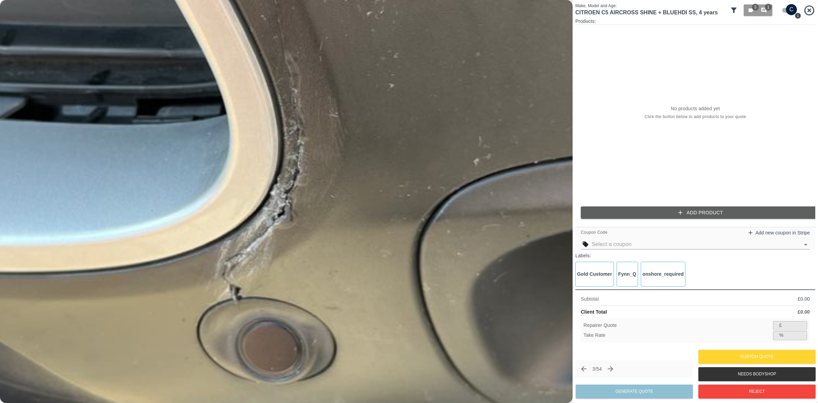
click at [284, 195] on img at bounding box center [271, 90] width 1718 height 1208
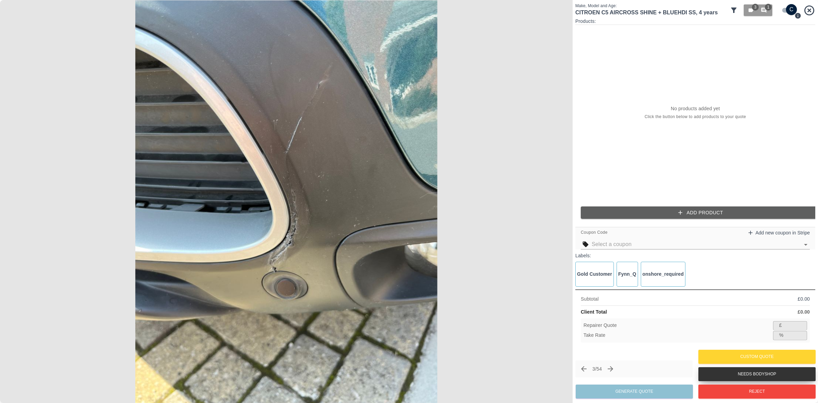
click at [745, 376] on button "Needs Bodyshop" at bounding box center [756, 374] width 117 height 14
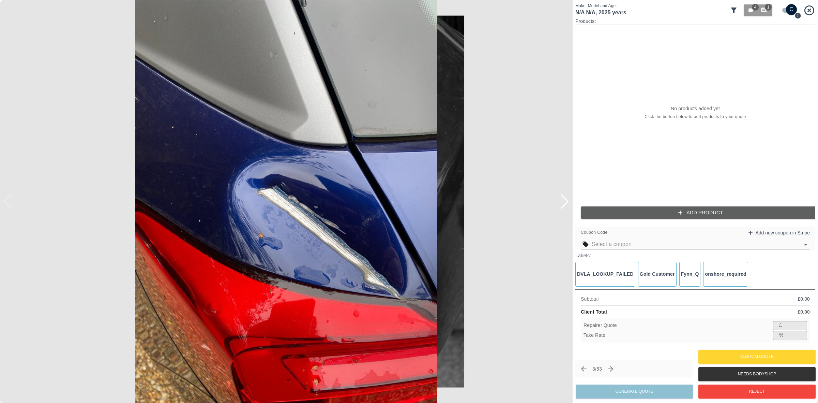
click at [563, 205] on div at bounding box center [564, 201] width 9 height 15
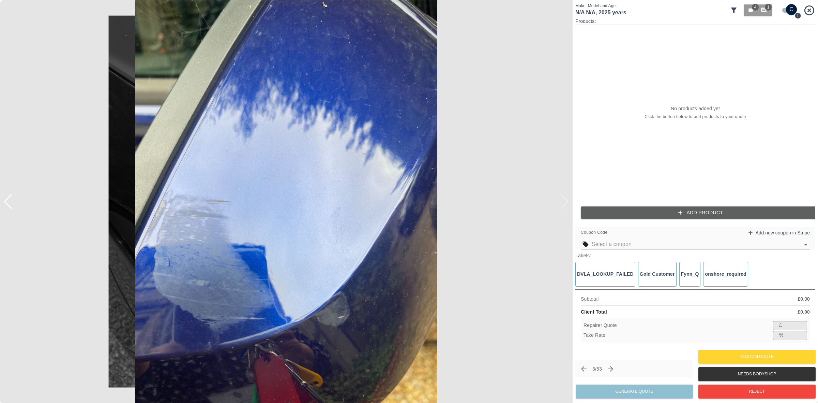
click at [563, 205] on img at bounding box center [286, 201] width 573 height 403
click at [10, 203] on div at bounding box center [7, 201] width 9 height 15
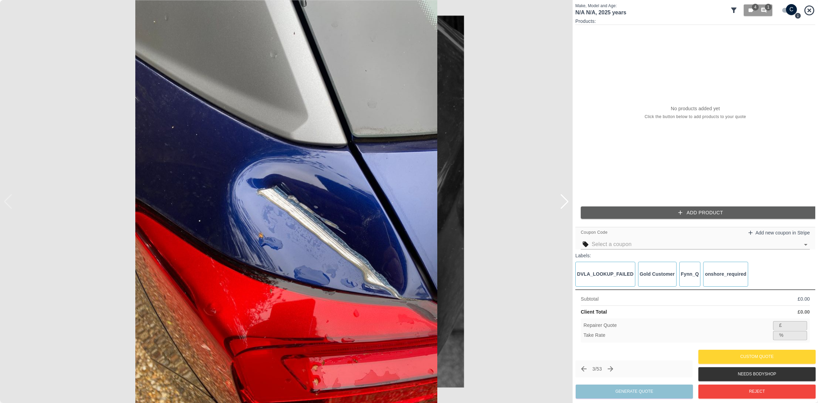
click at [563, 203] on div at bounding box center [564, 201] width 9 height 15
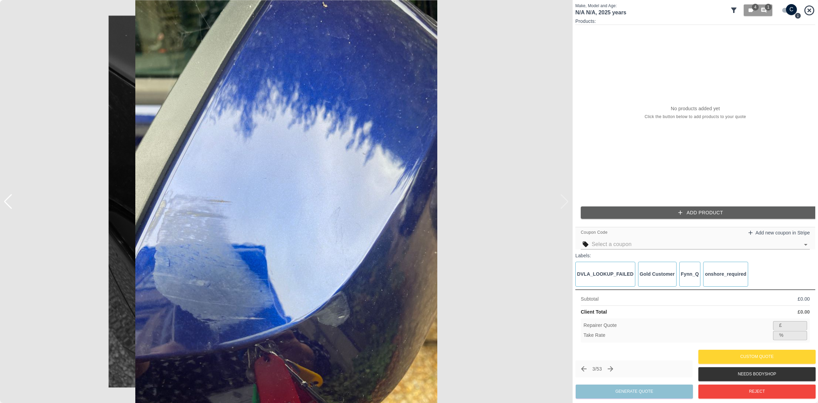
click at [563, 203] on div at bounding box center [286, 201] width 573 height 403
drag, startPoint x: 563, startPoint y: 203, endPoint x: 563, endPoint y: 218, distance: 15.3
click at [44, 212] on img at bounding box center [286, 201] width 573 height 403
drag, startPoint x: 11, startPoint y: 205, endPoint x: 215, endPoint y: 196, distance: 204.4
click at [11, 206] on div at bounding box center [7, 201] width 9 height 15
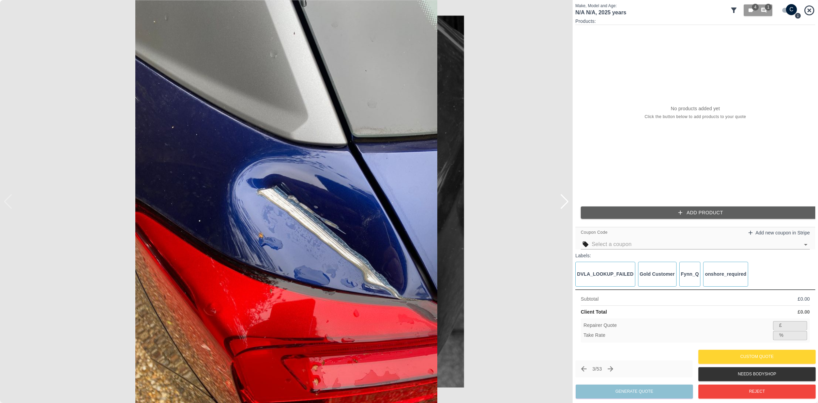
click at [564, 199] on div at bounding box center [564, 201] width 9 height 15
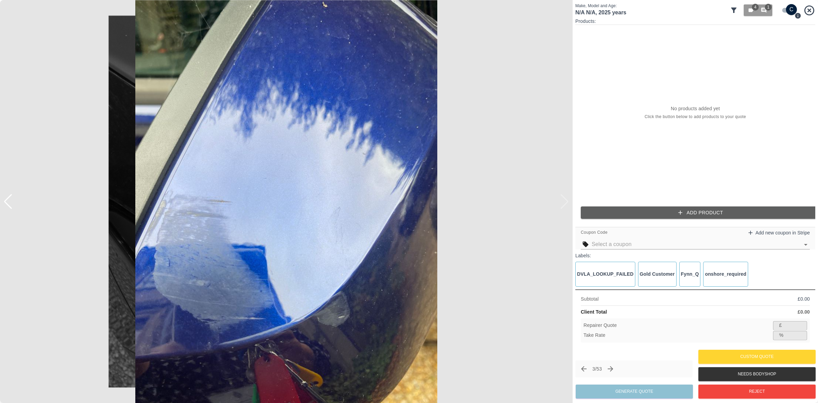
click at [6, 205] on div at bounding box center [3, 201] width 7 height 403
click at [5, 204] on div at bounding box center [3, 201] width 7 height 403
click at [7, 204] on div at bounding box center [7, 201] width 9 height 15
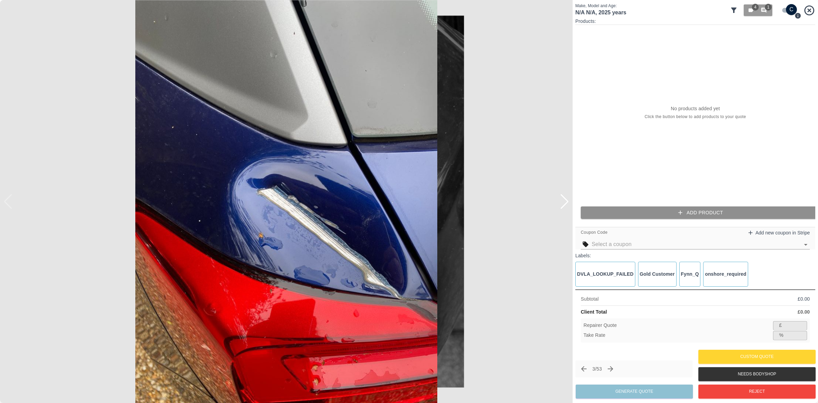
click at [681, 215] on icon "button" at bounding box center [680, 212] width 7 height 7
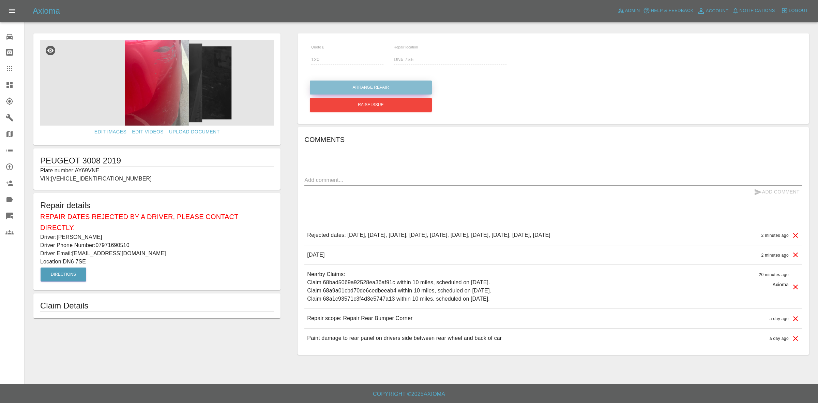
click at [347, 90] on button "Arrange Repair" at bounding box center [371, 87] width 122 height 14
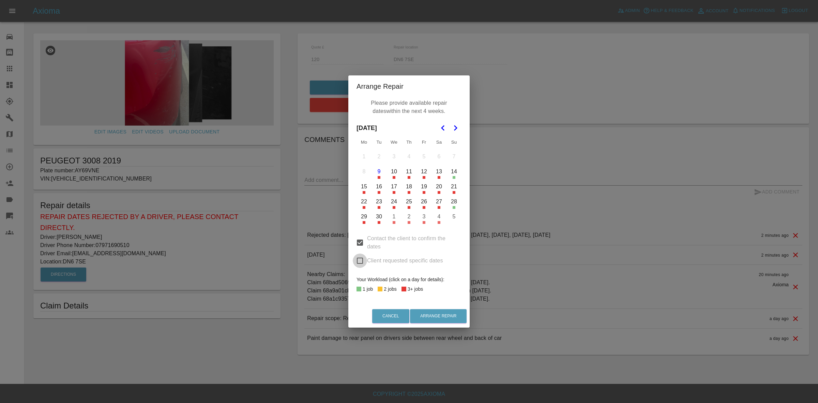
click at [360, 262] on input "Client requested specific dates" at bounding box center [360, 260] width 14 height 14
checkbox input "true"
click at [439, 173] on button "13" at bounding box center [439, 171] width 14 height 14
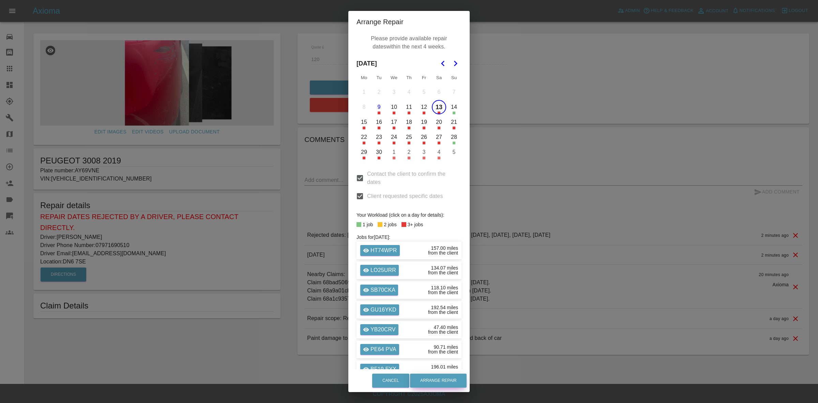
click at [433, 378] on button "Arrange Repair" at bounding box center [438, 380] width 57 height 14
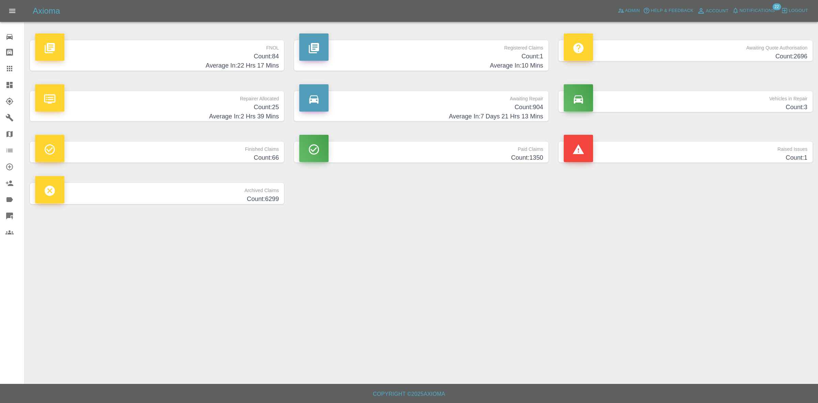
click at [757, 13] on span "Notifications" at bounding box center [757, 11] width 35 height 8
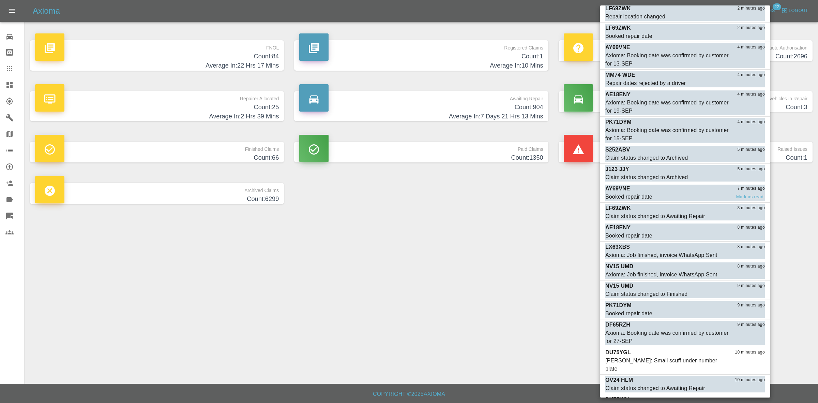
scroll to position [86, 0]
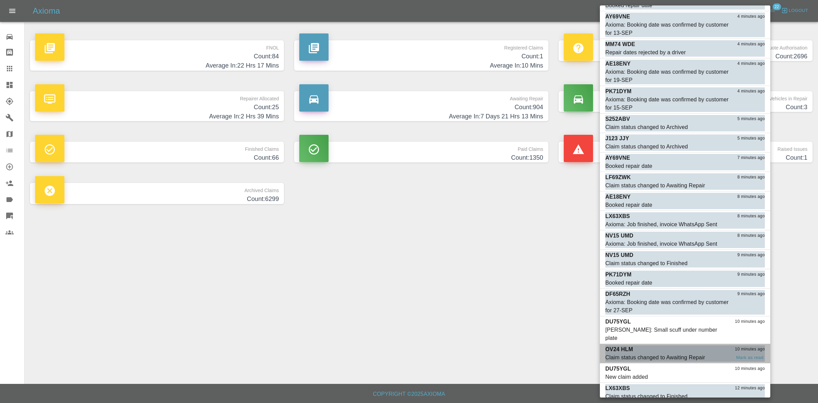
click at [675, 345] on div "OV24 HLM 10 minutes ago" at bounding box center [685, 349] width 160 height 8
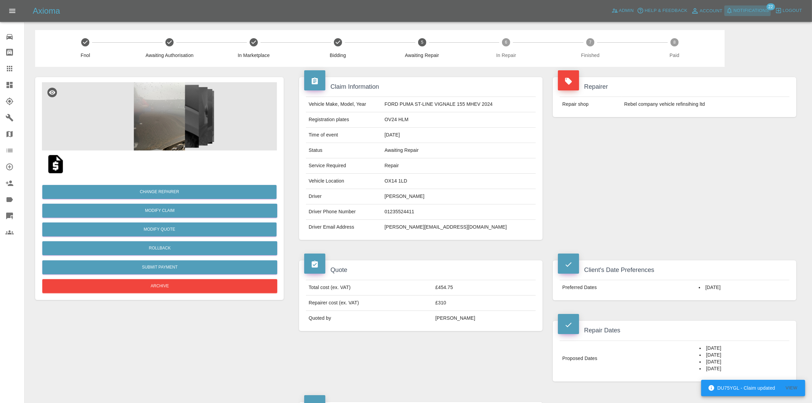
click at [747, 14] on span "Notifications" at bounding box center [750, 11] width 35 height 8
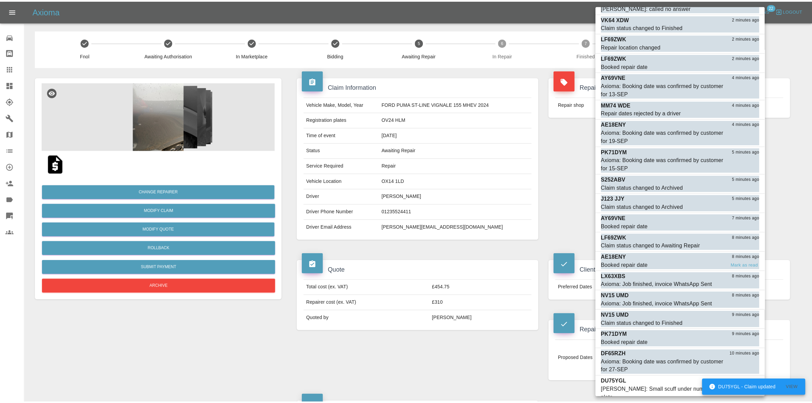
scroll to position [86, 0]
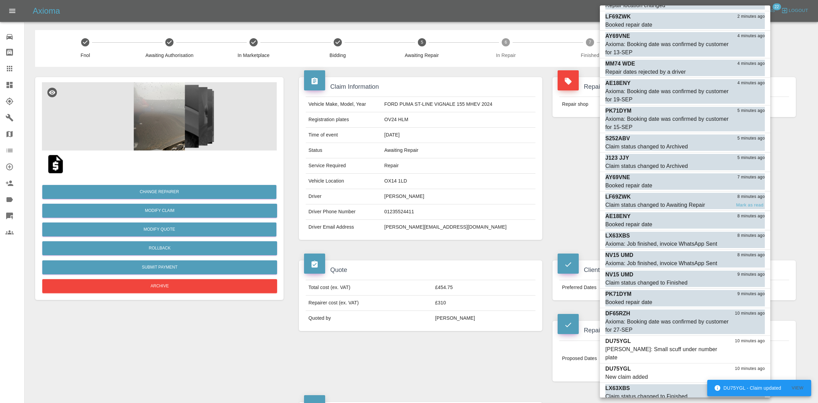
click at [671, 203] on div "Claim status changed to Awaiting Repair" at bounding box center [655, 205] width 100 height 8
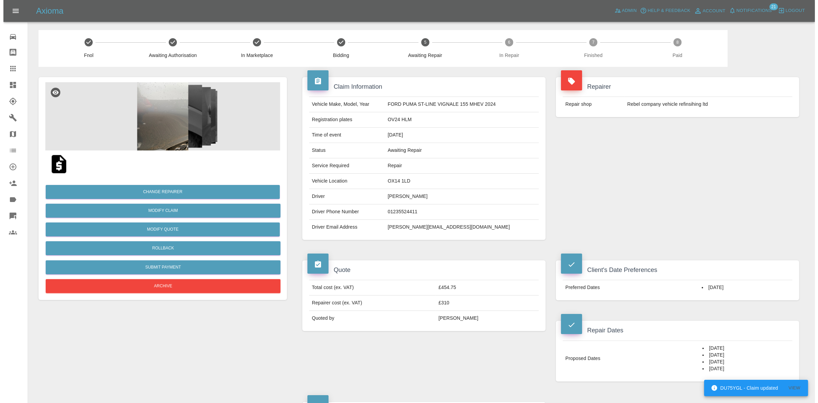
scroll to position [66, 0]
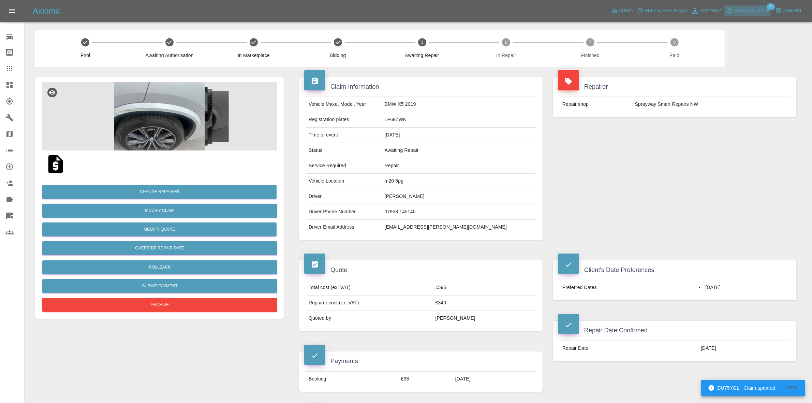
click at [743, 14] on span "Notifications" at bounding box center [750, 11] width 35 height 8
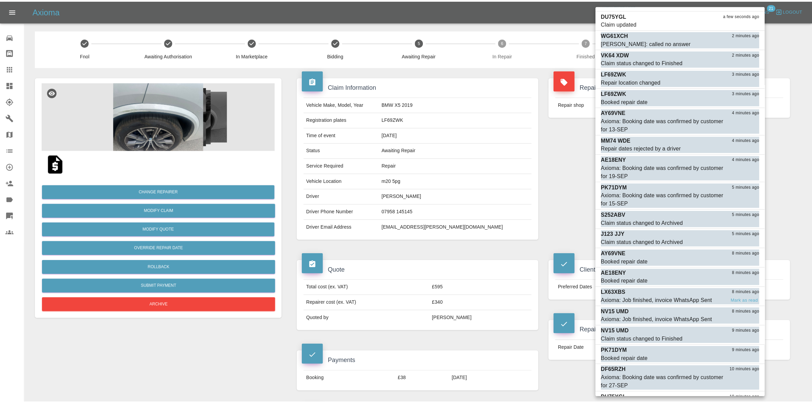
scroll to position [0, 0]
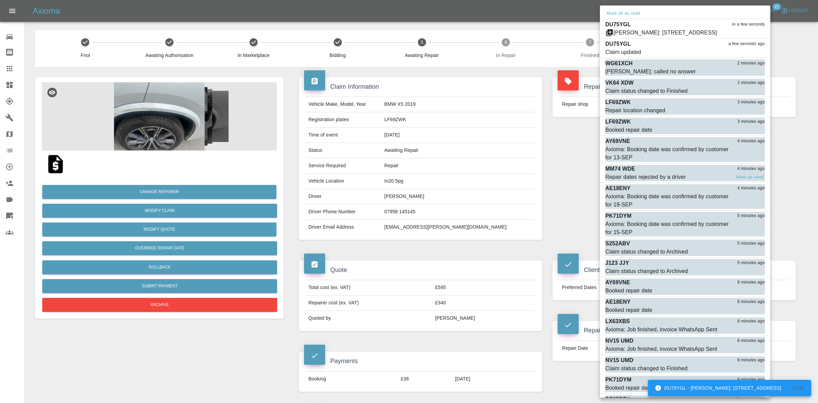
click at [660, 181] on div "Repair dates rejected by a driver" at bounding box center [645, 177] width 80 height 8
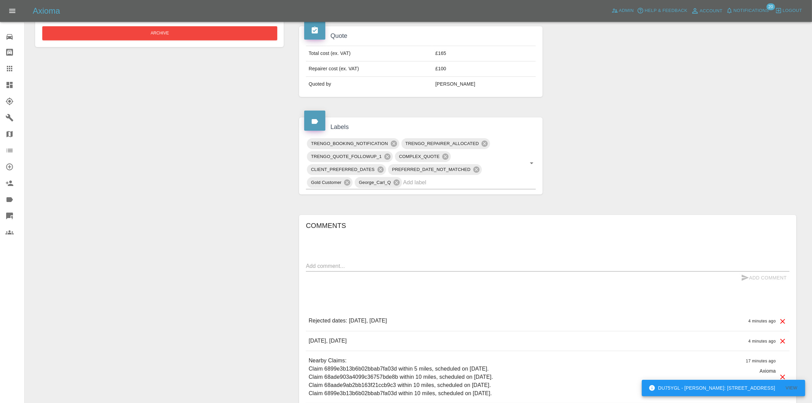
scroll to position [336, 0]
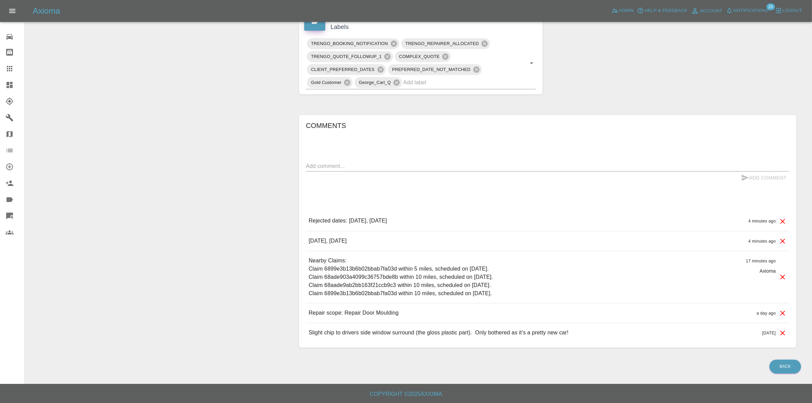
click at [626, 96] on div "Claim Information Vehicle Make, Model, Year VOLKSWAGEN TIGUAN PHEV R-LINE 204 2…" at bounding box center [547, 45] width 507 height 624
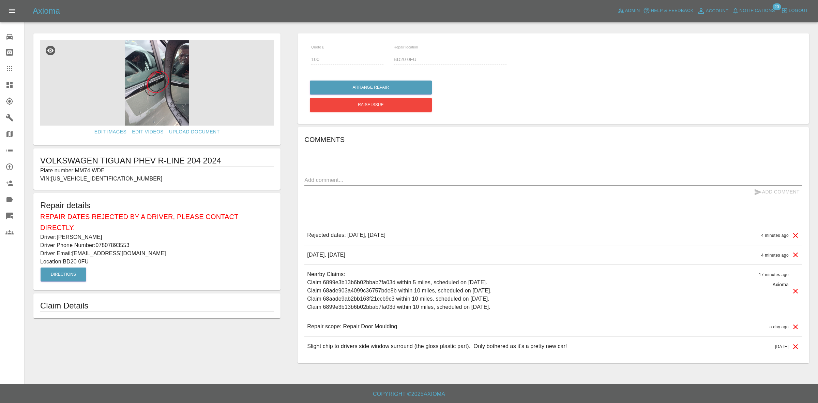
click at [0, 79] on link "Dashboard" at bounding box center [12, 85] width 24 height 16
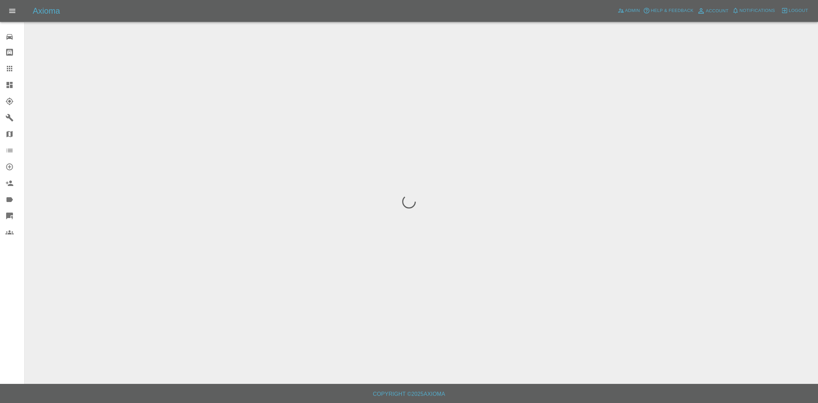
click at [740, 8] on span "Notifications" at bounding box center [757, 11] width 35 height 8
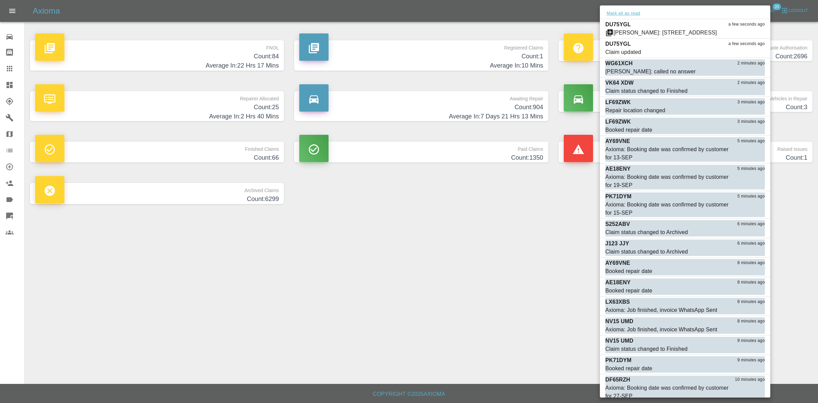
click at [627, 10] on button "Mark all as read" at bounding box center [623, 14] width 36 height 8
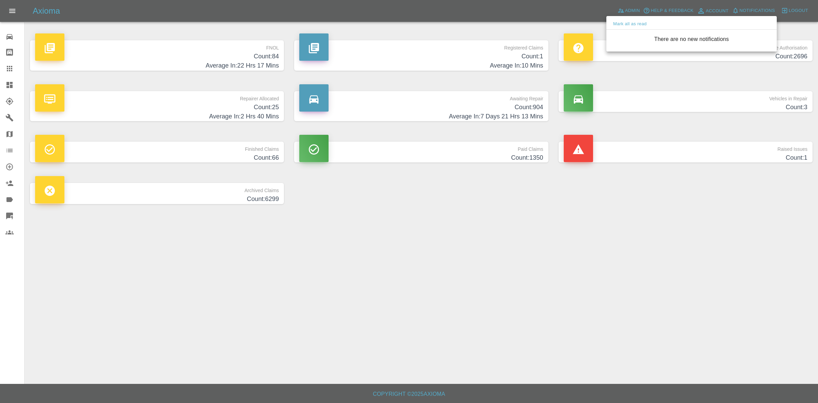
click at [504, 293] on div at bounding box center [409, 201] width 818 height 403
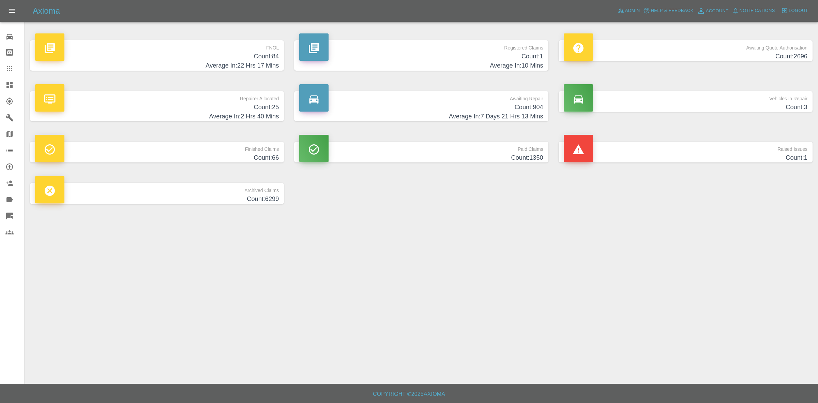
click at [431, 339] on main "FNOL Count: 84 Average In: 22 Hrs 17 Mins Registered Claims Count: 1 Average In…" at bounding box center [409, 191] width 818 height 383
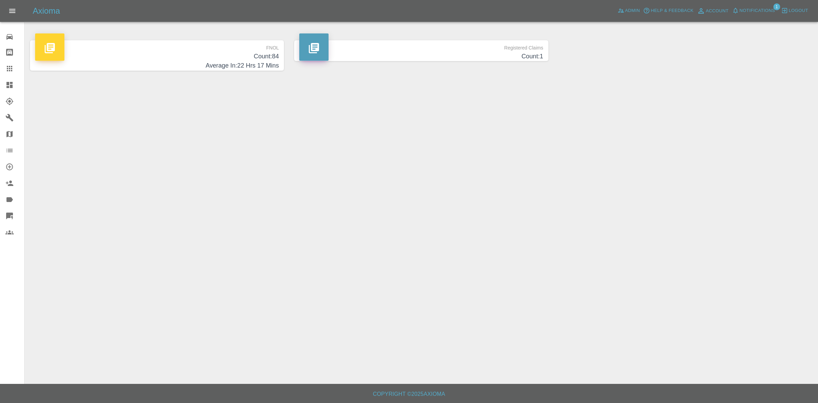
click at [757, 11] on span "Notifications" at bounding box center [757, 11] width 35 height 8
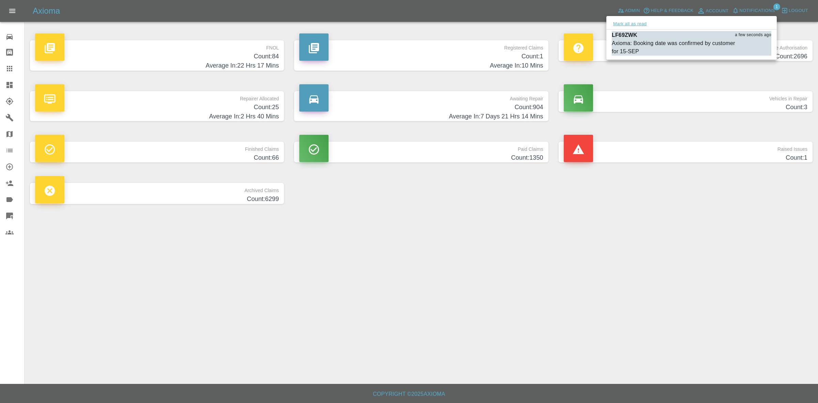
click at [637, 24] on button "Mark all as read" at bounding box center [630, 24] width 36 height 8
click at [749, 192] on div at bounding box center [409, 201] width 818 height 403
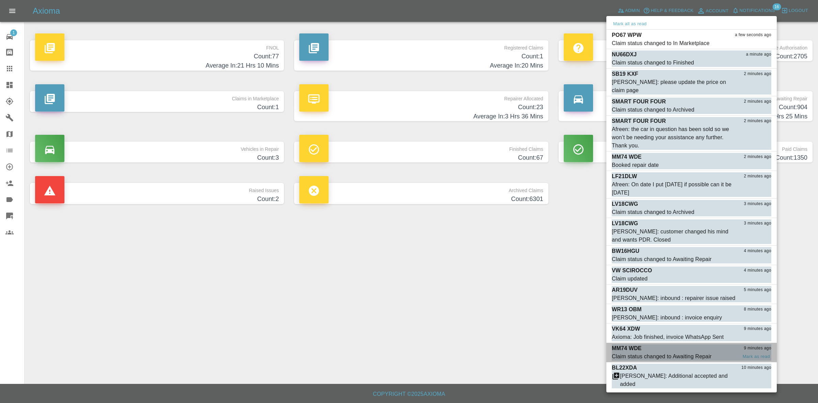
click at [688, 351] on div "MM74 WDE 9 minutes ago" at bounding box center [692, 348] width 160 height 8
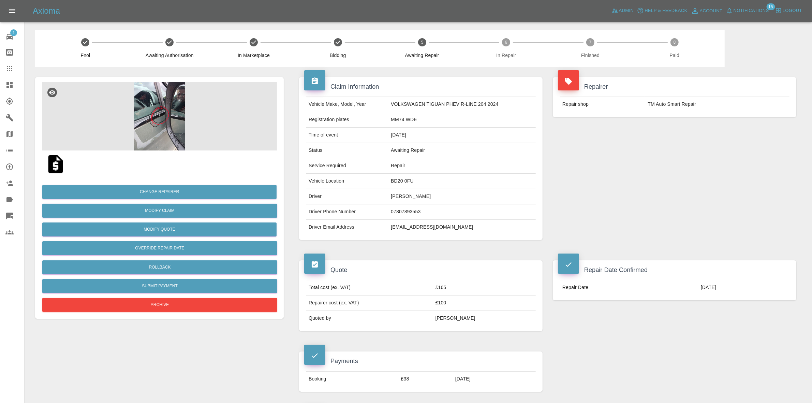
click at [759, 17] on div "Axioma Admin Help & Feedback Account Notifications 15 Logout" at bounding box center [406, 11] width 812 height 22
click at [740, 11] on span "Notifications" at bounding box center [750, 11] width 35 height 8
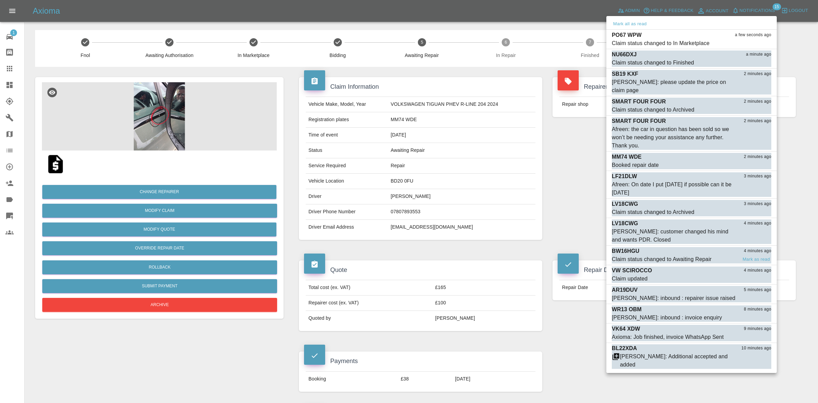
click at [682, 257] on div "Claim status changed to Awaiting Repair" at bounding box center [662, 259] width 100 height 8
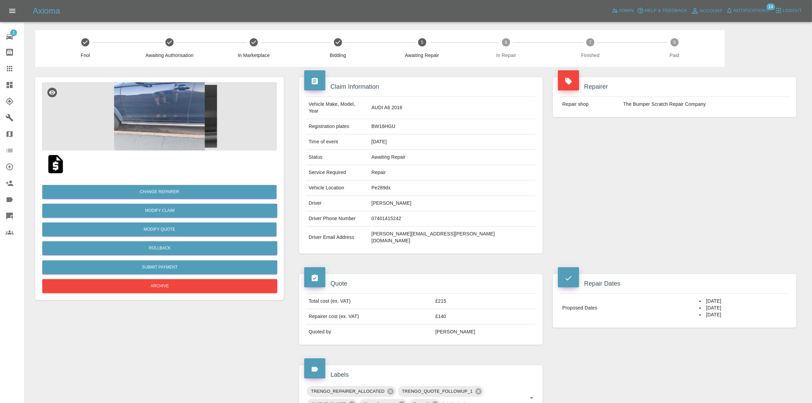
click at [751, 11] on span "Notifications" at bounding box center [750, 11] width 35 height 8
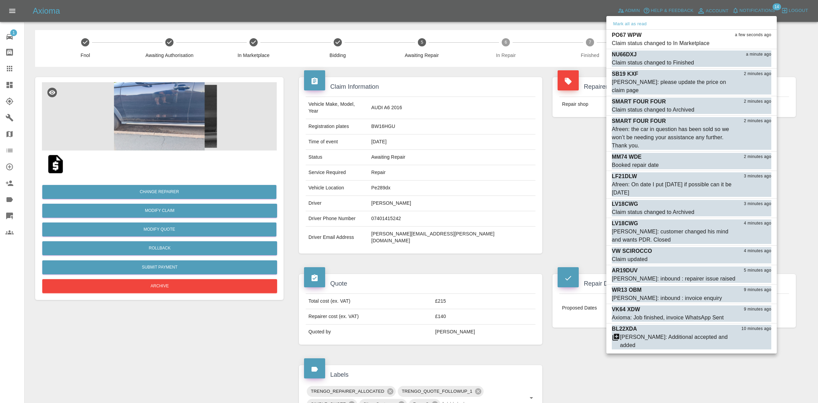
click at [509, 162] on div at bounding box center [409, 201] width 818 height 403
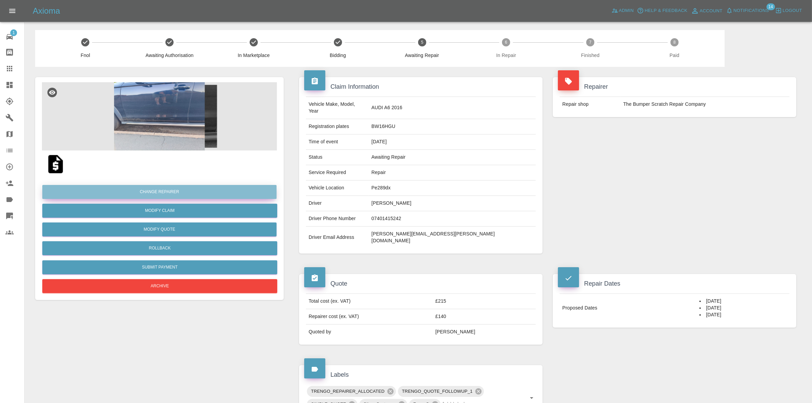
click at [161, 190] on button "Change Repairer" at bounding box center [159, 192] width 234 height 14
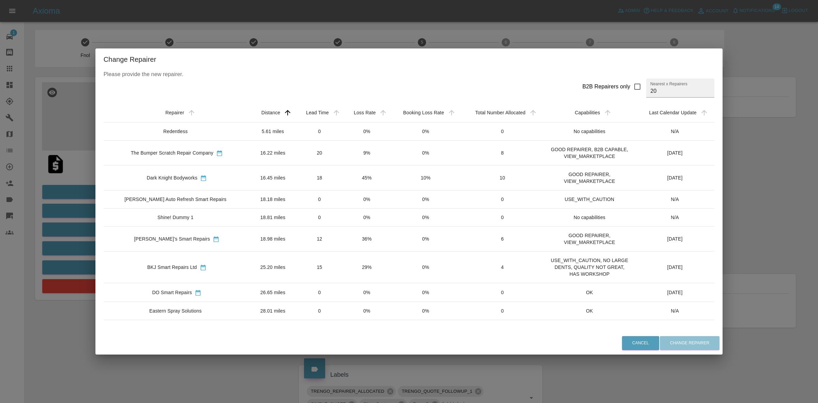
click at [770, 163] on div "Change Repairer Please provide the new repairer. B2B Repairers only Nearest x R…" at bounding box center [409, 201] width 818 height 403
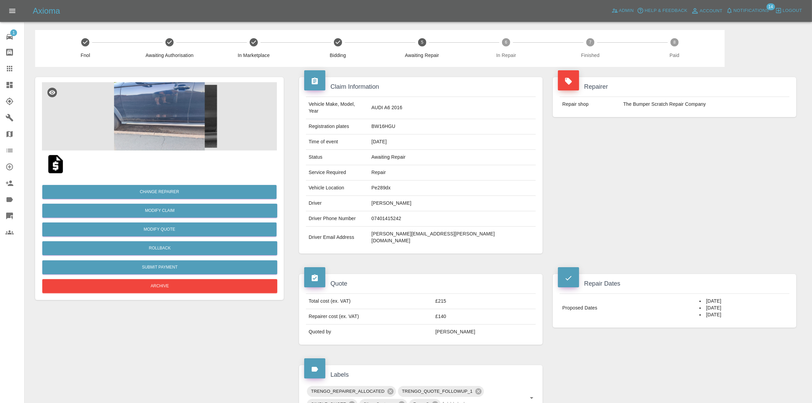
drag, startPoint x: 0, startPoint y: 84, endPoint x: 25, endPoint y: 45, distance: 45.6
click at [0, 84] on link "Dashboard" at bounding box center [12, 85] width 24 height 16
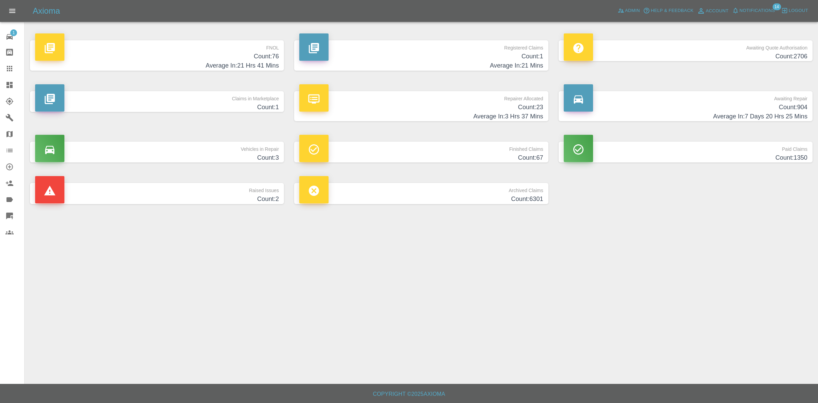
click at [638, 239] on main "FNOL Count: 76 Average In: 21 Hrs 41 Mins Registered Claims Count: 1 Average In…" at bounding box center [409, 191] width 818 height 383
click at [222, 179] on div "Raised Issues Count: 2" at bounding box center [157, 192] width 264 height 41
click at [222, 186] on p "Raised Issues" at bounding box center [157, 189] width 244 height 12
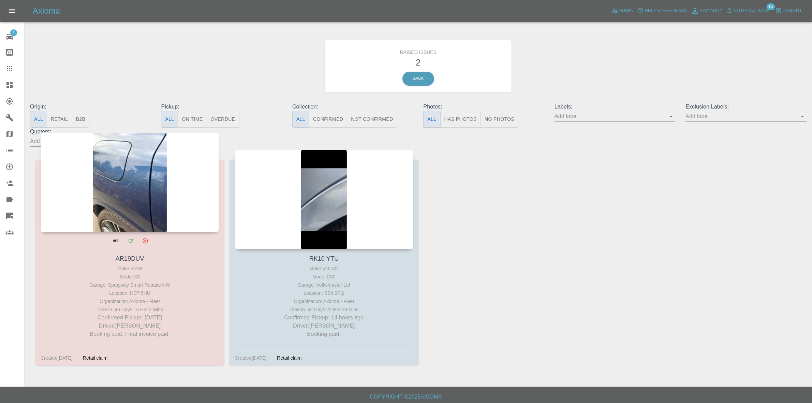
click at [167, 190] on div at bounding box center [130, 182] width 178 height 100
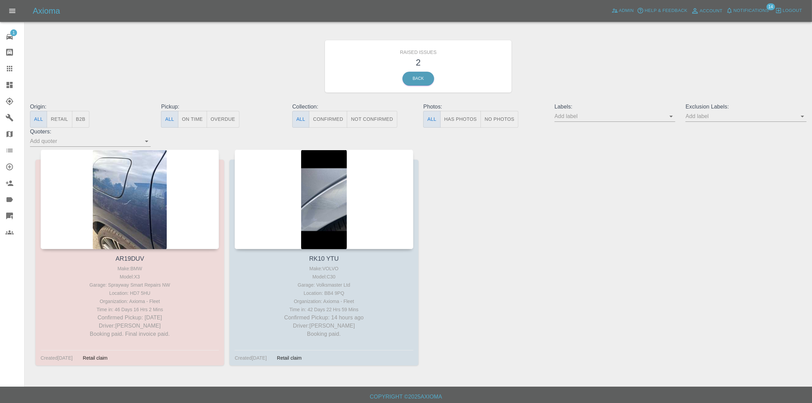
click at [762, 12] on span "Notifications" at bounding box center [750, 11] width 35 height 8
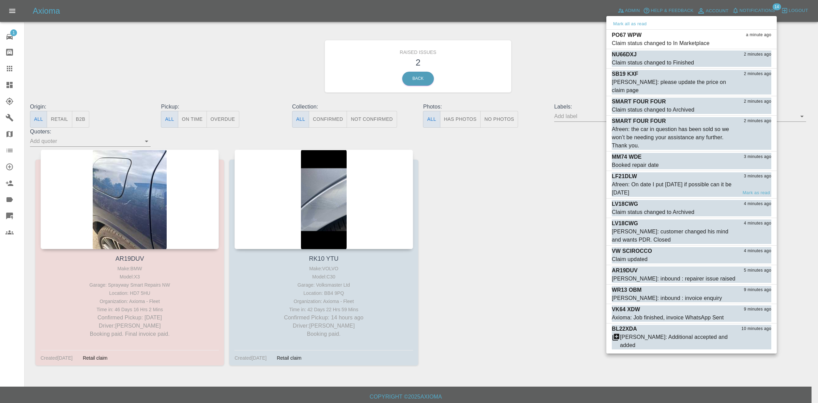
click at [684, 189] on div "Afreen: On date I put [DATE] if possible can it be [DATE]" at bounding box center [674, 188] width 125 height 16
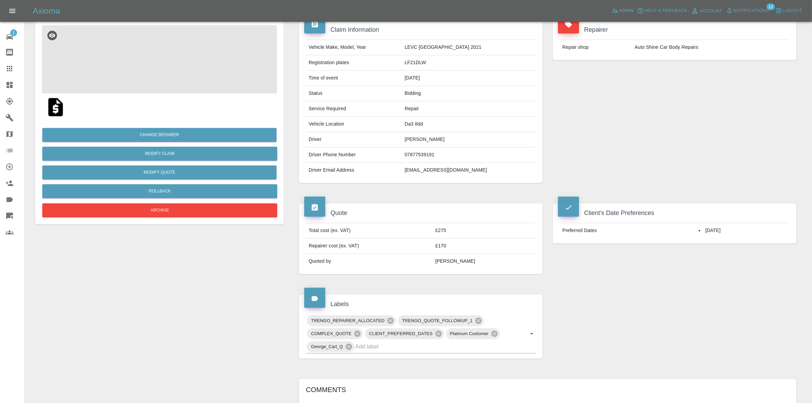
scroll to position [311, 0]
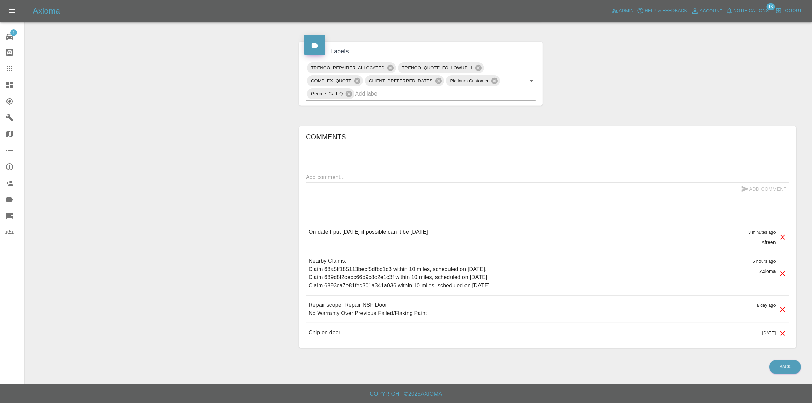
click at [641, 106] on div "Claim Information Vehicle Make, Model, Year LEVC [GEOGRAPHIC_DATA] 2021 Registr…" at bounding box center [547, 57] width 507 height 601
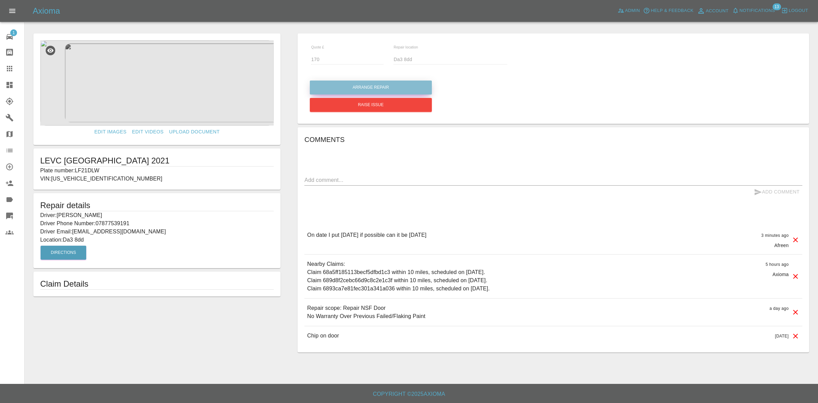
click at [368, 86] on button "Arrange Repair" at bounding box center [371, 87] width 122 height 14
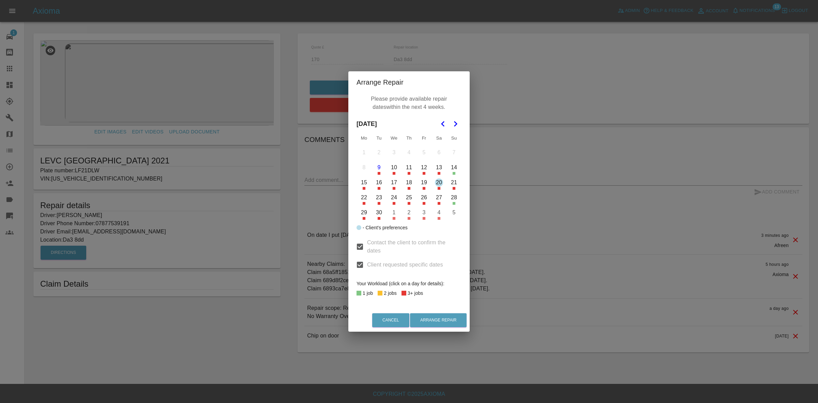
click at [437, 168] on button "13" at bounding box center [439, 167] width 14 height 14
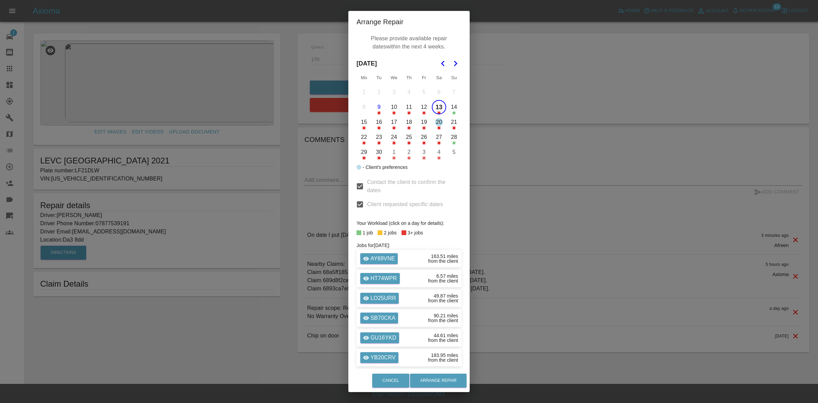
click at [67, 84] on div "Arrange Repair Please provide available repair dates within the next 4 weeks. S…" at bounding box center [409, 201] width 818 height 403
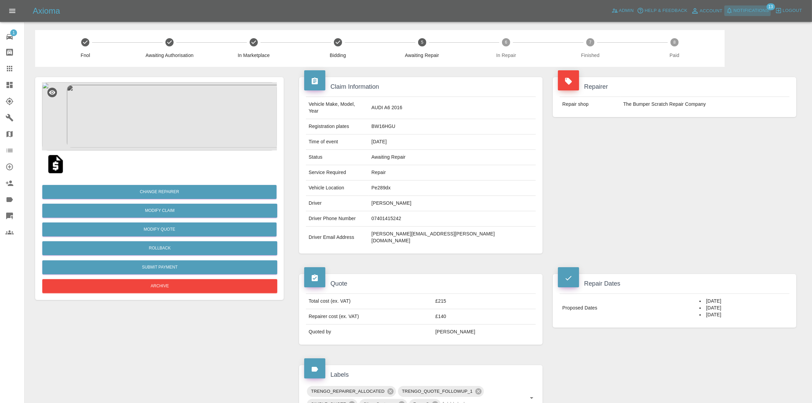
click at [744, 9] on span "Notifications" at bounding box center [750, 11] width 35 height 8
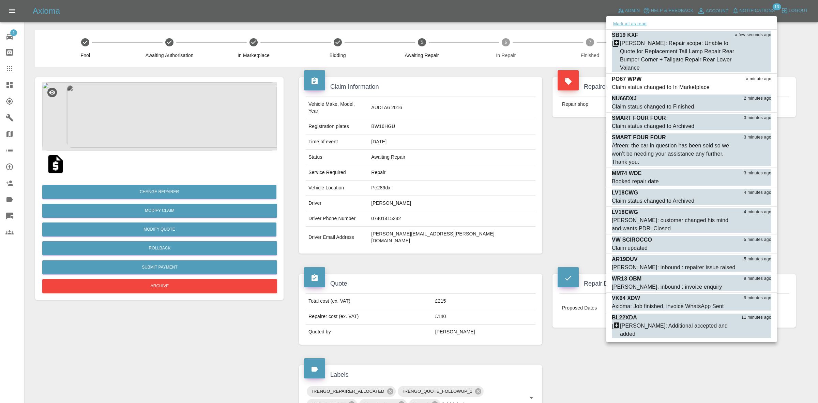
click at [633, 28] on button "Mark all as read" at bounding box center [630, 24] width 36 height 8
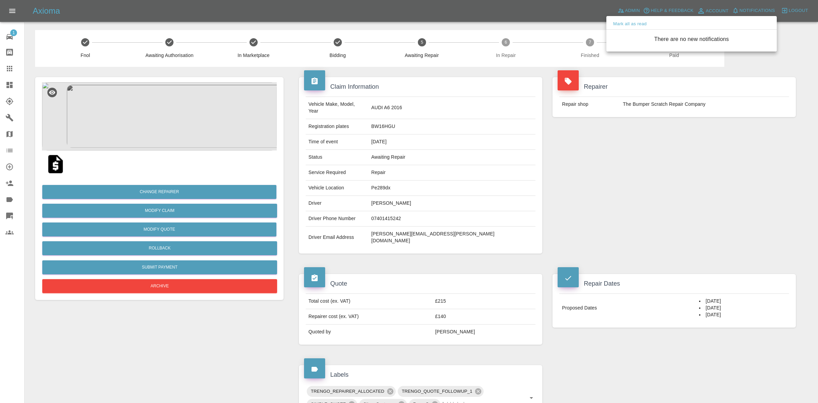
click at [636, 137] on div at bounding box center [409, 201] width 818 height 403
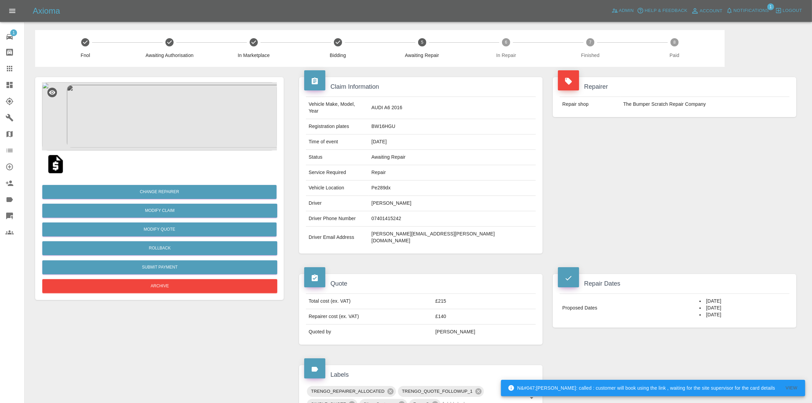
click at [754, 18] on div "Axioma Admin Help & Feedback Account Notifications 1 Logout" at bounding box center [406, 11] width 812 height 22
click at [728, 10] on icon "button" at bounding box center [729, 10] width 7 height 7
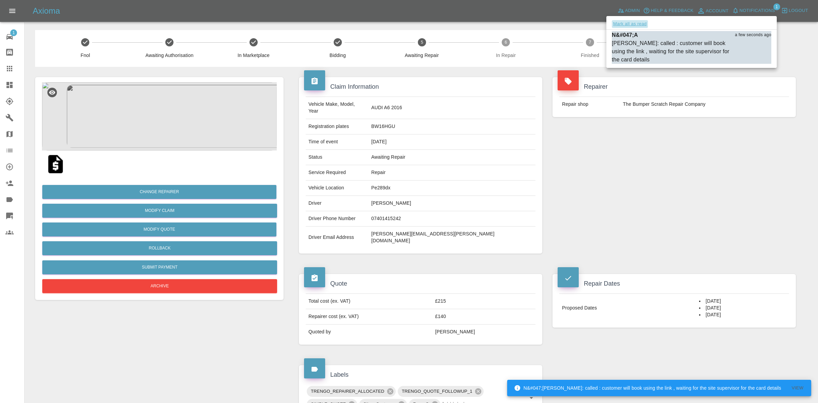
click at [626, 24] on button "Mark all as read" at bounding box center [630, 24] width 36 height 8
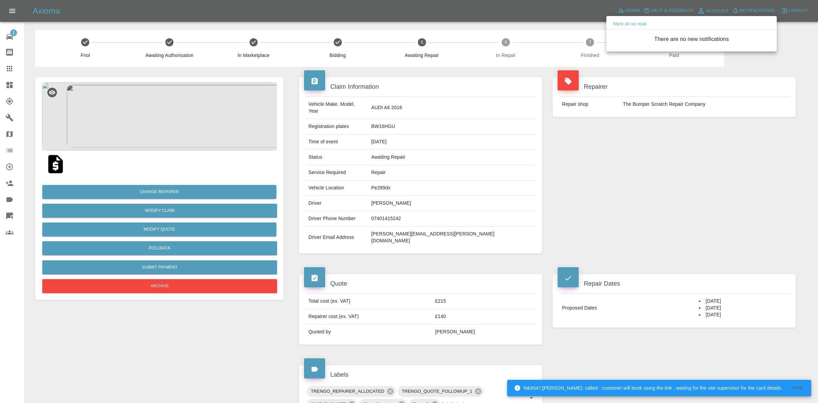
click at [667, 164] on div at bounding box center [409, 201] width 818 height 403
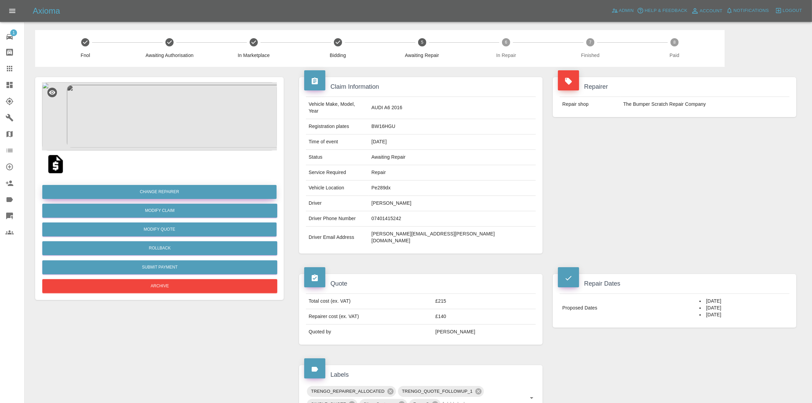
click at [166, 190] on button "Change Repairer" at bounding box center [159, 192] width 234 height 14
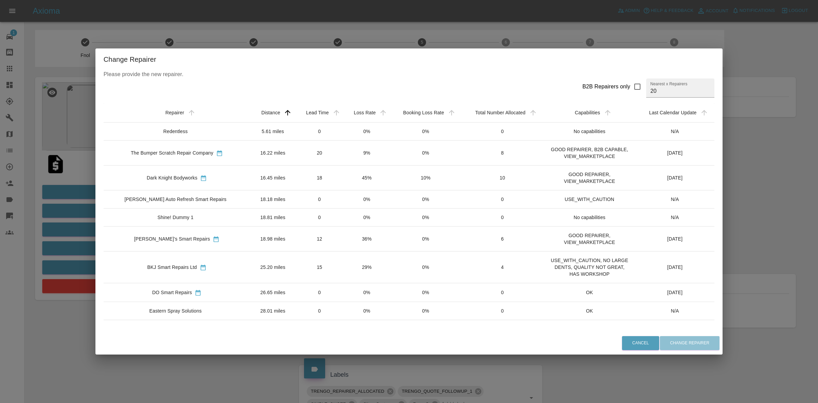
click at [368, 244] on td "36%" at bounding box center [367, 238] width 47 height 25
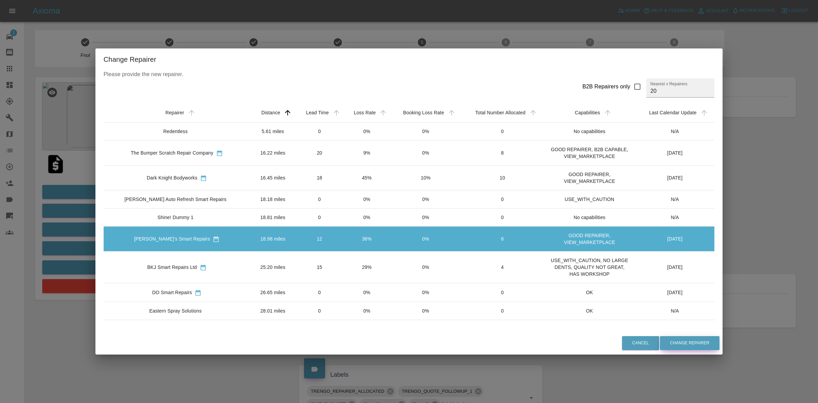
click at [686, 342] on button "Change Repairer" at bounding box center [690, 343] width 60 height 14
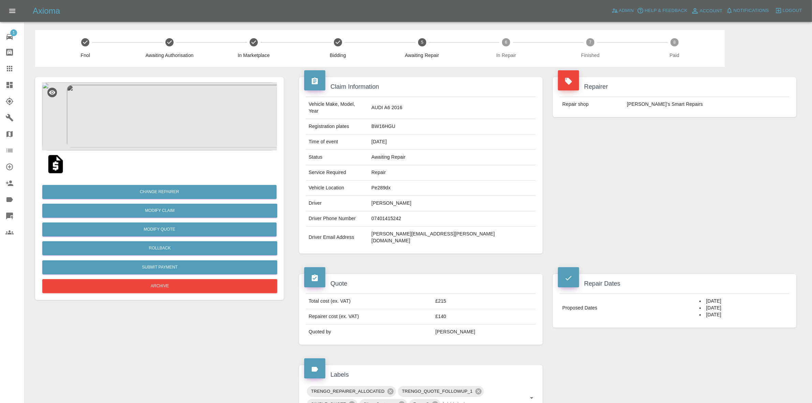
click at [650, 141] on div "Repairer Repair shop [PERSON_NAME]’s Smart Repairs" at bounding box center [674, 165] width 254 height 197
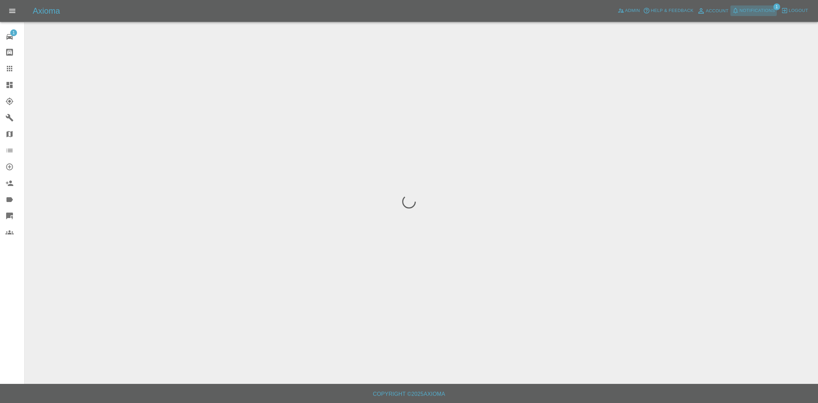
click at [758, 11] on span "Notifications" at bounding box center [757, 11] width 35 height 8
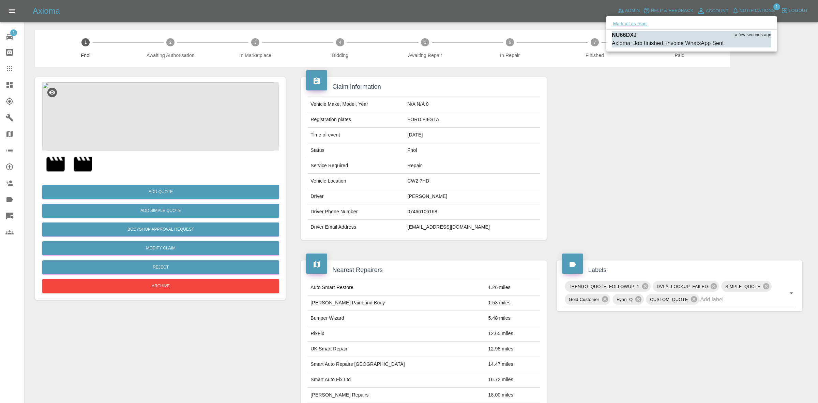
click at [646, 24] on button "Mark all as read" at bounding box center [630, 24] width 36 height 8
drag, startPoint x: 761, startPoint y: 138, endPoint x: 534, endPoint y: 88, distance: 232.1
click at [762, 140] on div at bounding box center [409, 201] width 818 height 403
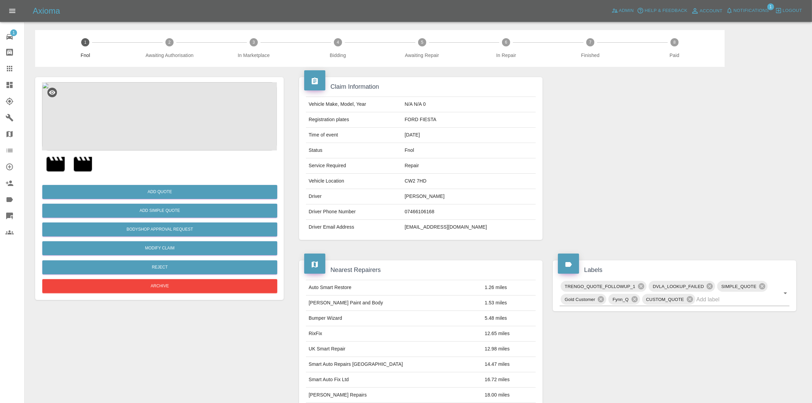
drag, startPoint x: 2, startPoint y: 86, endPoint x: 623, endPoint y: 34, distance: 623.2
click at [2, 86] on link "Dashboard" at bounding box center [12, 85] width 24 height 16
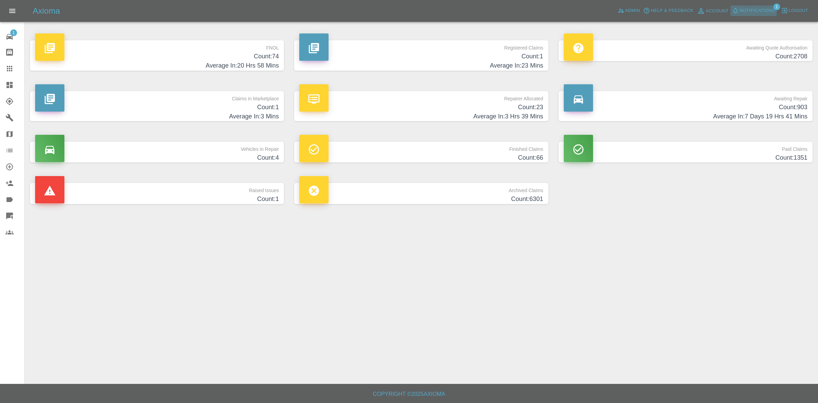
click at [759, 11] on span "Notifications" at bounding box center [757, 11] width 35 height 8
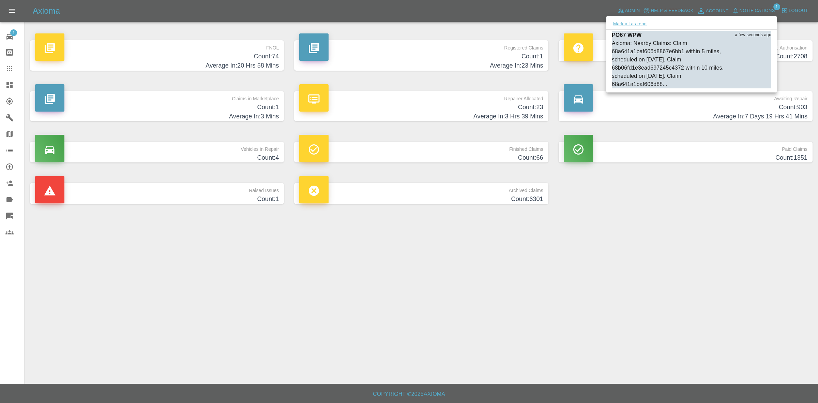
drag, startPoint x: 646, startPoint y: 23, endPoint x: 714, endPoint y: 241, distance: 228.9
click at [645, 23] on button "Mark all as read" at bounding box center [630, 24] width 36 height 8
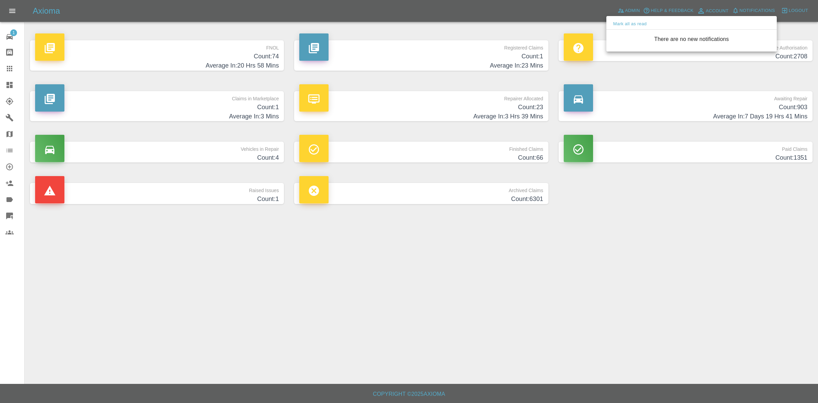
drag, startPoint x: 737, startPoint y: 278, endPoint x: 404, endPoint y: 143, distance: 358.8
click at [736, 278] on div at bounding box center [409, 201] width 818 height 403
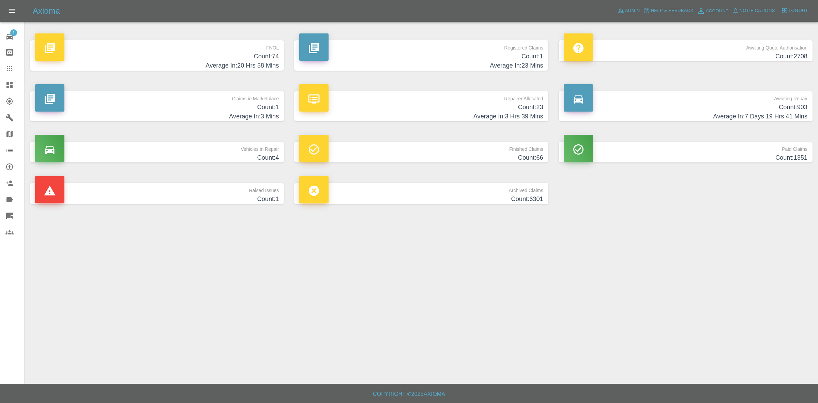
click at [391, 112] on h4 "Average In: 3 Hrs 39 Mins" at bounding box center [421, 116] width 244 height 9
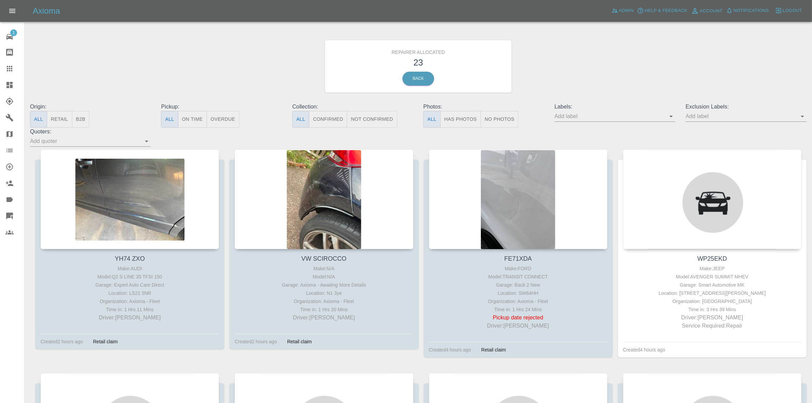
click at [64, 123] on button "Retail" at bounding box center [59, 119] width 25 height 17
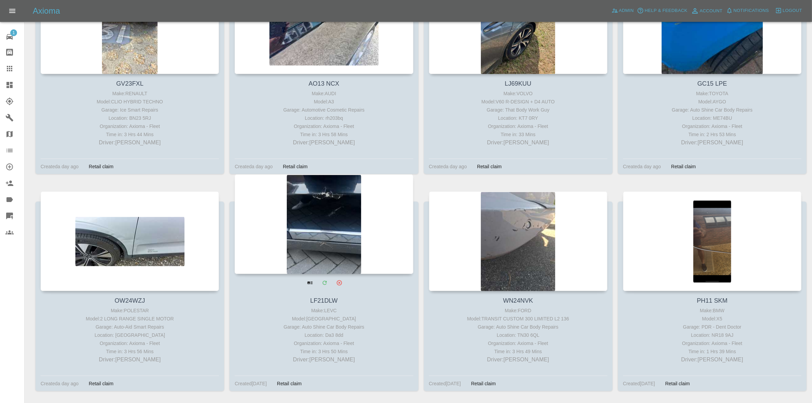
scroll to position [637, 0]
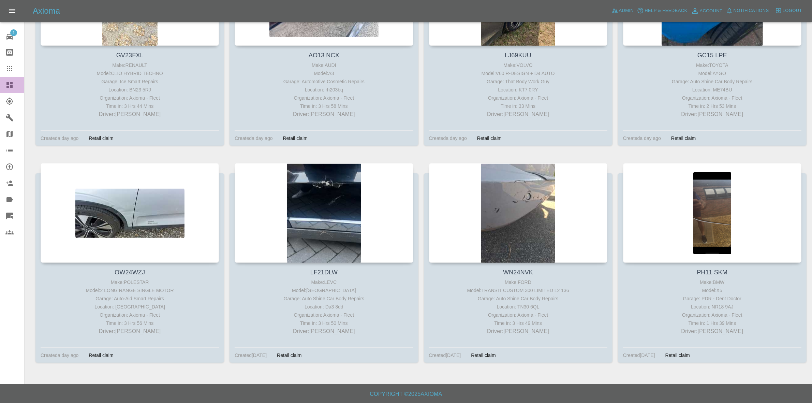
click at [0, 82] on link "Dashboard" at bounding box center [12, 85] width 24 height 16
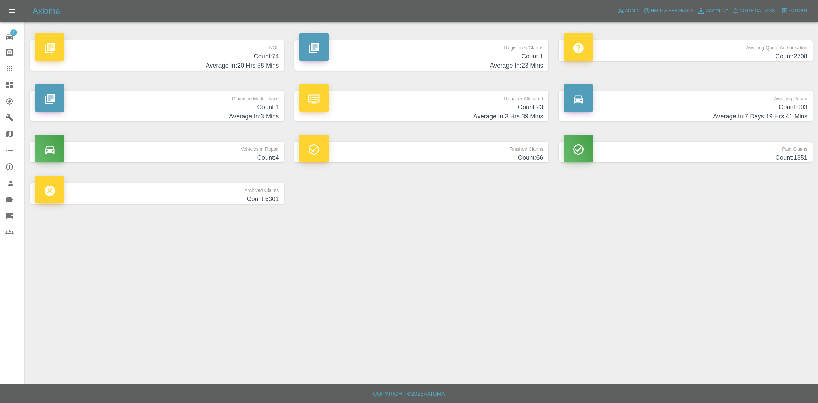
click at [239, 103] on h4 "Count: 1" at bounding box center [157, 107] width 244 height 9
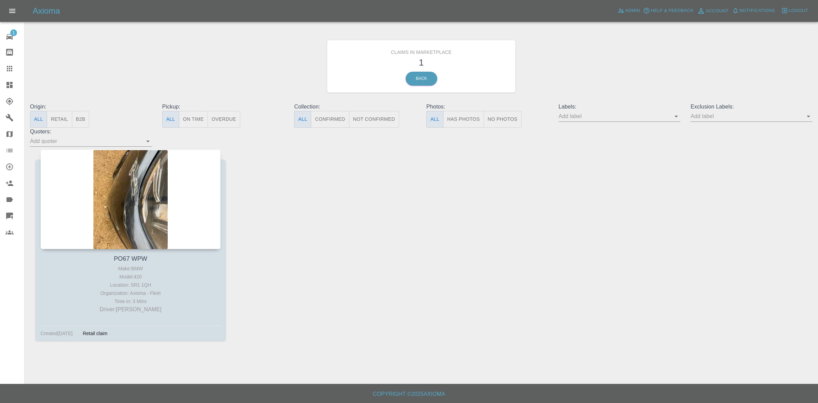
click at [137, 195] on div at bounding box center [131, 199] width 180 height 100
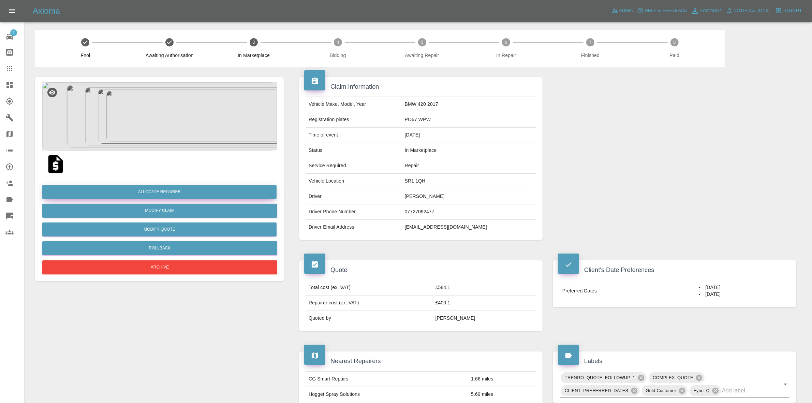
click at [175, 193] on button "Allocate Repairer" at bounding box center [159, 192] width 234 height 14
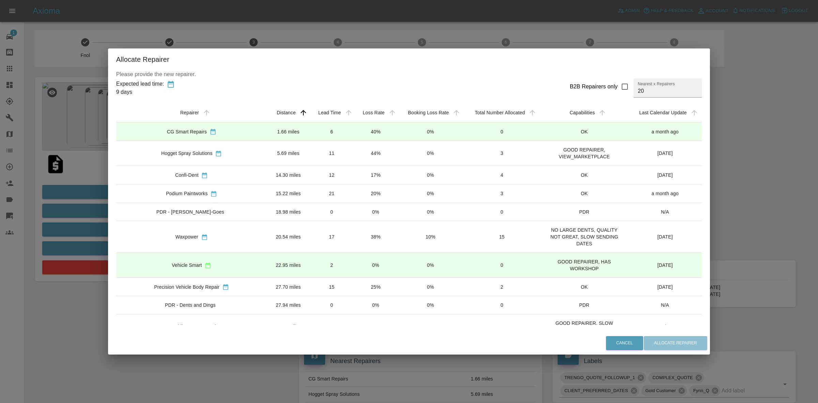
click at [102, 200] on div "Allocate Repairer Please provide the new repairer. Expected lead time: 9 days B…" at bounding box center [409, 201] width 818 height 403
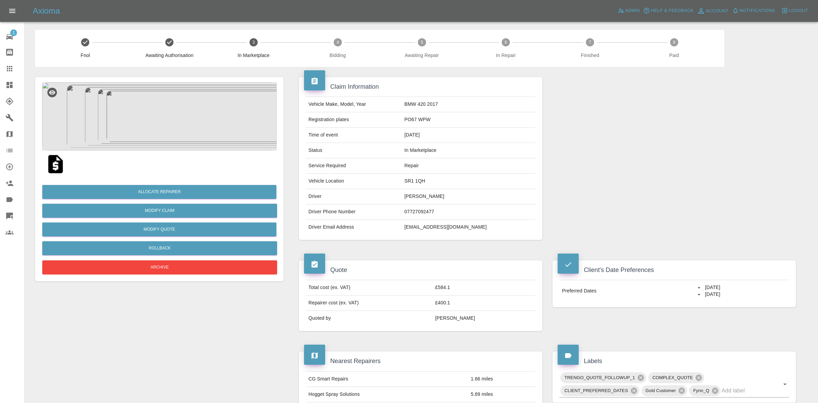
click at [158, 115] on img at bounding box center [159, 116] width 235 height 68
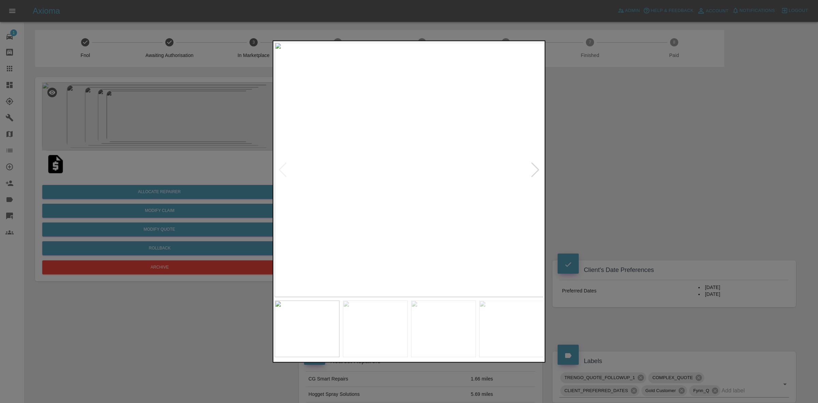
click at [538, 166] on div at bounding box center [535, 169] width 9 height 15
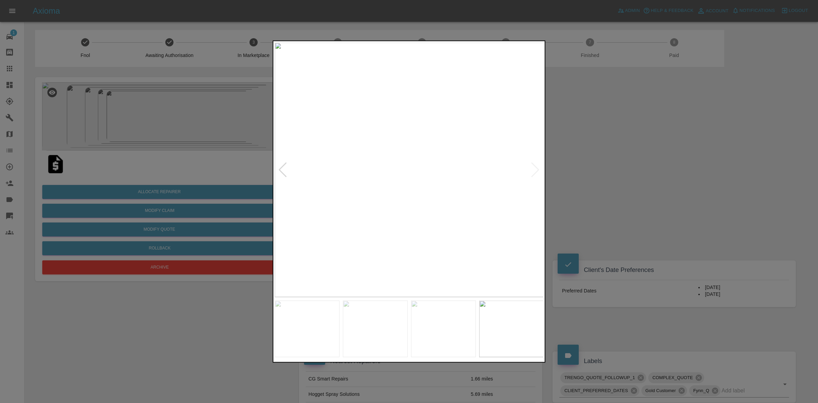
click at [538, 166] on img at bounding box center [409, 169] width 269 height 254
click at [646, 183] on div at bounding box center [409, 201] width 818 height 403
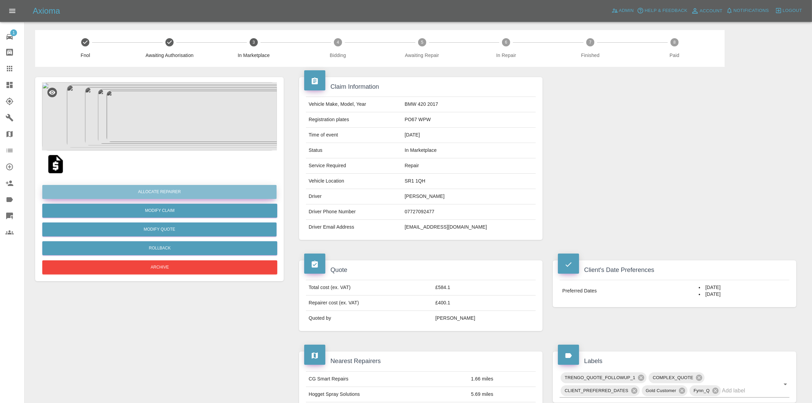
click at [147, 190] on button "Allocate Repairer" at bounding box center [159, 192] width 234 height 14
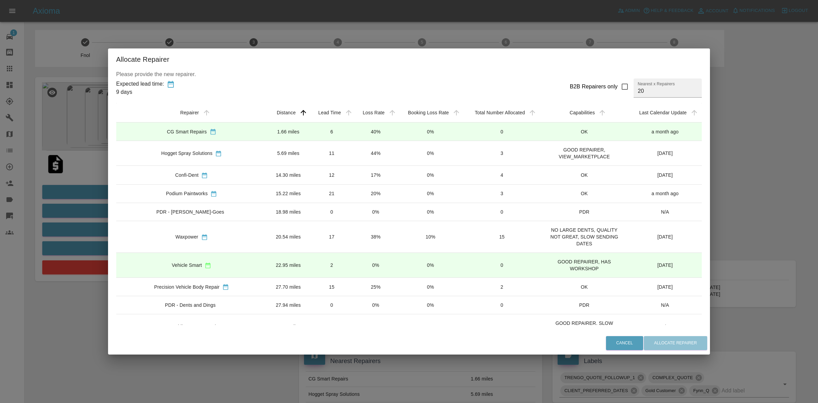
click at [354, 138] on td "40%" at bounding box center [376, 131] width 44 height 18
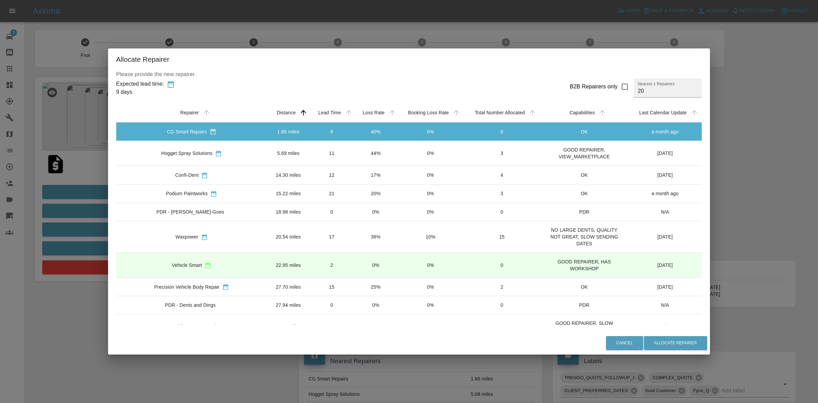
click at [354, 158] on td "44%" at bounding box center [376, 153] width 44 height 25
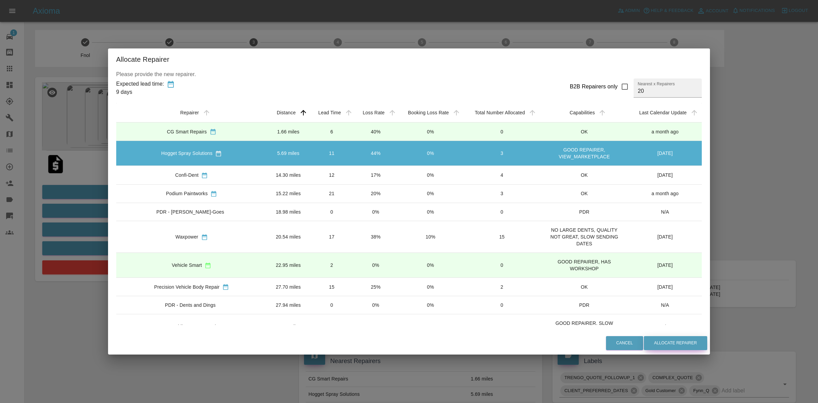
click at [644, 341] on button "Allocate Repairer" at bounding box center [675, 343] width 63 height 14
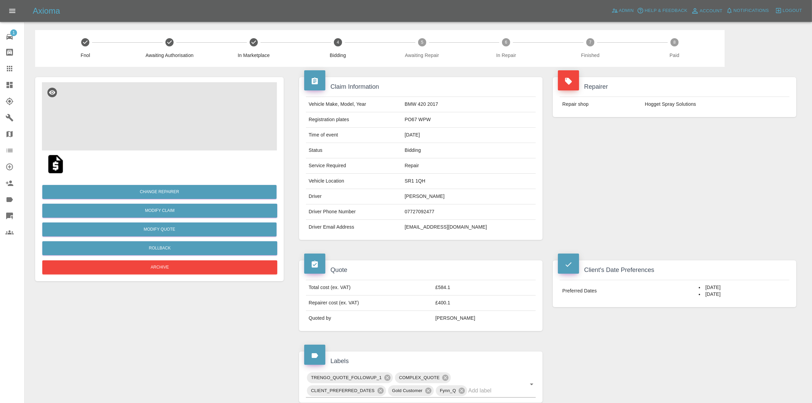
drag, startPoint x: 735, startPoint y: 117, endPoint x: 715, endPoint y: 112, distance: 20.7
click at [735, 117] on div "Repairer Repair shop Hogget Spray Solutions" at bounding box center [674, 97] width 254 height 60
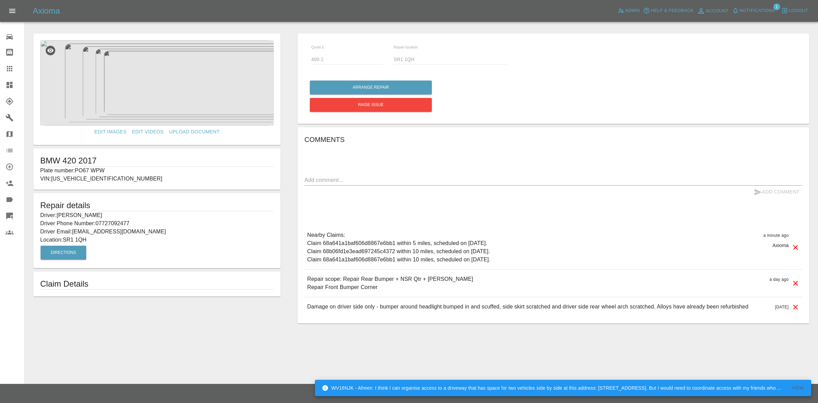
click at [756, 10] on span "Notifications" at bounding box center [757, 11] width 35 height 8
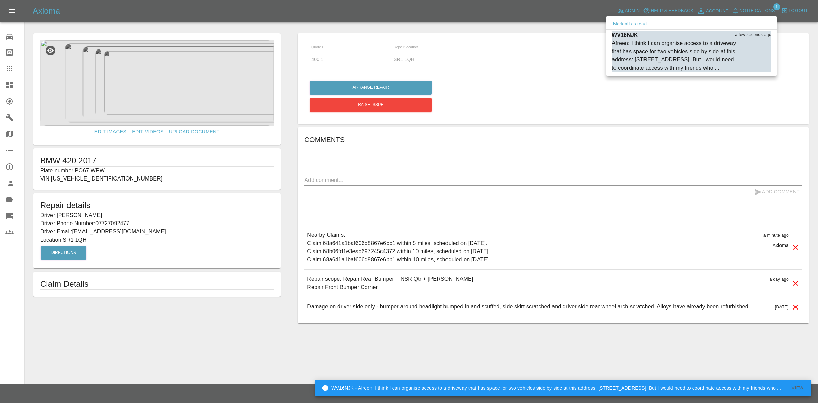
click at [631, 22] on button "Mark all as read" at bounding box center [630, 24] width 36 height 8
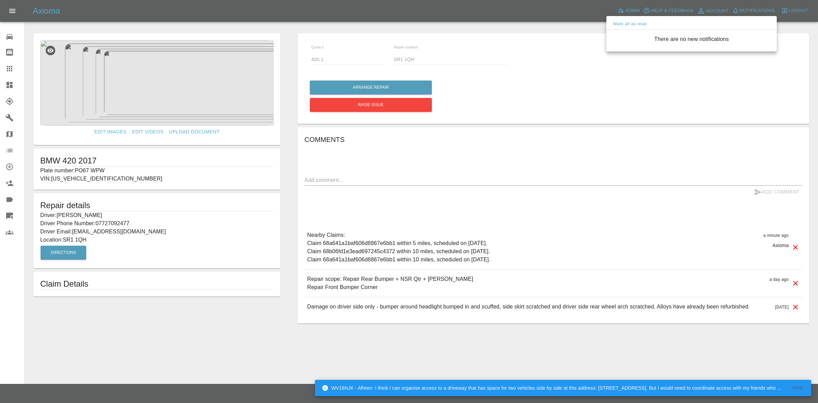
click at [695, 125] on div at bounding box center [409, 201] width 818 height 403
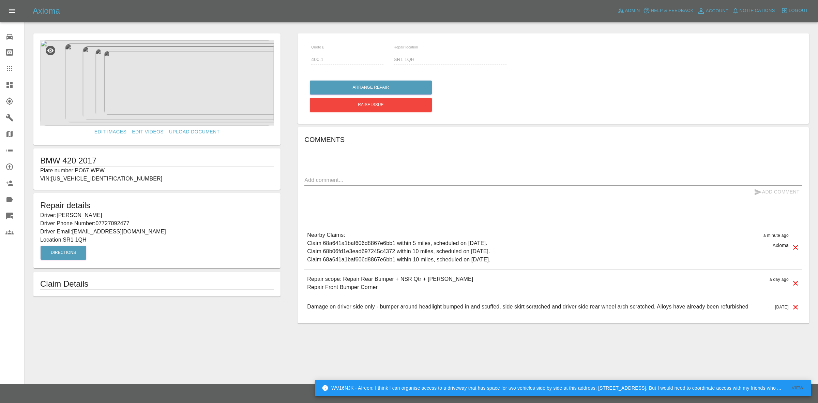
click at [0, 81] on link "Dashboard" at bounding box center [12, 85] width 24 height 16
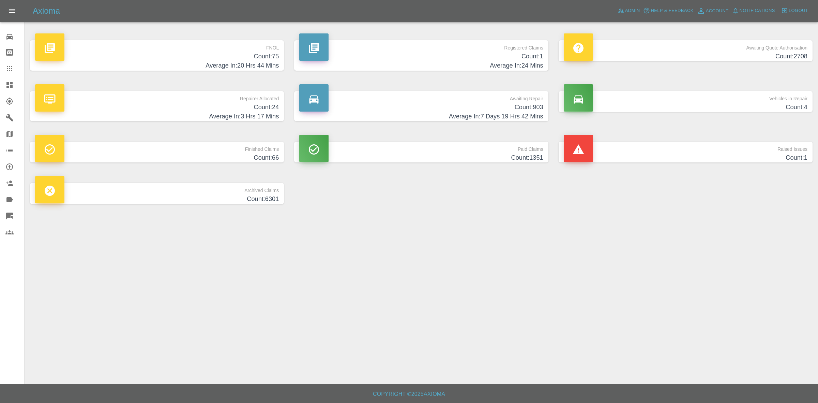
click at [237, 111] on h4 "Count: 24" at bounding box center [157, 107] width 244 height 9
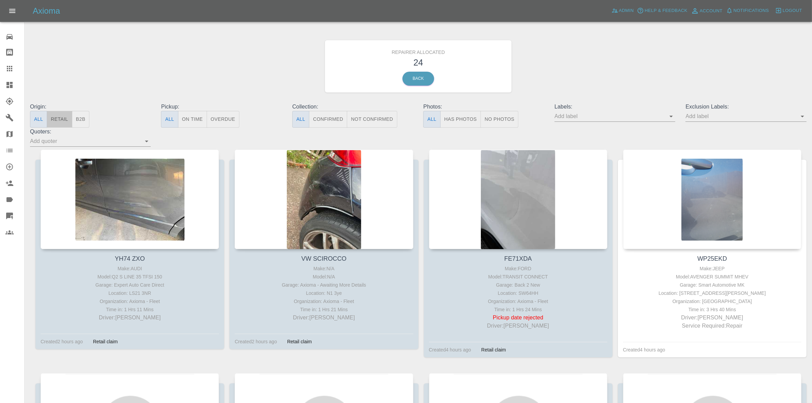
click at [63, 118] on button "Retail" at bounding box center [59, 119] width 25 height 17
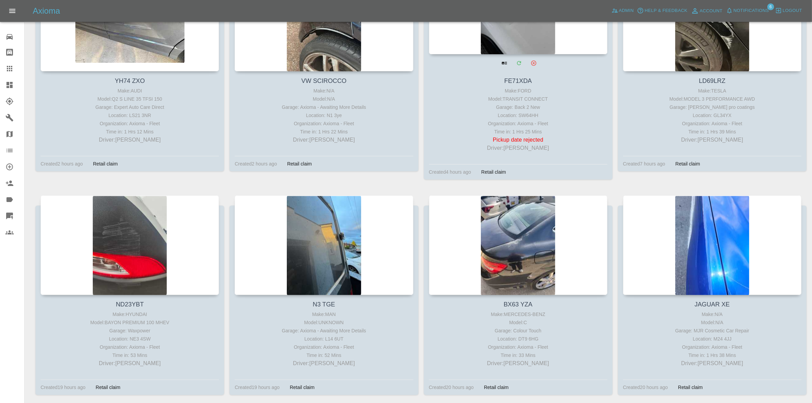
scroll to position [298, 0]
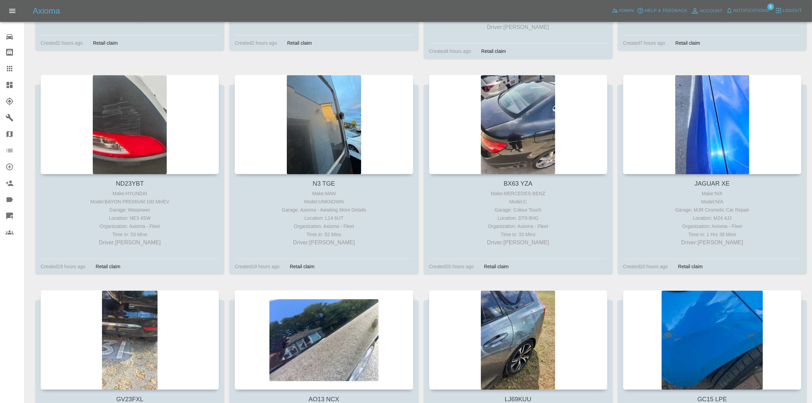
click at [0, 87] on link "Dashboard" at bounding box center [12, 85] width 24 height 16
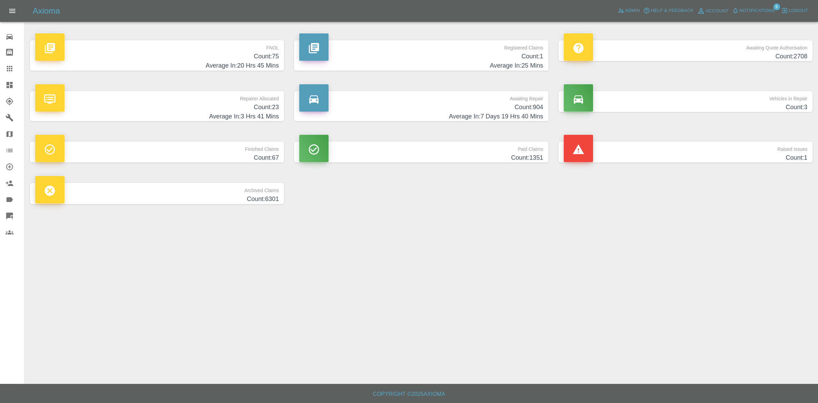
click at [746, 11] on span "Notifications" at bounding box center [757, 11] width 35 height 8
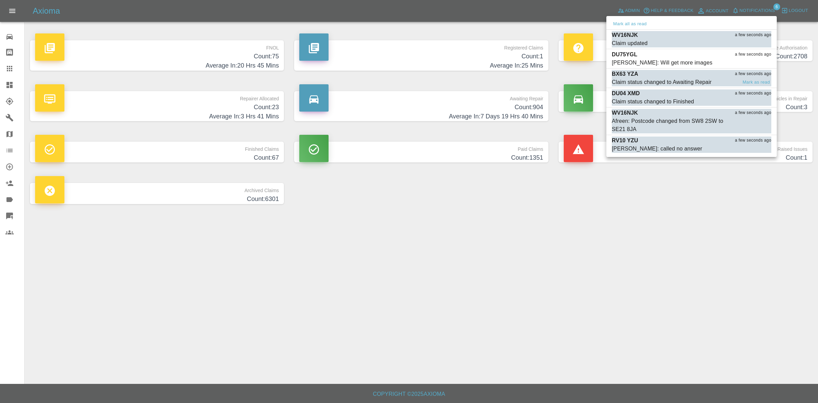
click at [670, 76] on div "BX63 YZA a few seconds ago" at bounding box center [692, 74] width 160 height 8
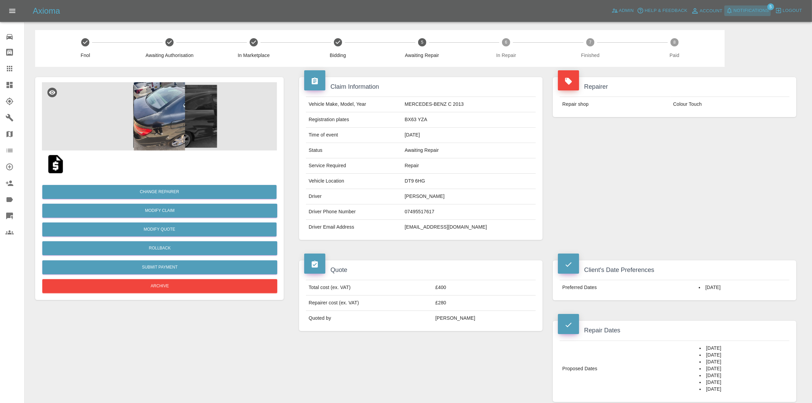
click at [757, 10] on span "Notifications" at bounding box center [750, 11] width 35 height 8
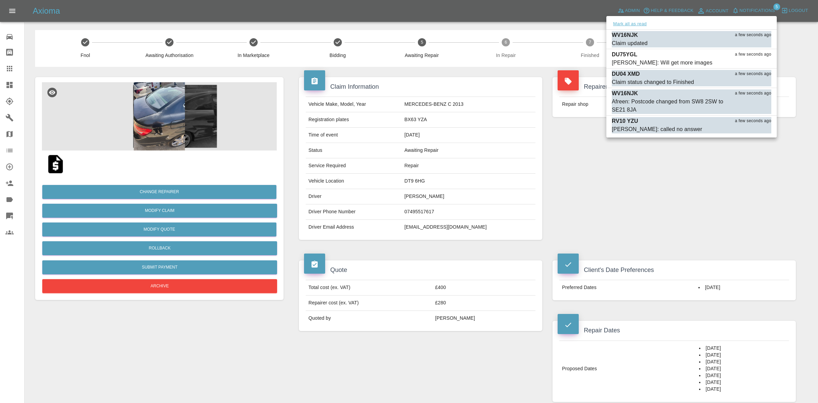
click at [638, 21] on button "Mark all as read" at bounding box center [630, 24] width 36 height 8
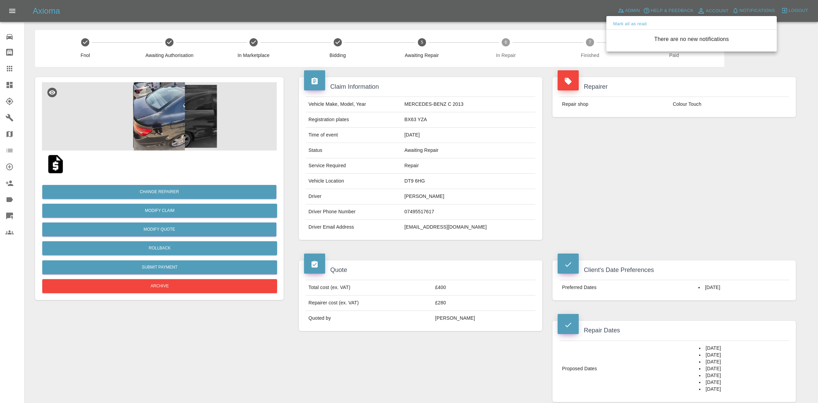
click at [633, 142] on div at bounding box center [409, 201] width 818 height 403
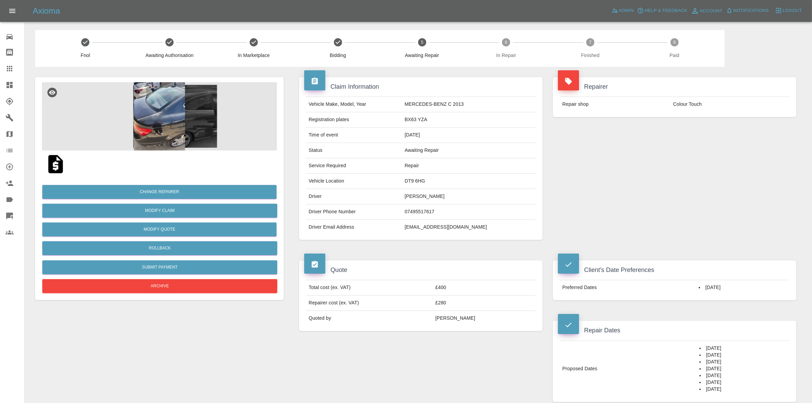
click at [0, 87] on link "Dashboard" at bounding box center [12, 85] width 24 height 16
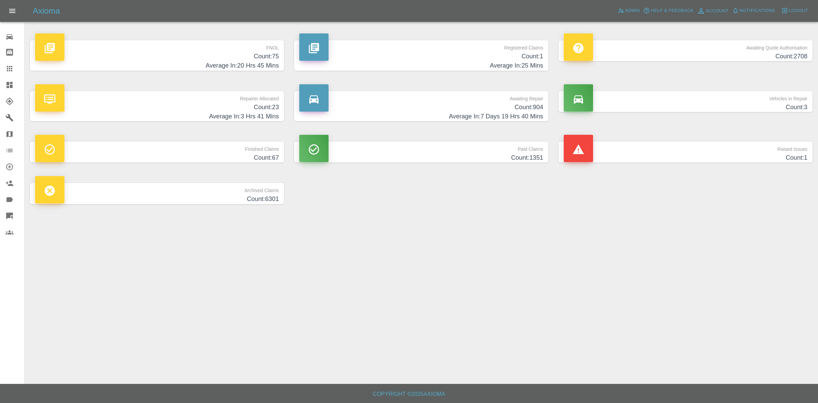
click at [679, 152] on p "Raised Issues" at bounding box center [686, 147] width 244 height 12
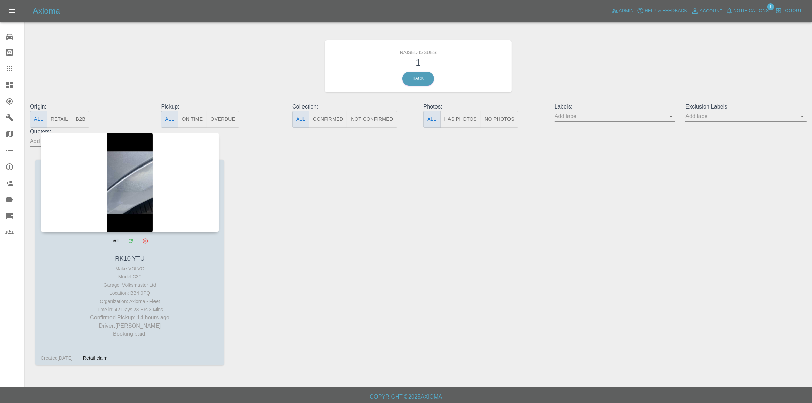
click at [128, 222] on div at bounding box center [130, 182] width 178 height 100
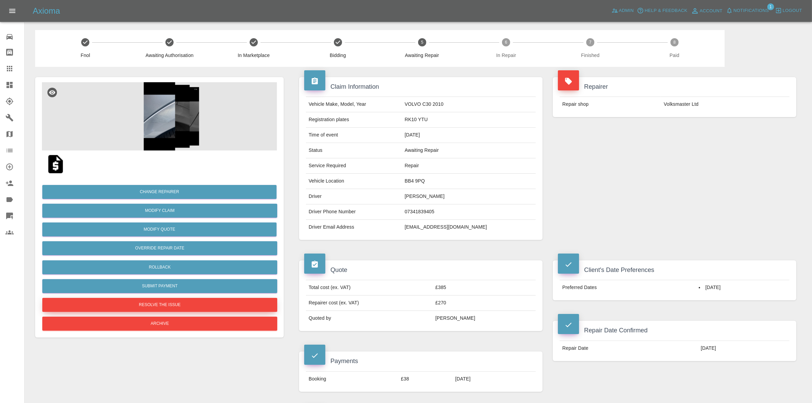
click at [176, 306] on button "Resolve the issue" at bounding box center [159, 305] width 235 height 14
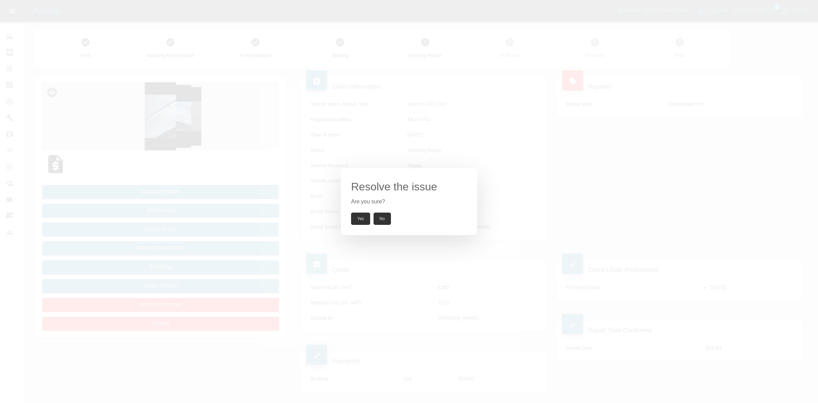
click at [362, 212] on button "Yes" at bounding box center [360, 218] width 19 height 12
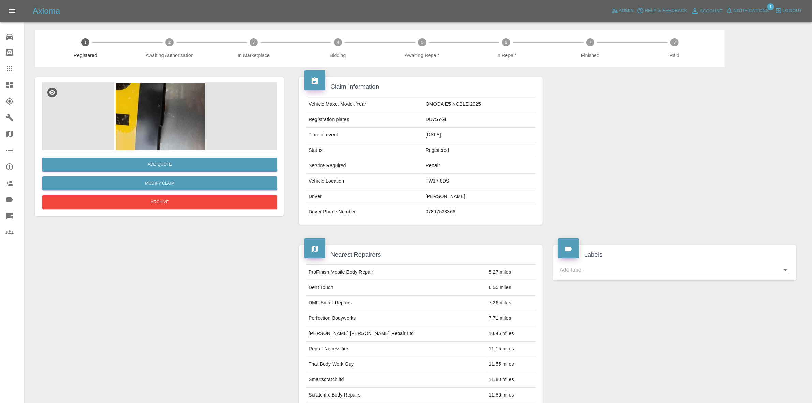
click at [206, 132] on img at bounding box center [159, 116] width 235 height 68
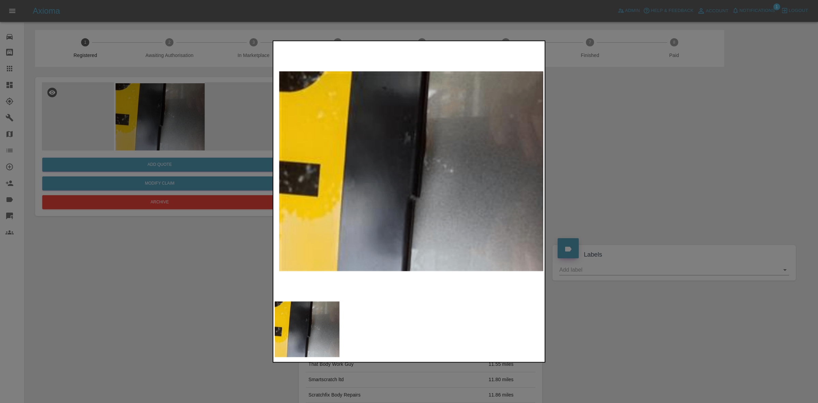
click at [570, 171] on div at bounding box center [409, 201] width 818 height 403
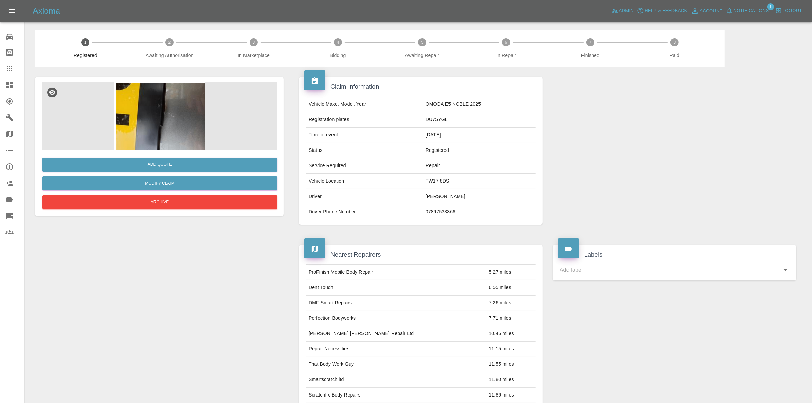
click at [742, 10] on span "Notifications" at bounding box center [750, 11] width 35 height 8
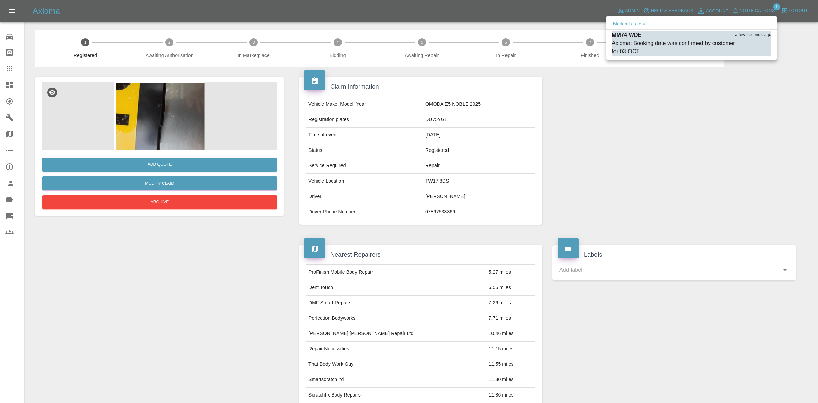
click at [624, 21] on button "Mark all as read" at bounding box center [630, 24] width 36 height 8
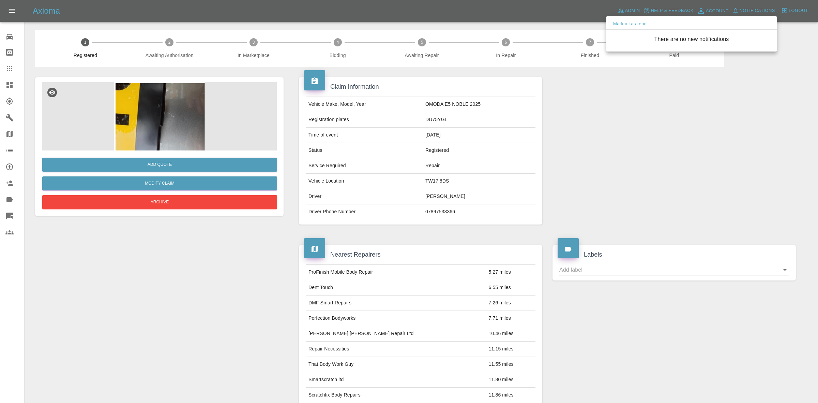
click at [689, 132] on div at bounding box center [409, 201] width 818 height 403
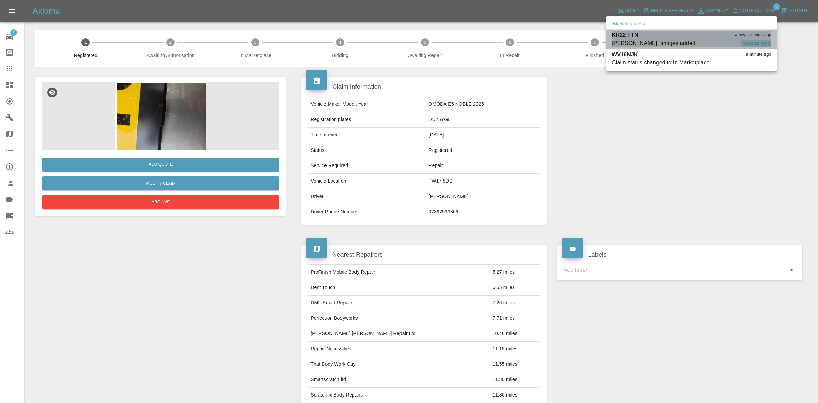
click at [757, 46] on button "Mark as read" at bounding box center [756, 44] width 30 height 8
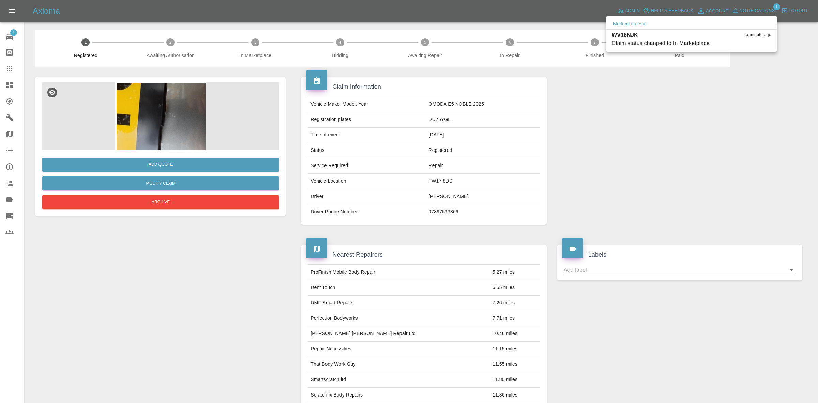
click at [669, 157] on div at bounding box center [409, 201] width 818 height 403
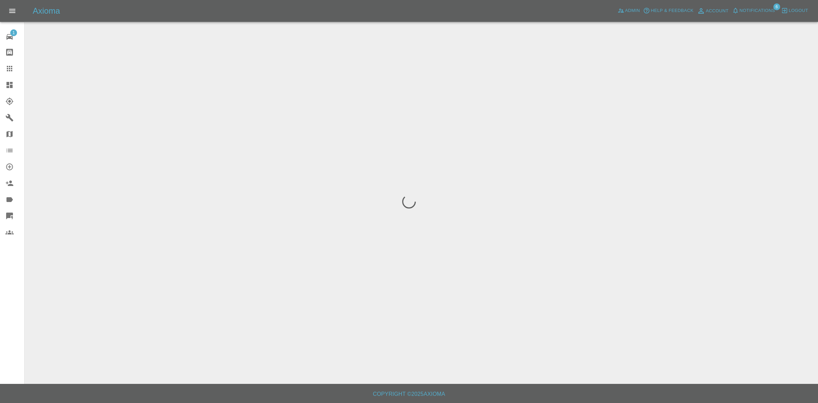
click at [759, 11] on span "Notifications" at bounding box center [757, 11] width 35 height 8
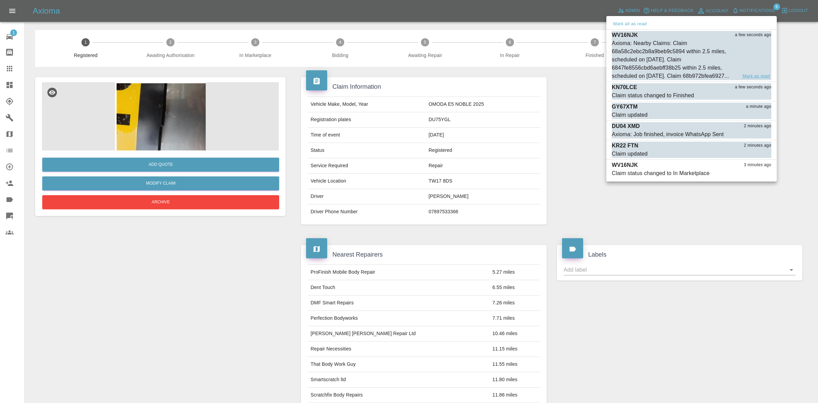
click at [757, 80] on button "Mark as read" at bounding box center [756, 76] width 30 height 8
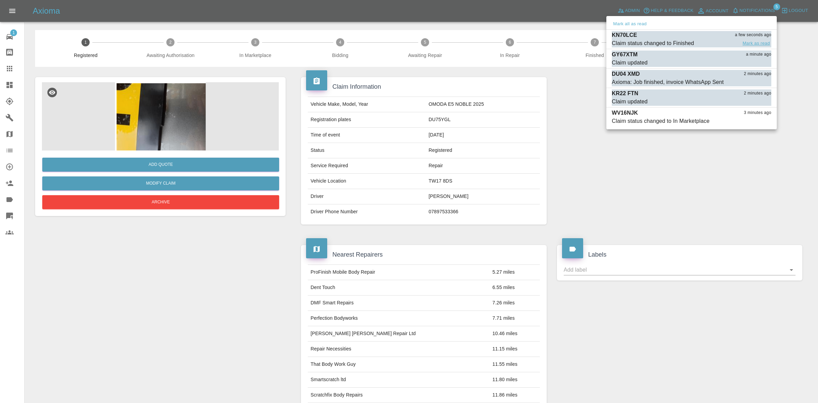
click at [752, 44] on button "Mark as read" at bounding box center [756, 44] width 30 height 8
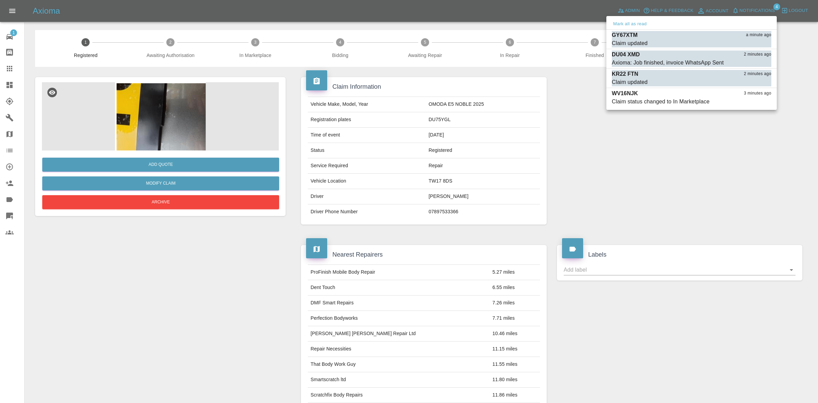
click at [752, 44] on button "Mark as read" at bounding box center [756, 44] width 30 height 8
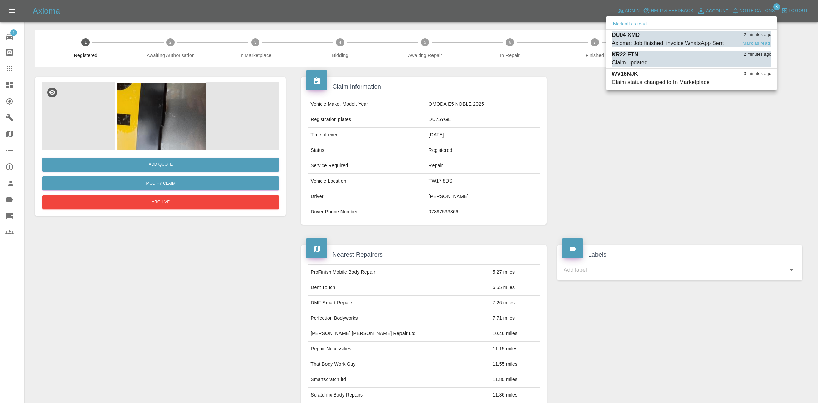
click at [760, 44] on button "Mark as read" at bounding box center [756, 44] width 30 height 8
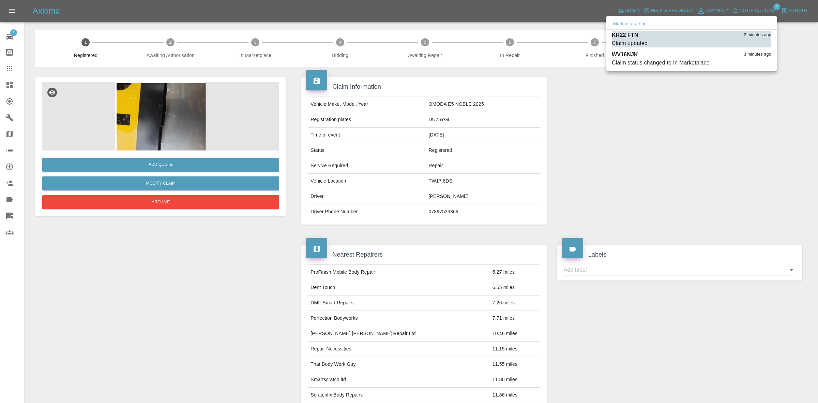
drag, startPoint x: 760, startPoint y: 44, endPoint x: 761, endPoint y: 85, distance: 41.6
click at [760, 44] on button "Mark as read" at bounding box center [756, 44] width 30 height 8
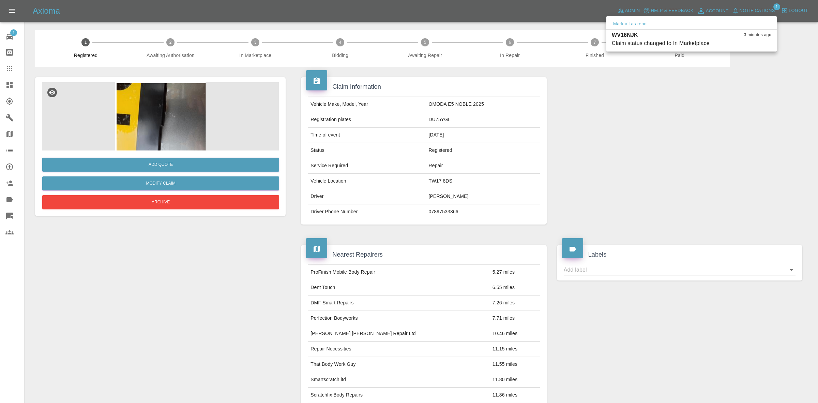
click at [761, 144] on div at bounding box center [409, 201] width 818 height 403
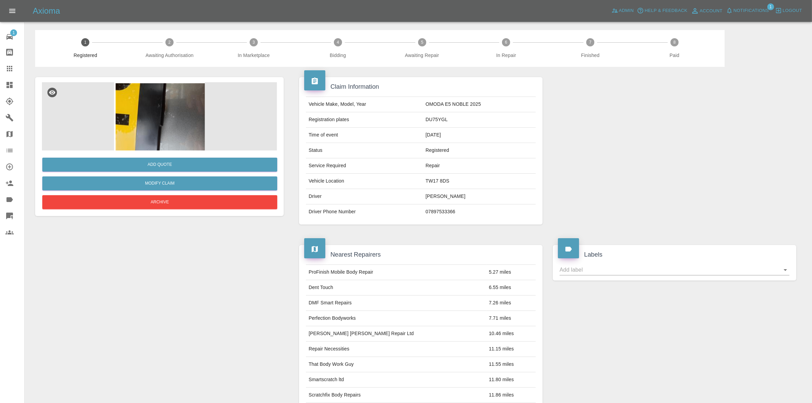
click at [0, 86] on link "Dashboard" at bounding box center [12, 85] width 24 height 16
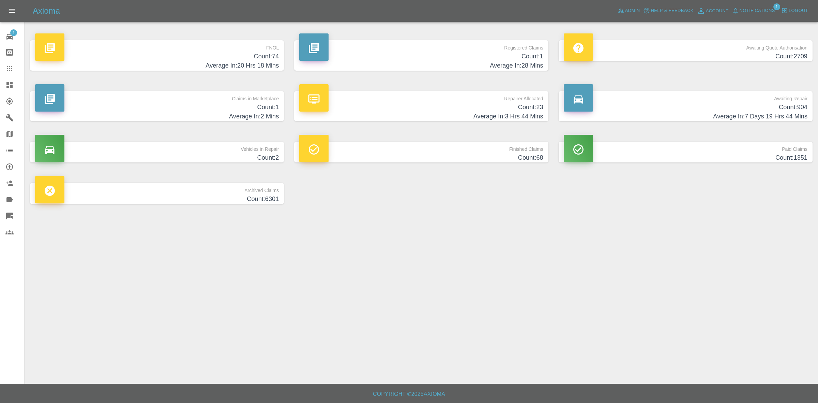
click at [202, 105] on h4 "Count: 1" at bounding box center [157, 107] width 244 height 9
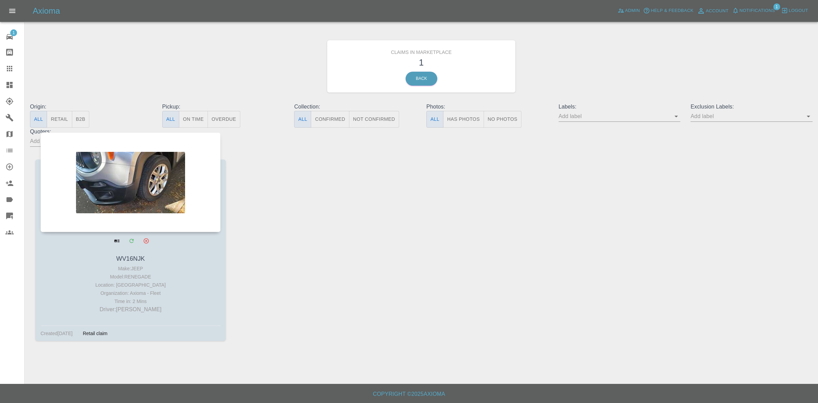
click at [161, 183] on div at bounding box center [131, 182] width 180 height 100
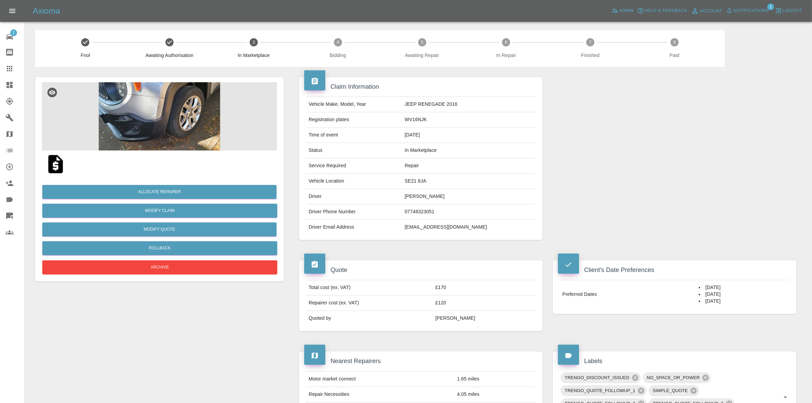
click at [176, 105] on img at bounding box center [159, 116] width 235 height 68
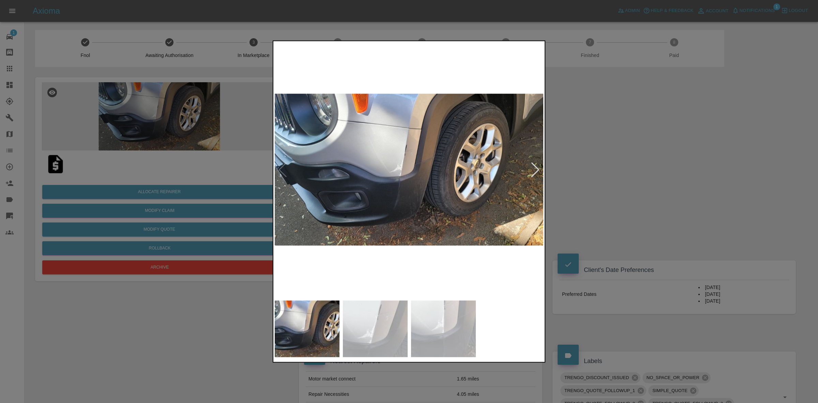
click at [538, 164] on div at bounding box center [535, 169] width 9 height 15
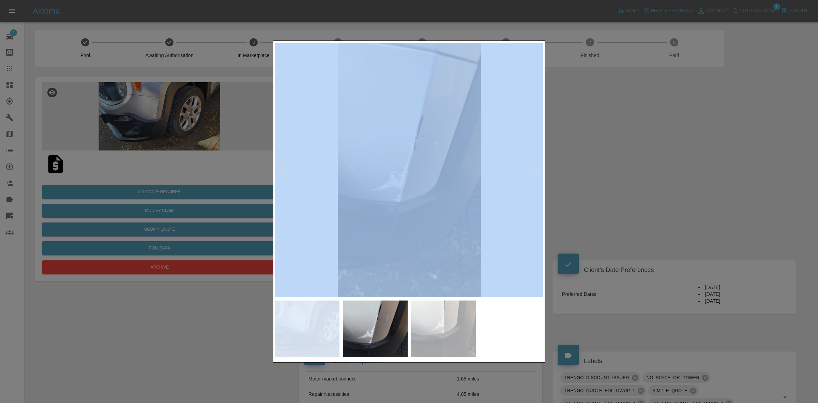
click at [538, 164] on div at bounding box center [535, 169] width 9 height 15
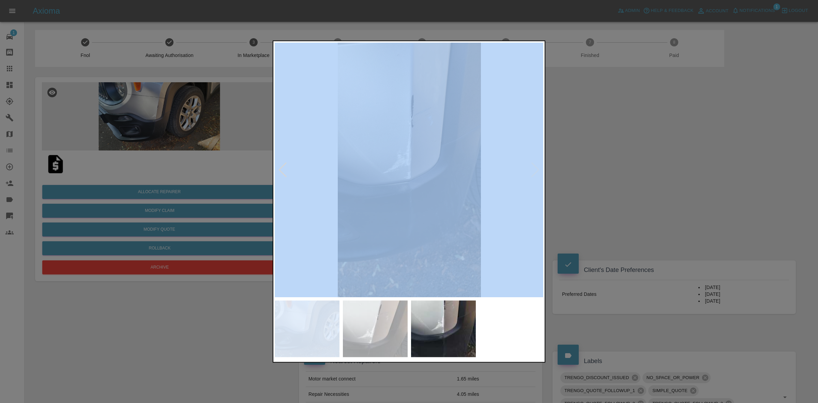
click at [538, 164] on img at bounding box center [409, 169] width 269 height 254
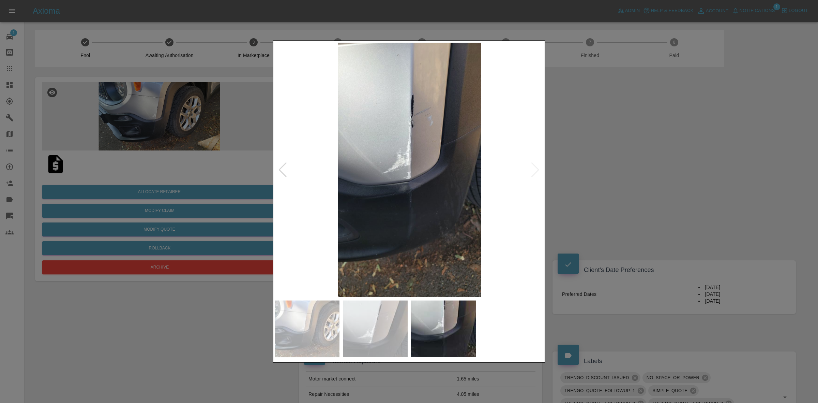
click at [592, 173] on div at bounding box center [409, 201] width 818 height 403
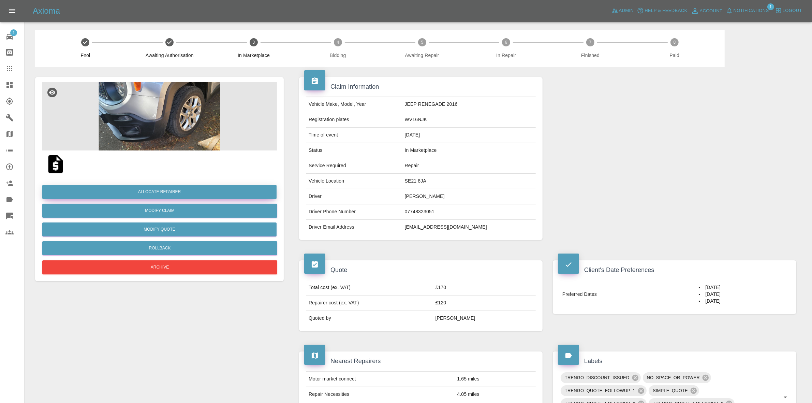
click at [142, 190] on button "Allocate Repairer" at bounding box center [159, 192] width 234 height 14
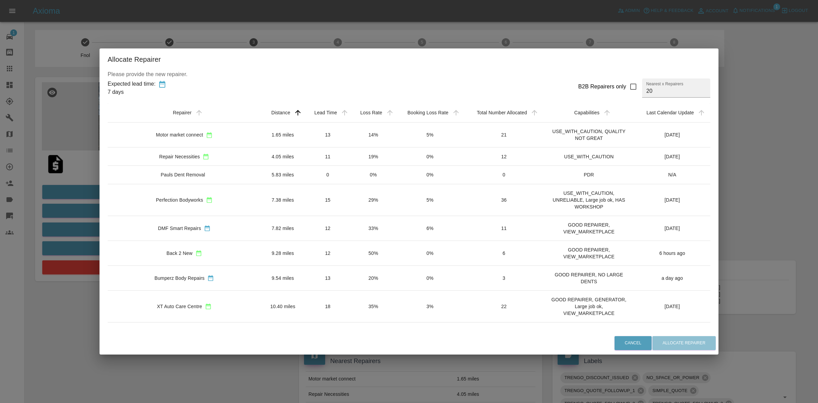
click at [360, 139] on td "14%" at bounding box center [373, 134] width 45 height 25
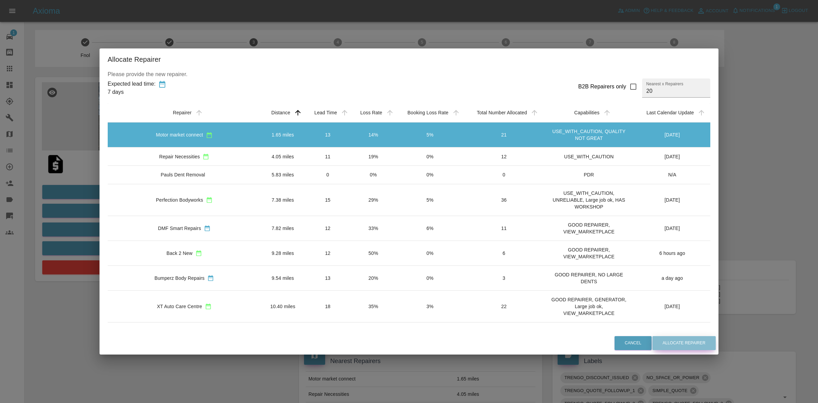
click at [662, 342] on button "Allocate Repairer" at bounding box center [683, 343] width 63 height 14
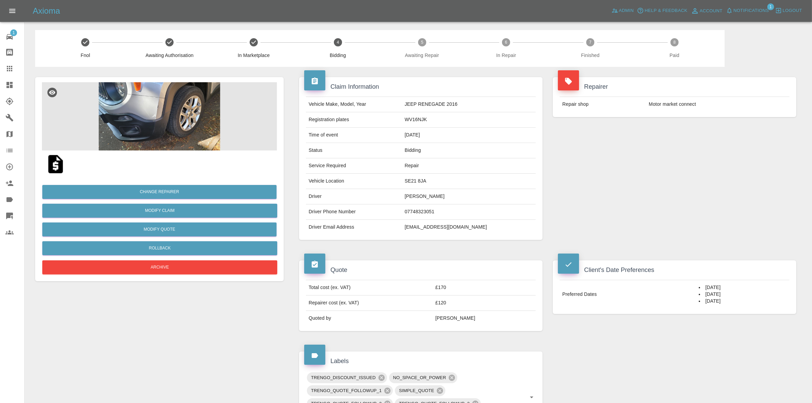
click at [669, 134] on div "Repairer Repair shop Motor market connect" at bounding box center [674, 158] width 254 height 183
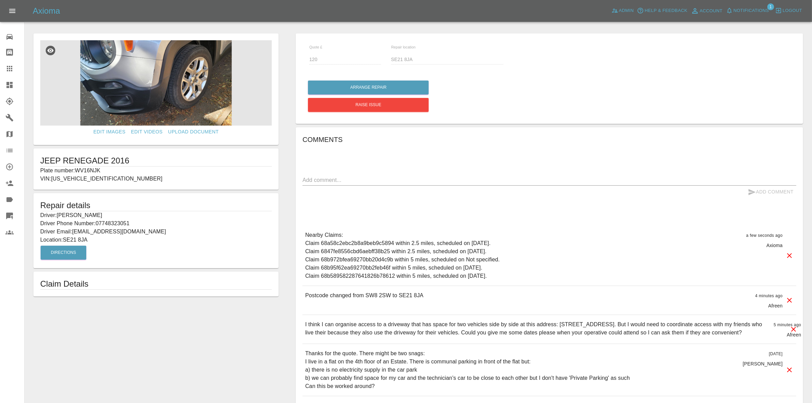
click at [0, 80] on link "Dashboard" at bounding box center [12, 85] width 24 height 16
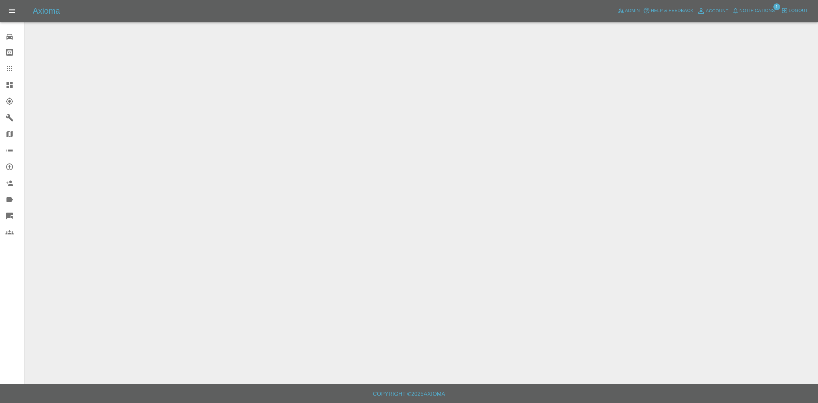
click at [750, 10] on span "Notifications" at bounding box center [757, 11] width 35 height 8
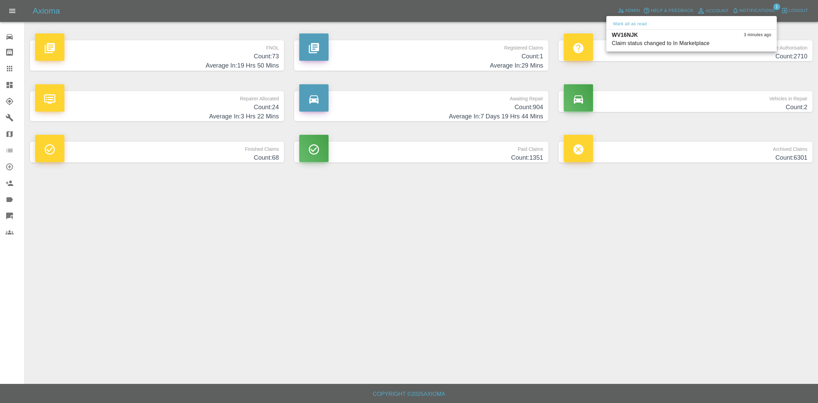
click at [639, 212] on div at bounding box center [409, 201] width 818 height 403
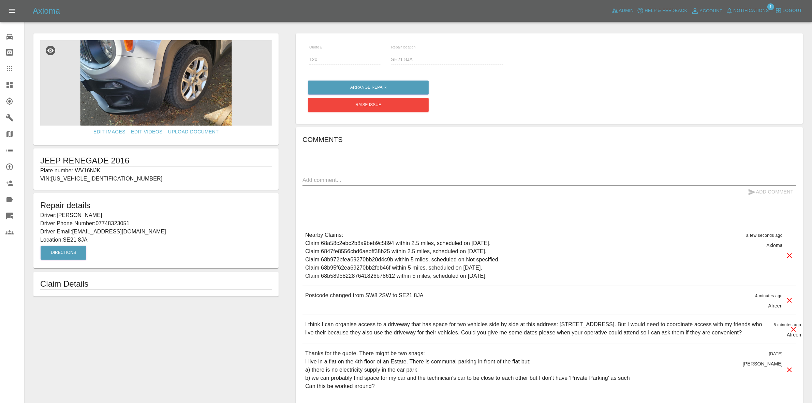
click at [91, 169] on p "Plate number: WV16NJK" at bounding box center [155, 170] width 231 height 8
drag, startPoint x: 2, startPoint y: 70, endPoint x: 48, endPoint y: 99, distance: 54.4
click at [2, 70] on link "Claims" at bounding box center [12, 68] width 24 height 16
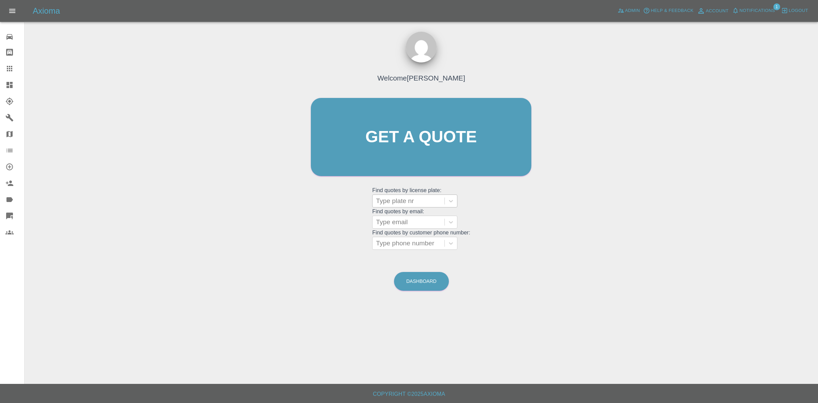
paste input "WV16NJK"
click at [406, 202] on div at bounding box center [408, 201] width 65 height 10
type input "WV16NJK"
click at [414, 215] on div "WV16NJK, Bidding" at bounding box center [414, 218] width 85 height 14
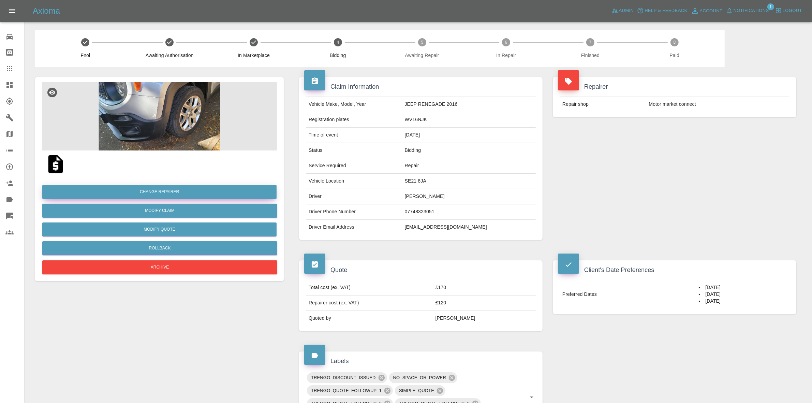
click at [152, 188] on button "Change Repairer" at bounding box center [159, 192] width 234 height 14
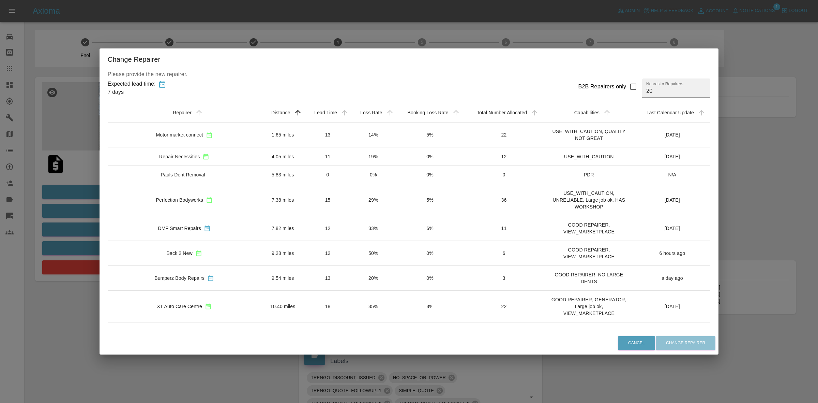
click at [66, 178] on div "Change Repairer Please provide the new repairer. Expected lead time: 7 days B2B…" at bounding box center [409, 201] width 818 height 403
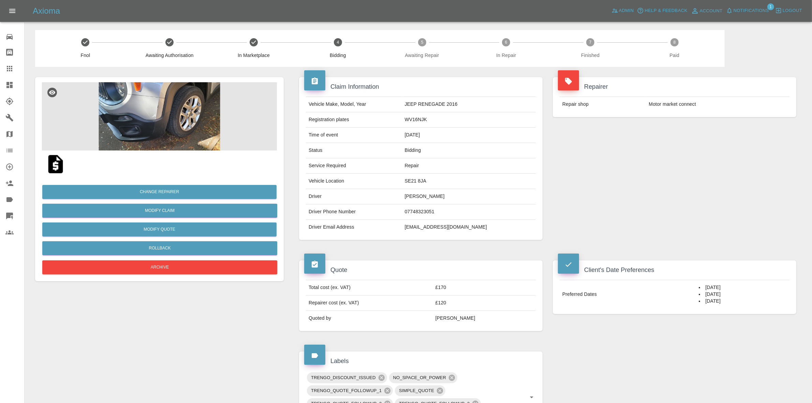
click at [655, 127] on div "Repairer Repair shop Motor market connect" at bounding box center [674, 97] width 254 height 60
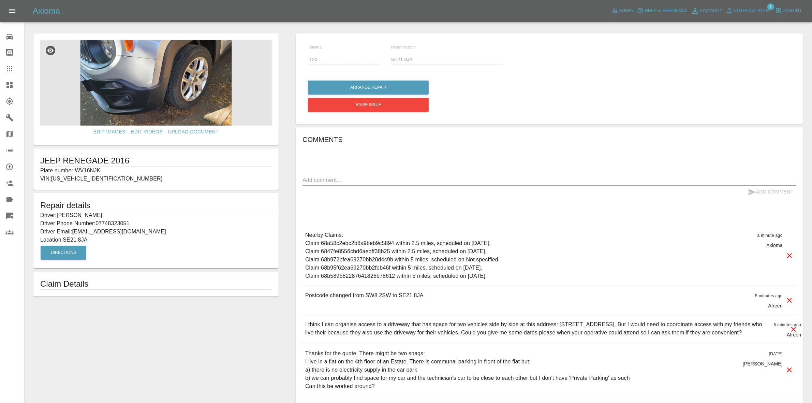
click at [0, 82] on link "Dashboard" at bounding box center [12, 85] width 24 height 16
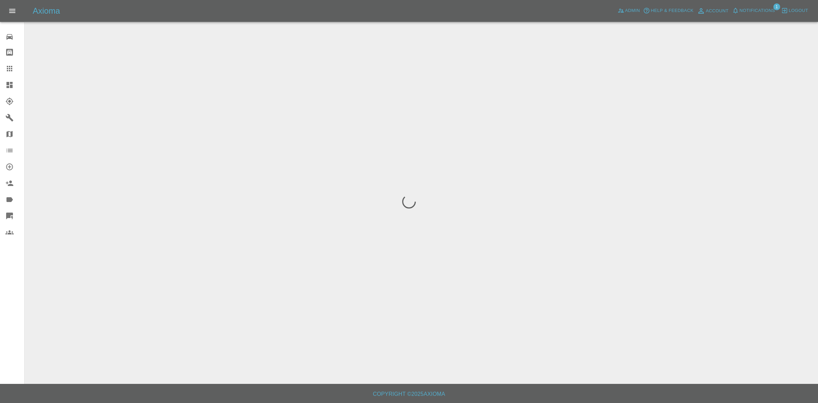
click at [757, 7] on span "Notifications" at bounding box center [757, 11] width 35 height 8
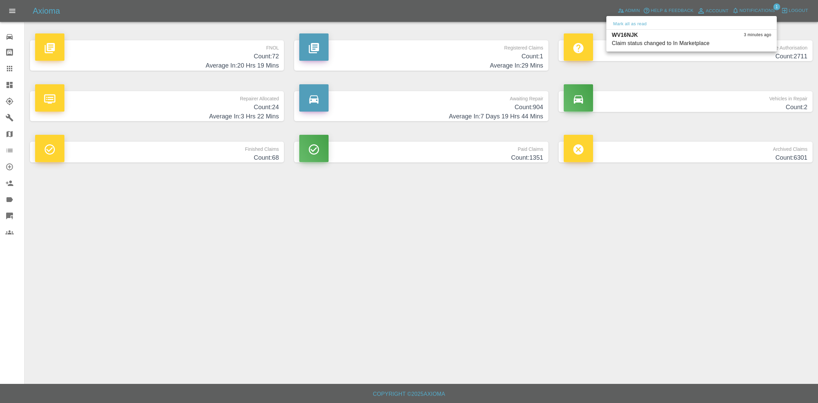
click at [740, 231] on div at bounding box center [409, 201] width 818 height 403
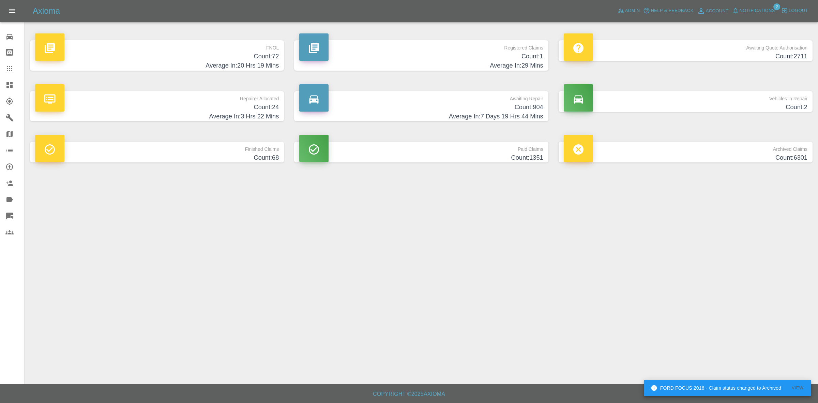
click at [754, 11] on span "Notifications" at bounding box center [757, 11] width 35 height 8
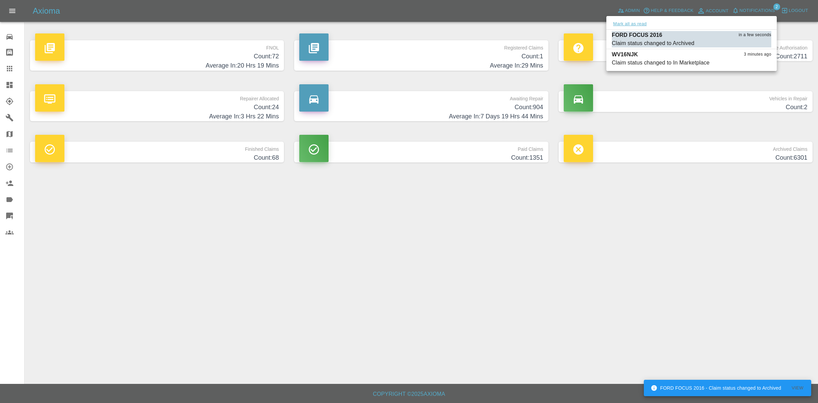
click at [640, 20] on button "Mark all as read" at bounding box center [630, 24] width 36 height 8
click at [697, 188] on div at bounding box center [409, 201] width 818 height 403
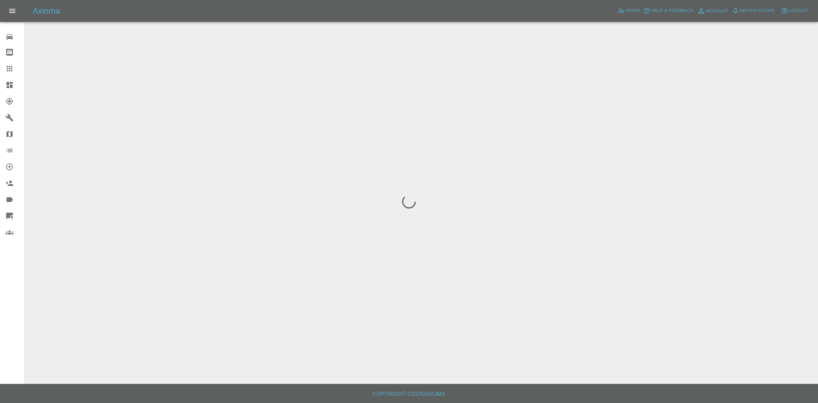
drag, startPoint x: 0, startPoint y: 0, endPoint x: 753, endPoint y: 11, distance: 753.4
click at [753, 11] on span "Notifications" at bounding box center [757, 11] width 35 height 8
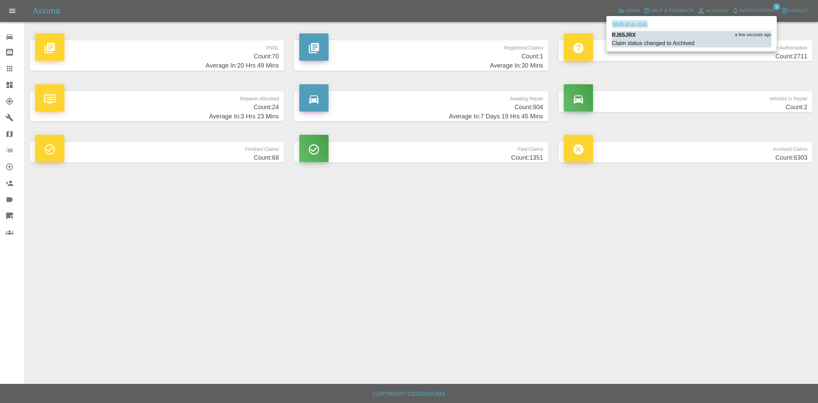
drag, startPoint x: 634, startPoint y: 23, endPoint x: 714, endPoint y: 179, distance: 175.8
click at [634, 23] on button "Mark all as read" at bounding box center [630, 24] width 36 height 8
drag, startPoint x: 714, startPoint y: 179, endPoint x: 712, endPoint y: 196, distance: 16.8
click at [720, 189] on div at bounding box center [409, 201] width 818 height 403
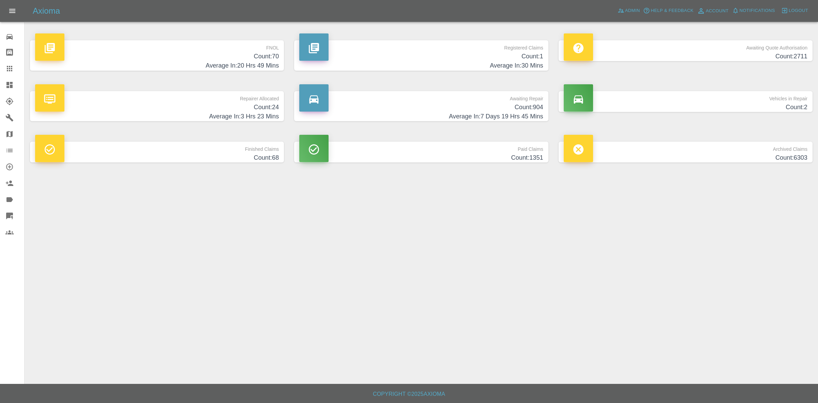
click at [236, 105] on h4 "Count: 24" at bounding box center [157, 107] width 244 height 9
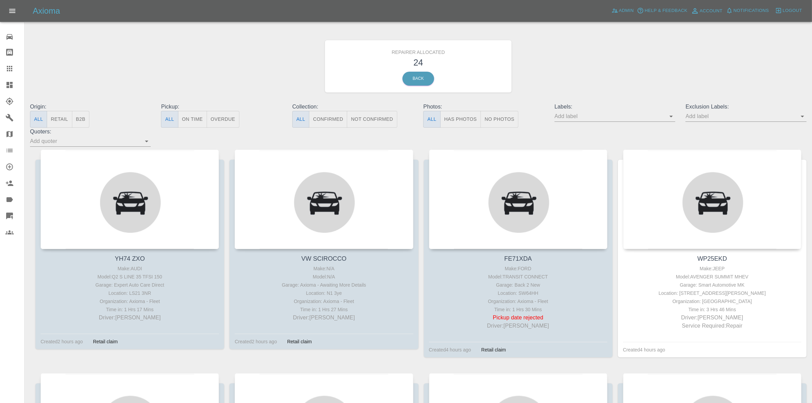
click at [62, 122] on button "Retail" at bounding box center [59, 119] width 25 height 17
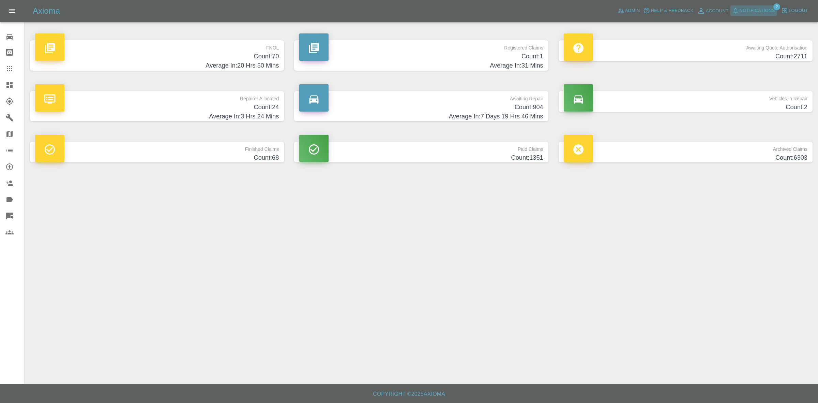
click at [765, 12] on span "Notifications" at bounding box center [757, 11] width 35 height 8
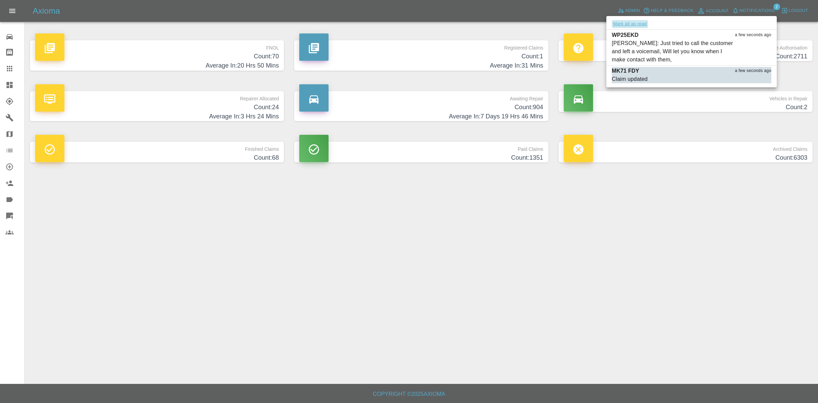
click at [628, 23] on button "Mark all as read" at bounding box center [630, 24] width 36 height 8
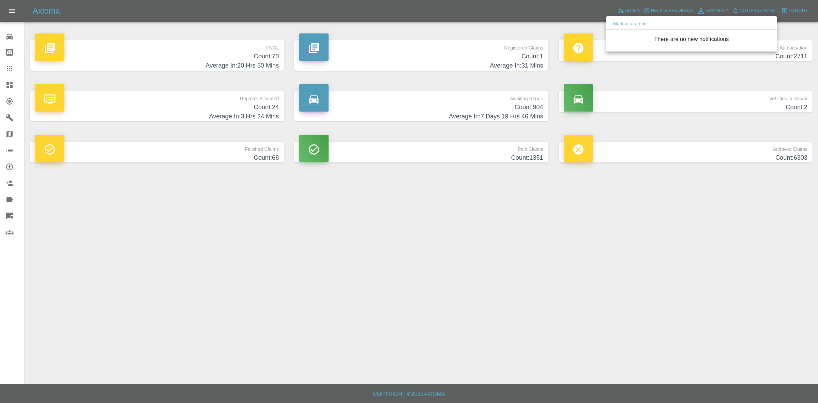
drag, startPoint x: 685, startPoint y: 234, endPoint x: 677, endPoint y: 237, distance: 9.1
click at [689, 243] on div at bounding box center [409, 201] width 818 height 403
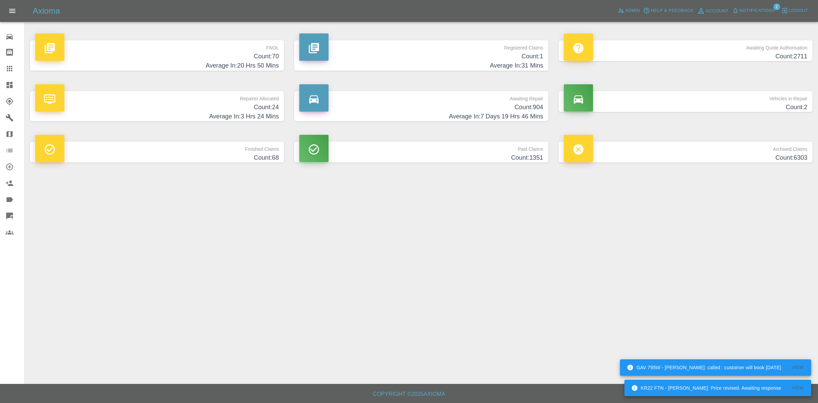
click at [426, 62] on h4 "Average In: 31 Mins" at bounding box center [421, 65] width 244 height 9
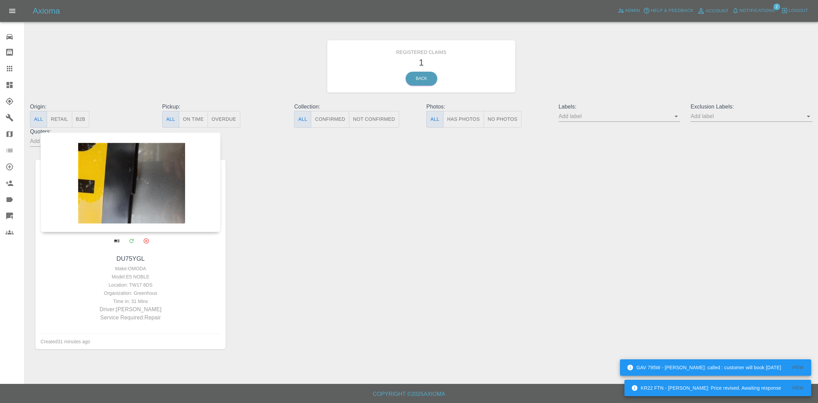
click at [157, 185] on div at bounding box center [131, 182] width 180 height 100
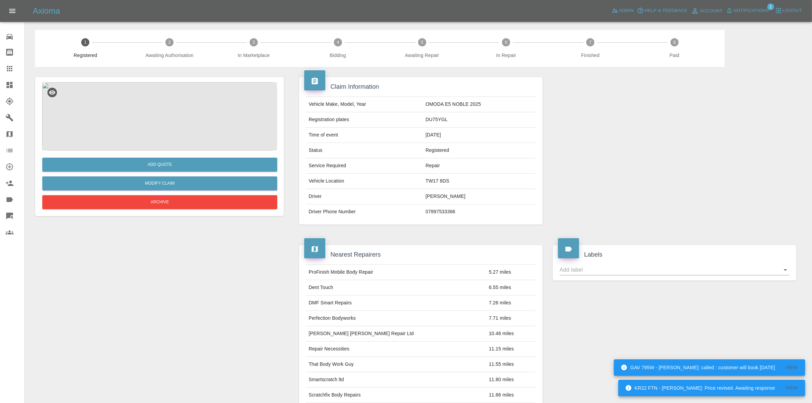
click at [166, 115] on img at bounding box center [159, 116] width 235 height 68
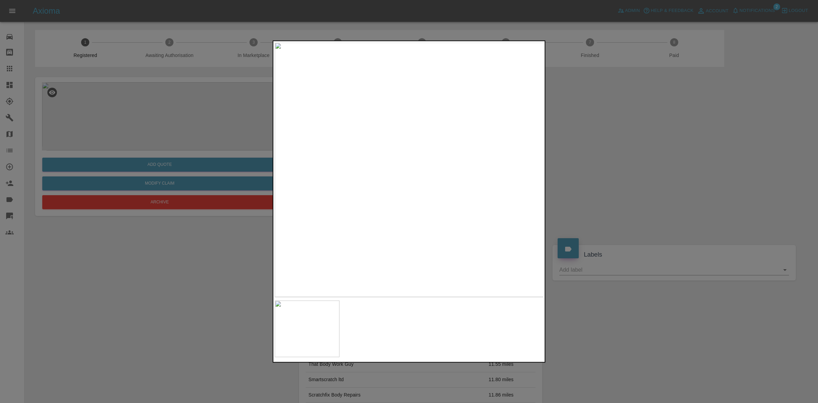
click at [609, 175] on div at bounding box center [409, 201] width 818 height 403
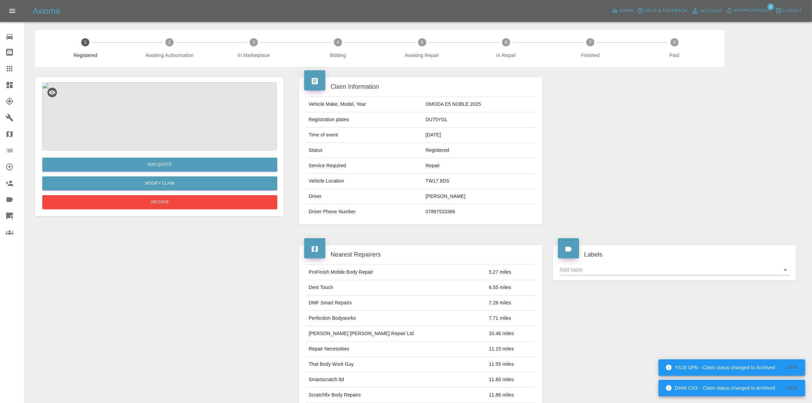
click at [755, 5] on button "Notifications" at bounding box center [747, 10] width 46 height 11
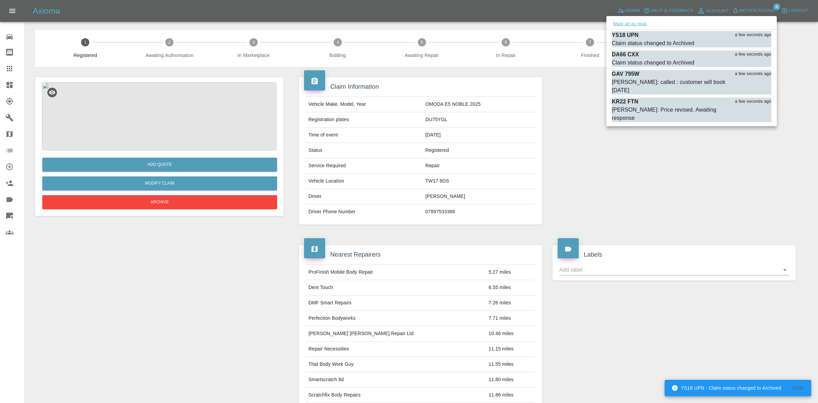
click at [631, 25] on button "Mark all as read" at bounding box center [630, 24] width 36 height 8
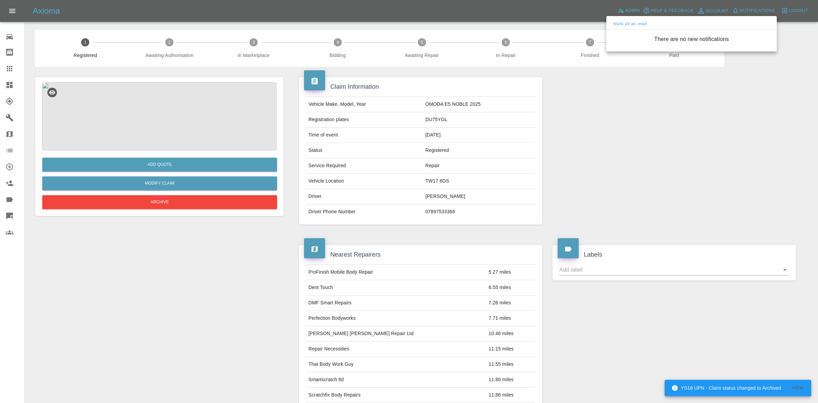
click at [679, 188] on div at bounding box center [409, 201] width 818 height 403
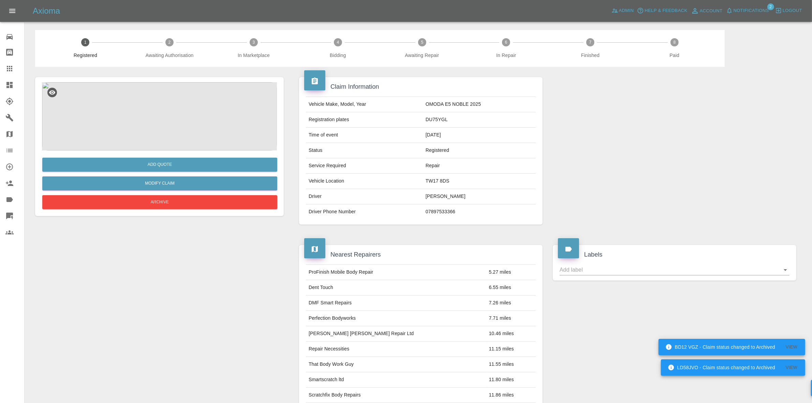
click at [180, 131] on img at bounding box center [159, 116] width 235 height 68
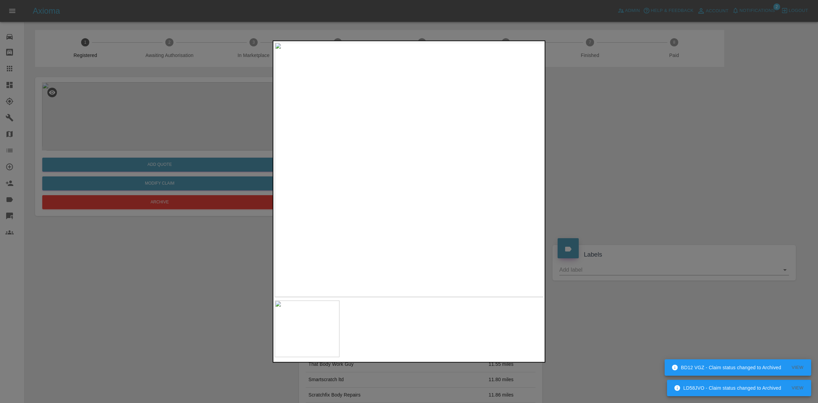
click at [557, 169] on div at bounding box center [409, 201] width 818 height 403
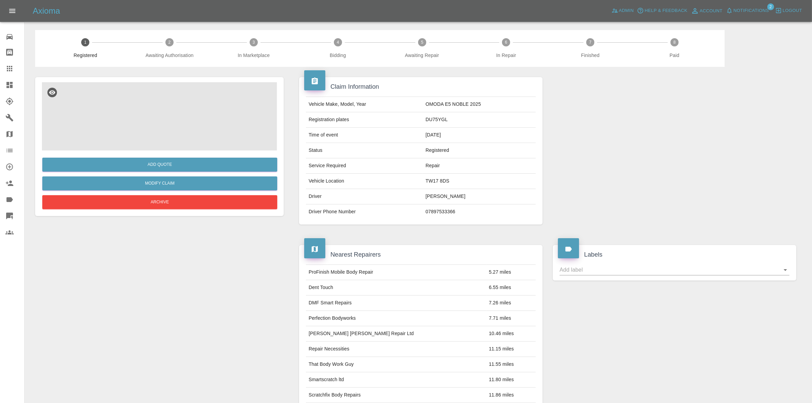
click at [157, 114] on img at bounding box center [159, 116] width 235 height 68
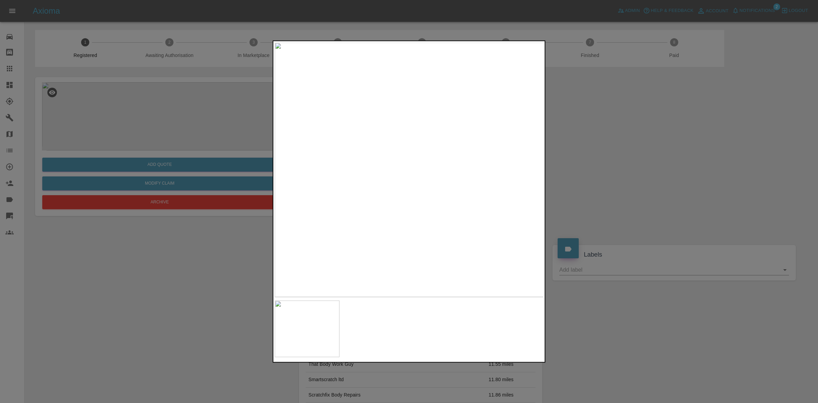
click at [634, 186] on div at bounding box center [409, 201] width 818 height 403
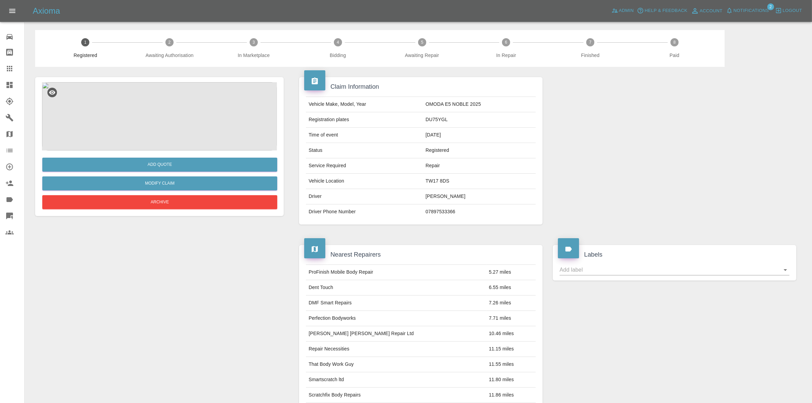
click at [173, 100] on img at bounding box center [159, 116] width 235 height 68
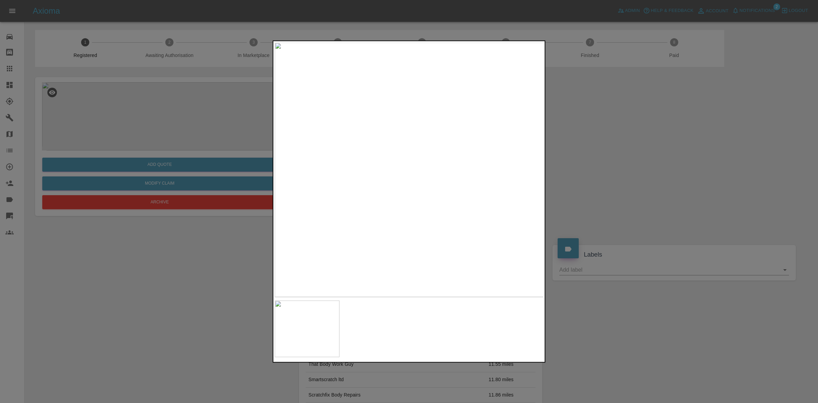
click at [588, 181] on div at bounding box center [409, 201] width 818 height 403
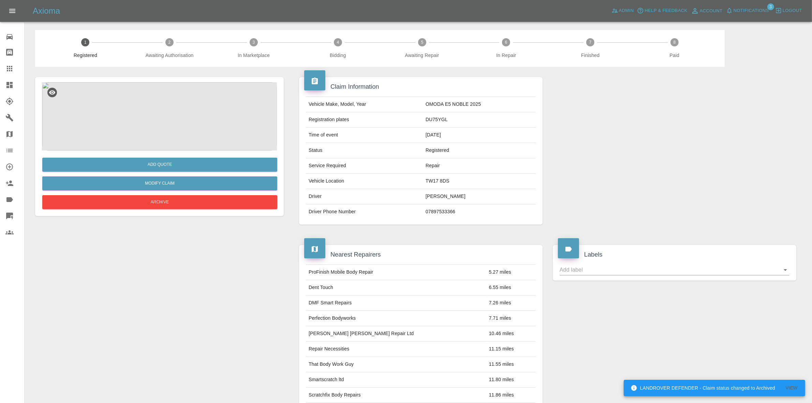
click at [171, 121] on img at bounding box center [159, 116] width 235 height 68
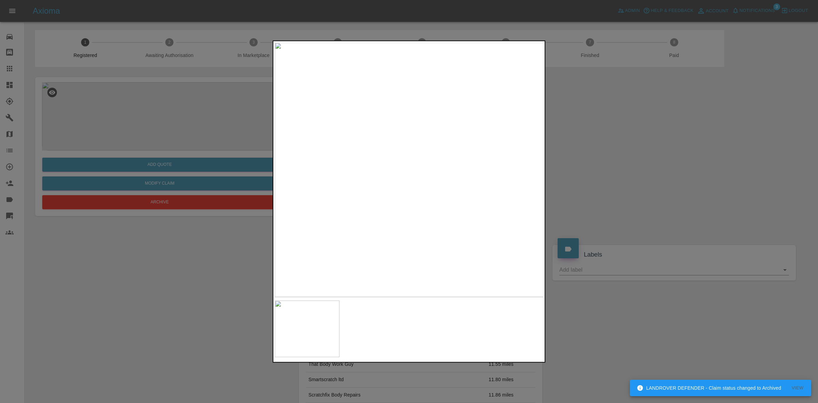
click at [430, 160] on img at bounding box center [409, 169] width 269 height 254
click at [424, 177] on img at bounding box center [344, 197] width 808 height 763
click at [649, 163] on div at bounding box center [409, 201] width 818 height 403
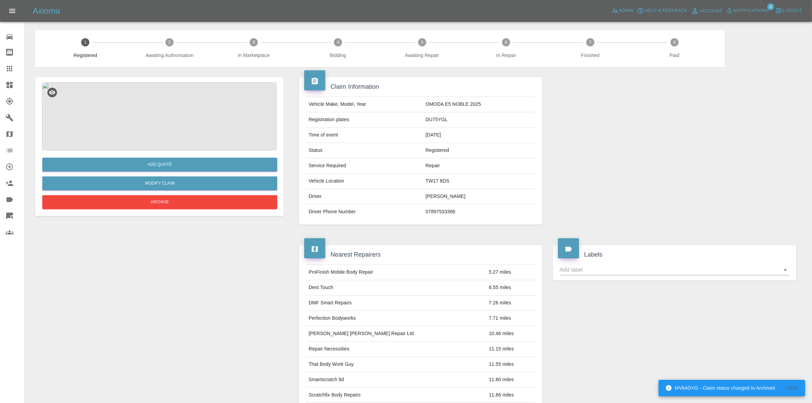
click at [756, 10] on span "Notifications" at bounding box center [750, 11] width 35 height 8
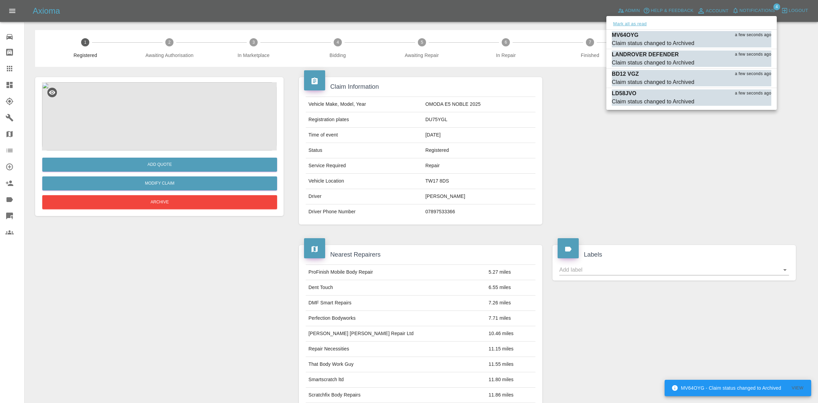
click at [634, 24] on button "Mark all as read" at bounding box center [630, 24] width 36 height 8
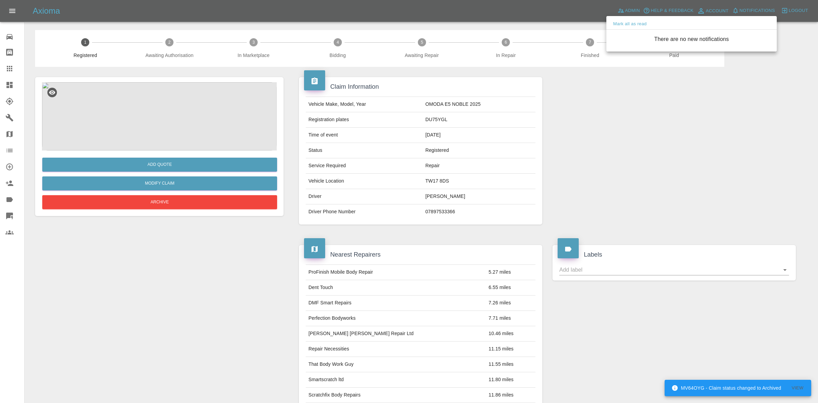
click at [721, 197] on div at bounding box center [409, 201] width 818 height 403
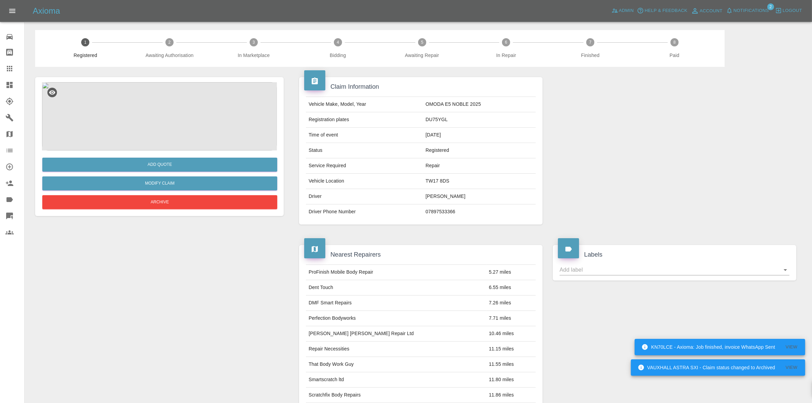
click at [741, 11] on span "Notifications" at bounding box center [750, 11] width 35 height 8
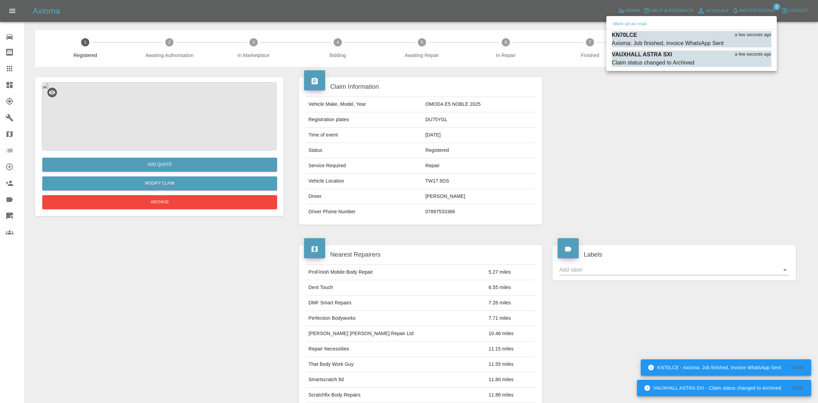
drag, startPoint x: 633, startPoint y: 25, endPoint x: 733, endPoint y: 141, distance: 153.2
click at [633, 26] on button "Mark all as read" at bounding box center [630, 24] width 36 height 8
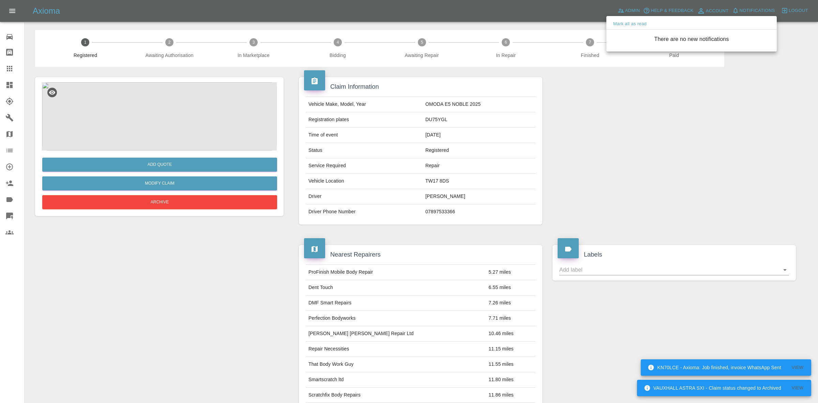
click at [735, 142] on div at bounding box center [409, 201] width 818 height 403
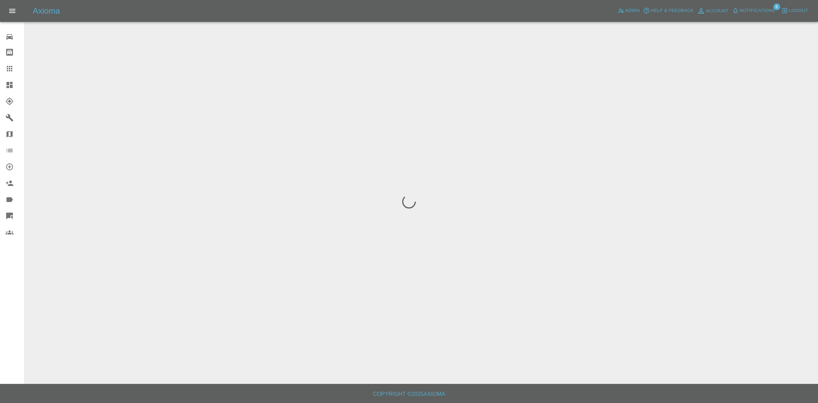
click at [763, 9] on span "Notifications" at bounding box center [757, 11] width 35 height 8
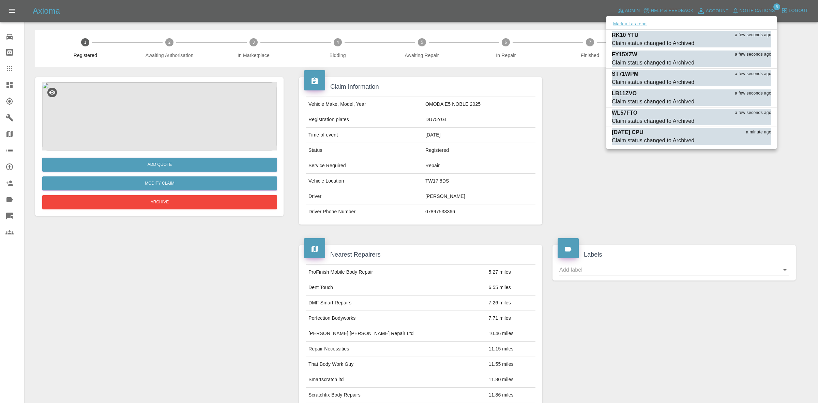
click at [643, 26] on button "Mark all as read" at bounding box center [630, 24] width 36 height 8
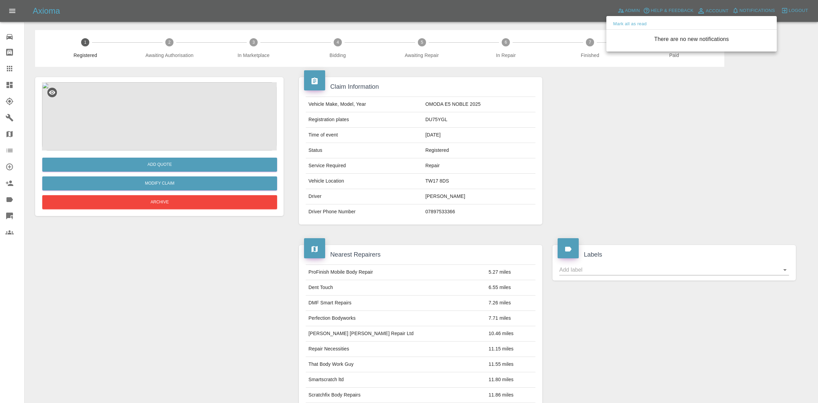
click at [654, 229] on div at bounding box center [409, 201] width 818 height 403
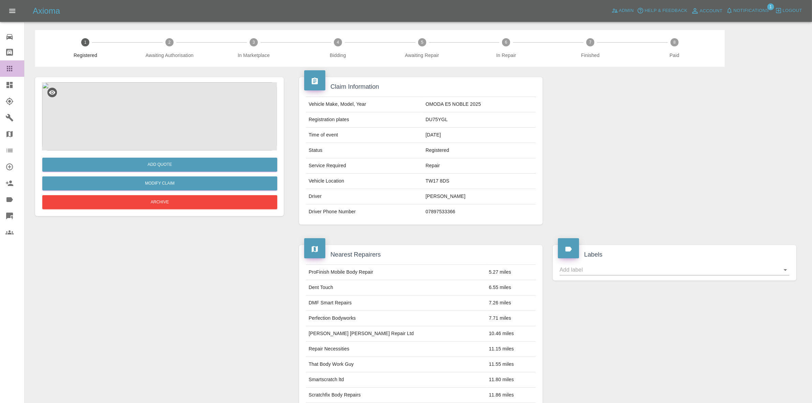
click at [0, 74] on link "Claims" at bounding box center [12, 68] width 24 height 16
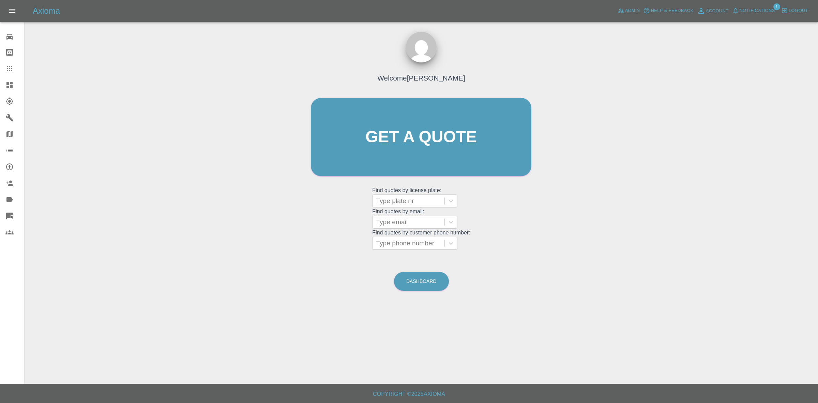
click at [0, 88] on link "Dashboard" at bounding box center [12, 85] width 24 height 16
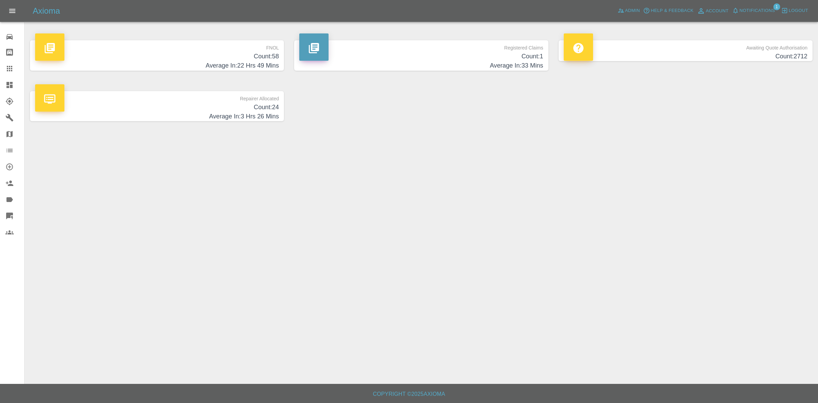
click at [746, 10] on span "Notifications" at bounding box center [757, 11] width 35 height 8
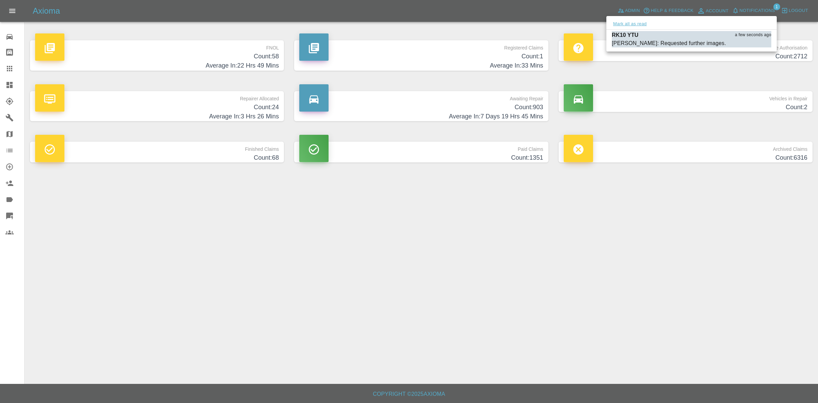
click at [620, 21] on button "Mark all as read" at bounding box center [630, 24] width 36 height 8
click at [621, 227] on div at bounding box center [409, 201] width 818 height 403
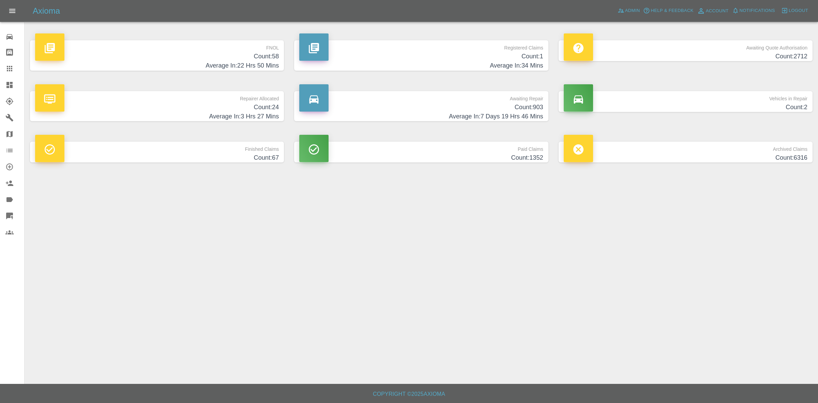
click at [258, 105] on h4 "Count: 24" at bounding box center [157, 107] width 244 height 9
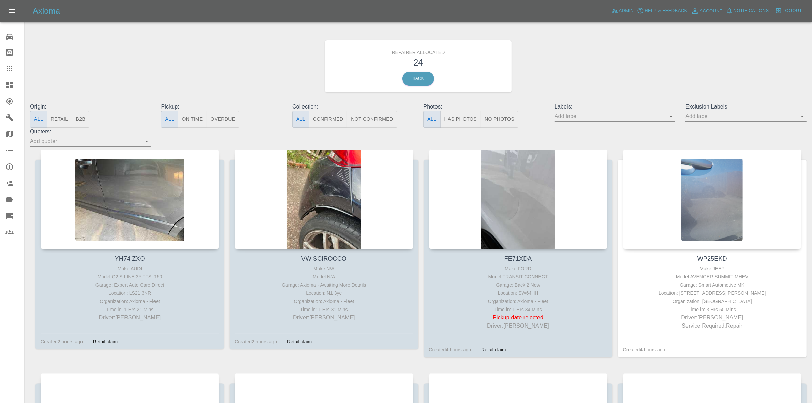
click at [53, 118] on button "Retail" at bounding box center [59, 119] width 25 height 17
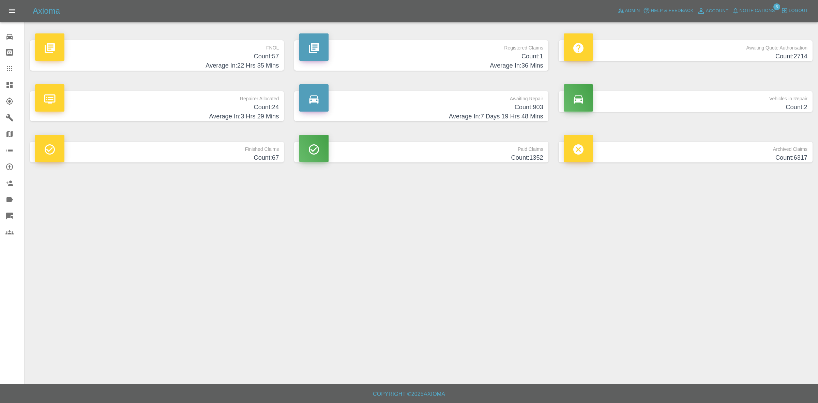
click at [749, 9] on span "Notifications" at bounding box center [757, 11] width 35 height 8
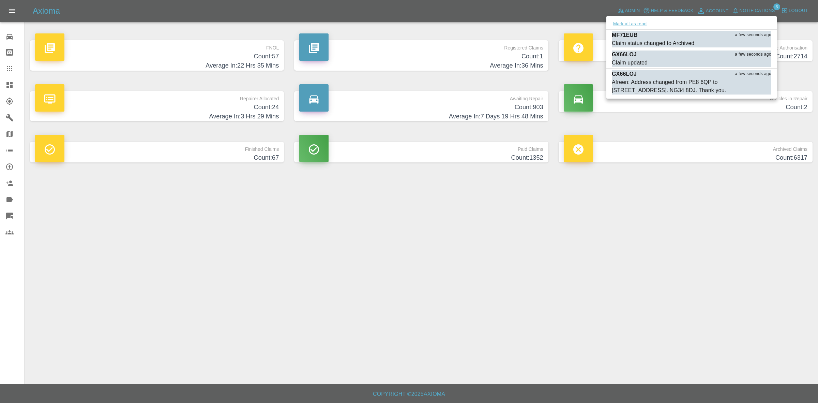
click at [631, 22] on button "Mark all as read" at bounding box center [630, 24] width 36 height 8
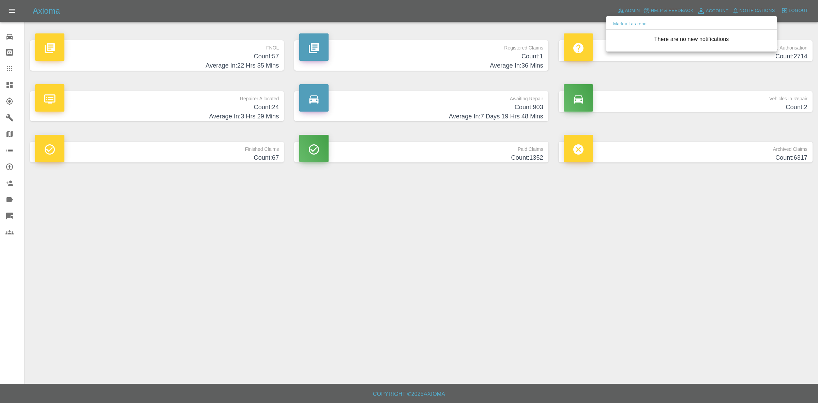
drag, startPoint x: 703, startPoint y: 247, endPoint x: 674, endPoint y: 243, distance: 29.3
click at [705, 251] on div at bounding box center [409, 201] width 818 height 403
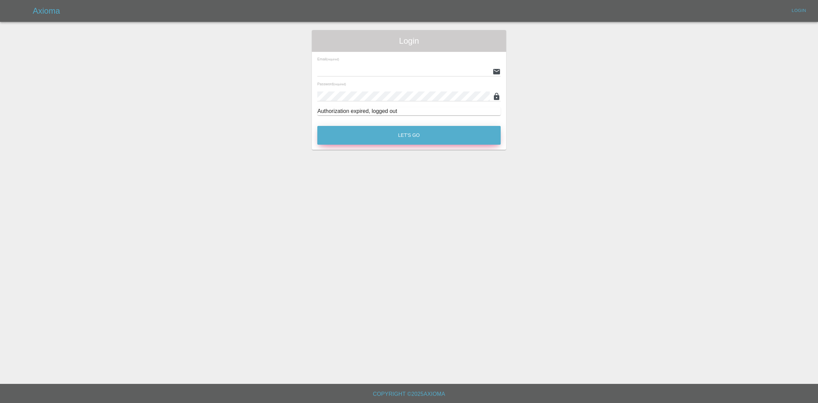
type input "[EMAIL_ADDRESS][DOMAIN_NAME]"
click at [449, 135] on button "Let's Go" at bounding box center [408, 135] width 183 height 19
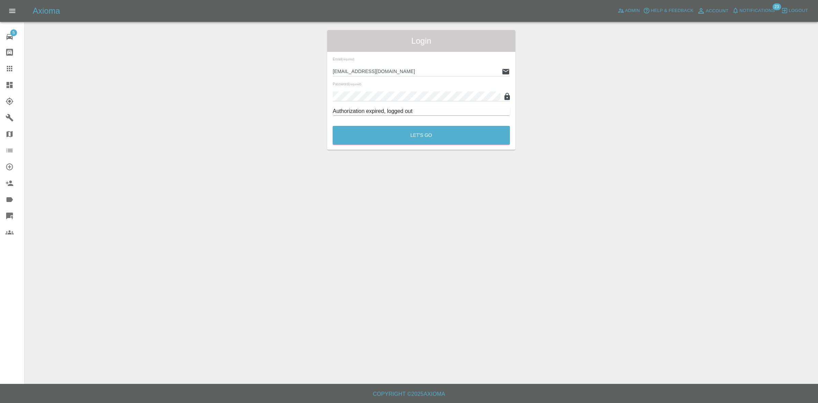
click at [0, 87] on link "Dashboard" at bounding box center [12, 85] width 24 height 16
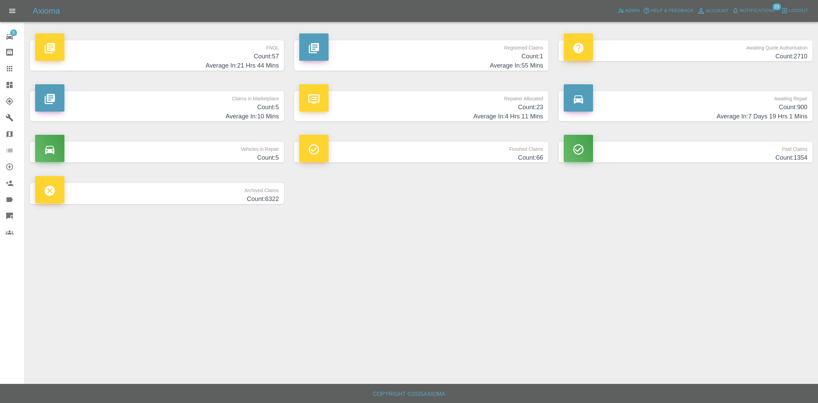
click at [188, 103] on h4 "Count: 5" at bounding box center [157, 107] width 244 height 9
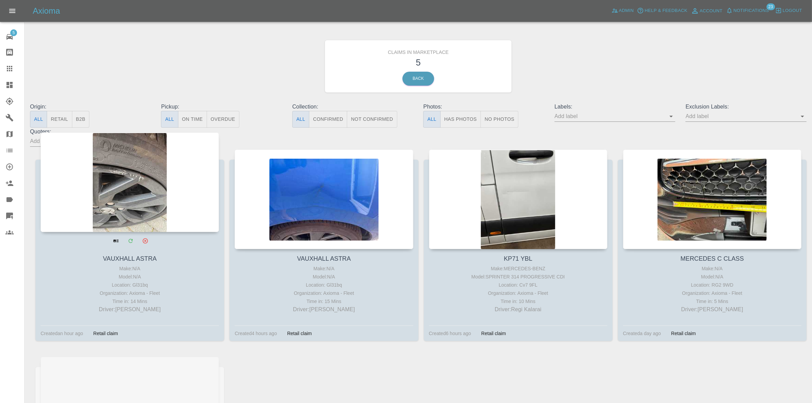
drag, startPoint x: 195, startPoint y: 148, endPoint x: 209, endPoint y: 186, distance: 41.3
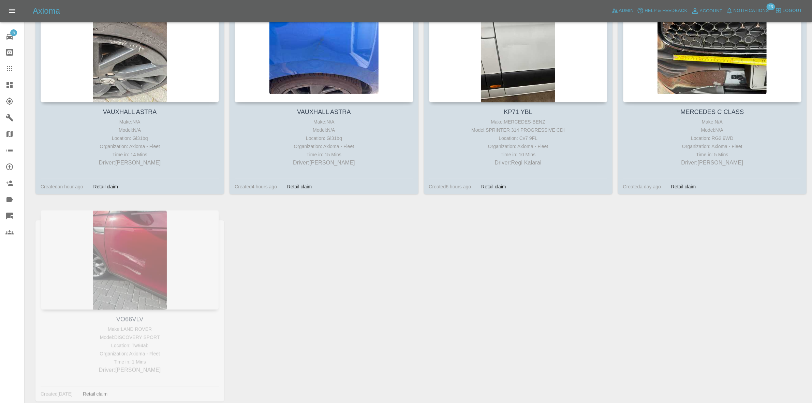
scroll to position [185, 0]
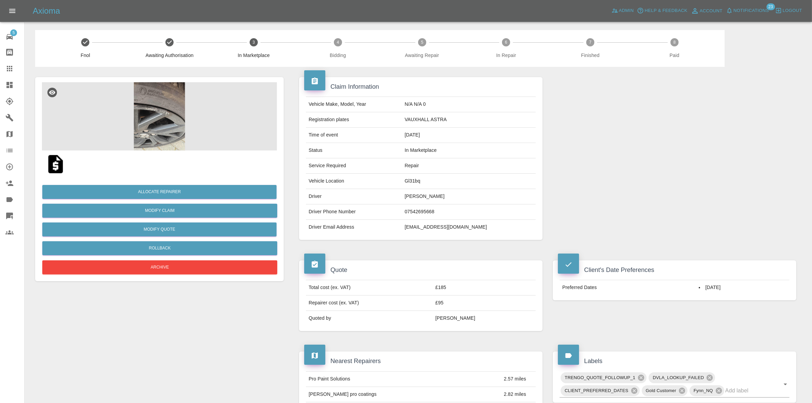
click at [161, 114] on img at bounding box center [159, 116] width 235 height 68
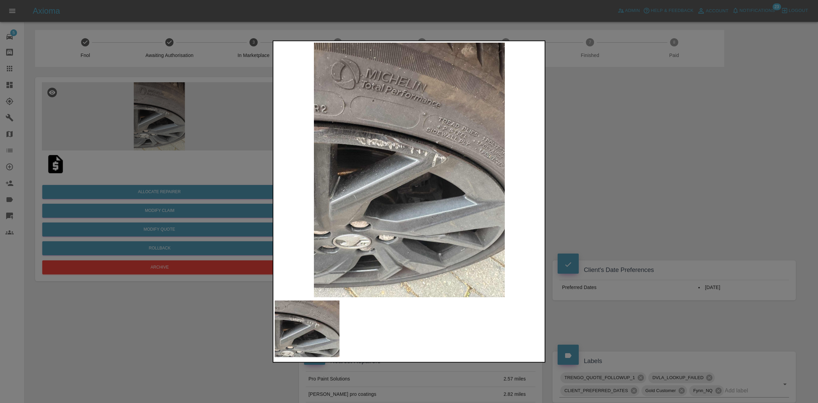
click at [595, 181] on div at bounding box center [409, 201] width 818 height 403
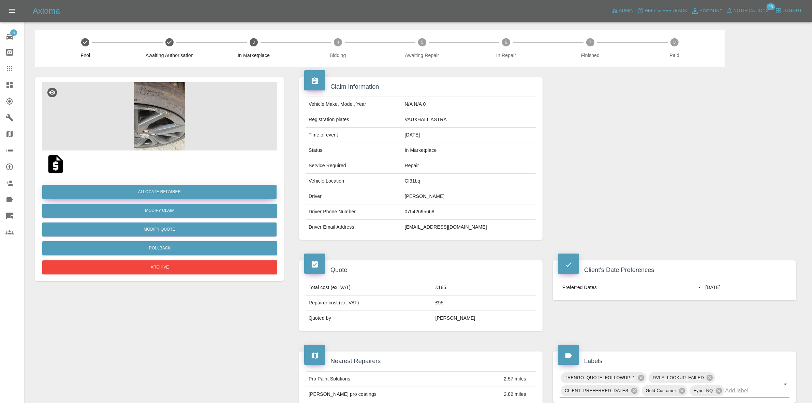
click at [149, 190] on button "Allocate Repairer" at bounding box center [159, 192] width 234 height 14
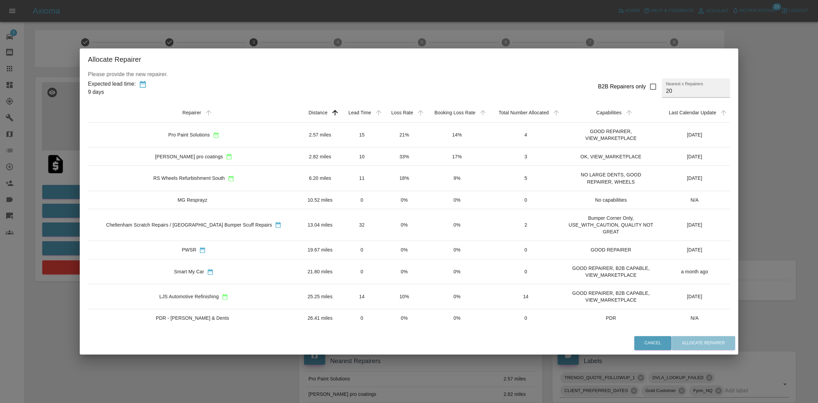
click at [365, 134] on td "15" at bounding box center [362, 134] width 43 height 25
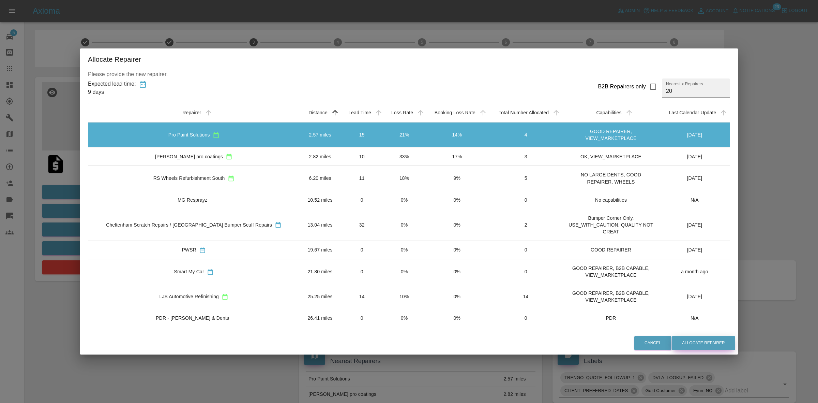
click at [692, 340] on button "Allocate Repairer" at bounding box center [703, 343] width 63 height 14
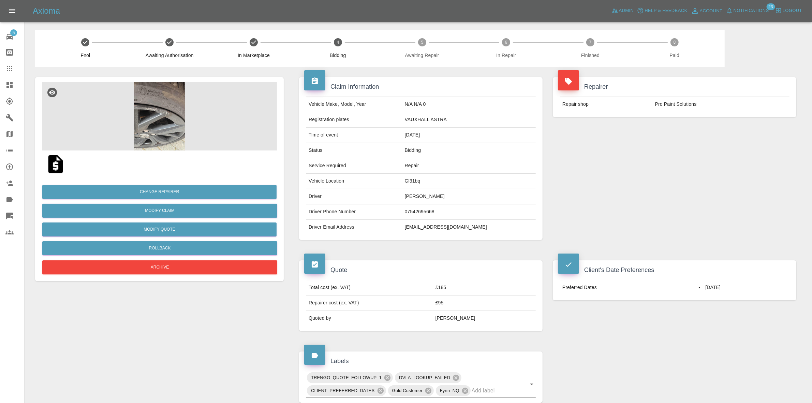
click at [666, 145] on div "Repairer Repair shop Pro Paint Solutions" at bounding box center [674, 158] width 254 height 183
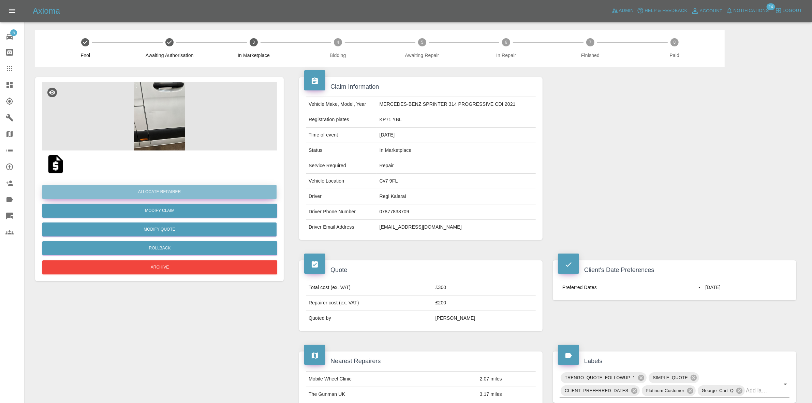
click at [161, 191] on button "Allocate Repairer" at bounding box center [159, 192] width 234 height 14
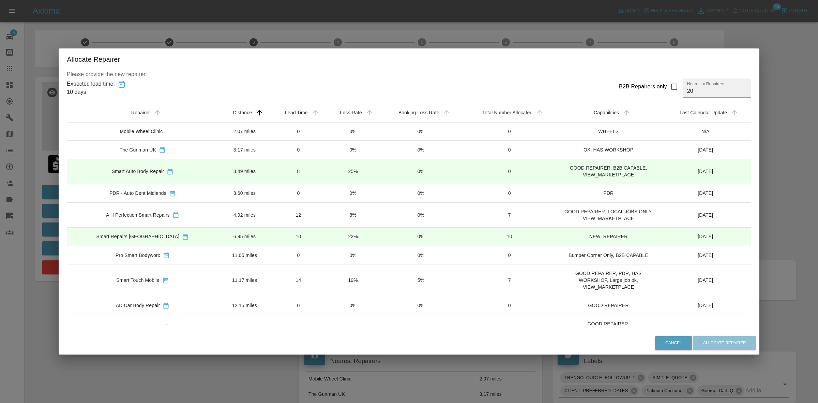
click at [340, 124] on td "0%" at bounding box center [353, 131] width 54 height 18
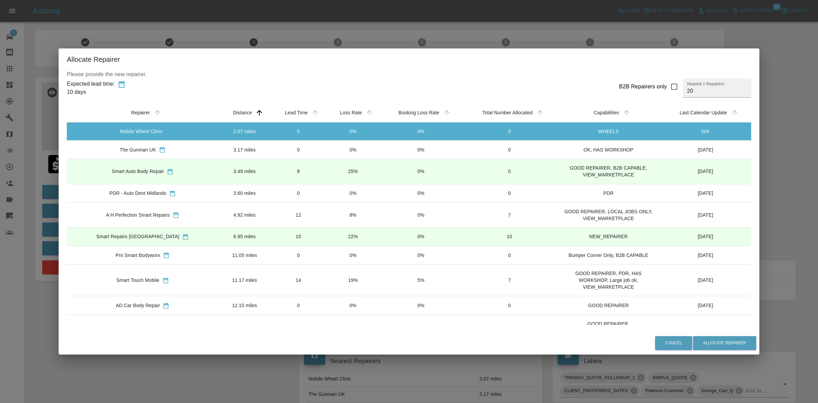
click at [340, 151] on td "0%" at bounding box center [353, 149] width 54 height 18
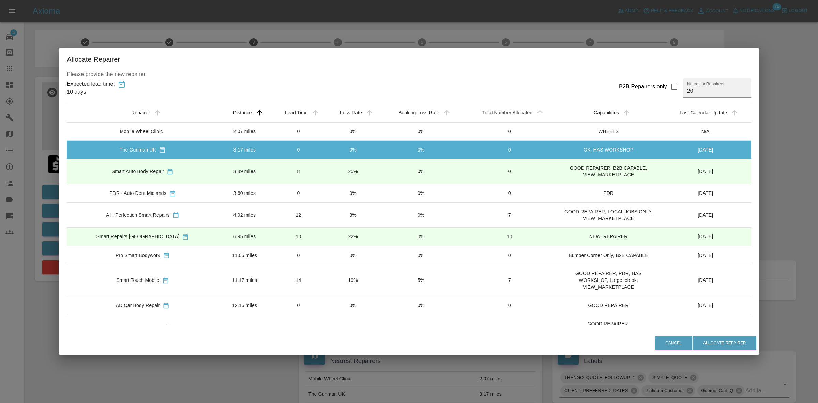
click at [339, 167] on td "25%" at bounding box center [353, 171] width 54 height 25
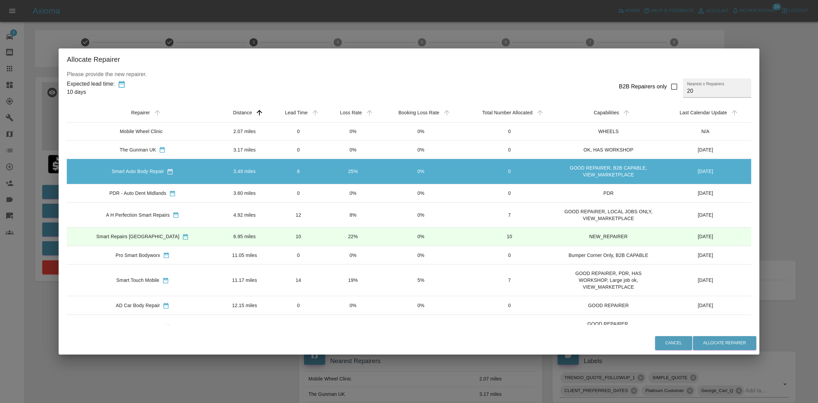
click at [339, 190] on td "0%" at bounding box center [353, 193] width 54 height 18
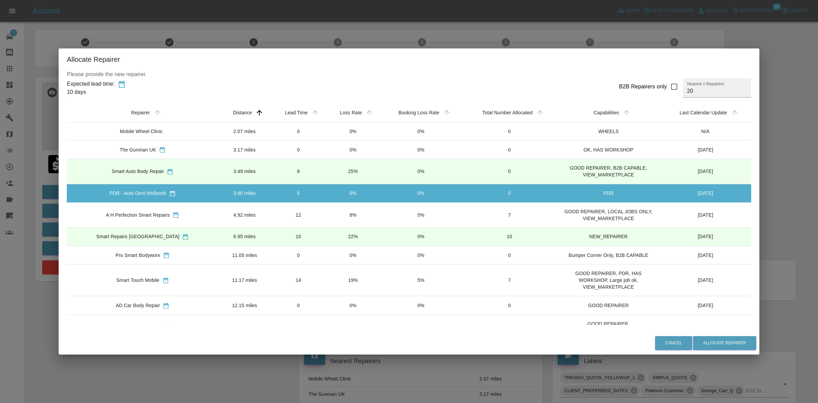
click at [342, 217] on td "8%" at bounding box center [353, 214] width 54 height 25
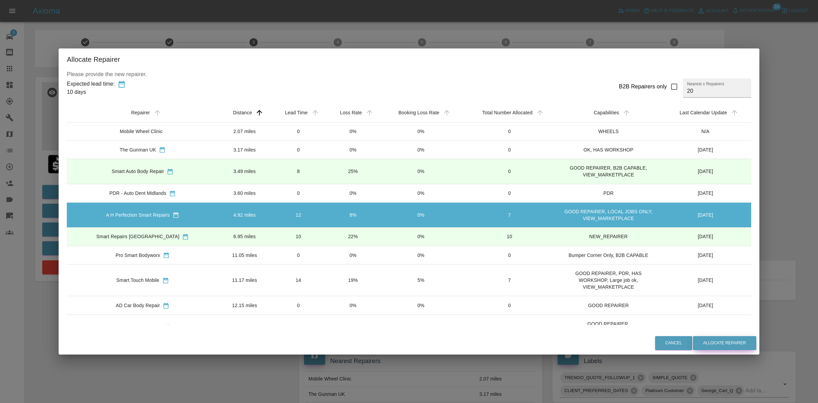
click at [710, 344] on button "Allocate Repairer" at bounding box center [724, 343] width 63 height 14
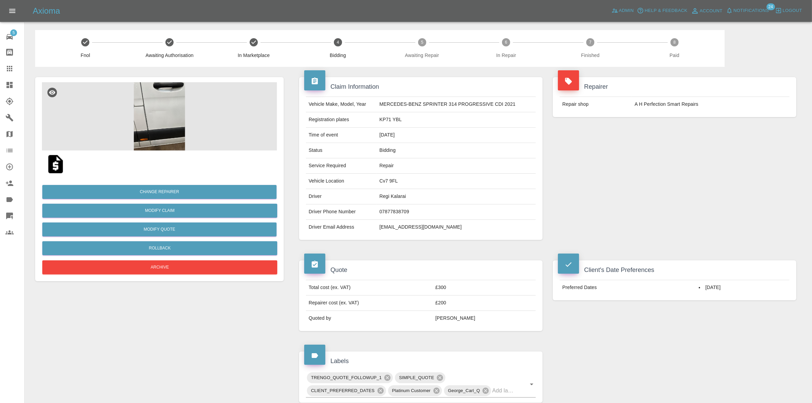
click at [728, 153] on div "Repairer Repair shop A H Perfection Smart Repairs" at bounding box center [674, 158] width 254 height 183
click at [158, 193] on button "Change Repairer" at bounding box center [159, 192] width 234 height 14
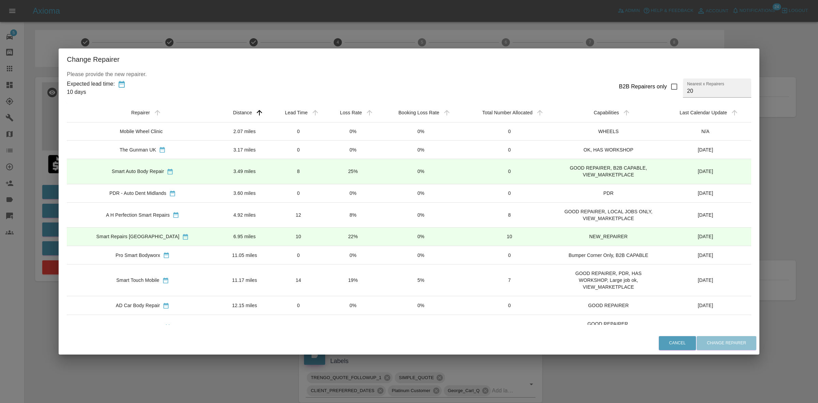
click at [326, 193] on td "0%" at bounding box center [353, 193] width 54 height 18
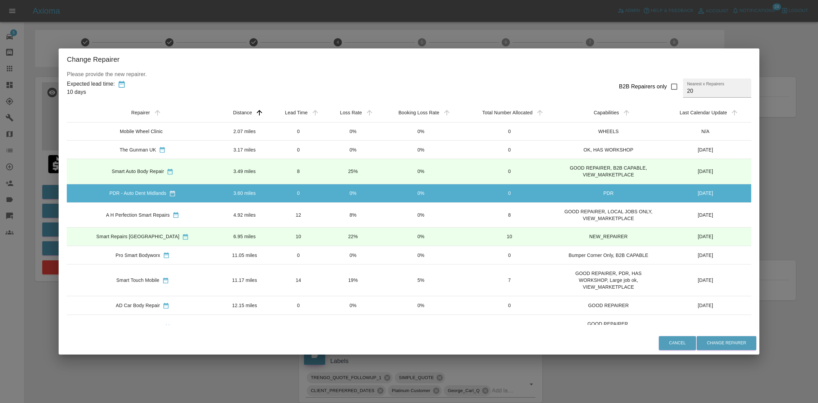
click at [326, 213] on td "8%" at bounding box center [353, 214] width 54 height 25
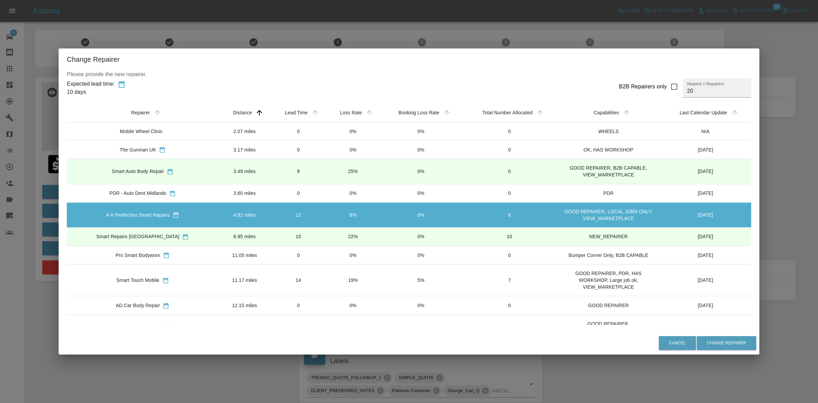
click at [327, 233] on td "22%" at bounding box center [353, 236] width 54 height 18
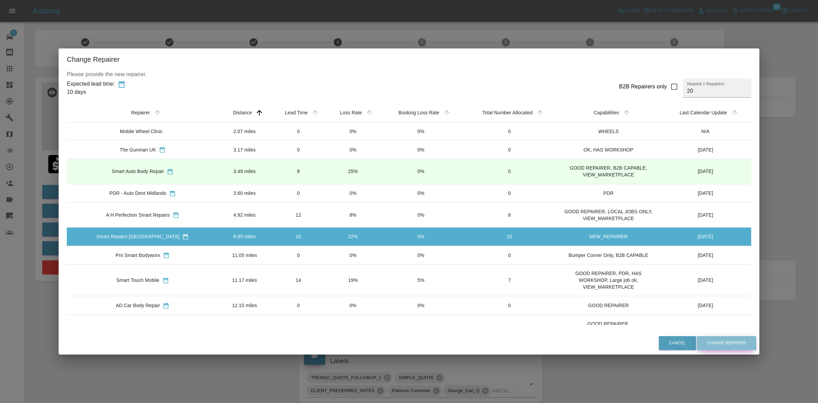
click at [708, 337] on button "Change Repairer" at bounding box center [727, 343] width 60 height 14
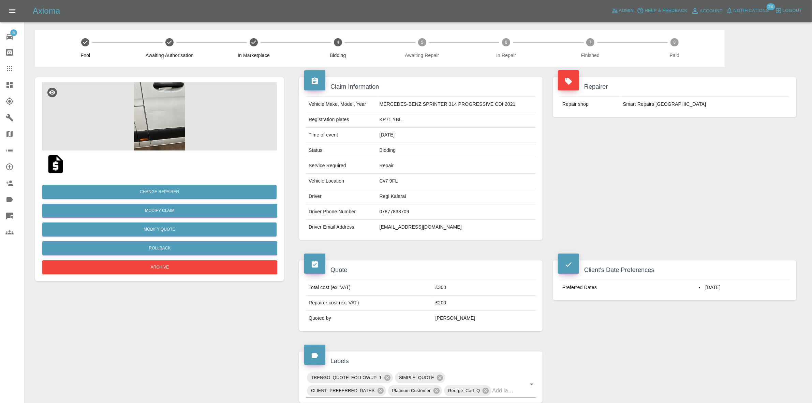
click at [708, 143] on div "Repairer Repair shop Smart Repairs Midlands" at bounding box center [674, 158] width 254 height 183
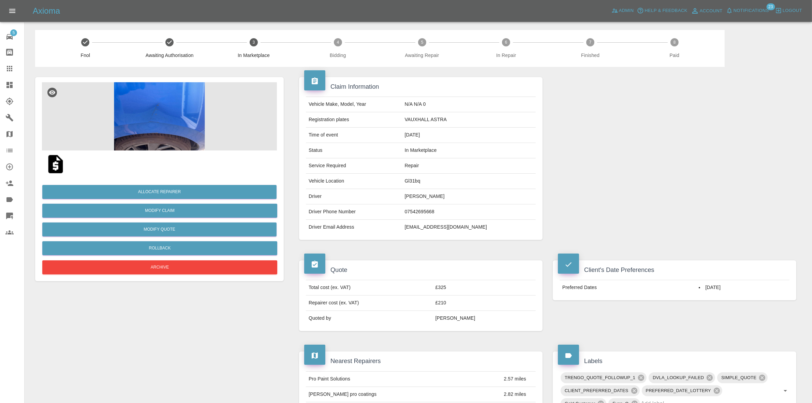
click at [188, 115] on img at bounding box center [159, 116] width 235 height 68
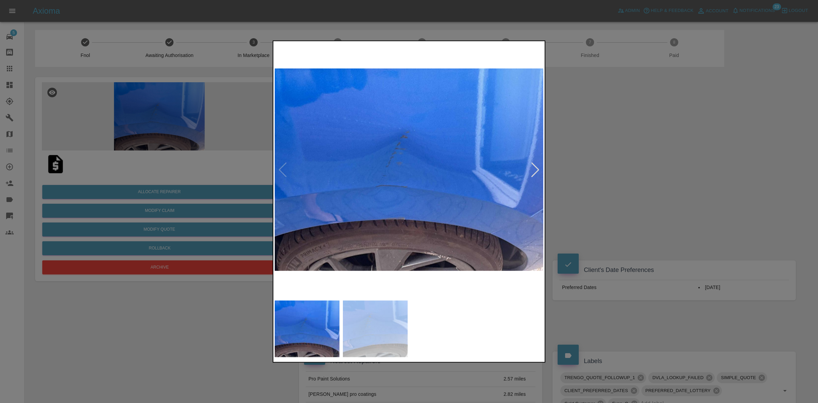
click at [540, 169] on div at bounding box center [535, 169] width 9 height 15
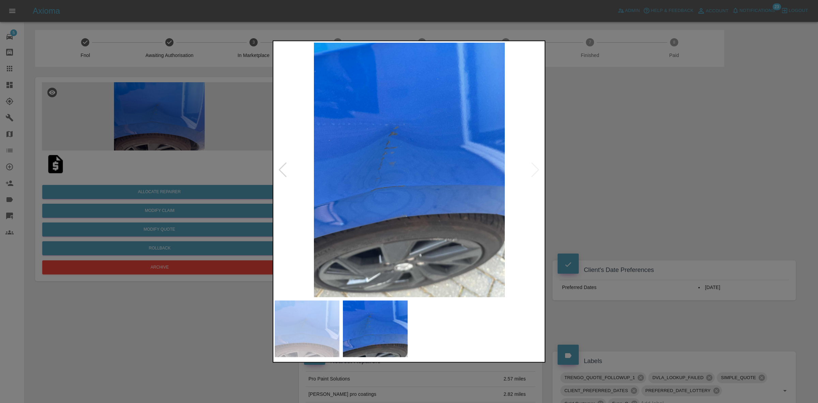
click at [539, 168] on img at bounding box center [409, 169] width 269 height 254
drag, startPoint x: 594, startPoint y: 171, endPoint x: 450, endPoint y: 171, distance: 144.2
click at [602, 171] on div at bounding box center [409, 201] width 818 height 403
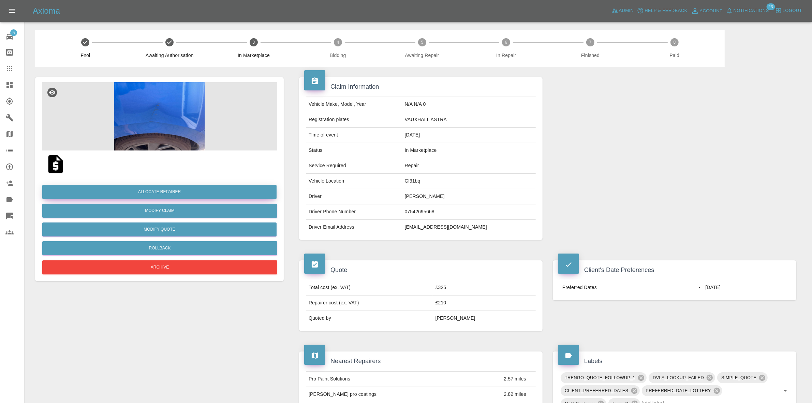
click at [155, 188] on button "Allocate Repairer" at bounding box center [159, 192] width 234 height 14
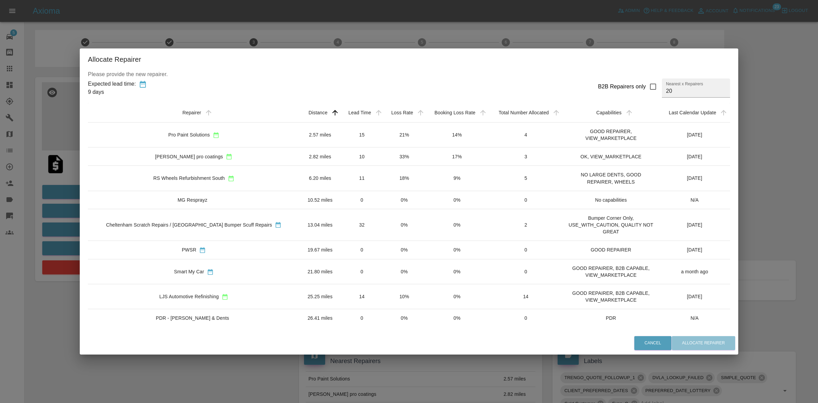
click at [395, 184] on td "18%" at bounding box center [404, 178] width 42 height 25
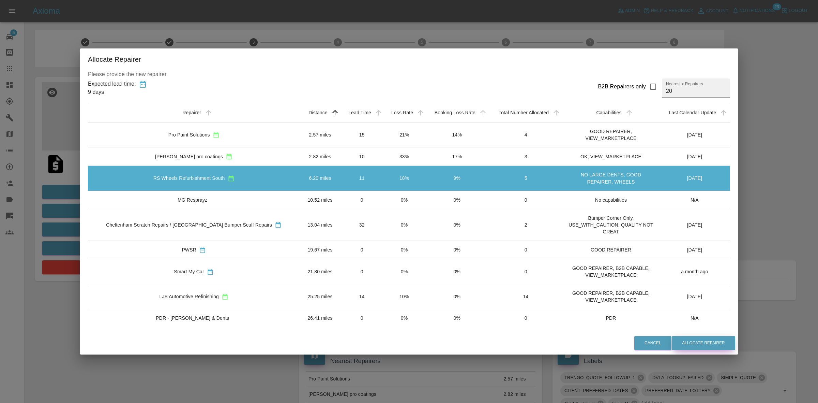
click at [693, 344] on button "Allocate Repairer" at bounding box center [703, 343] width 63 height 14
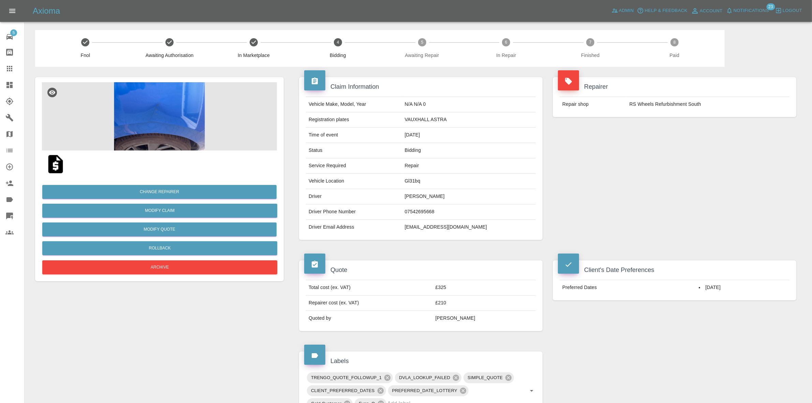
click at [645, 139] on div "Repairer Repair shop RS Wheels Refurbishment South" at bounding box center [674, 158] width 254 height 183
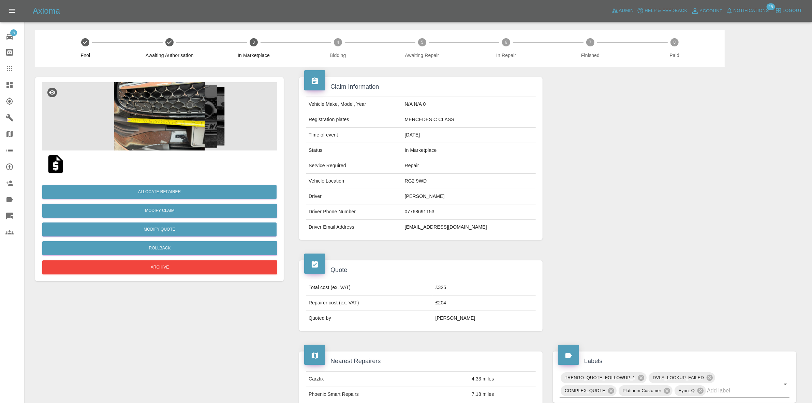
click at [162, 129] on img at bounding box center [159, 116] width 235 height 68
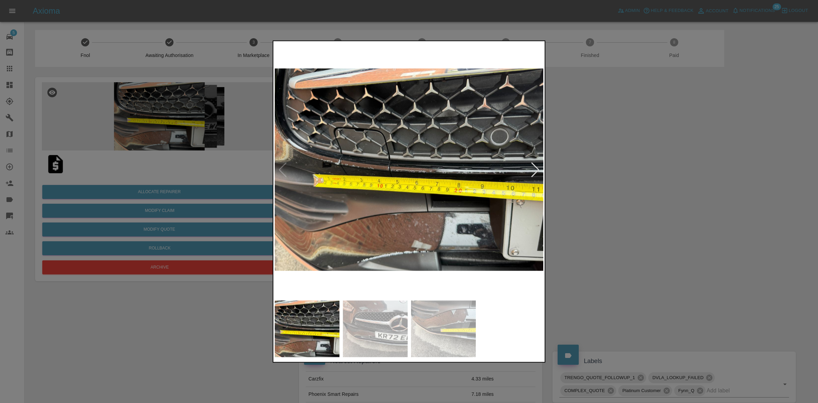
click at [531, 166] on div at bounding box center [535, 169] width 9 height 15
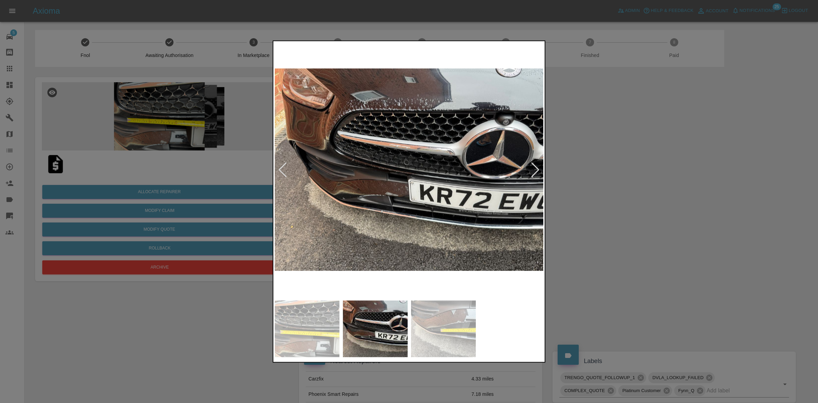
click at [534, 166] on div at bounding box center [535, 169] width 9 height 15
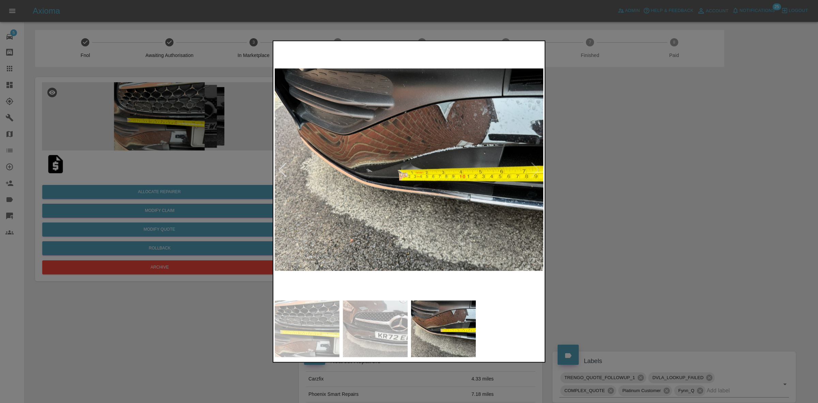
click at [534, 166] on img at bounding box center [409, 169] width 269 height 254
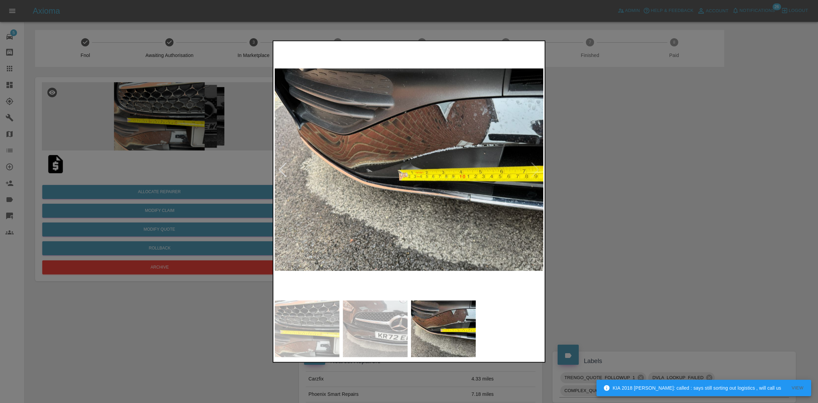
click at [282, 170] on div at bounding box center [282, 169] width 9 height 15
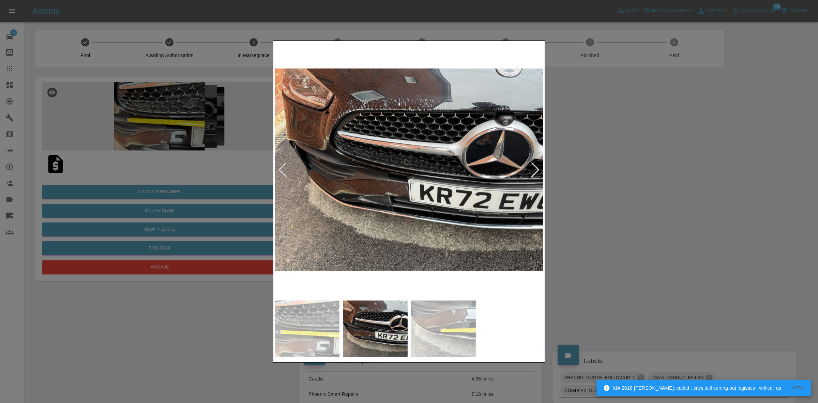
click at [282, 170] on div at bounding box center [282, 169] width 9 height 15
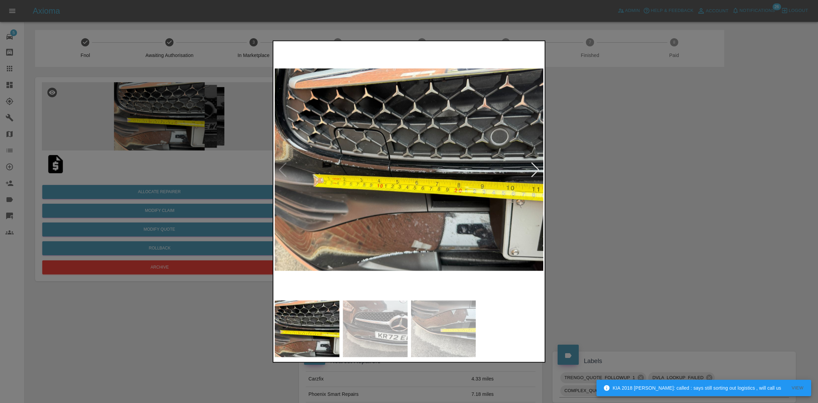
click at [282, 170] on img at bounding box center [409, 169] width 269 height 254
click at [537, 168] on div at bounding box center [535, 169] width 9 height 15
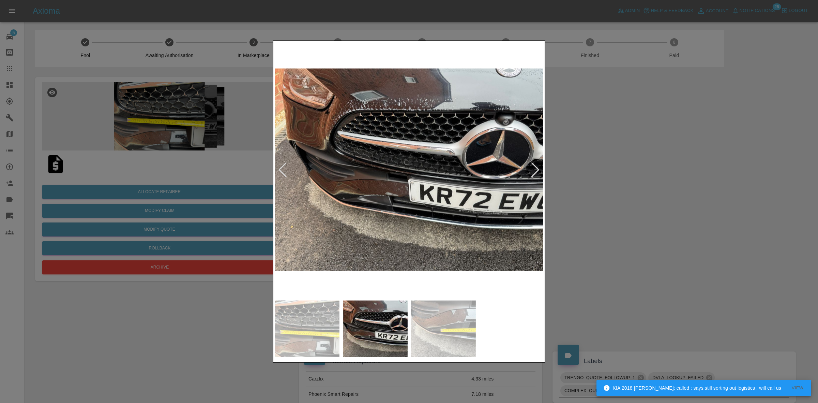
click at [585, 175] on div at bounding box center [409, 201] width 818 height 403
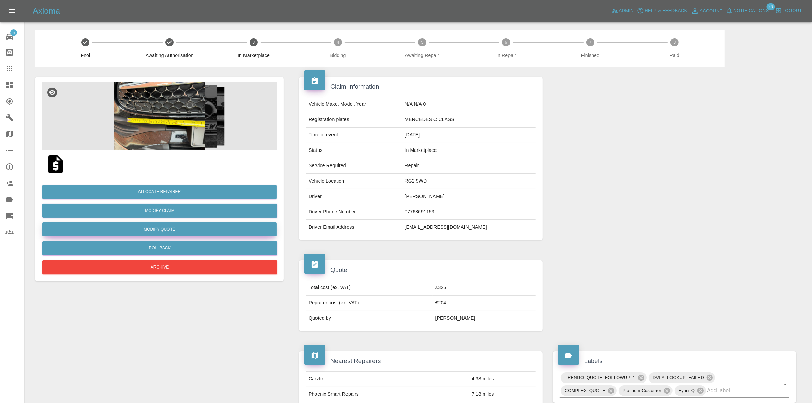
click at [140, 229] on button "Modify Quote" at bounding box center [159, 229] width 234 height 14
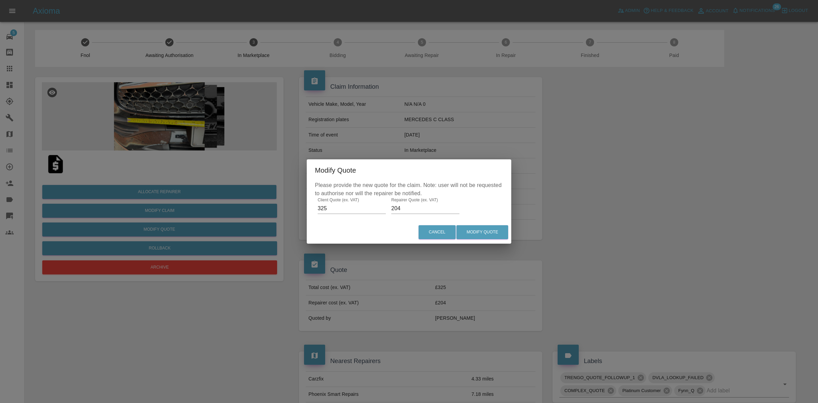
click at [404, 214] on div "Please provide the new quote for the claim. Note: user will not be requested to…" at bounding box center [409, 201] width 205 height 40
click at [403, 208] on input "204" at bounding box center [425, 208] width 68 height 11
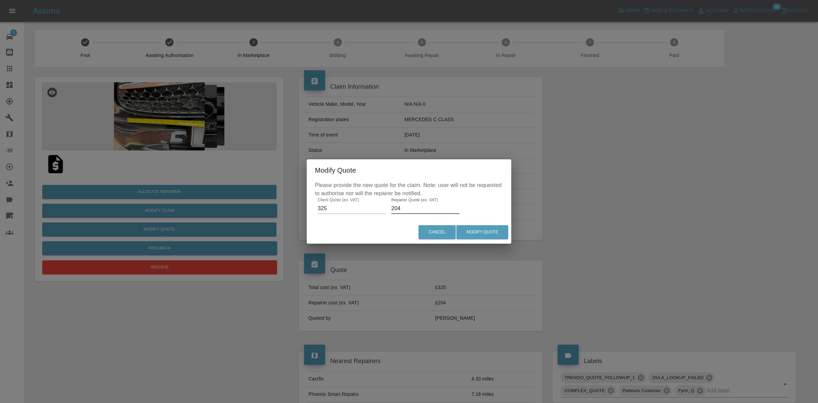
click at [403, 208] on input "204" at bounding box center [425, 208] width 68 height 11
type input "200"
click at [488, 227] on button "Modify Quote" at bounding box center [482, 232] width 52 height 14
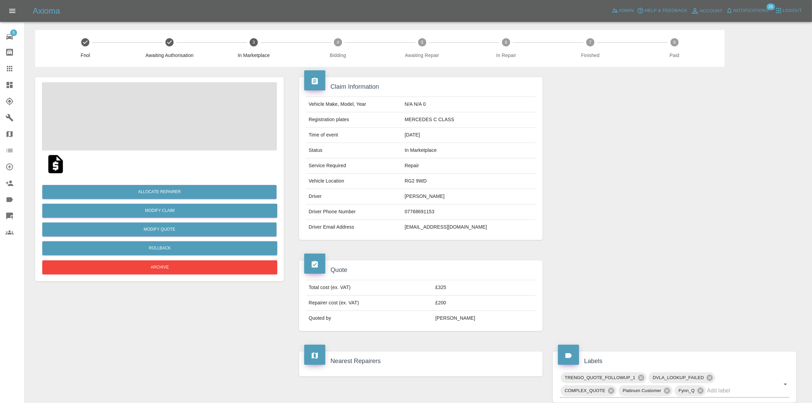
click at [440, 119] on td "MERCEDES C CLASS" at bounding box center [469, 119] width 134 height 15
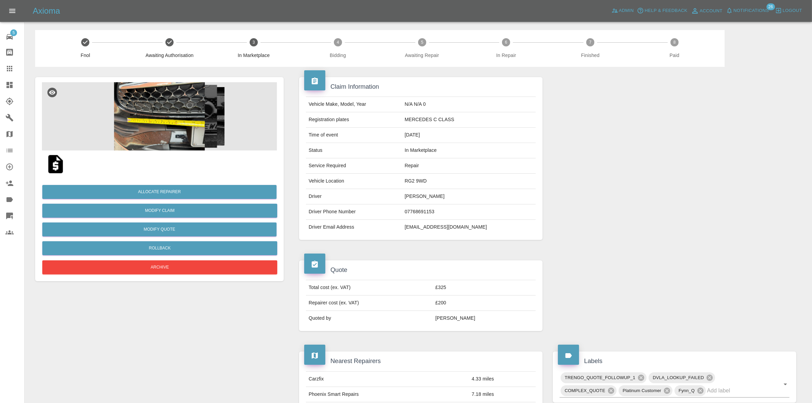
click at [662, 145] on div at bounding box center [674, 158] width 254 height 183
click at [157, 190] on button "Allocate Repairer" at bounding box center [159, 192] width 234 height 14
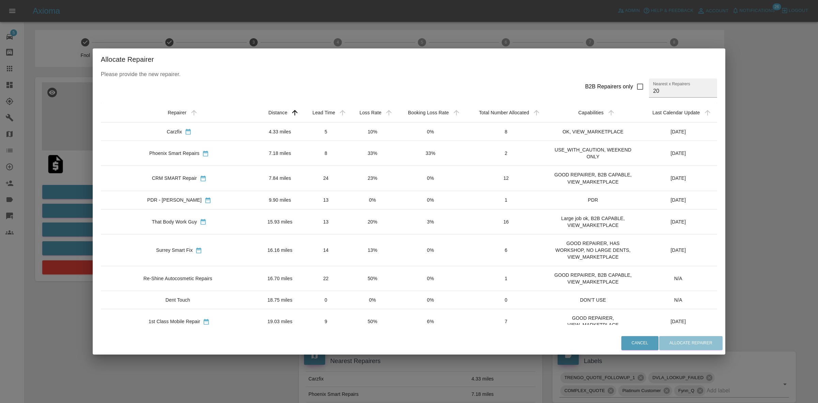
click at [355, 116] on div "Loss Rate" at bounding box center [370, 112] width 31 height 8
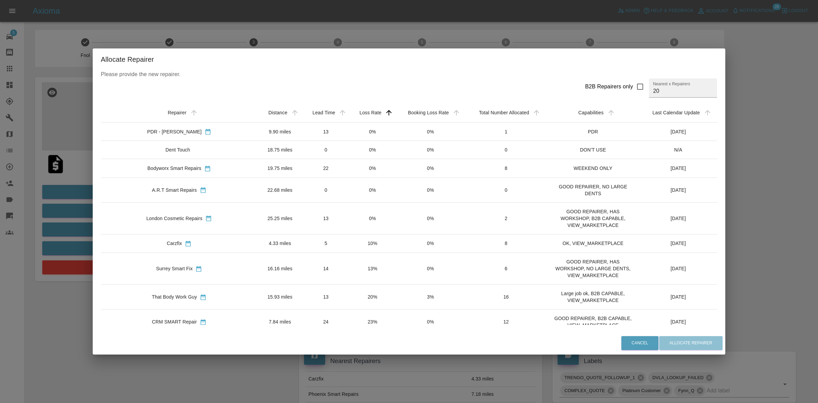
click at [349, 134] on td "0%" at bounding box center [372, 131] width 46 height 18
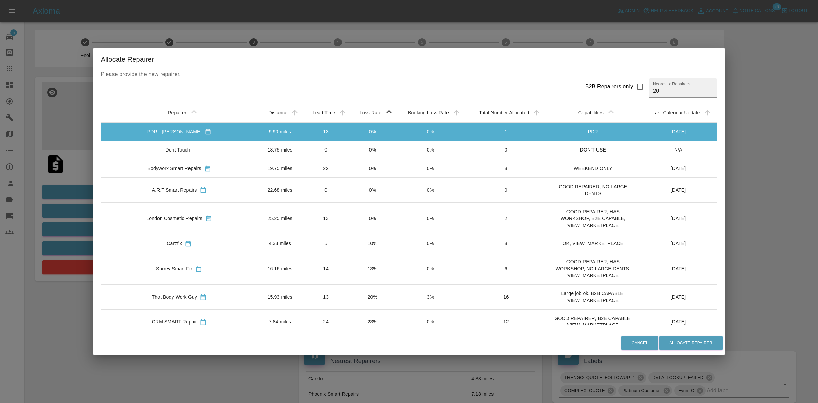
click at [360, 113] on div "Loss Rate" at bounding box center [371, 112] width 22 height 5
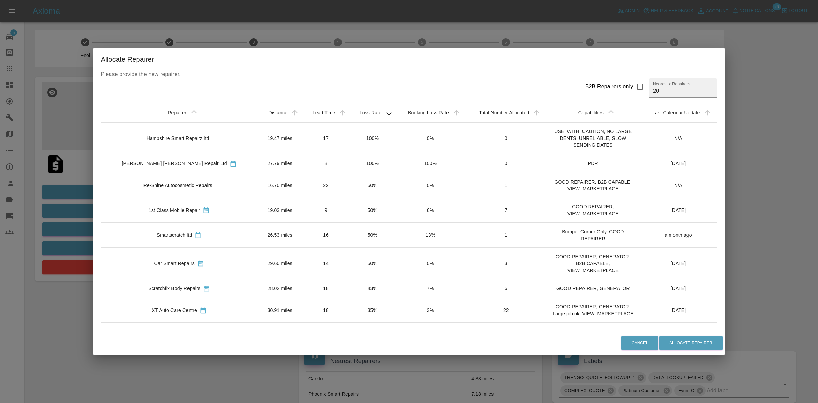
click at [354, 104] on th "Loss Rate" at bounding box center [372, 112] width 46 height 19
click at [360, 112] on div "Loss Rate" at bounding box center [371, 112] width 22 height 5
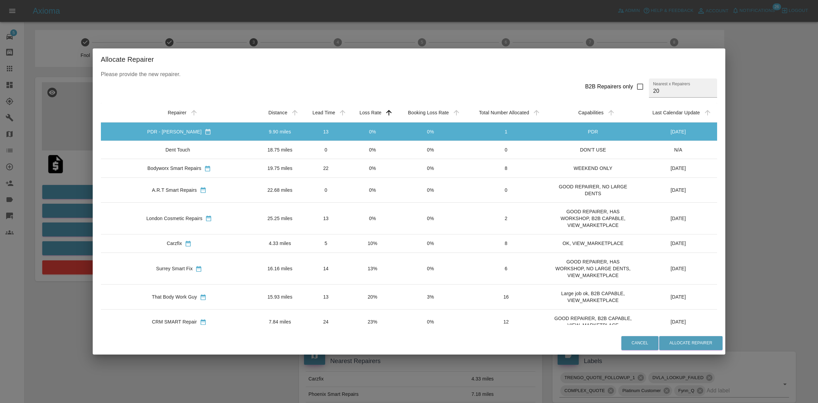
click at [349, 141] on td "0%" at bounding box center [372, 150] width 46 height 18
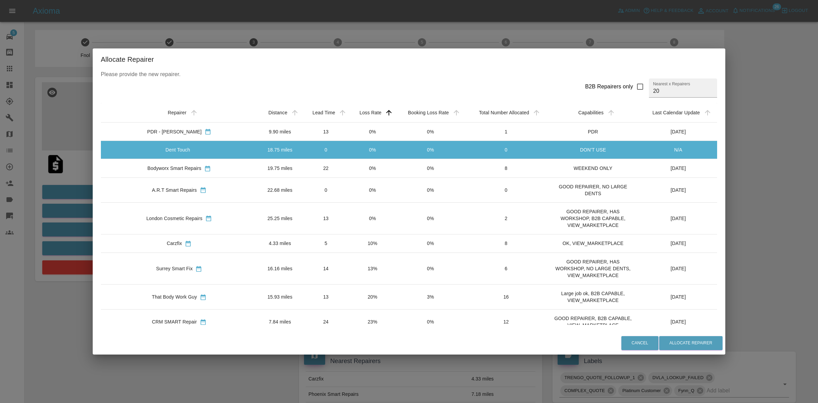
click at [349, 159] on td "0%" at bounding box center [372, 168] width 46 height 18
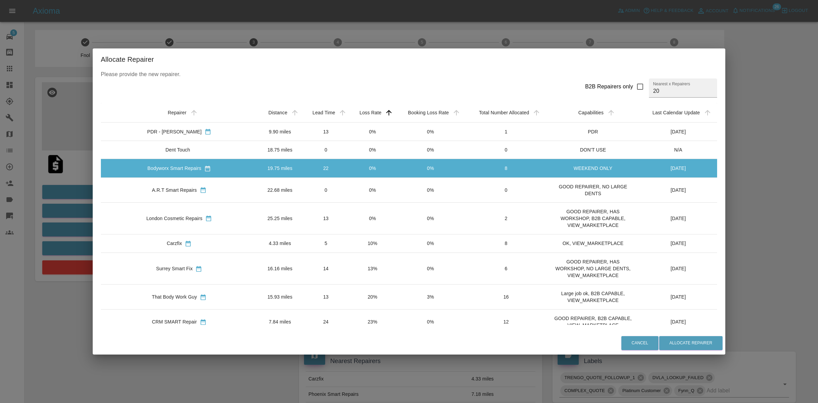
click at [349, 184] on td "0%" at bounding box center [372, 189] width 46 height 25
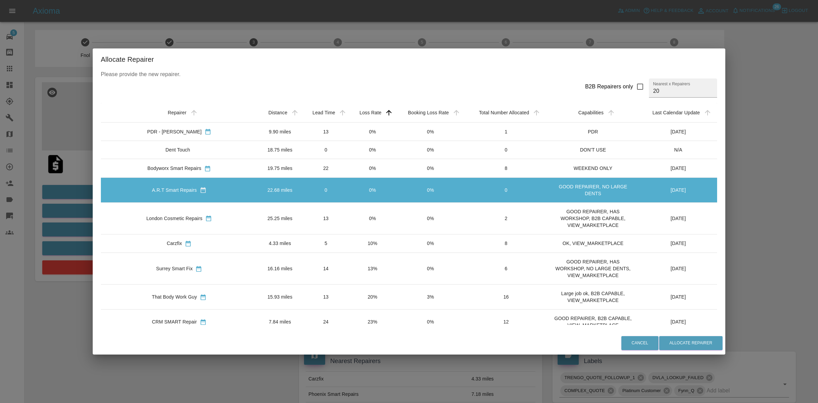
click at [349, 207] on td "0%" at bounding box center [372, 218] width 46 height 32
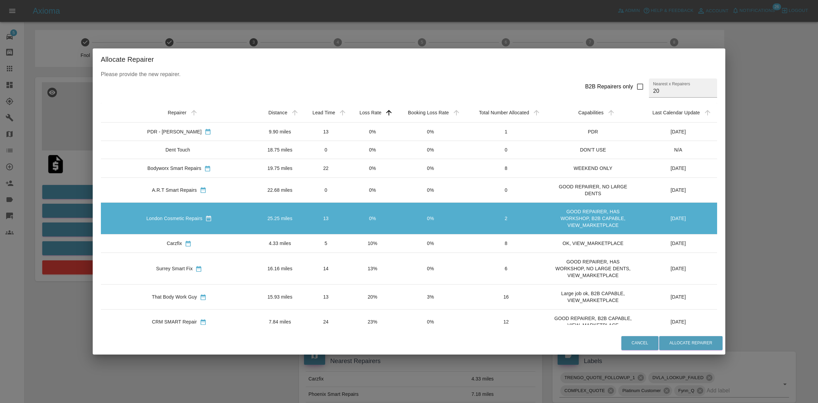
click at [349, 243] on td "10%" at bounding box center [372, 243] width 46 height 18
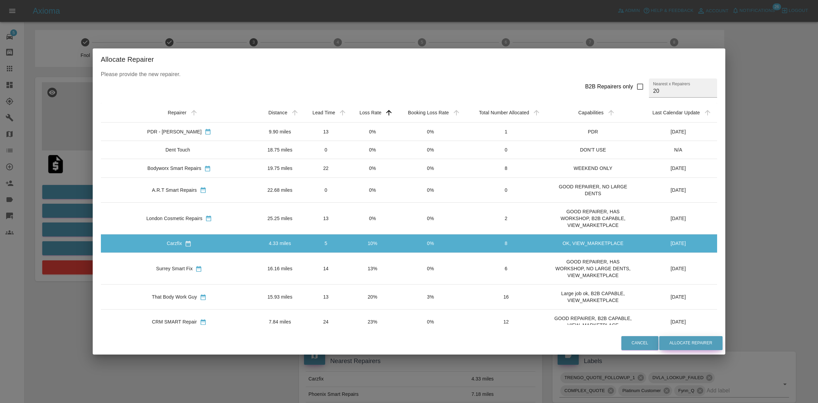
click at [662, 342] on button "Allocate Repairer" at bounding box center [690, 343] width 63 height 14
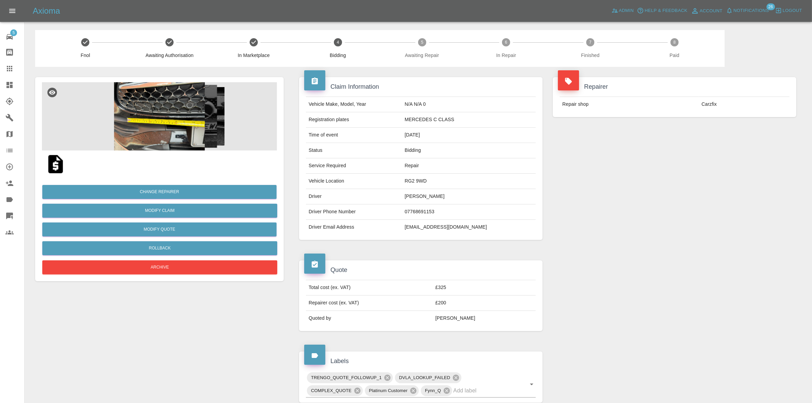
click at [655, 130] on div "Repairer Repair shop Carzfix" at bounding box center [674, 158] width 254 height 183
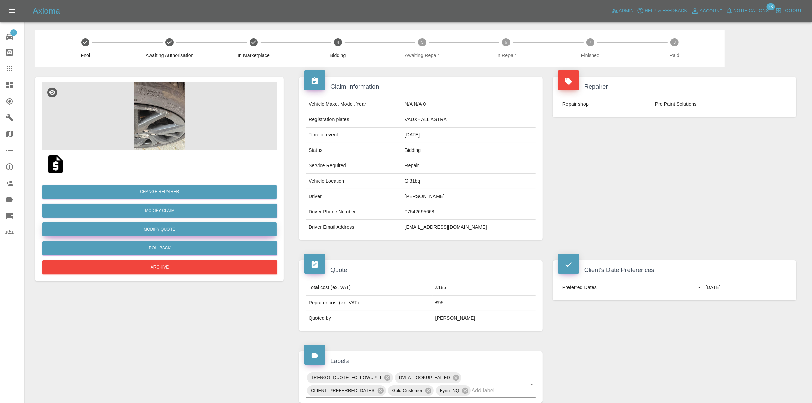
click at [162, 228] on button "Modify Quote" at bounding box center [159, 229] width 234 height 14
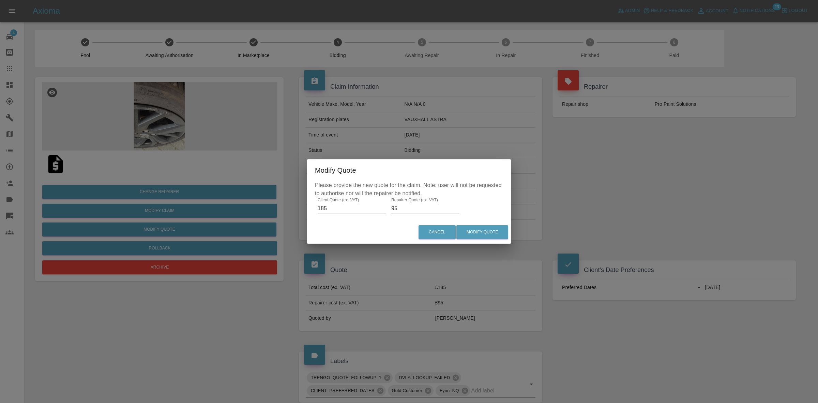
click at [422, 210] on input "95" at bounding box center [425, 208] width 68 height 11
type input "75"
click at [507, 233] on button "Modify Quote" at bounding box center [482, 232] width 52 height 14
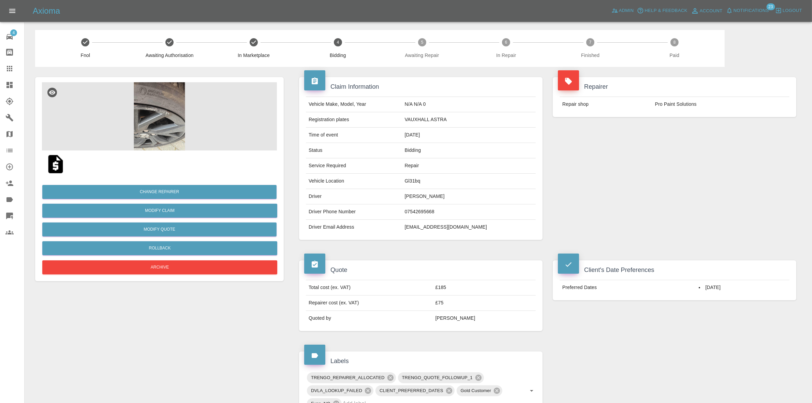
click at [428, 120] on td "VAUXHALL ASTRA" at bounding box center [469, 119] width 134 height 15
click at [476, 54] on span "In Repair" at bounding box center [506, 55] width 79 height 7
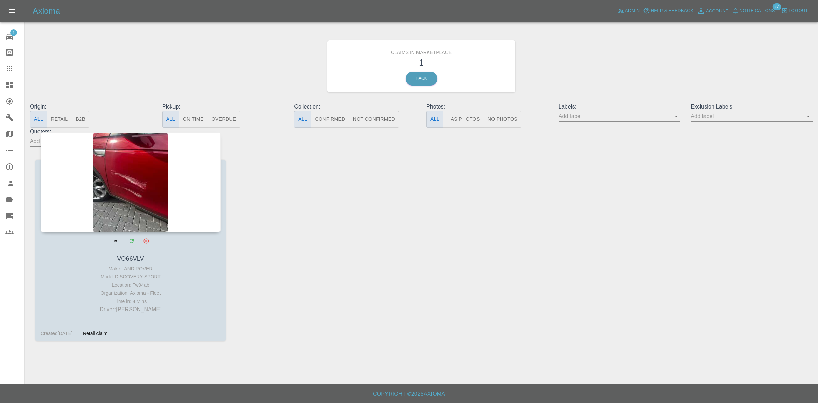
drag, startPoint x: 144, startPoint y: 186, endPoint x: 161, endPoint y: 186, distance: 17.0
click at [144, 186] on div at bounding box center [131, 182] width 180 height 100
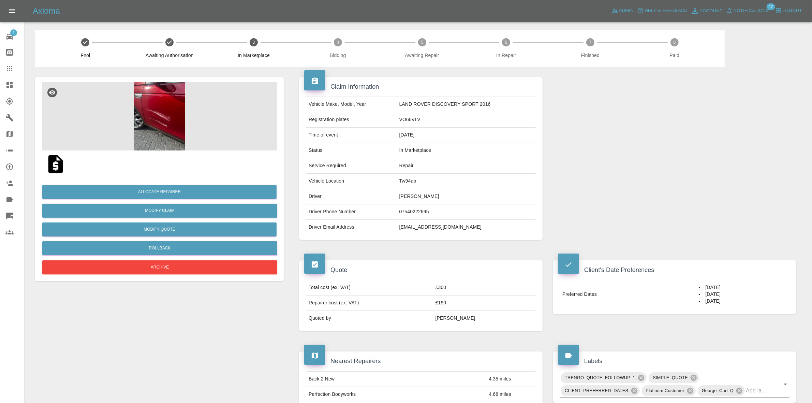
click at [160, 128] on img at bounding box center [159, 116] width 235 height 68
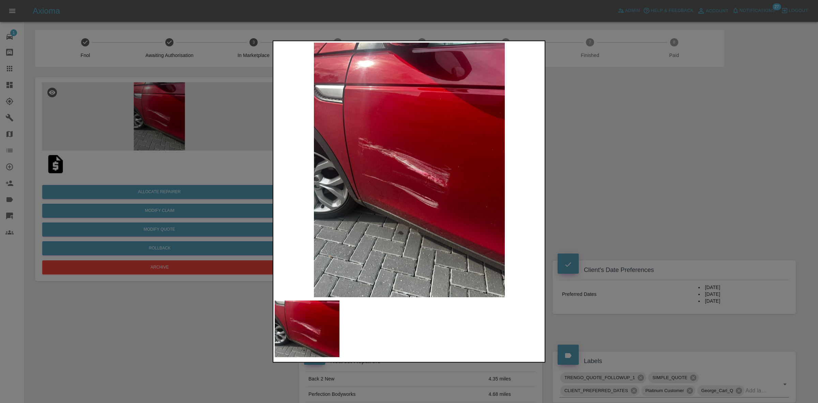
click at [574, 185] on div at bounding box center [409, 201] width 818 height 403
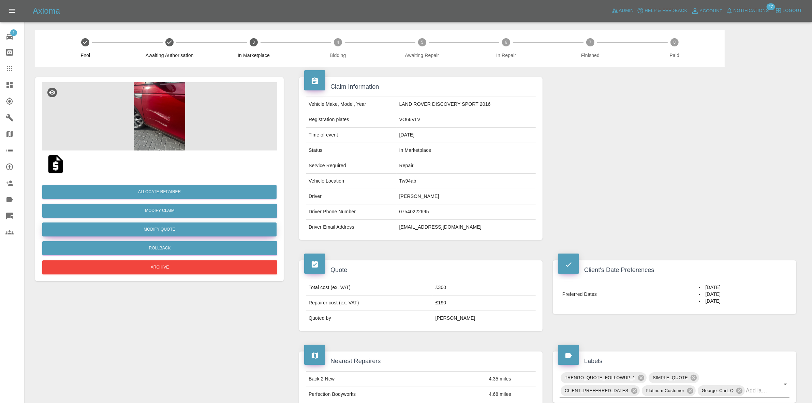
click at [149, 228] on button "Modify Quote" at bounding box center [159, 229] width 234 height 14
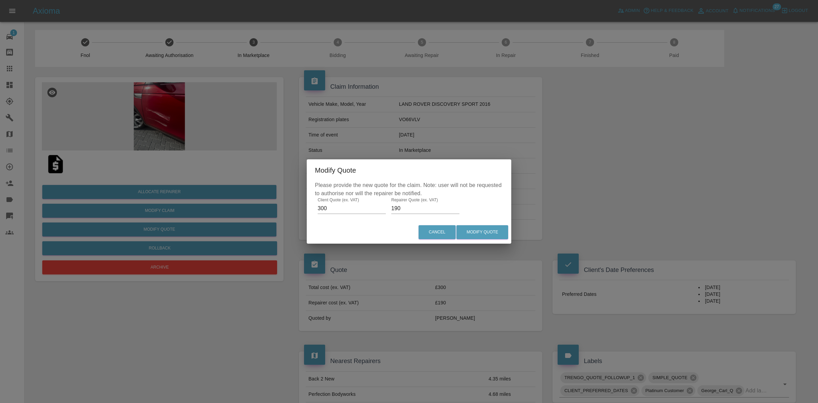
click at [415, 207] on input "190" at bounding box center [425, 208] width 68 height 11
type input "200"
click at [473, 230] on button "Modify Quote" at bounding box center [482, 232] width 52 height 14
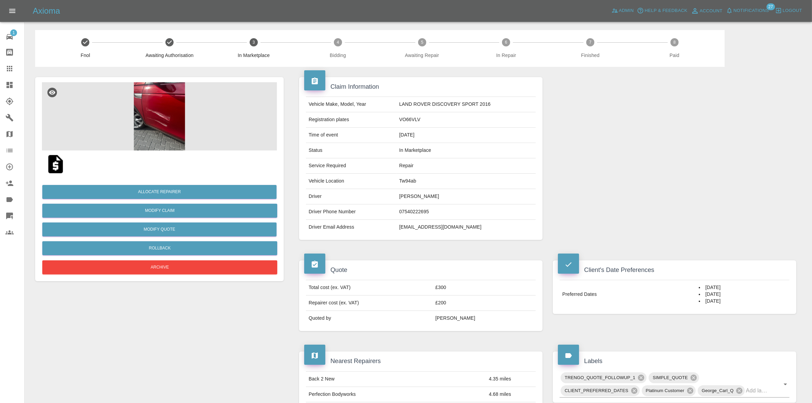
click at [421, 216] on td "07540222695" at bounding box center [465, 211] width 139 height 15
click at [409, 224] on td "[EMAIL_ADDRESS][DOMAIN_NAME]" at bounding box center [465, 227] width 139 height 15
copy td "[EMAIL_ADDRESS][DOMAIN_NAME]"
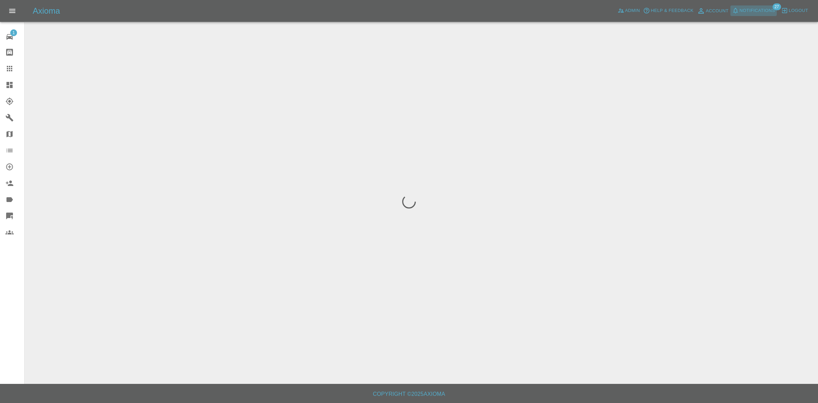
click at [756, 12] on span "Notifications" at bounding box center [757, 11] width 35 height 8
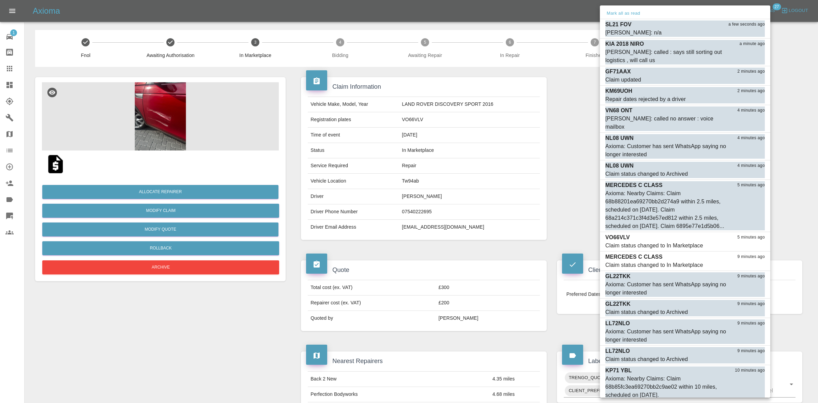
click at [509, 126] on div at bounding box center [409, 201] width 818 height 403
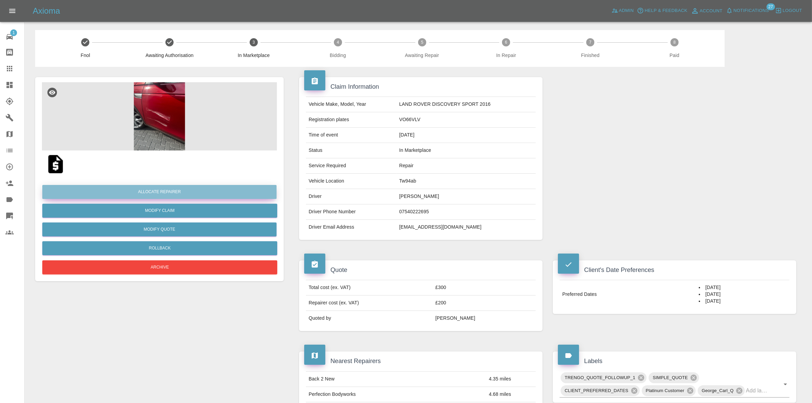
click at [149, 191] on button "Allocate Repairer" at bounding box center [159, 192] width 234 height 14
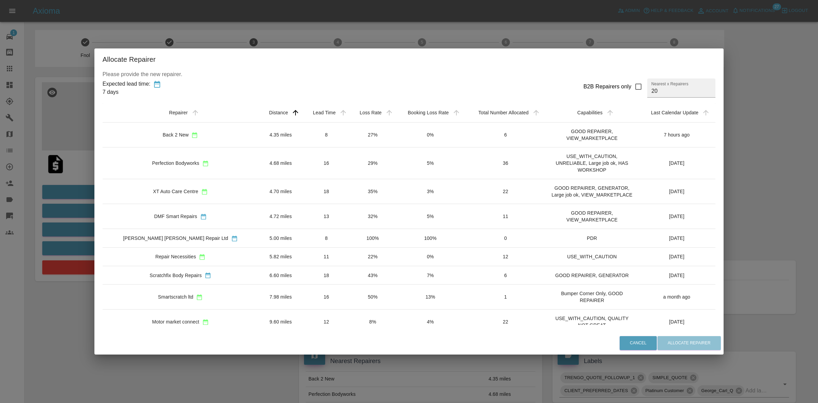
click at [52, 106] on div "Allocate Repairer Please provide the new repairer. Expected lead time: 7 days B…" at bounding box center [409, 201] width 818 height 403
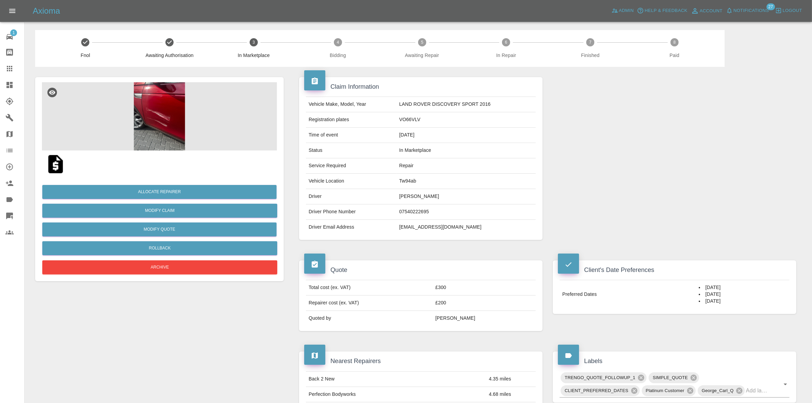
click at [6, 131] on icon at bounding box center [9, 134] width 8 height 8
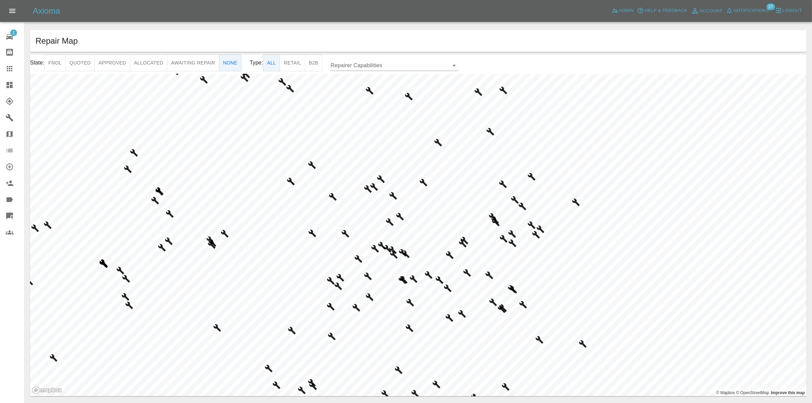
click at [101, 64] on button "Approved" at bounding box center [112, 63] width 36 height 17
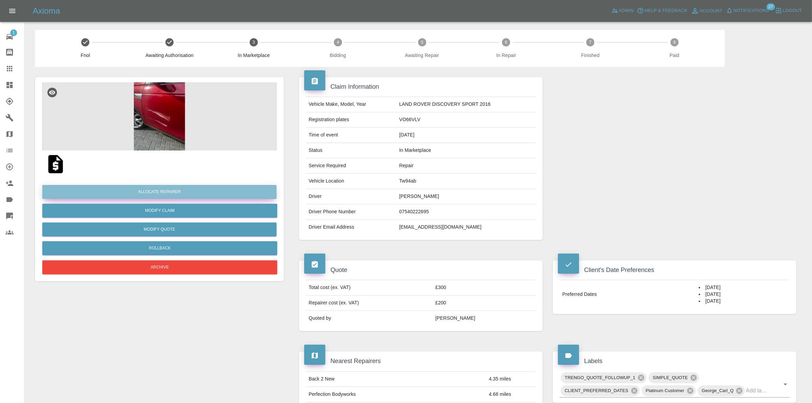
click at [147, 192] on button "Allocate Repairer" at bounding box center [159, 192] width 234 height 14
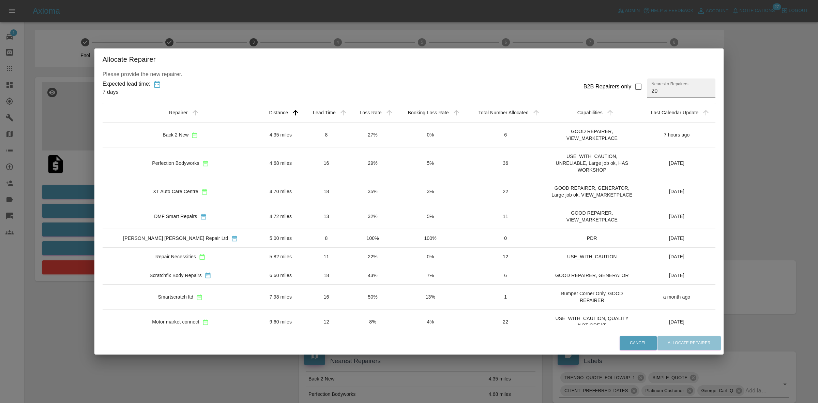
click at [361, 135] on td "27%" at bounding box center [373, 134] width 46 height 25
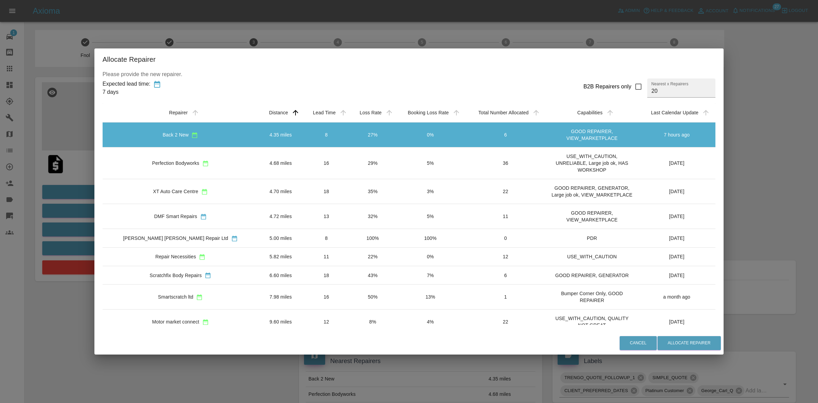
click at [357, 164] on td "29%" at bounding box center [373, 163] width 46 height 32
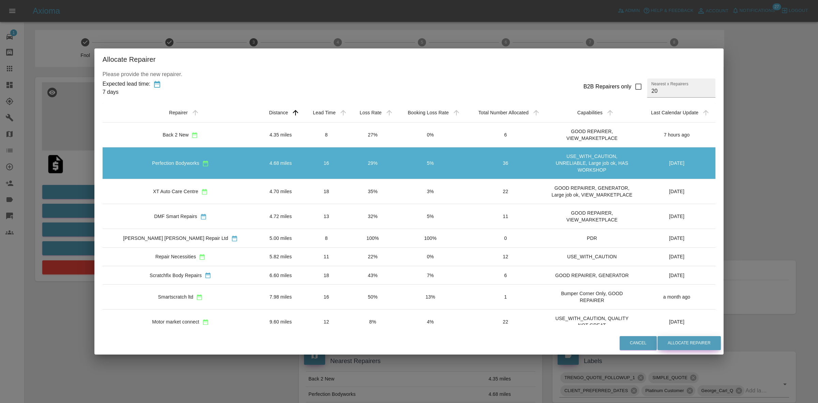
click at [664, 336] on button "Allocate Repairer" at bounding box center [688, 343] width 63 height 14
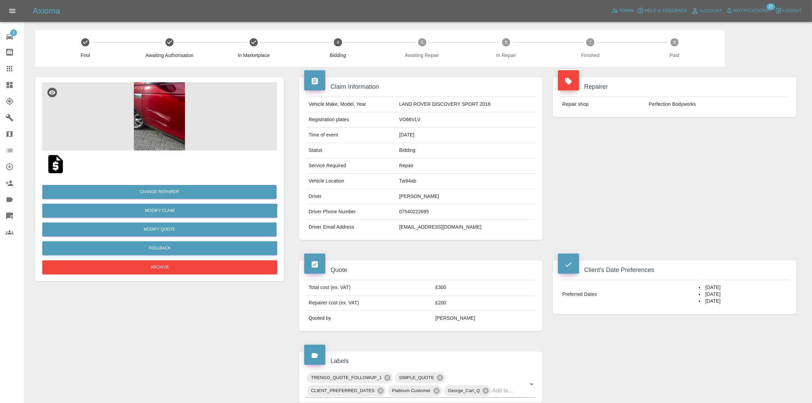
click at [694, 103] on td "Perfection Bodyworks" at bounding box center [717, 104] width 143 height 15
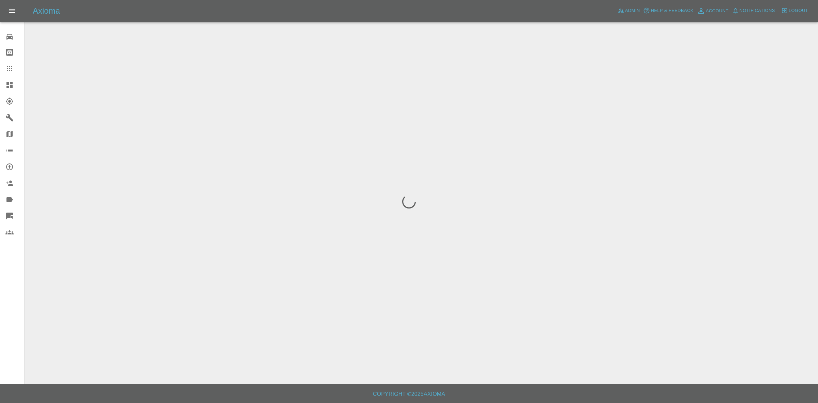
click at [752, 7] on span "Notifications" at bounding box center [757, 11] width 35 height 8
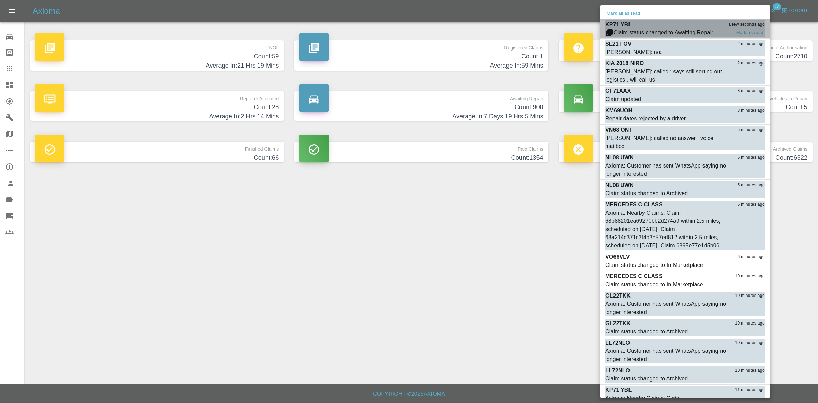
click at [665, 25] on div "KP71 YBL a few seconds ago" at bounding box center [685, 24] width 160 height 8
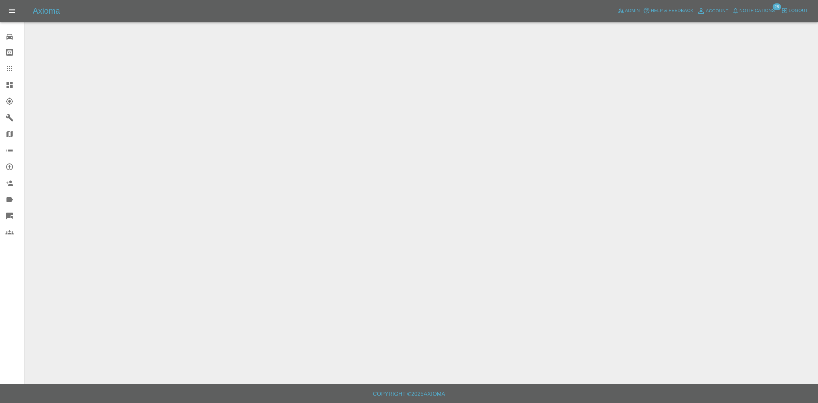
click at [763, 11] on span "Notifications" at bounding box center [757, 11] width 35 height 8
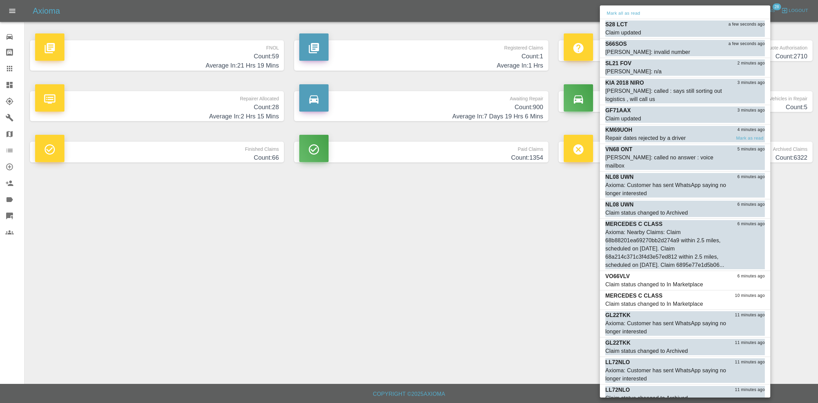
click at [659, 134] on div "KM69UOH 4 minutes ago" at bounding box center [685, 130] width 160 height 8
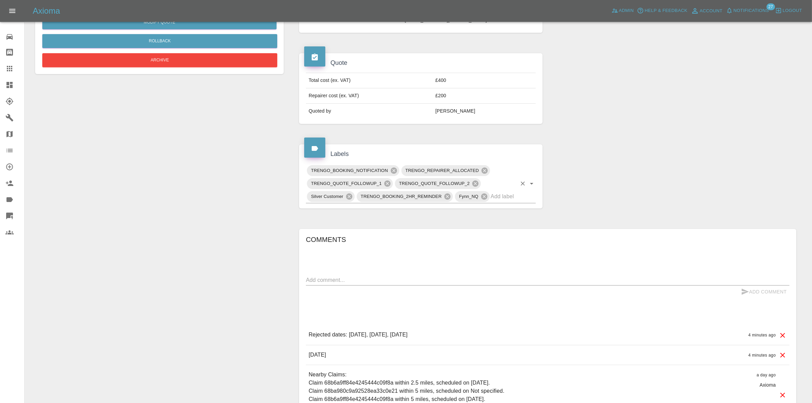
scroll to position [341, 0]
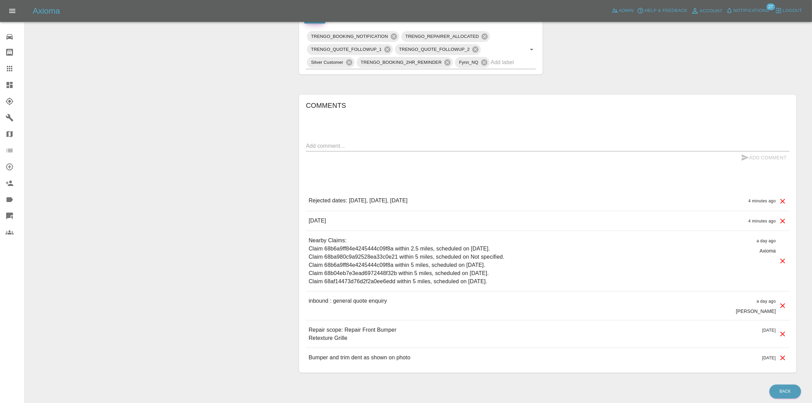
click at [655, 94] on div "Comments x Add Comment Rejected dates: October 1st 2025, October 2nd 2025, Octo…" at bounding box center [547, 234] width 507 height 298
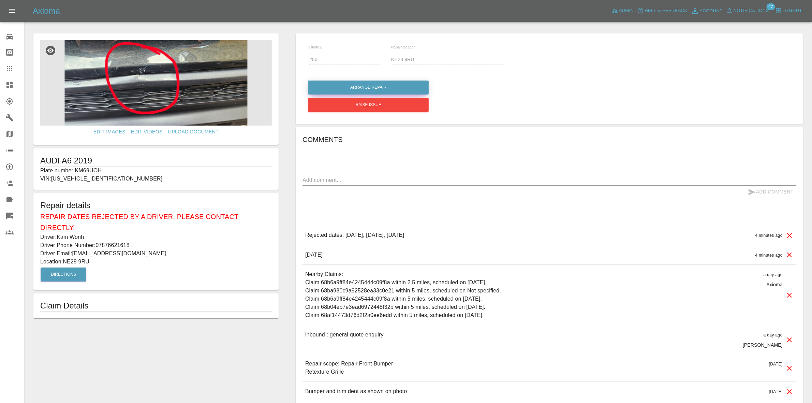
click at [336, 89] on button "Arrange Repair" at bounding box center [368, 87] width 121 height 14
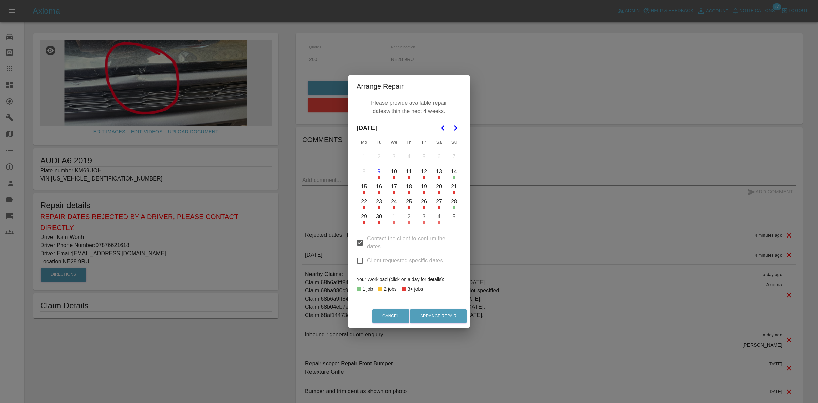
click at [359, 267] on input "Client requested specific dates" at bounding box center [360, 260] width 14 height 14
checkbox input "true"
click at [457, 125] on icon "Go to the Next Month" at bounding box center [455, 128] width 8 height 8
click at [424, 183] on button "14" at bounding box center [424, 186] width 14 height 14
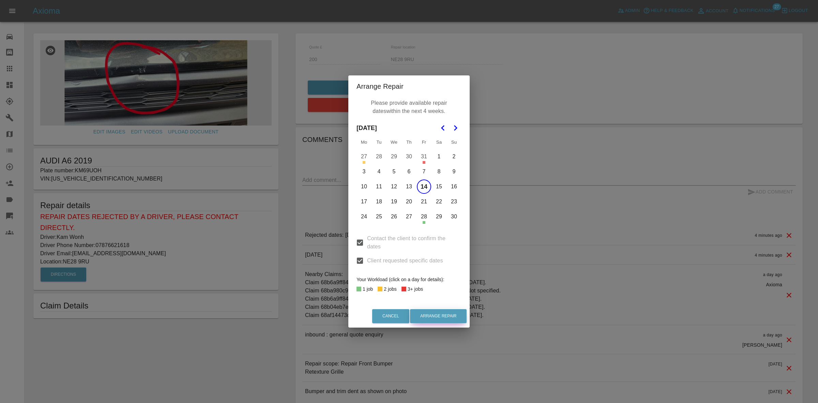
click at [445, 318] on button "Arrange Repair" at bounding box center [438, 316] width 57 height 14
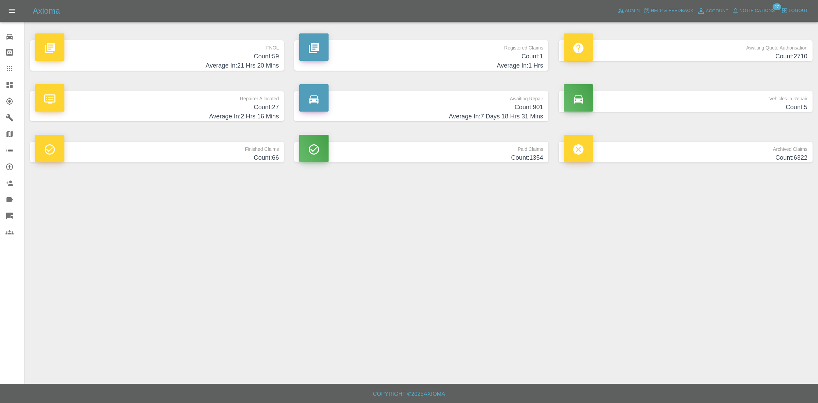
click at [746, 9] on span "Notifications" at bounding box center [757, 11] width 35 height 8
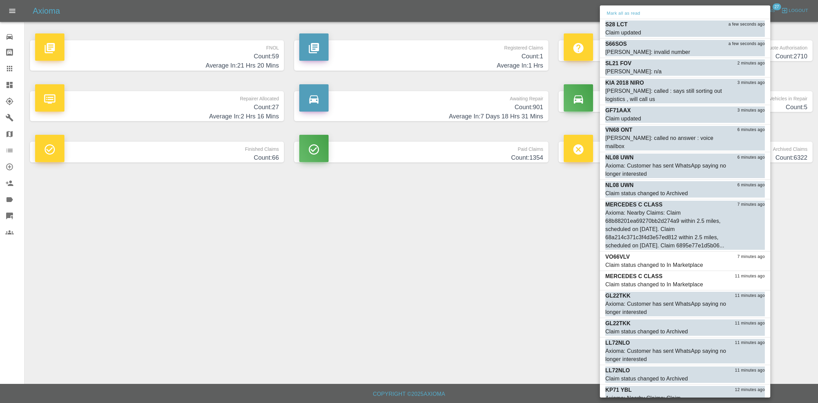
click at [462, 286] on div at bounding box center [409, 201] width 818 height 403
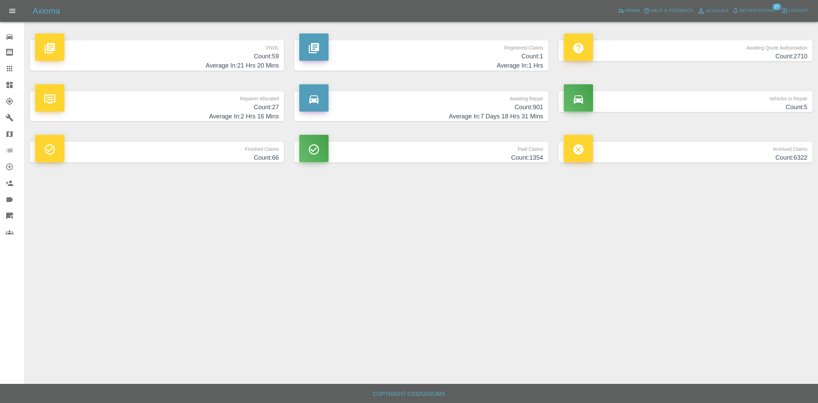
click at [395, 116] on h4 "Average In: 7 Days 18 Hrs 31 Mins" at bounding box center [421, 116] width 244 height 9
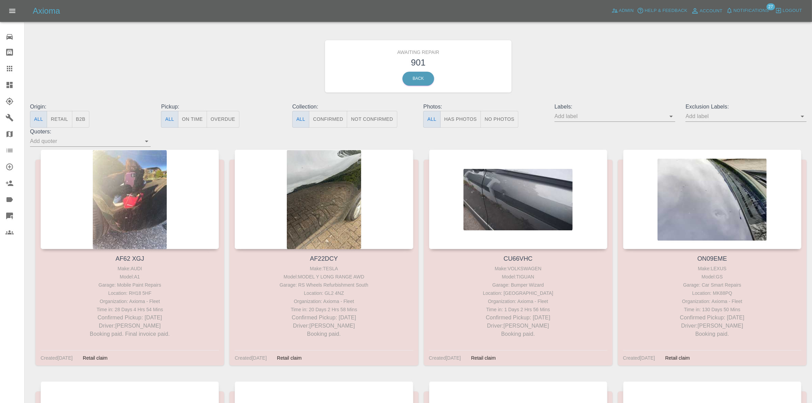
click at [367, 116] on button "Not Confirmed" at bounding box center [372, 119] width 50 height 17
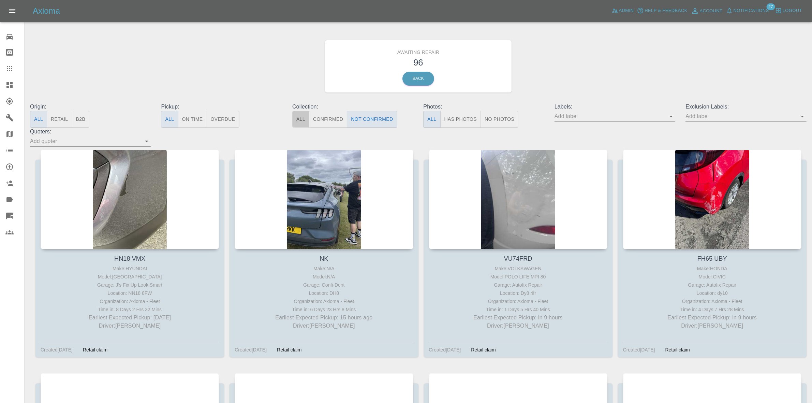
click at [302, 120] on button "All" at bounding box center [300, 119] width 17 height 17
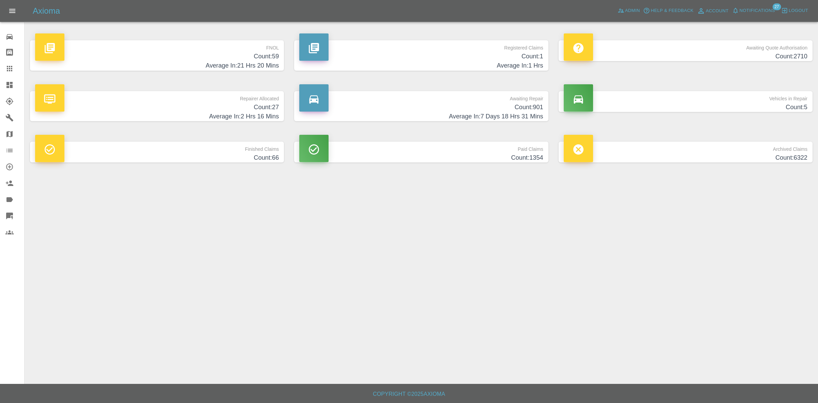
click at [236, 100] on p "Repairer Allocated" at bounding box center [157, 97] width 244 height 12
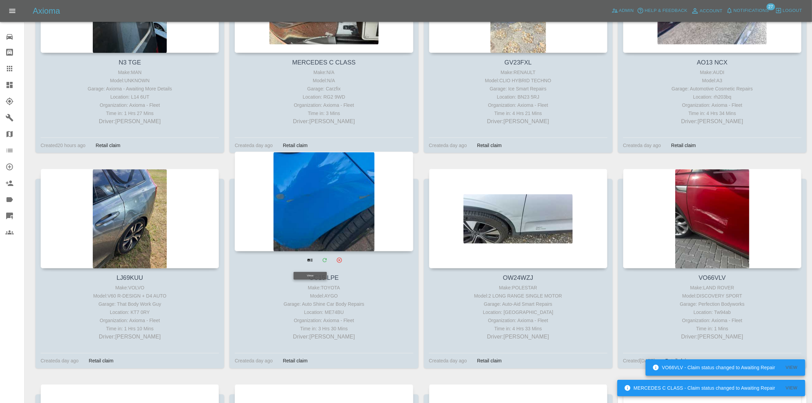
scroll to position [724, 0]
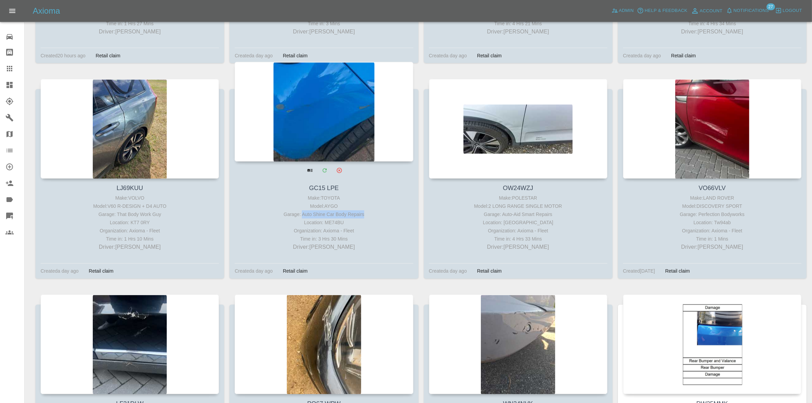
drag, startPoint x: 304, startPoint y: 215, endPoint x: 362, endPoint y: 216, distance: 57.6
click at [362, 216] on div "Garage: Auto Shine Car Body Repairs" at bounding box center [323, 214] width 175 height 8
copy div "Auto Shine Car Body Repairs"
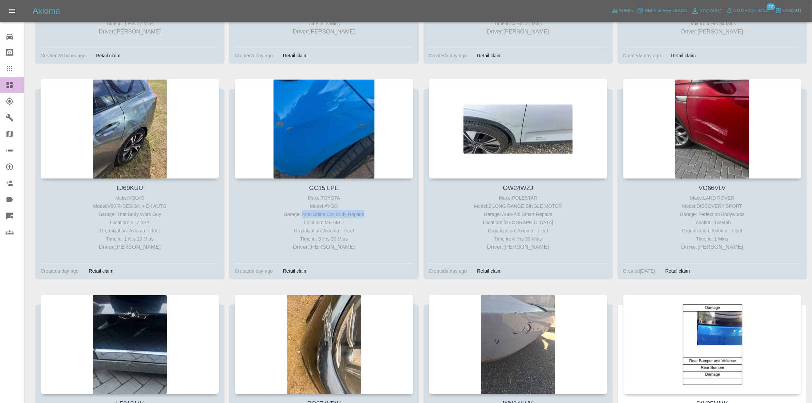
click at [0, 86] on link "Dashboard" at bounding box center [12, 85] width 24 height 16
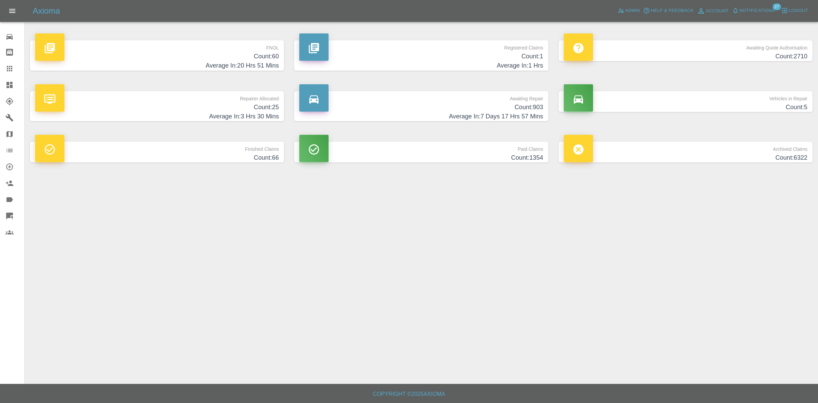
click at [497, 110] on h4 "Count: 903" at bounding box center [421, 107] width 244 height 9
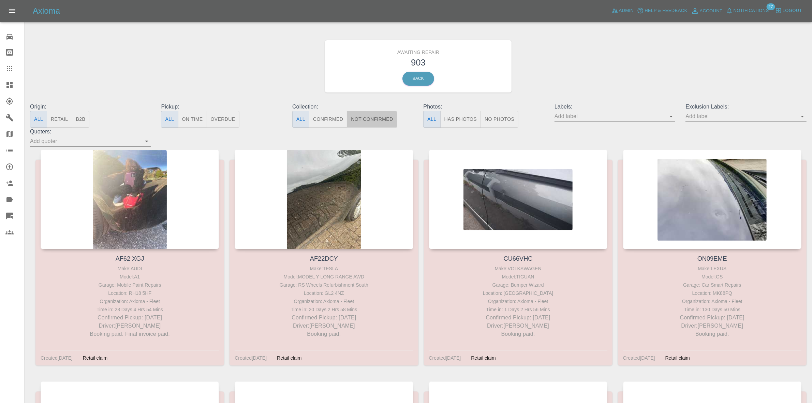
click at [378, 117] on button "Not Confirmed" at bounding box center [372, 119] width 50 height 17
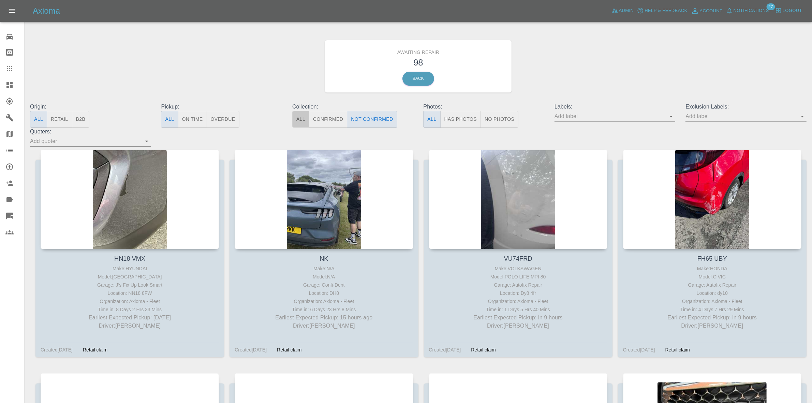
click at [306, 123] on button "All" at bounding box center [300, 119] width 17 height 17
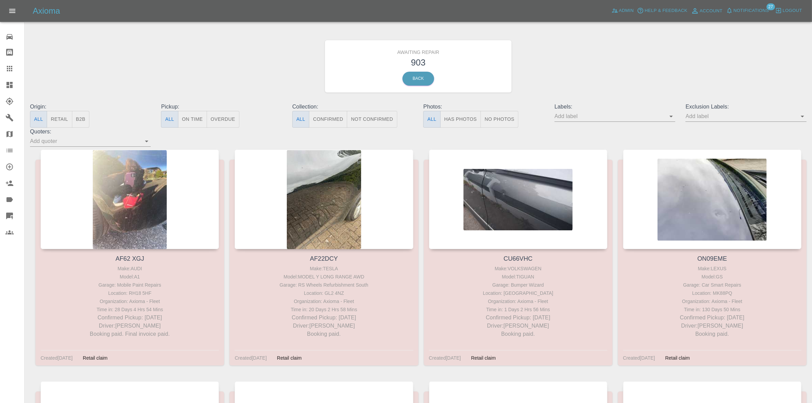
click at [0, 78] on link "Dashboard" at bounding box center [12, 85] width 24 height 16
